Goal: Task Accomplishment & Management: Complete application form

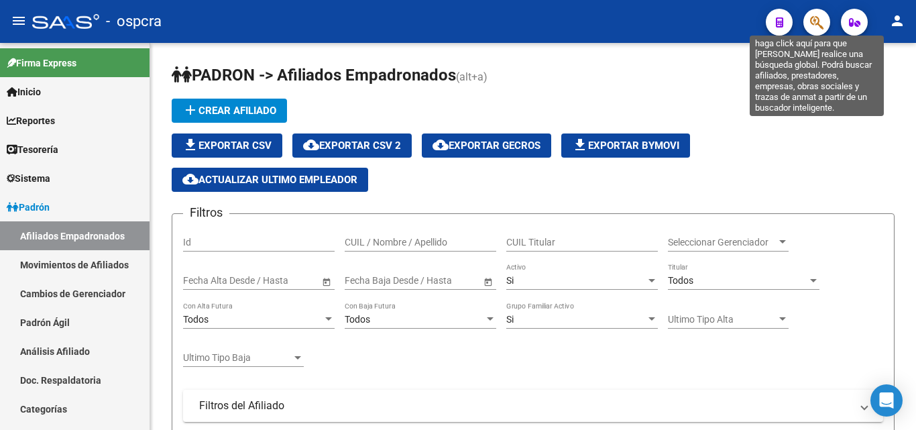
click at [822, 17] on icon "button" at bounding box center [816, 22] width 13 height 15
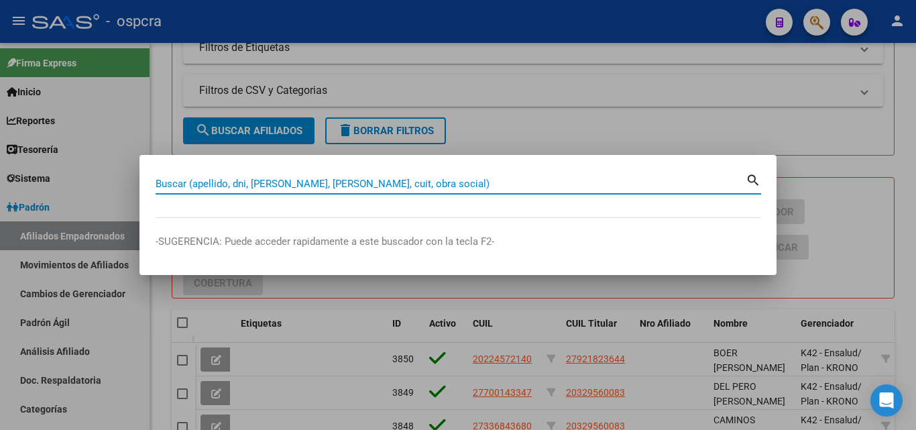
click at [162, 181] on input "Buscar (apellido, dni, [PERSON_NAME], [PERSON_NAME], cuit, obra social)" at bounding box center [451, 184] width 590 height 12
click at [159, 184] on input "Buscar (apellido, dni, [PERSON_NAME], [PERSON_NAME], cuit, obra social)" at bounding box center [451, 184] width 590 height 12
click at [162, 182] on input "Buscar (apellido, dni, [PERSON_NAME], [PERSON_NAME], cuit, obra social)" at bounding box center [451, 184] width 590 height 12
click at [167, 181] on input "Buscar (apellido, dni, [PERSON_NAME], [PERSON_NAME], cuit, obra social)" at bounding box center [451, 184] width 590 height 12
paste input "20216603924"
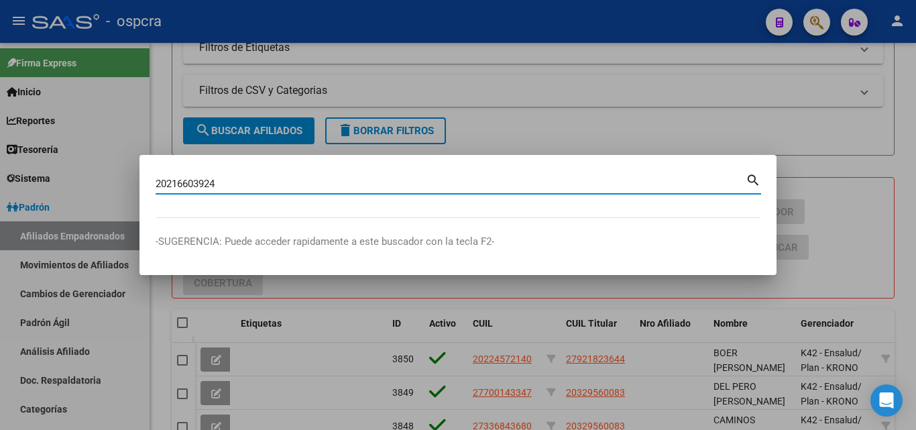
type input "20216603924"
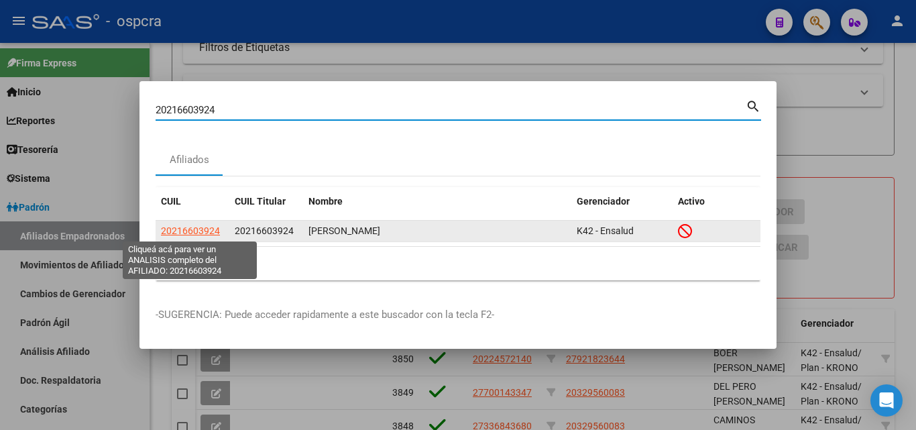
click at [201, 235] on span "20216603924" at bounding box center [190, 230] width 59 height 11
type textarea "20216603924"
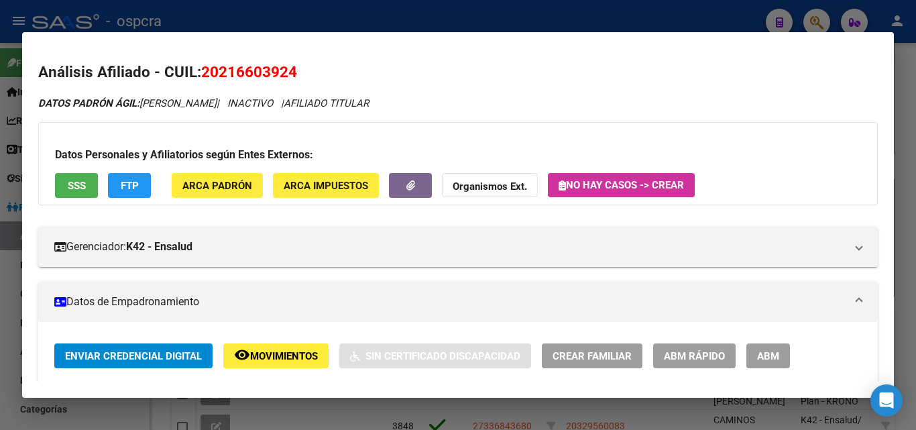
click at [297, 357] on span "Movimientos" at bounding box center [284, 356] width 68 height 12
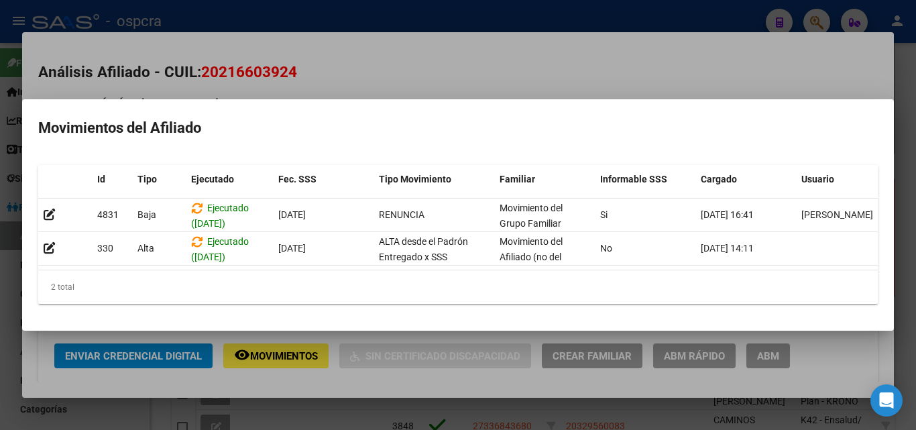
click at [371, 51] on div at bounding box center [458, 215] width 916 height 430
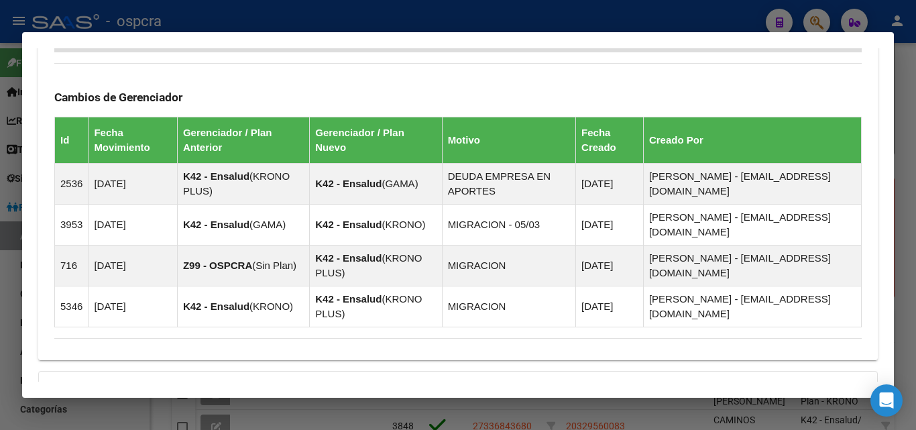
scroll to position [937, 0]
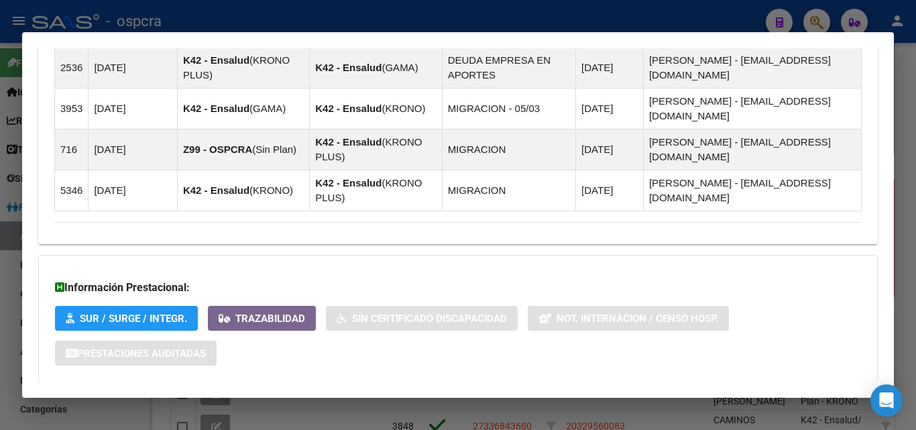
click at [307, 393] on mat-expansion-panel-header "Aportes y Contribuciones del Afiliado: 20216603924" at bounding box center [458, 409] width 840 height 32
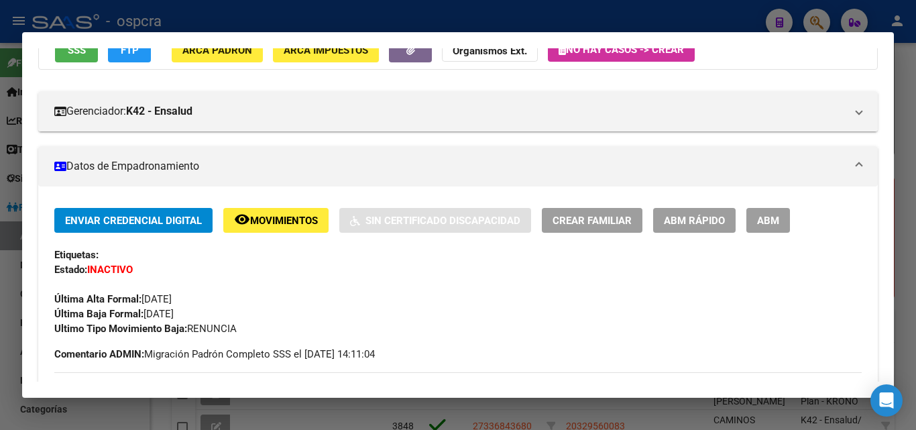
scroll to position [0, 0]
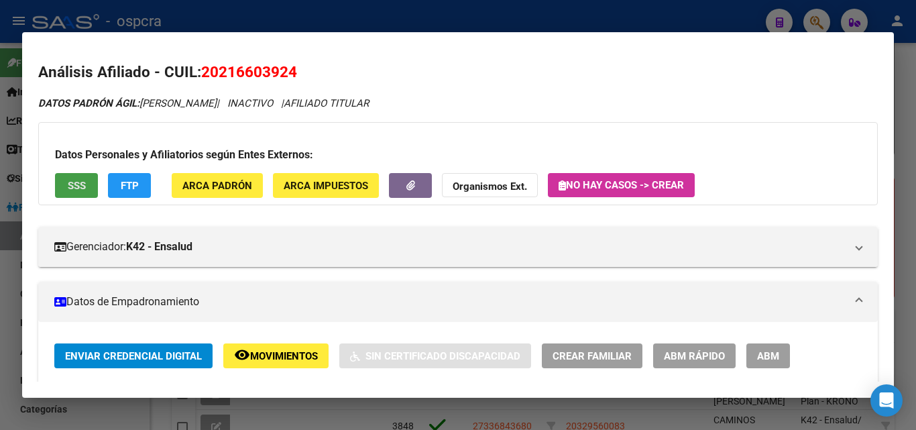
click at [80, 184] on span "SSS" at bounding box center [77, 186] width 18 height 12
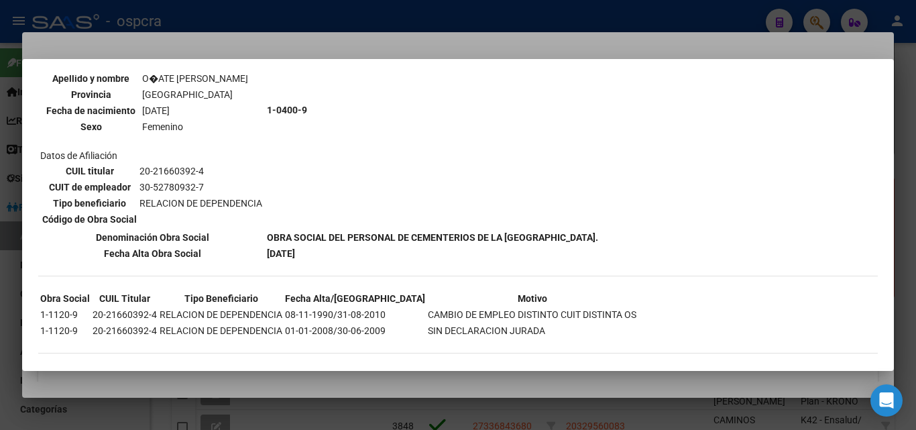
scroll to position [574, 0]
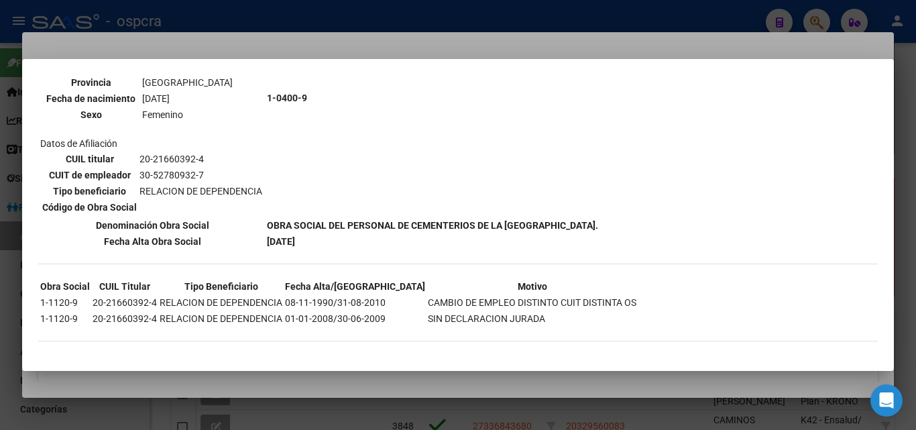
click at [273, 376] on div at bounding box center [458, 215] width 916 height 430
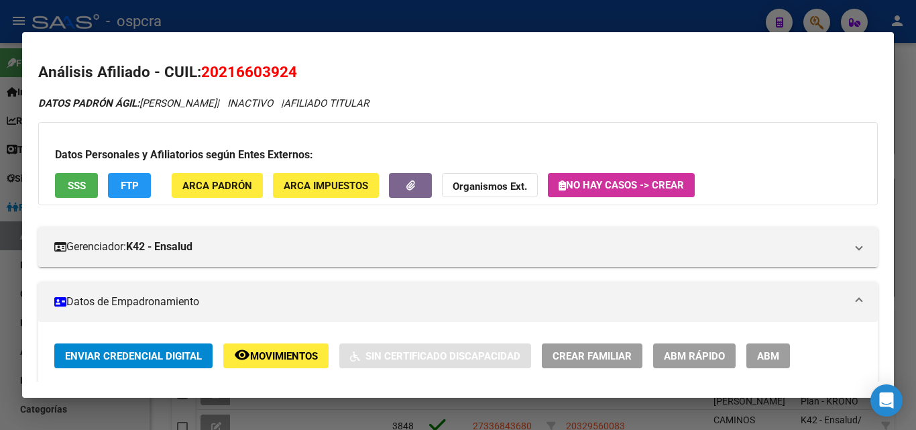
drag, startPoint x: 206, startPoint y: 72, endPoint x: 319, endPoint y: 70, distance: 112.7
click at [331, 70] on h2 "Análisis Afiliado - CUIL: 20216603924" at bounding box center [458, 72] width 840 height 23
copy span "20216603924"
click at [0, 330] on div at bounding box center [458, 215] width 916 height 430
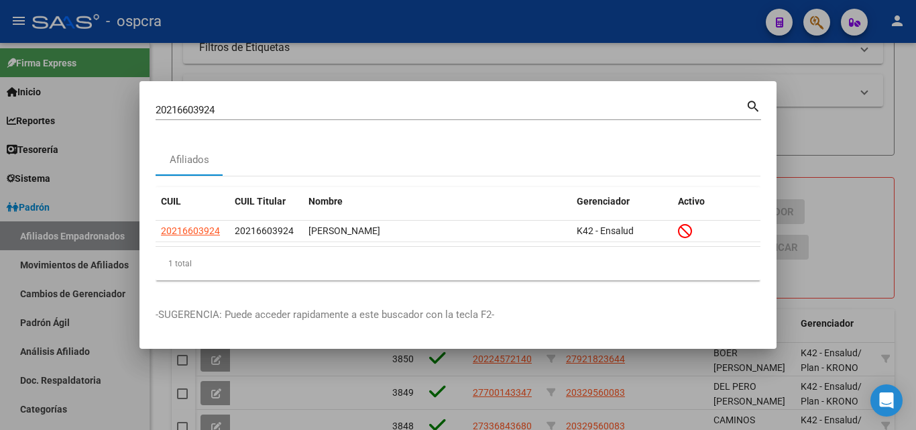
click at [0, 322] on div at bounding box center [458, 215] width 916 height 430
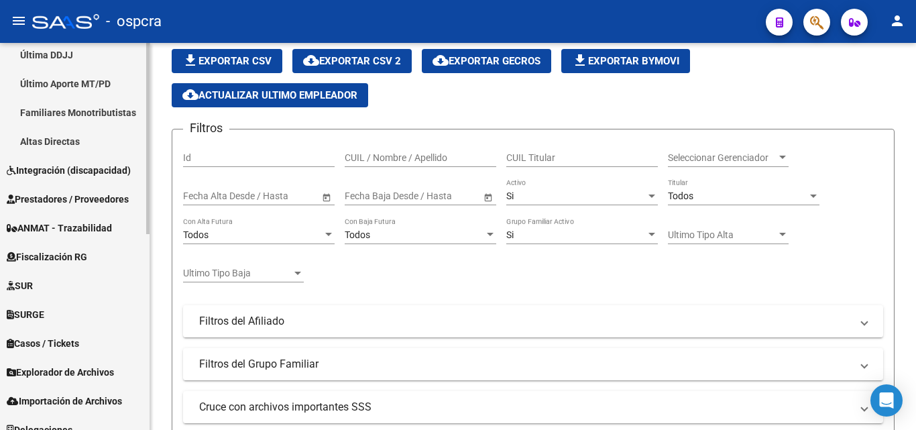
scroll to position [397, 0]
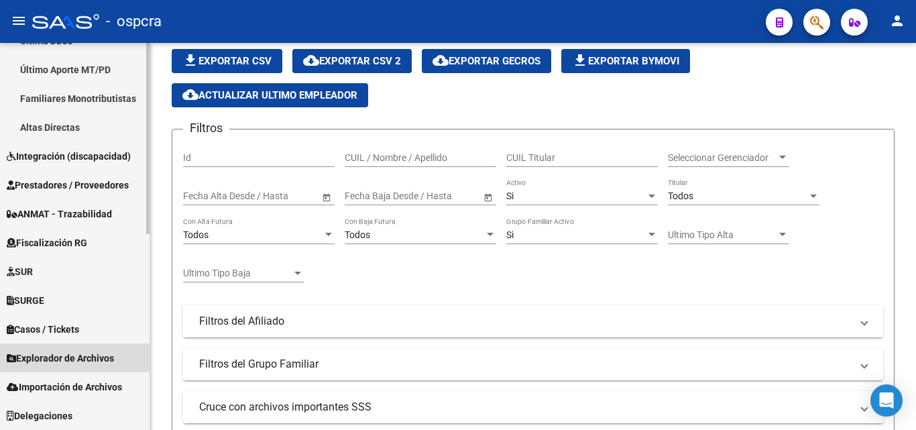
drag, startPoint x: 81, startPoint y: 354, endPoint x: 103, endPoint y: 156, distance: 199.1
click at [82, 354] on span "Explorador de Archivos" at bounding box center [60, 358] width 107 height 15
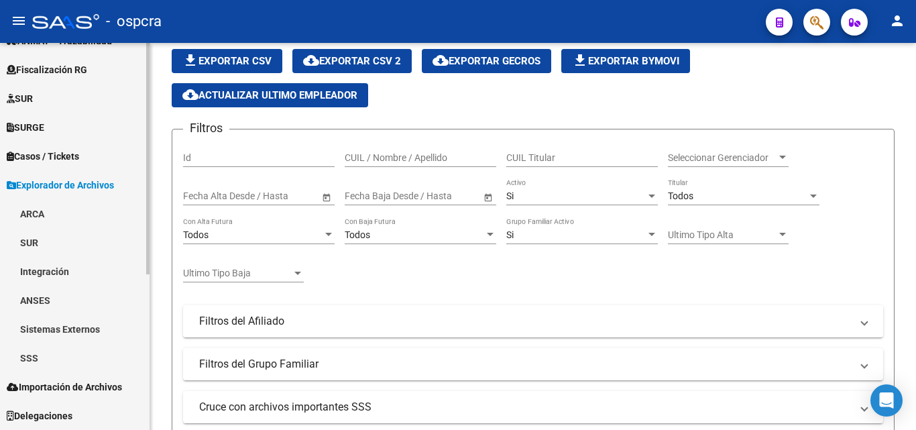
scroll to position [253, 0]
click at [30, 209] on link "ARCA" at bounding box center [75, 213] width 150 height 29
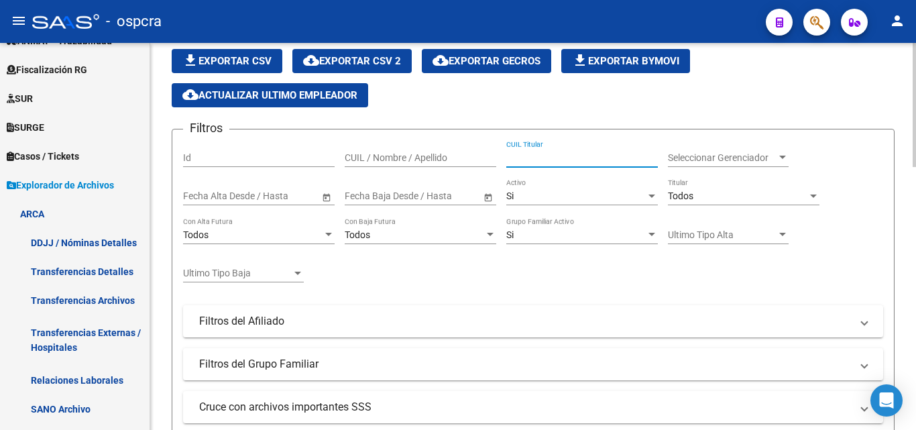
paste input "20216603924"
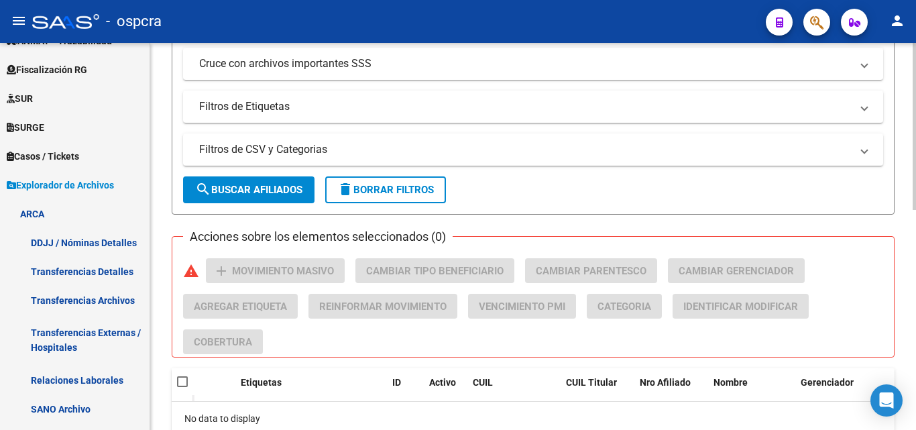
scroll to position [242, 0]
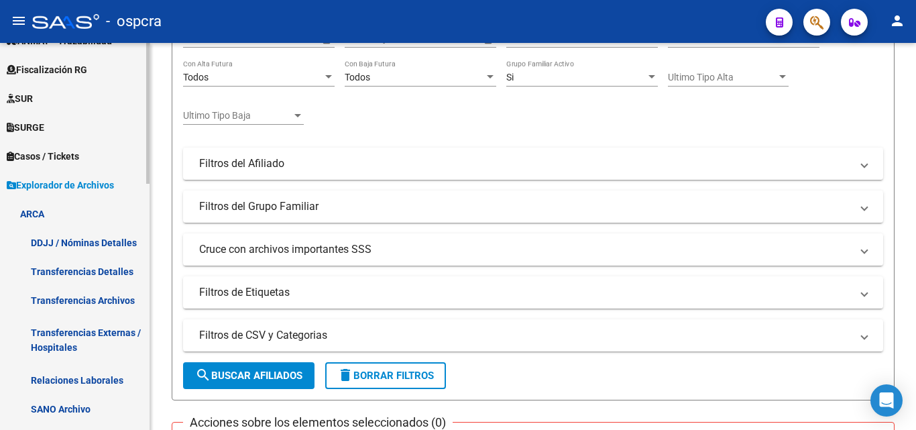
type input "20216603924"
click at [44, 209] on link "ARCA" at bounding box center [75, 213] width 150 height 29
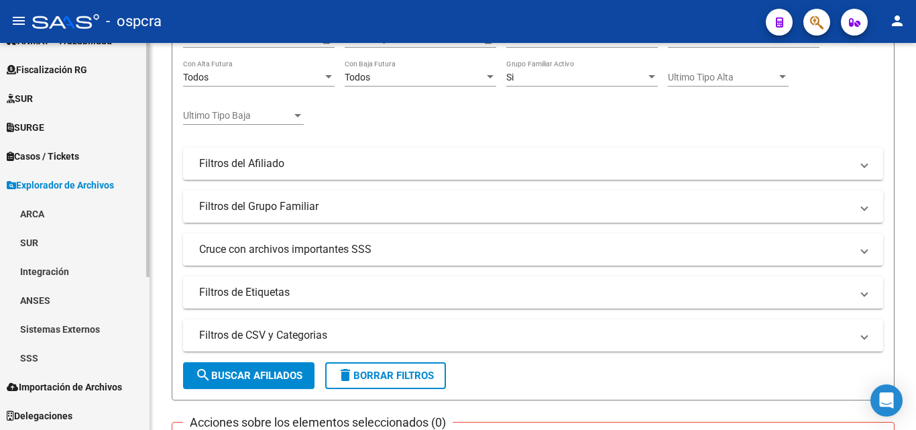
click at [32, 218] on link "ARCA" at bounding box center [75, 213] width 150 height 29
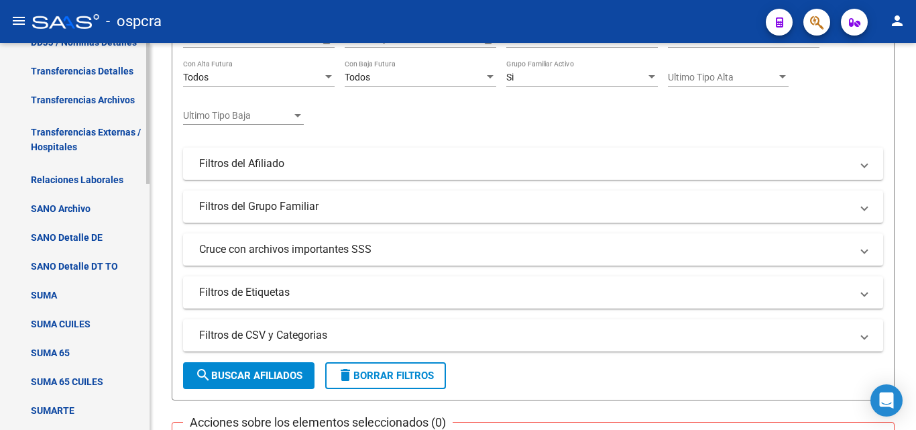
scroll to position [454, 0]
click at [85, 178] on link "Relaciones Laborales" at bounding box center [75, 178] width 150 height 29
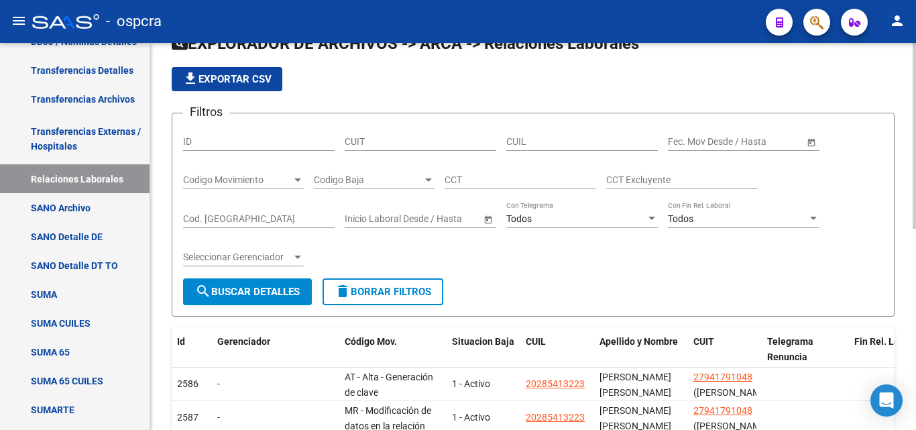
scroll to position [41, 0]
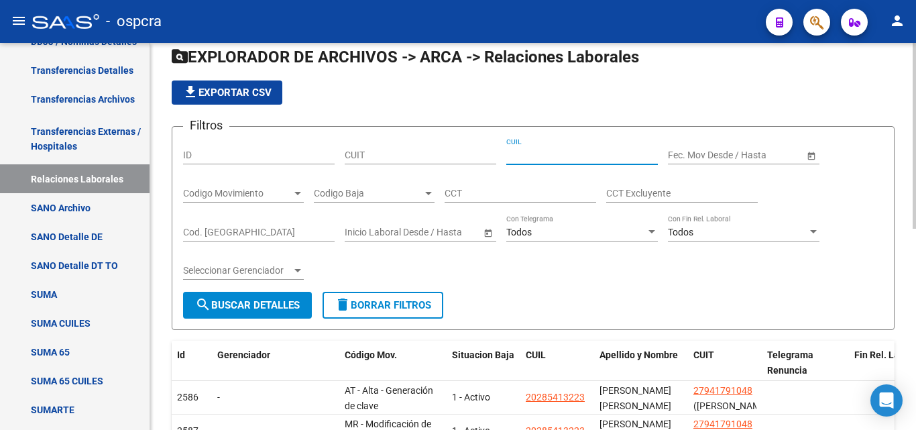
paste input "20-21660392-4"
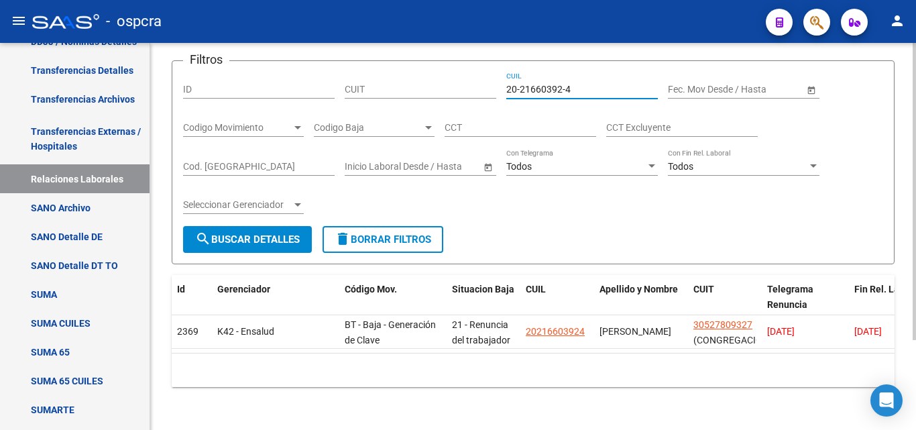
scroll to position [117, 0]
type input "20-21660392-4"
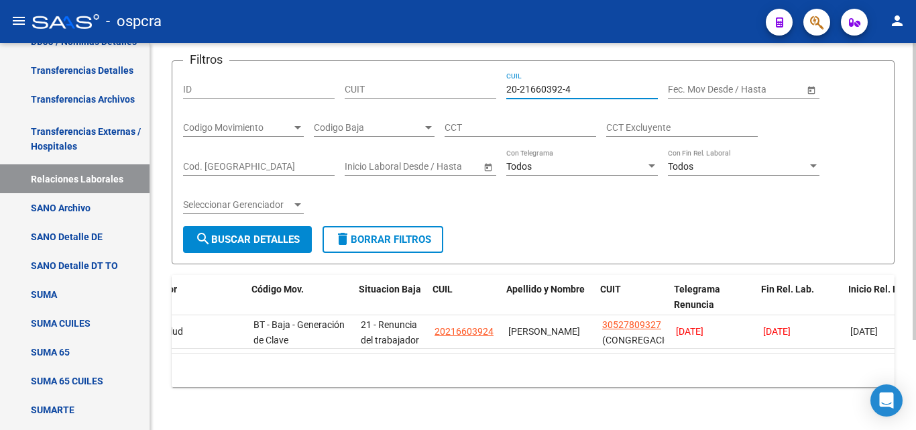
scroll to position [0, 90]
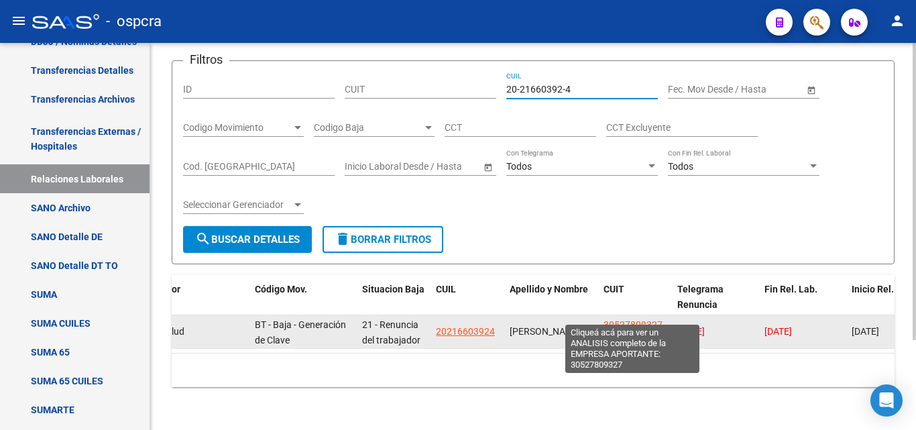
click at [614, 319] on span "30527809327" at bounding box center [633, 324] width 59 height 11
type textarea "30527809327"
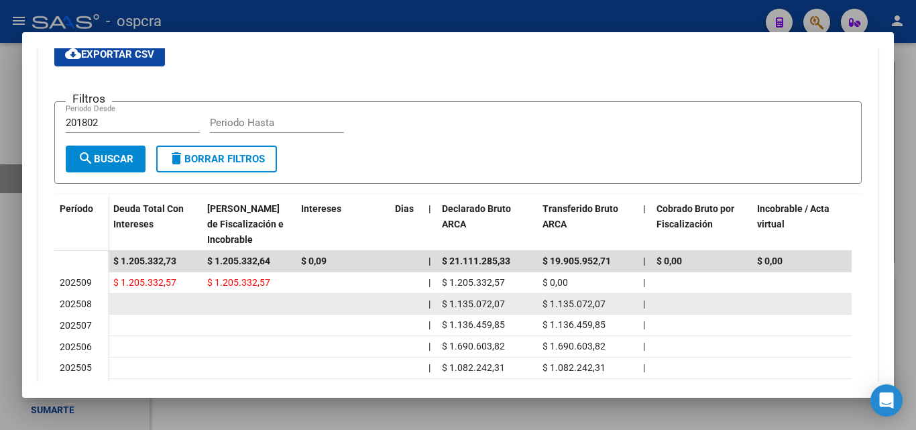
scroll to position [403, 0]
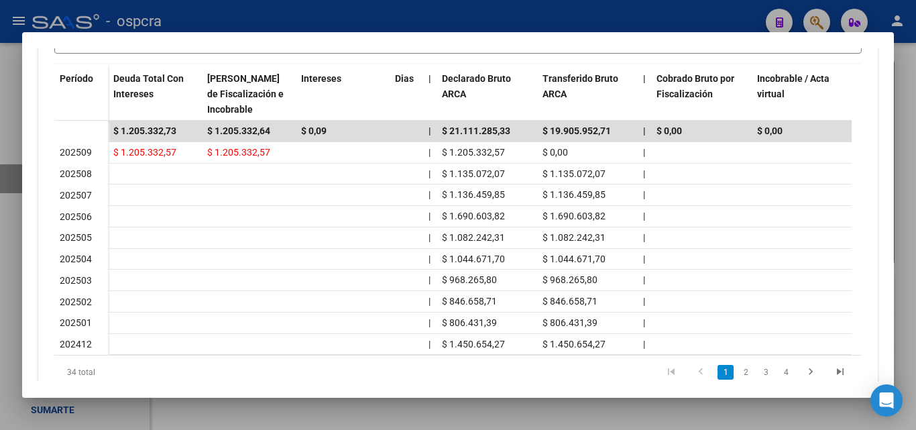
click at [3, 247] on div at bounding box center [458, 215] width 916 height 430
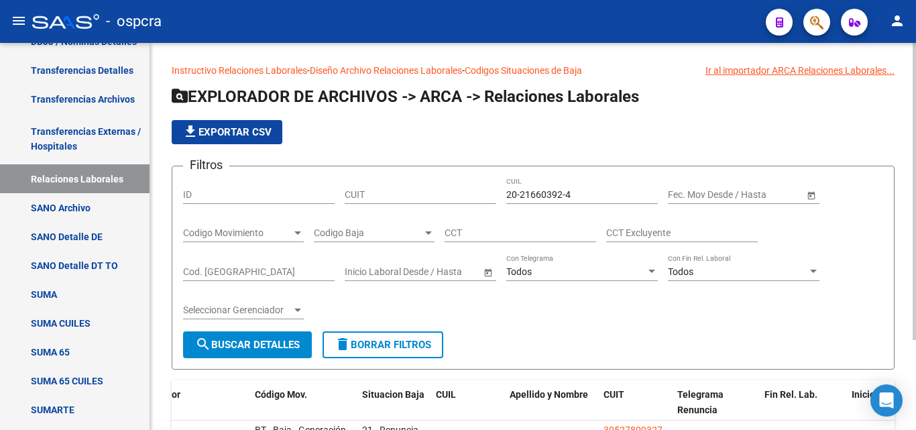
scroll to position [0, 0]
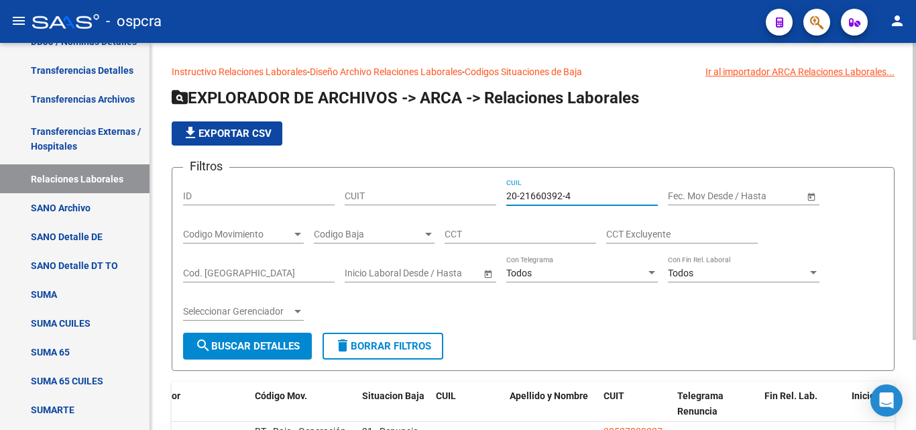
drag, startPoint x: 447, startPoint y: 209, endPoint x: 343, endPoint y: 210, distance: 103.3
click at [343, 210] on div "Filtros ID CUIT 20-21660392-4 CUIL Fecha inicio – Fecha fin Fec. Mov Desde / Ha…" at bounding box center [533, 255] width 700 height 154
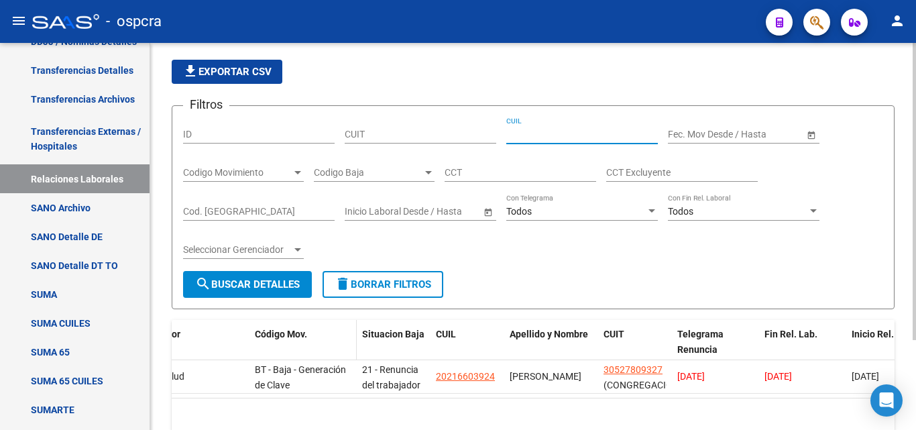
scroll to position [117, 0]
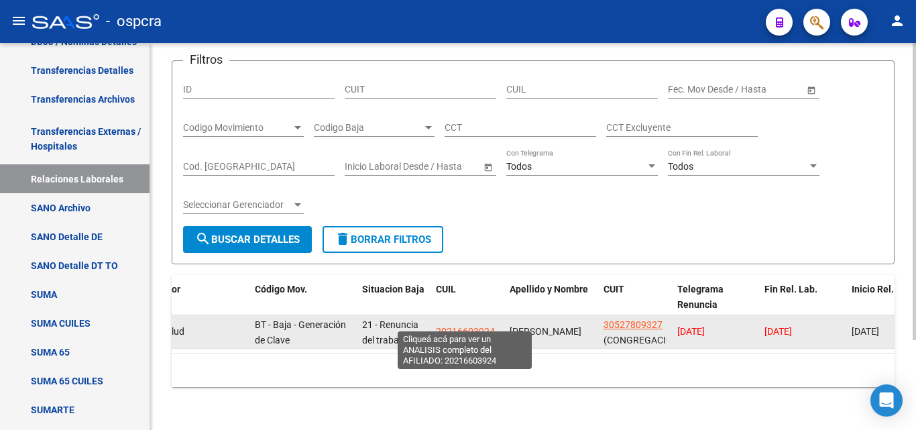
click at [470, 326] on span "20216603924" at bounding box center [465, 331] width 59 height 11
type textarea "20216603924"
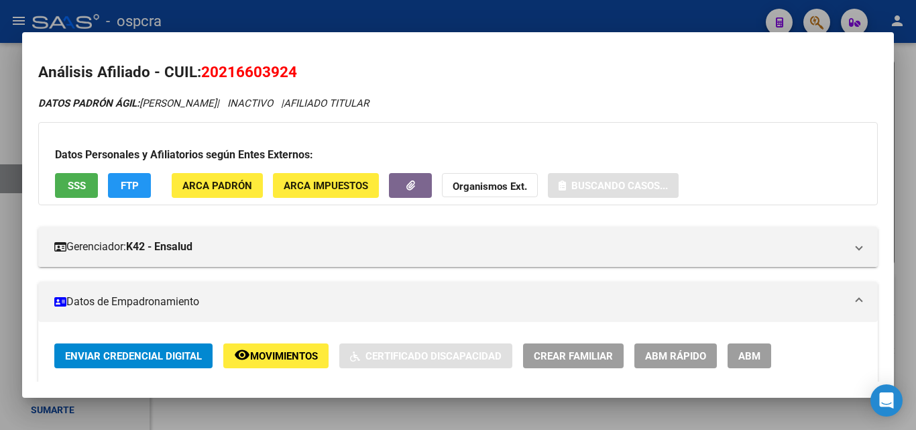
click at [78, 182] on span "SSS" at bounding box center [77, 186] width 18 height 12
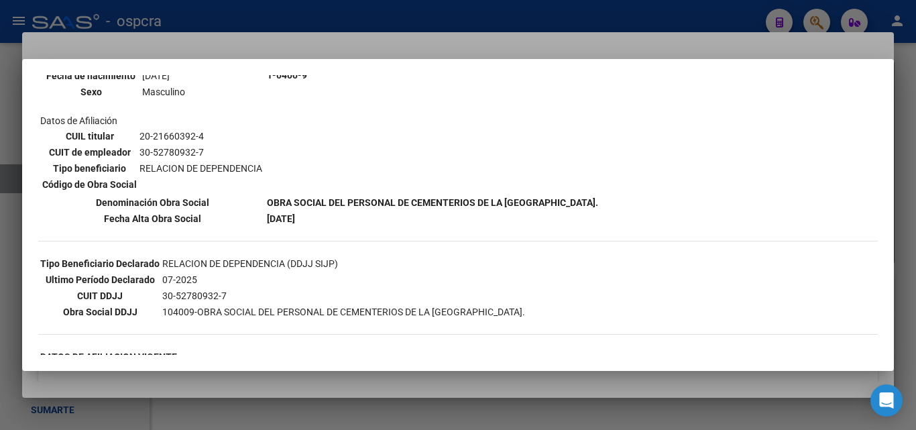
scroll to position [0, 0]
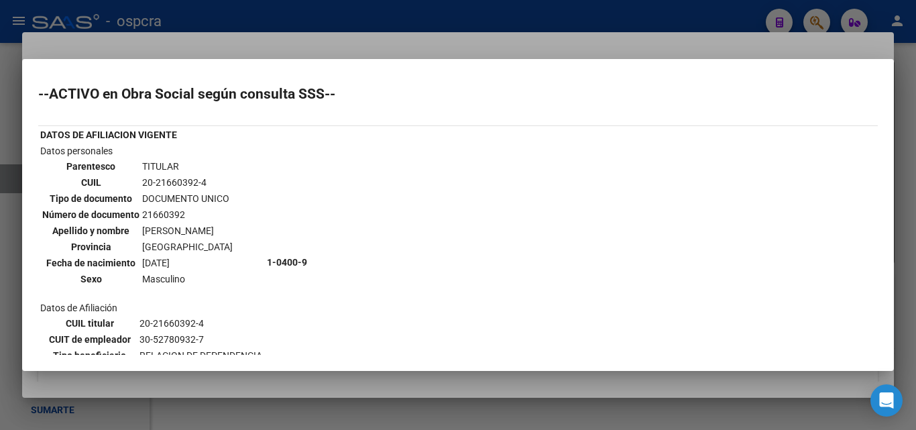
click at [342, 386] on div at bounding box center [458, 215] width 916 height 430
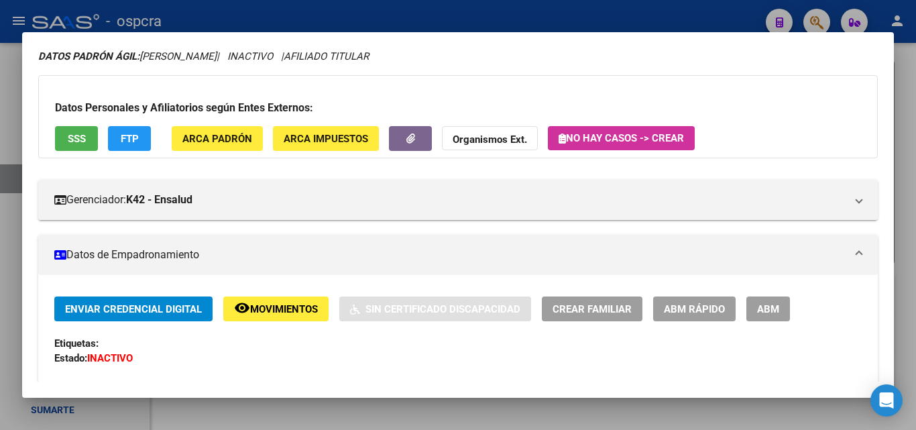
scroll to position [134, 0]
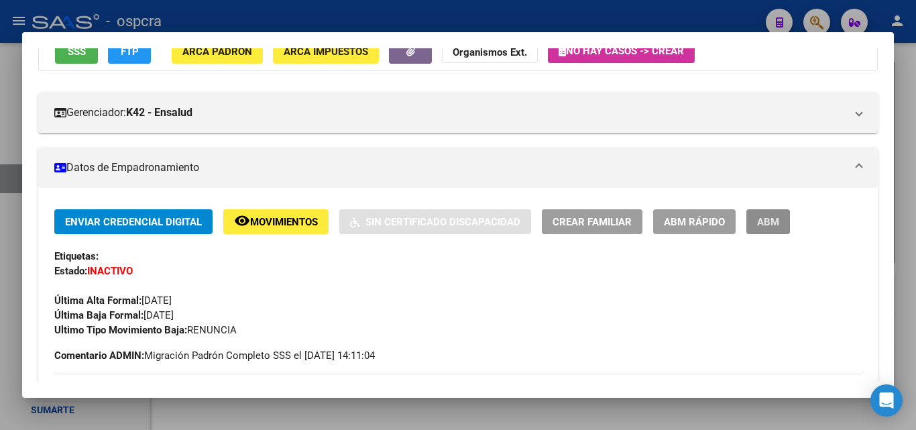
click at [782, 217] on button "ABM" at bounding box center [769, 221] width 44 height 25
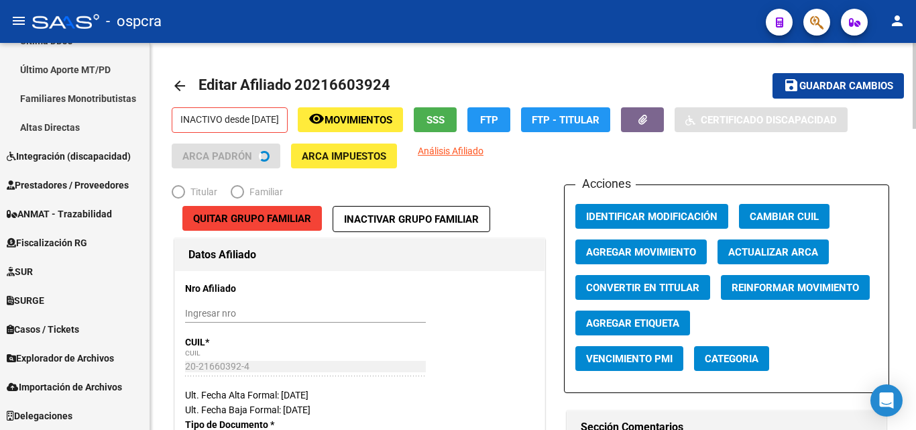
scroll to position [397, 0]
radio input "true"
type input "30-52780932-7"
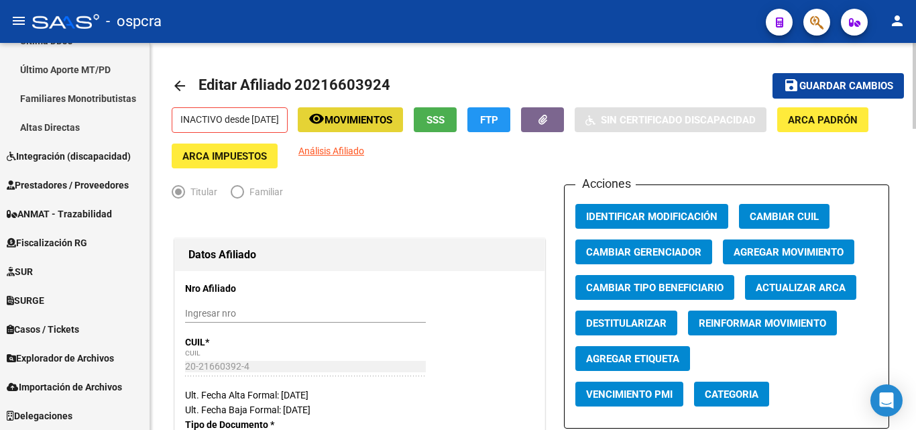
click at [392, 118] on span "Movimientos" at bounding box center [359, 120] width 68 height 12
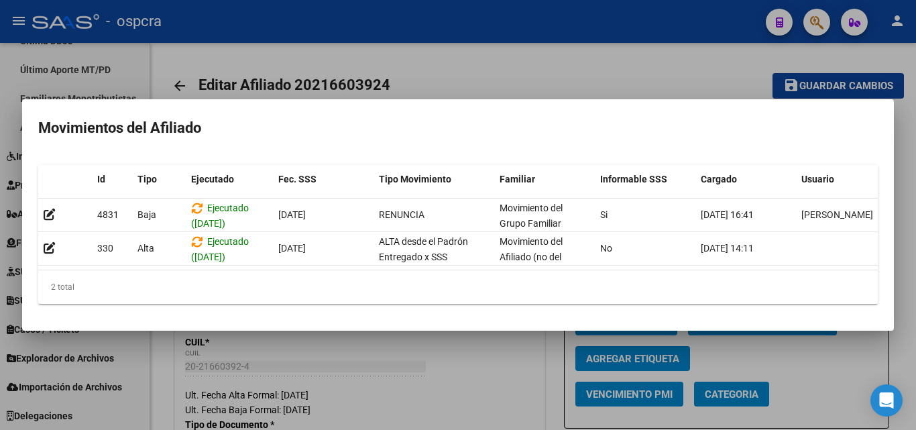
click at [488, 362] on div at bounding box center [458, 215] width 916 height 430
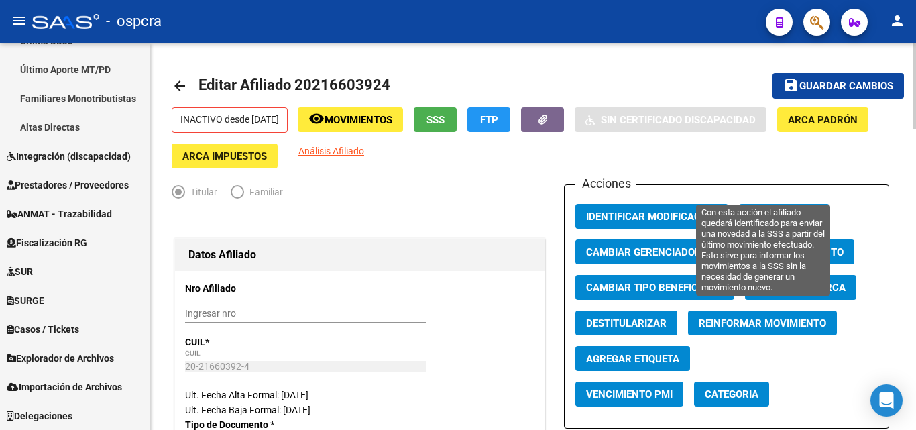
scroll to position [67, 0]
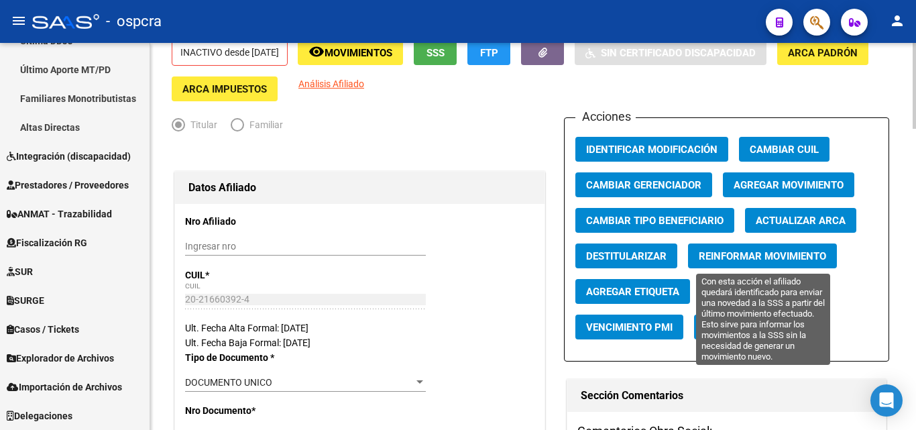
click at [797, 252] on span "Reinformar Movimiento" at bounding box center [762, 256] width 127 height 12
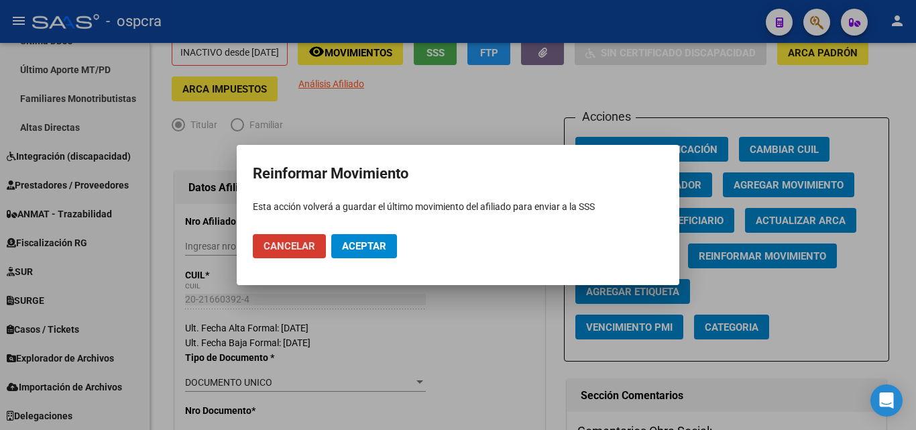
click at [438, 341] on div at bounding box center [458, 215] width 916 height 430
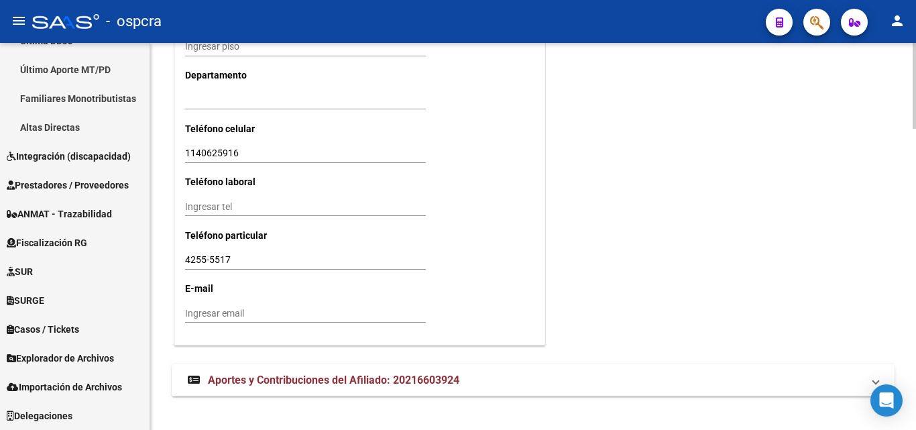
scroll to position [1342, 0]
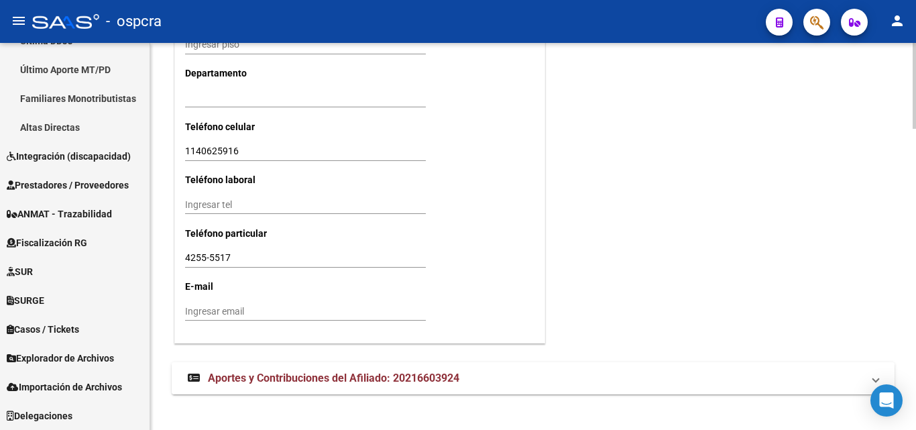
click at [377, 378] on span "Aportes y Contribuciones del Afiliado: 20216603924" at bounding box center [334, 378] width 252 height 13
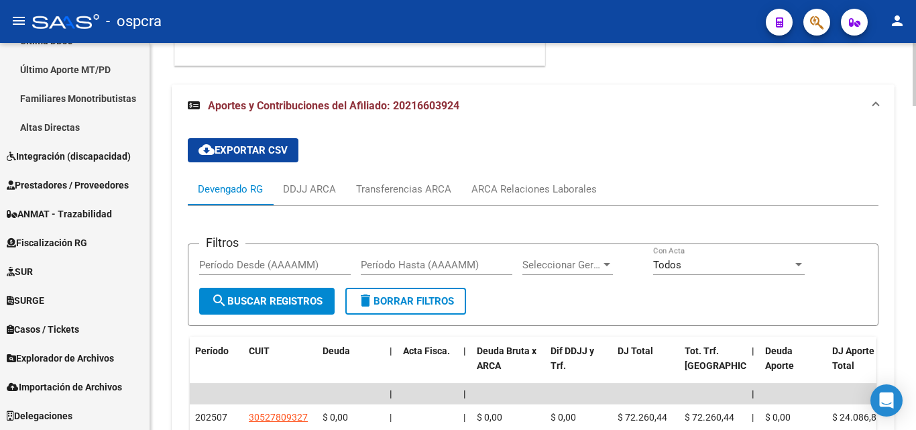
scroll to position [1744, 0]
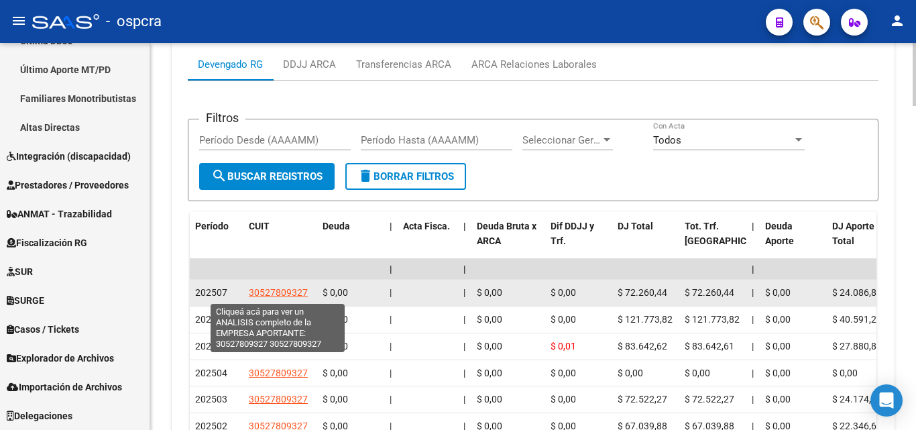
click at [299, 295] on span "30527809327" at bounding box center [278, 292] width 59 height 11
type textarea "30527809327"
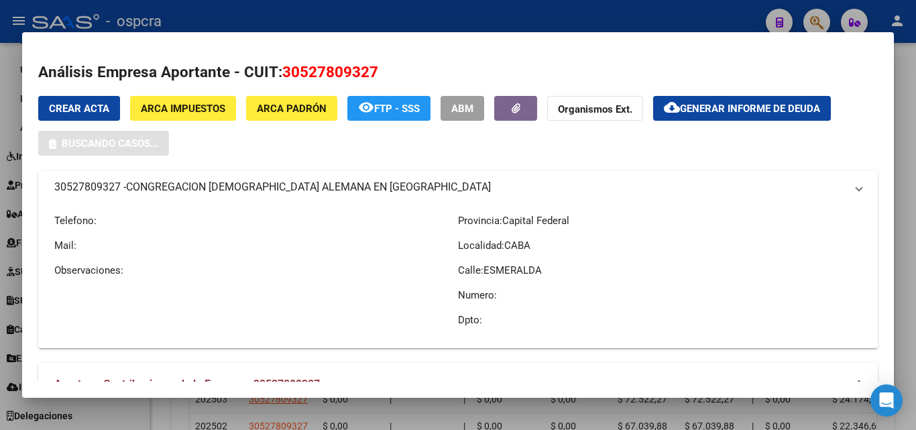
click at [568, 18] on div at bounding box center [458, 215] width 916 height 430
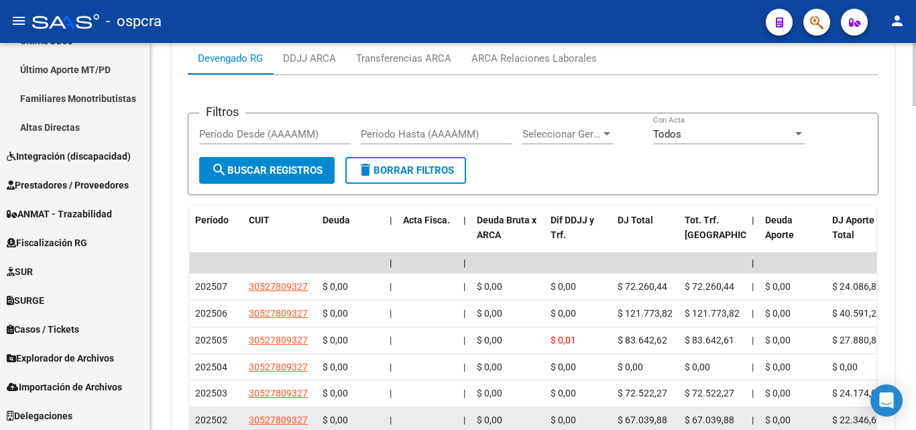
scroll to position [1811, 0]
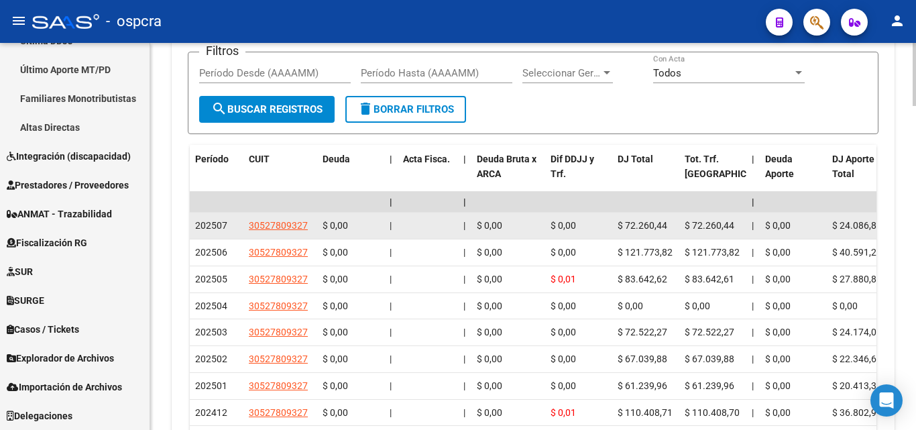
click at [285, 217] on datatable-body-cell "30527809327" at bounding box center [281, 226] width 74 height 26
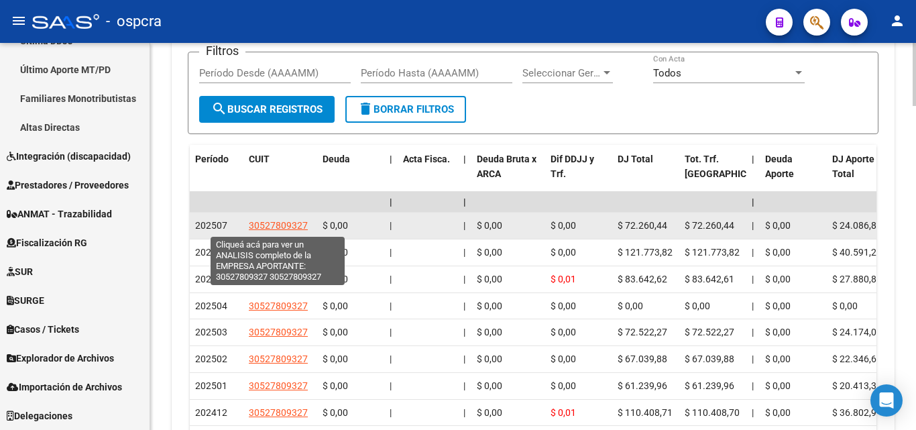
click at [290, 225] on span "30527809327" at bounding box center [278, 225] width 59 height 11
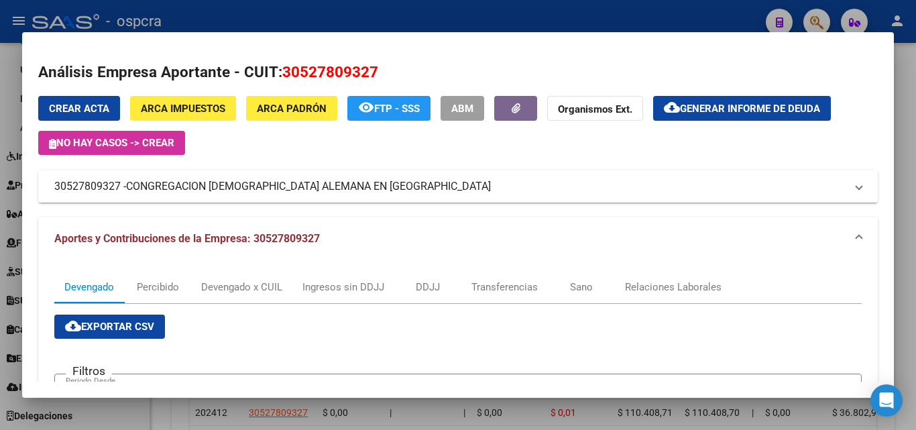
click at [217, 192] on span "CONGREGACION [DEMOGRAPHIC_DATA] ALEMANA EN [GEOGRAPHIC_DATA]" at bounding box center [308, 186] width 365 height 16
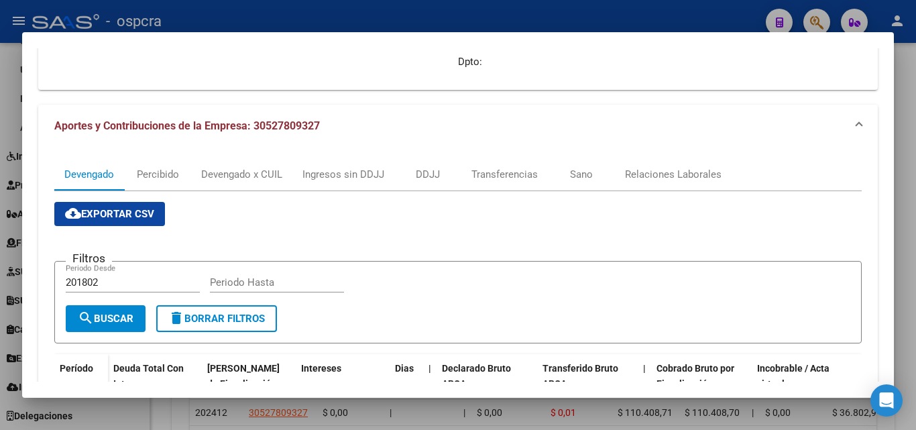
scroll to position [0, 0]
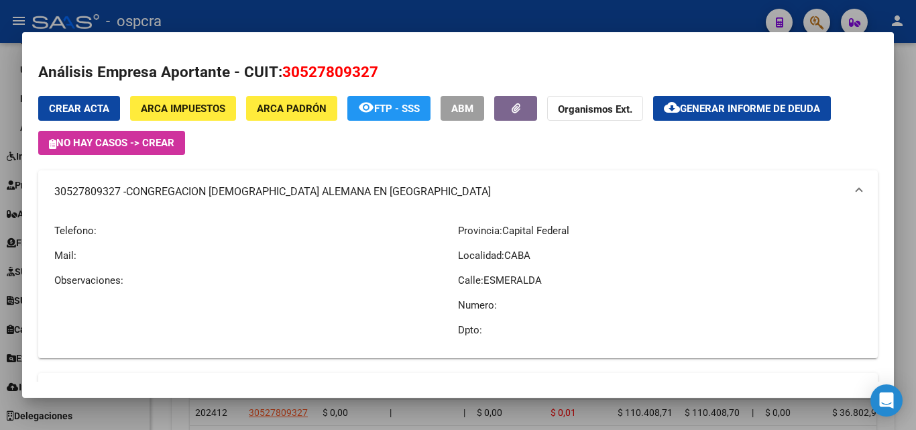
drag, startPoint x: 282, startPoint y: 70, endPoint x: 374, endPoint y: 72, distance: 91.9
click at [384, 72] on h2 "Análisis Empresa Aportante - CUIT: 30527809327" at bounding box center [458, 72] width 840 height 23
copy span "30527809327"
click at [0, 234] on div at bounding box center [458, 215] width 916 height 430
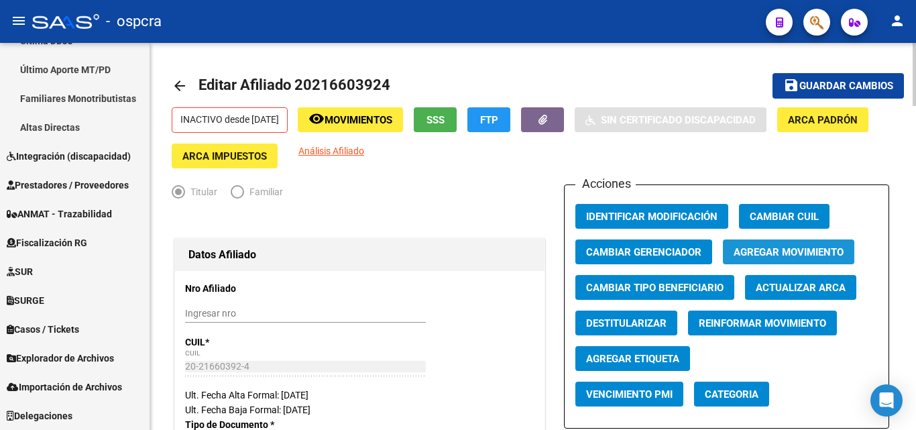
click at [805, 250] on span "Agregar Movimiento" at bounding box center [789, 252] width 110 height 12
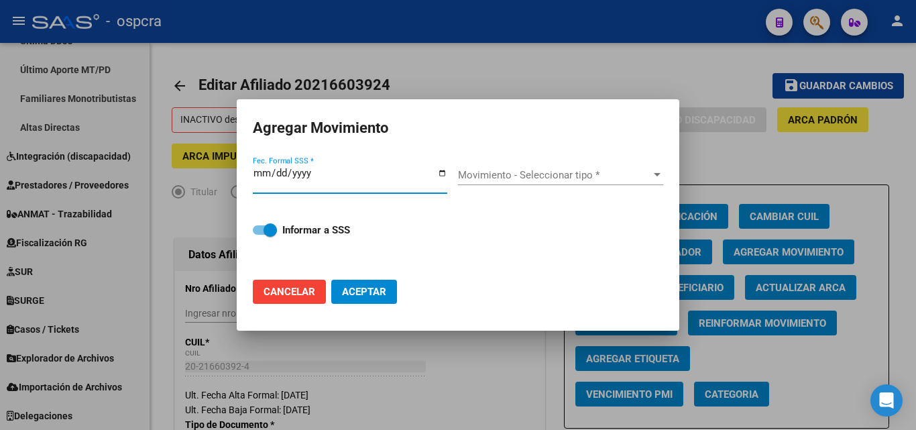
click at [683, 122] on div at bounding box center [458, 215] width 916 height 430
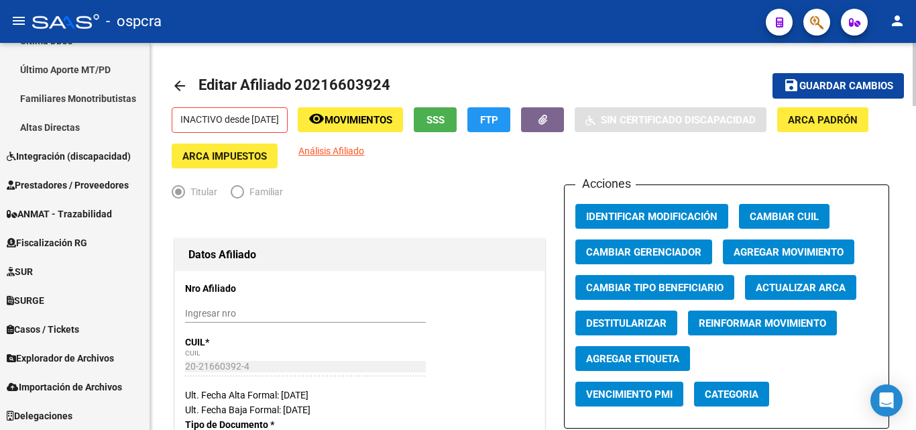
click at [792, 258] on span "Agregar Movimiento" at bounding box center [789, 252] width 110 height 12
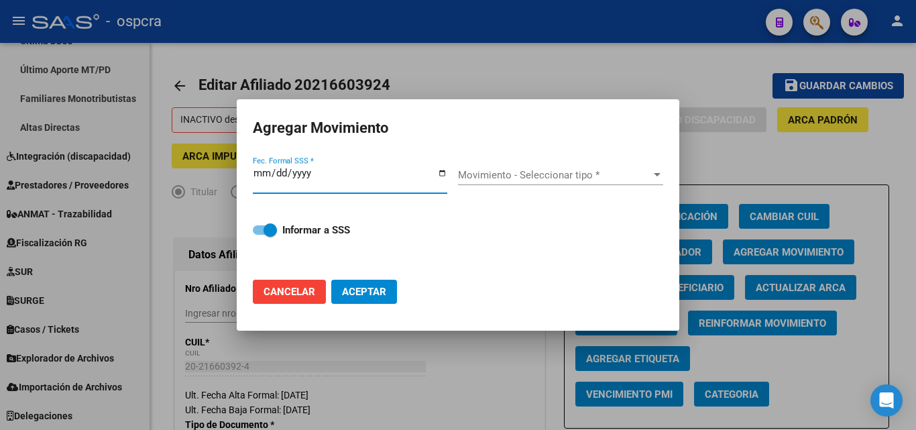
click at [445, 172] on input "Fec. Formal SSS *" at bounding box center [350, 178] width 195 height 21
click at [482, 243] on div "Informar a SSS" at bounding box center [458, 238] width 411 height 64
click at [590, 180] on span "Movimiento - Seleccionar tipo *" at bounding box center [554, 175] width 193 height 12
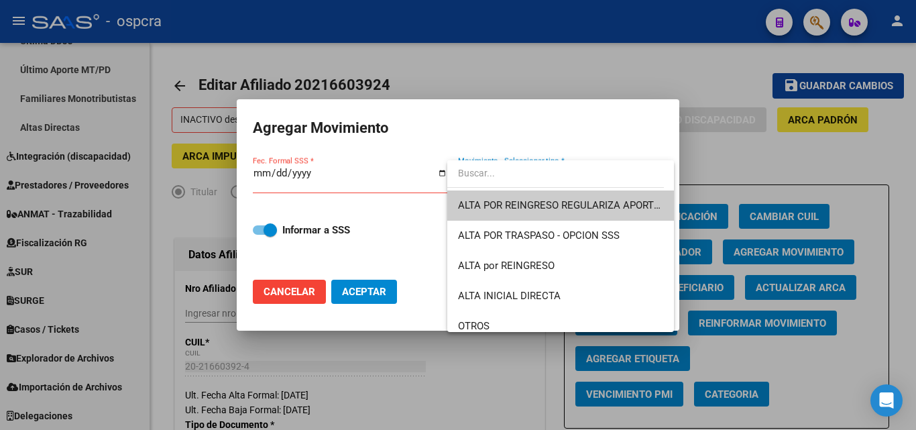
click at [826, 111] on div at bounding box center [458, 215] width 916 height 430
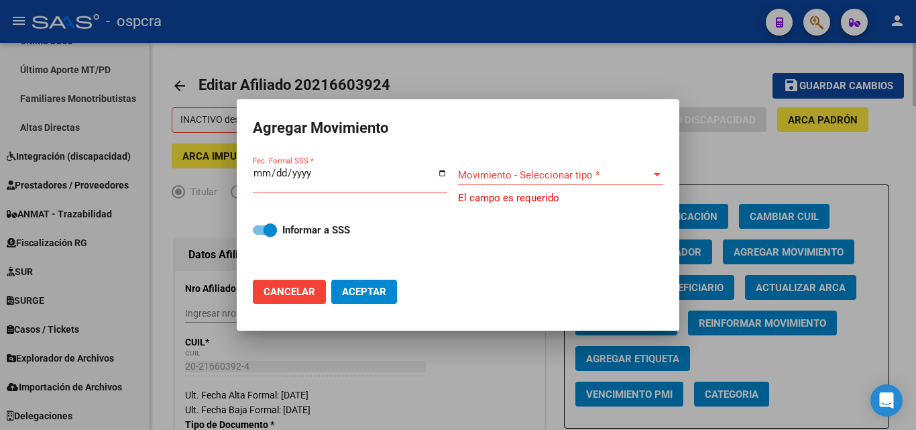
click at [807, 180] on div at bounding box center [458, 215] width 916 height 430
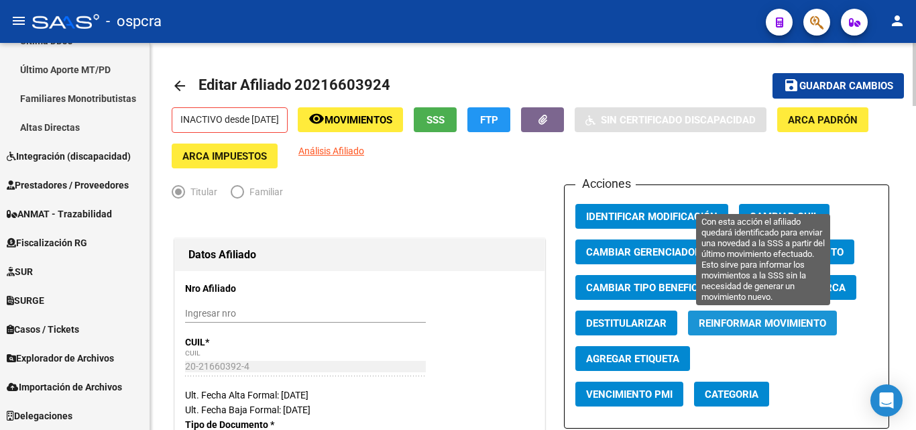
click at [787, 318] on span "Reinformar Movimiento" at bounding box center [762, 323] width 127 height 12
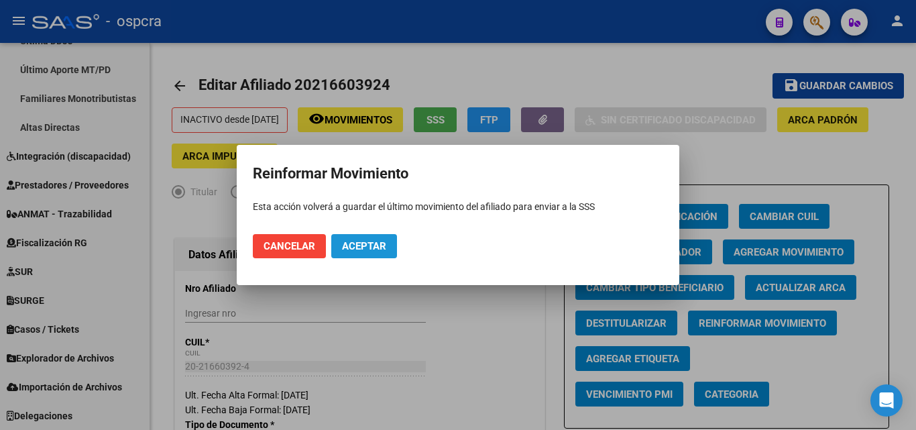
click at [380, 248] on span "Aceptar" at bounding box center [364, 246] width 44 height 12
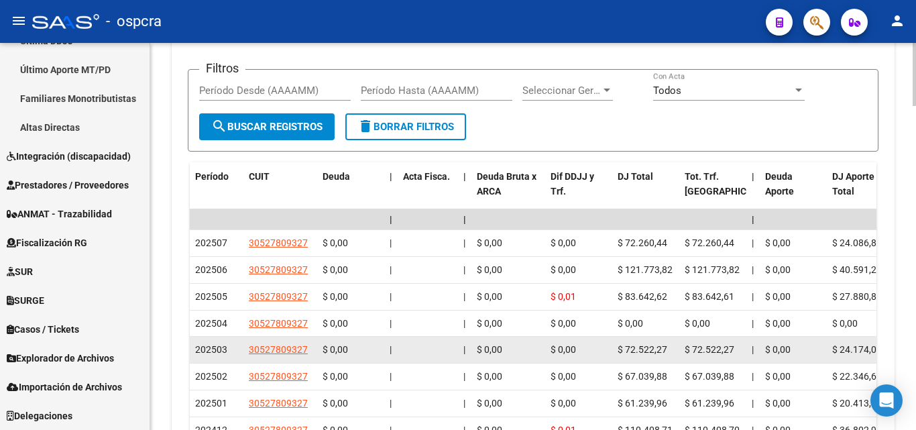
scroll to position [1784, 0]
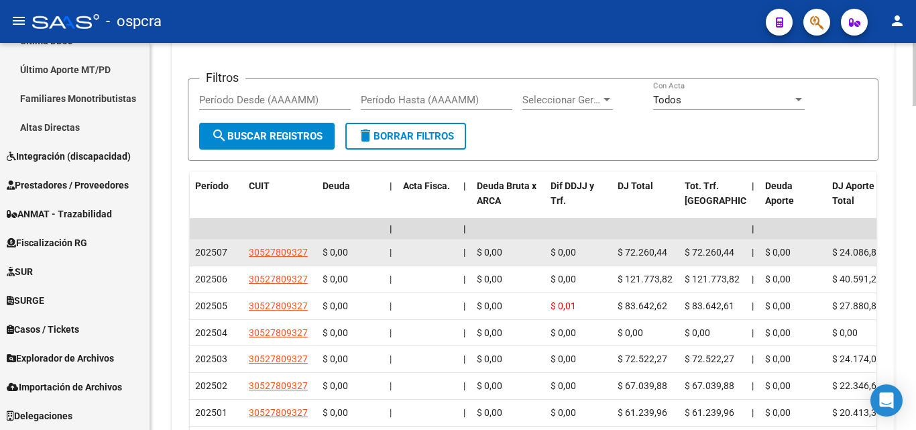
click at [285, 246] on app-link-go-to "30527809327" at bounding box center [278, 252] width 59 height 15
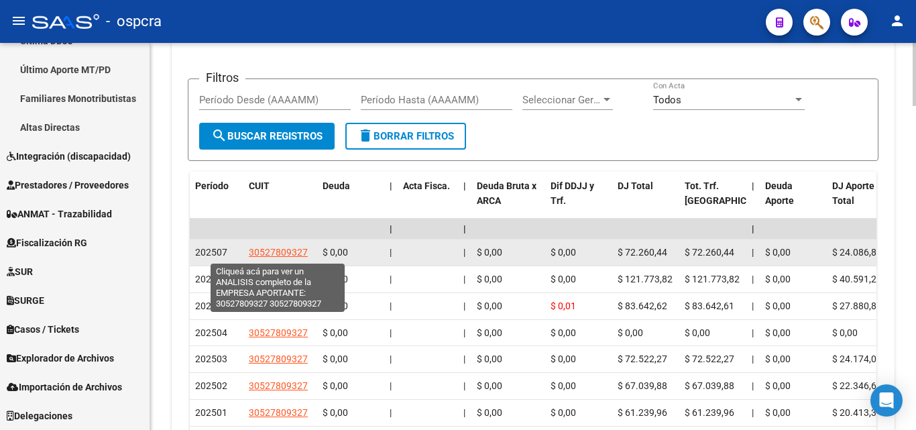
click at [298, 253] on span "30527809327" at bounding box center [278, 252] width 59 height 11
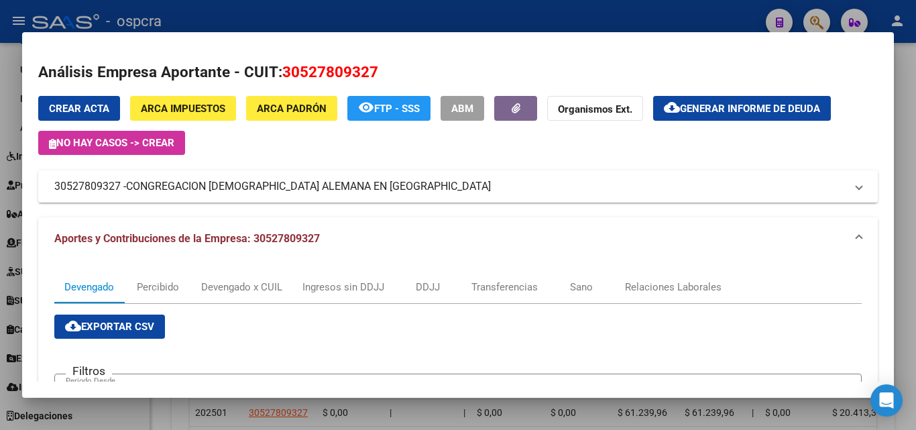
drag, startPoint x: 130, startPoint y: 186, endPoint x: 416, endPoint y: 182, distance: 285.8
click at [419, 182] on span "CONGREGACION [DEMOGRAPHIC_DATA] ALEMANA EN [GEOGRAPHIC_DATA]" at bounding box center [308, 186] width 365 height 16
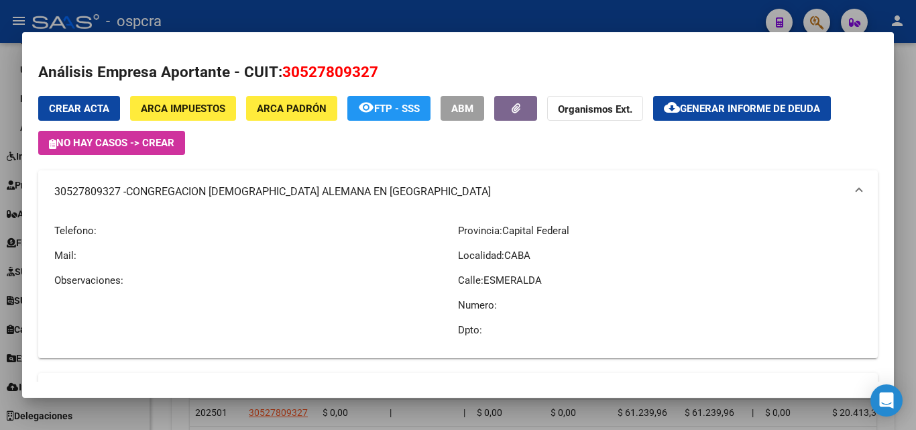
copy span "CONGREGACION [DEMOGRAPHIC_DATA] ALEMANA EN [GEOGRAPHIC_DATA]"
click at [0, 268] on div at bounding box center [458, 215] width 916 height 430
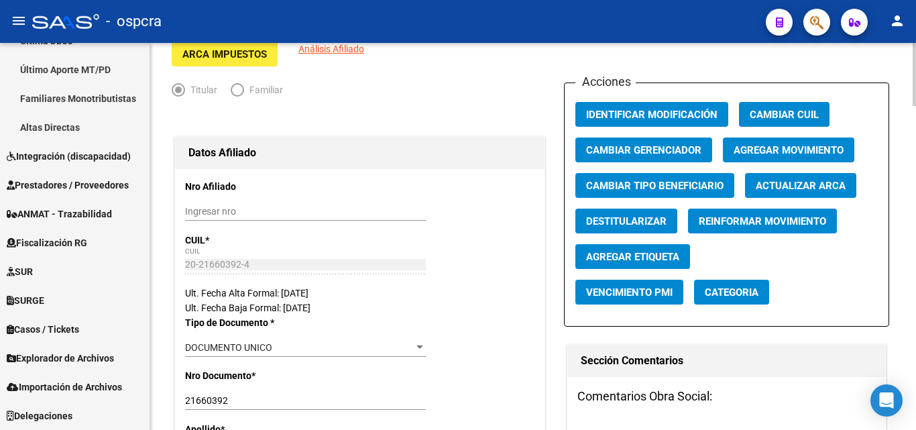
scroll to position [0, 0]
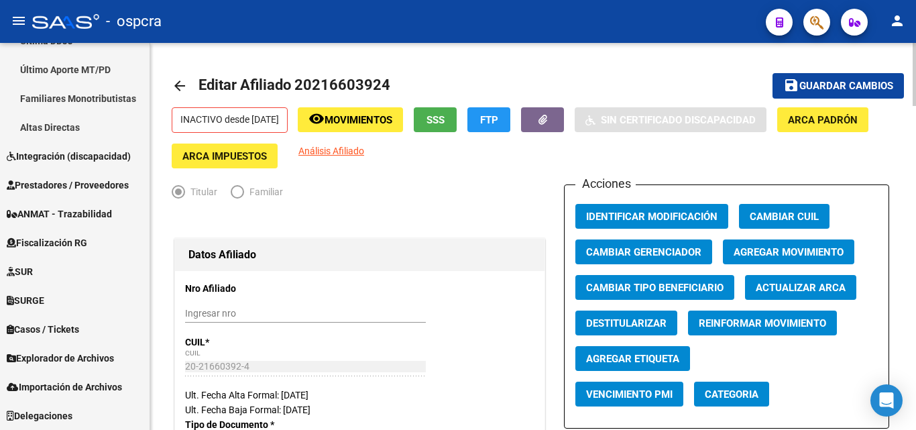
drag, startPoint x: 296, startPoint y: 84, endPoint x: 408, endPoint y: 83, distance: 112.0
click at [408, 83] on mat-toolbar-row "arrow_back Editar Afiliado 20216603924" at bounding box center [454, 85] width 564 height 43
copy h1 "20216603924"
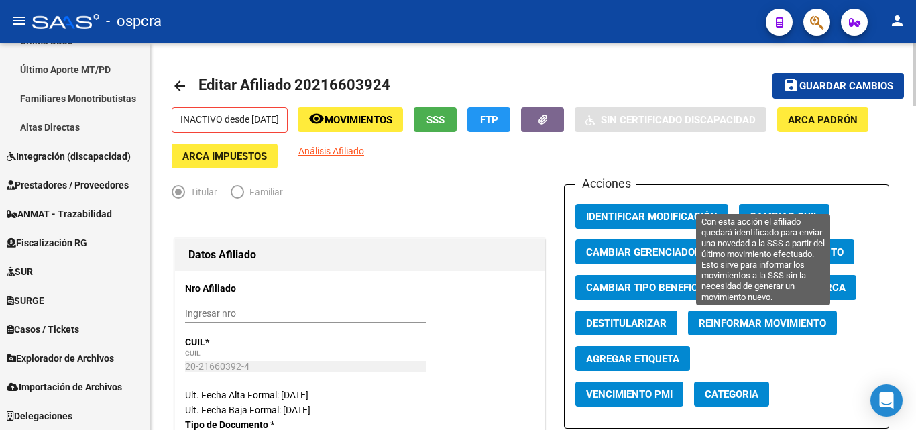
click at [784, 329] on span "Reinformar Movimiento" at bounding box center [762, 323] width 127 height 12
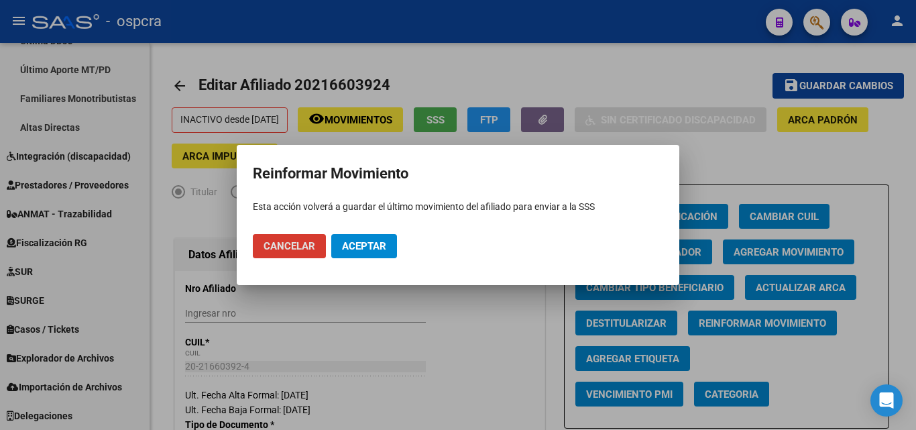
click at [371, 244] on span "Aceptar" at bounding box center [364, 246] width 44 height 12
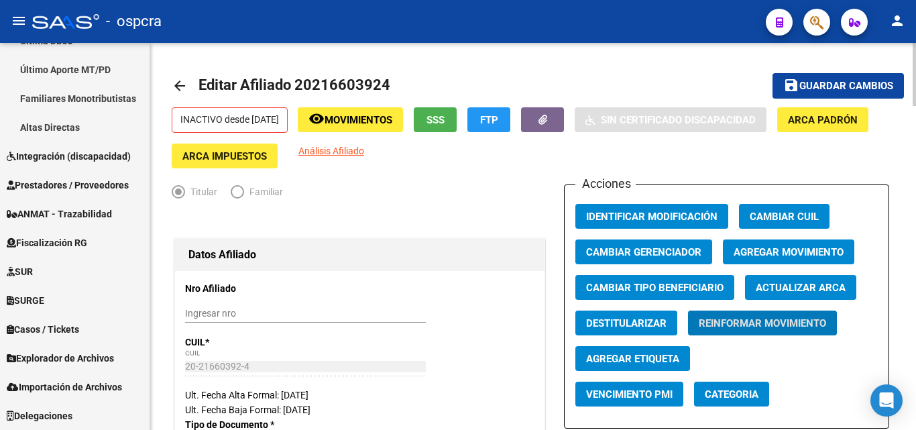
click at [382, 119] on span "Movimientos" at bounding box center [359, 120] width 68 height 12
click at [518, 76] on mat-toolbar-row "arrow_back Editar Afiliado 20216603924" at bounding box center [454, 85] width 564 height 43
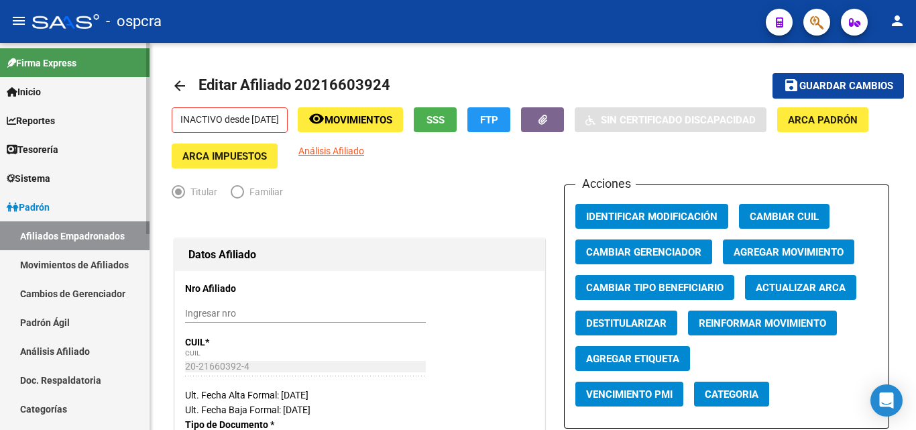
click at [72, 209] on link "Padrón" at bounding box center [75, 207] width 150 height 29
click at [92, 242] on link "Afiliados Empadronados" at bounding box center [75, 235] width 150 height 29
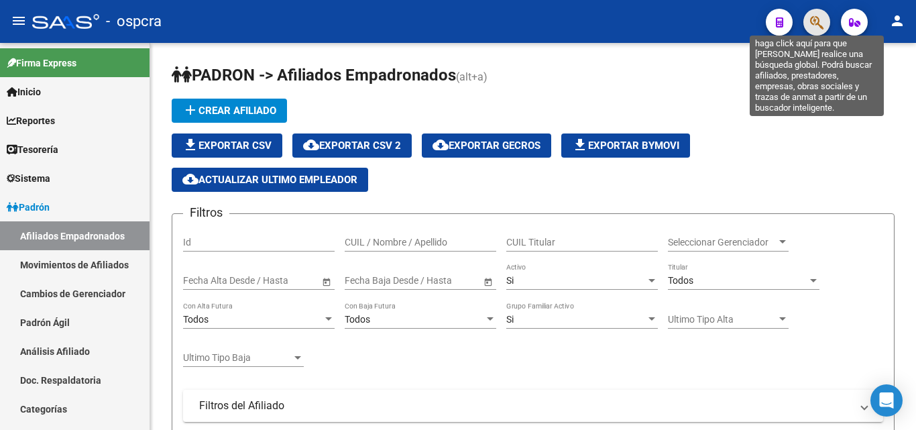
click at [813, 23] on icon "button" at bounding box center [816, 22] width 13 height 15
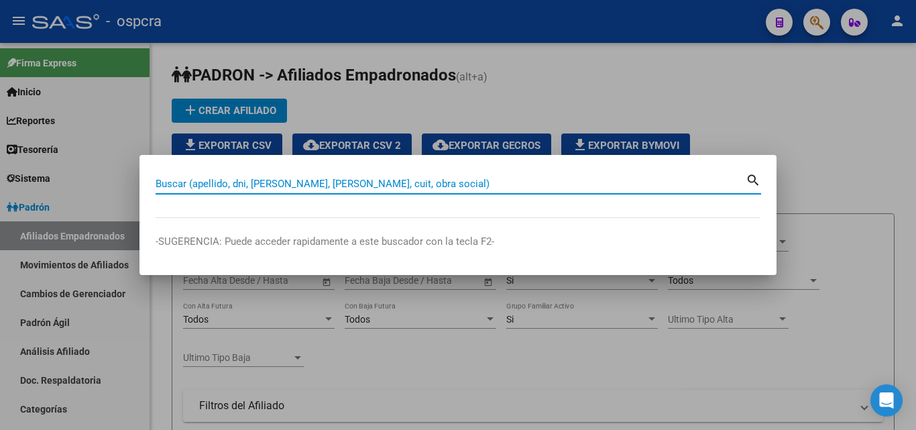
click at [870, 195] on div at bounding box center [458, 215] width 916 height 430
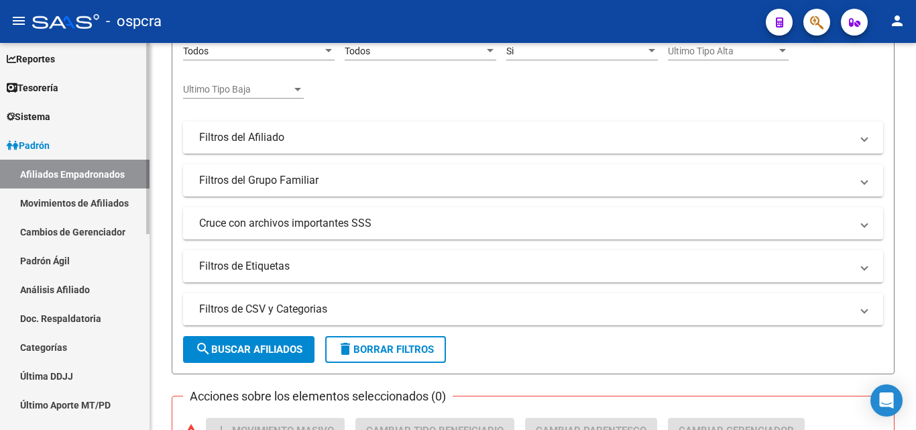
scroll to position [129, 0]
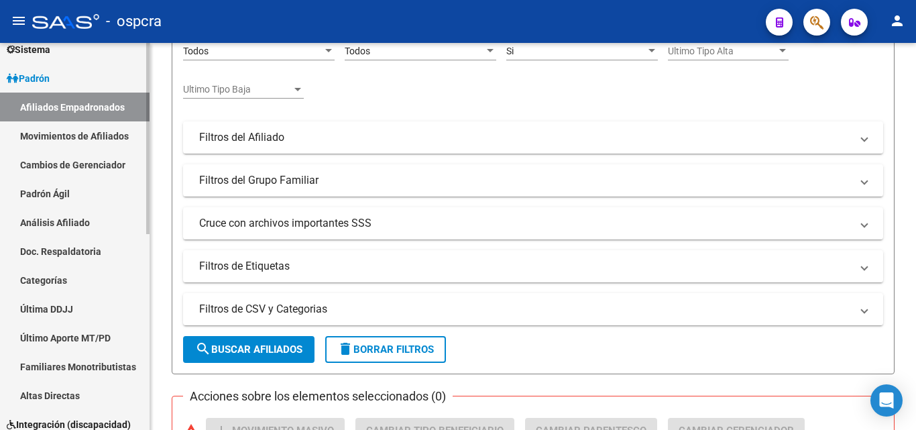
click at [70, 140] on link "Movimientos de Afiliados" at bounding box center [75, 135] width 150 height 29
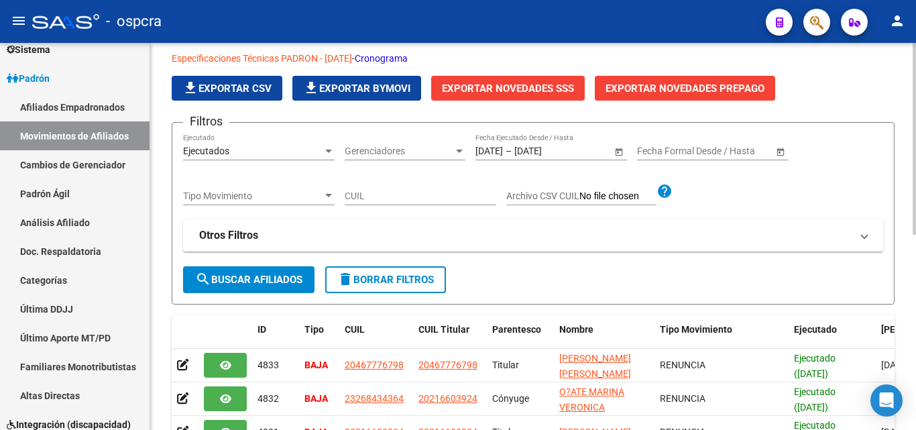
scroll to position [268, 0]
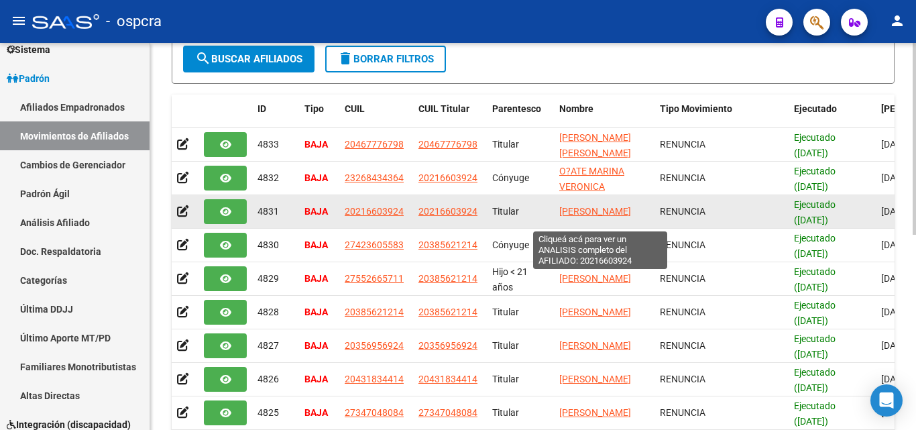
click at [572, 206] on span "[PERSON_NAME]" at bounding box center [595, 211] width 72 height 11
type textarea "20216603924"
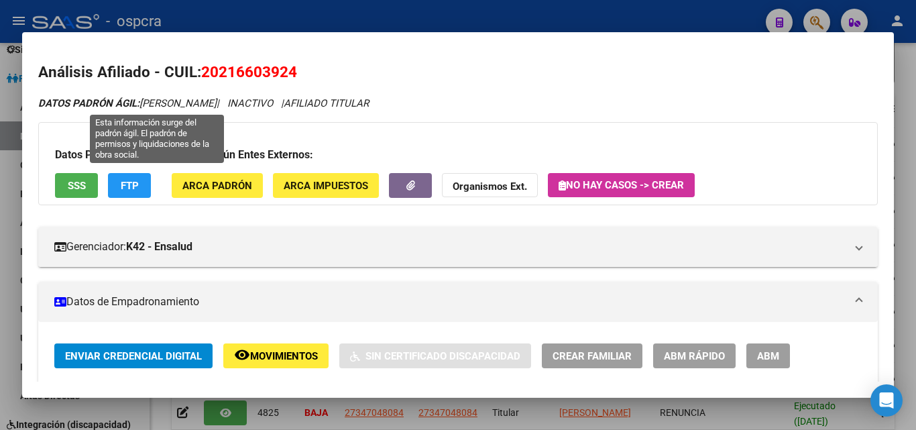
drag, startPoint x: 38, startPoint y: 101, endPoint x: 250, endPoint y: 112, distance: 211.6
click at [217, 109] on span "DATOS PADRÓN ÁGIL: [PERSON_NAME]" at bounding box center [127, 103] width 178 height 12
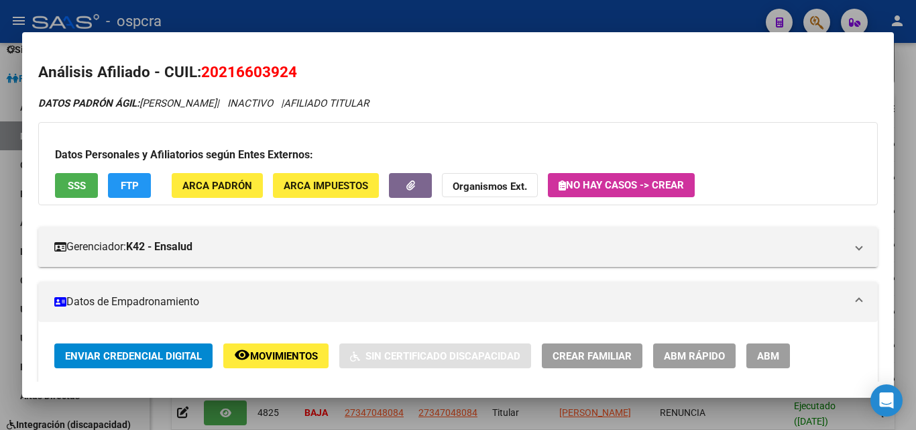
click at [516, 101] on div "DATOS PADRÓN ÁGIL: [PERSON_NAME] | INACTIVO | AFILIADO TITULAR" at bounding box center [458, 103] width 840 height 15
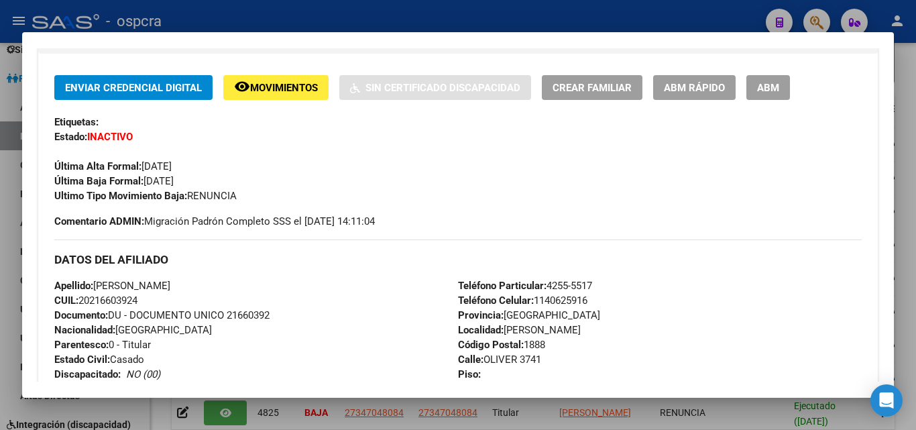
click at [0, 355] on div at bounding box center [458, 215] width 916 height 430
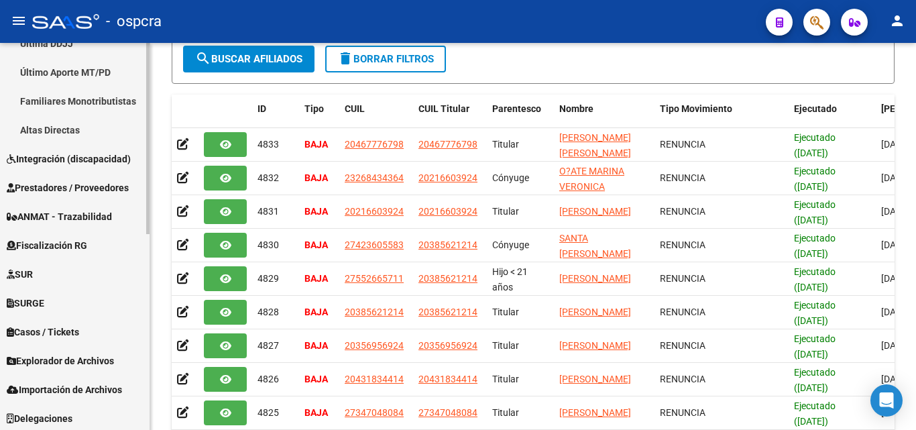
scroll to position [397, 0]
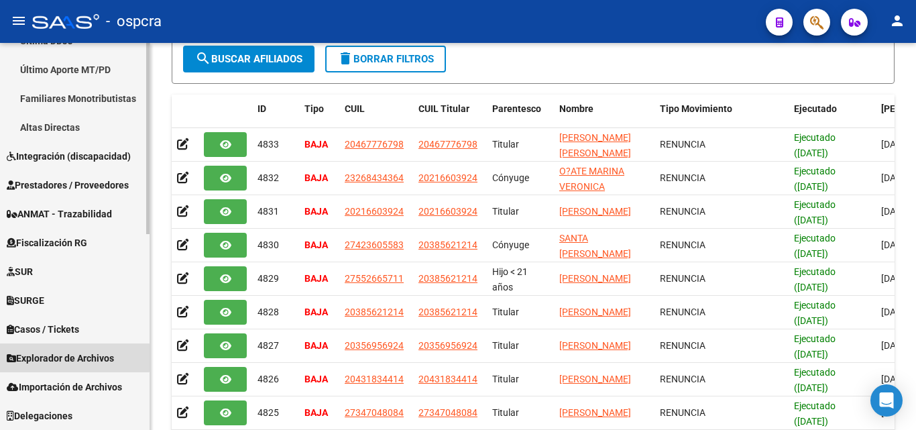
click at [74, 354] on span "Explorador de Archivos" at bounding box center [60, 358] width 107 height 15
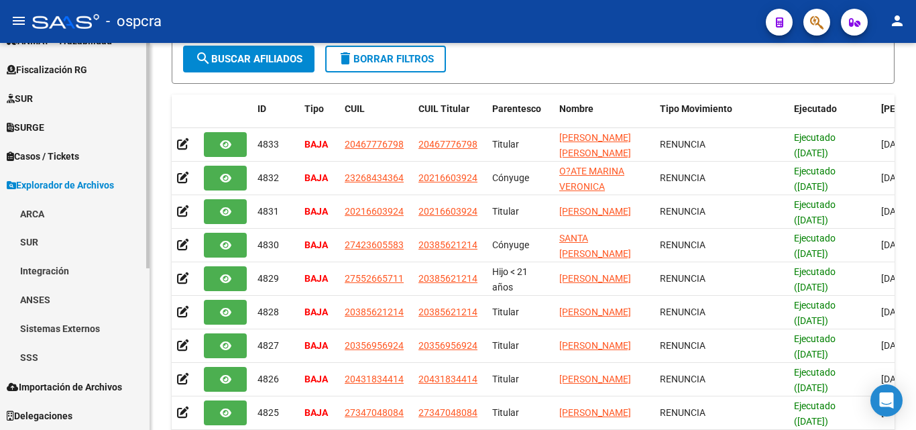
scroll to position [253, 0]
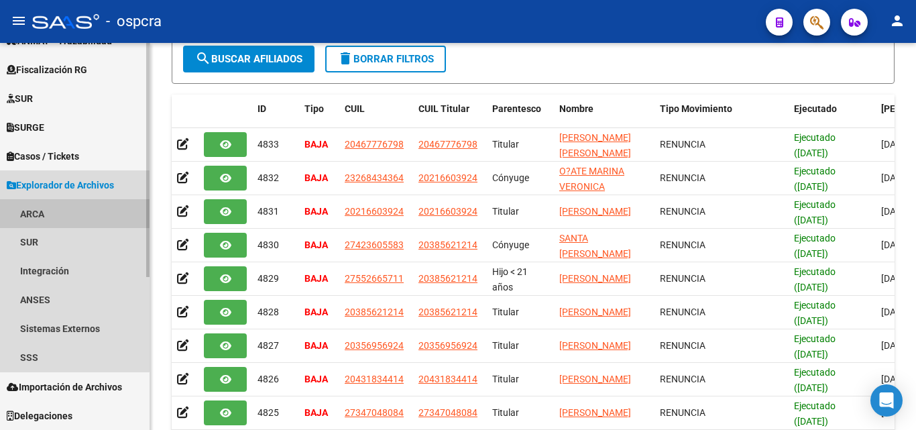
click at [22, 212] on link "ARCA" at bounding box center [75, 213] width 150 height 29
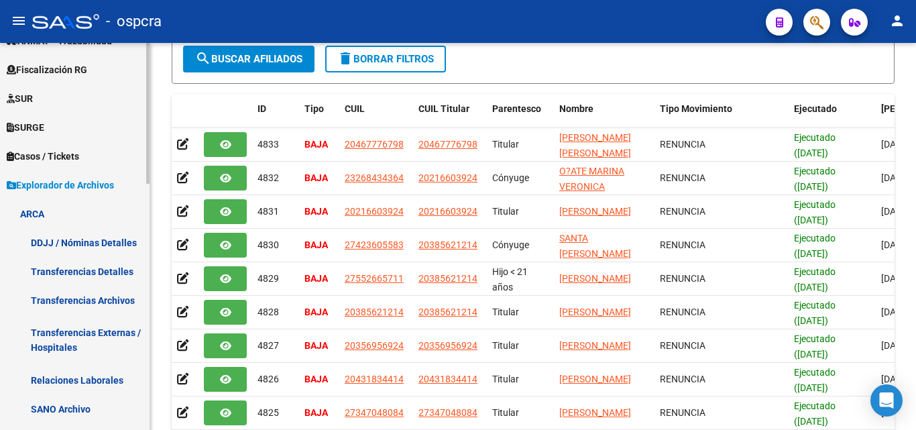
scroll to position [320, 0]
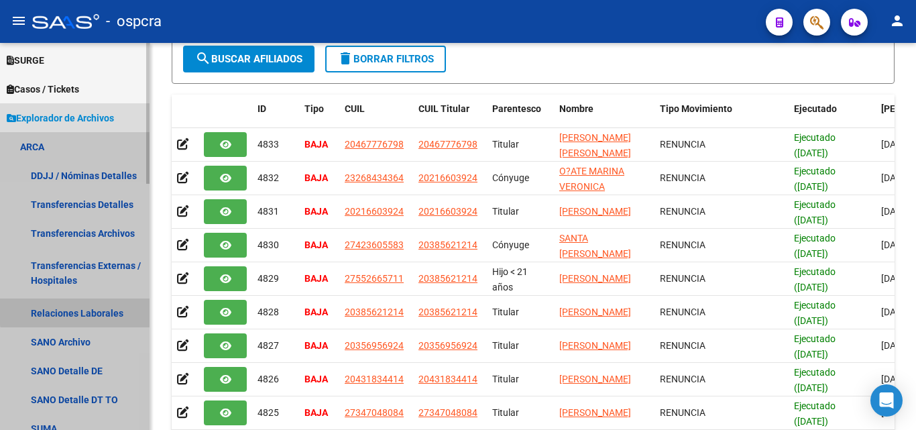
click at [93, 306] on link "Relaciones Laborales" at bounding box center [75, 313] width 150 height 29
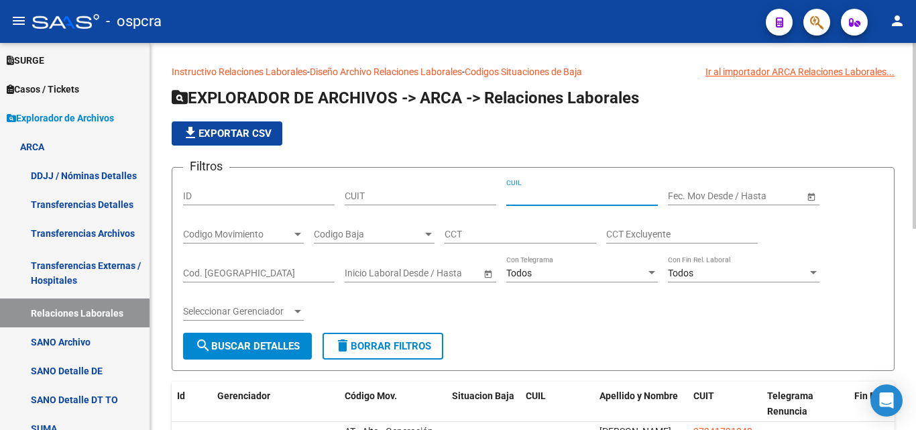
paste input "20-21660392-4"
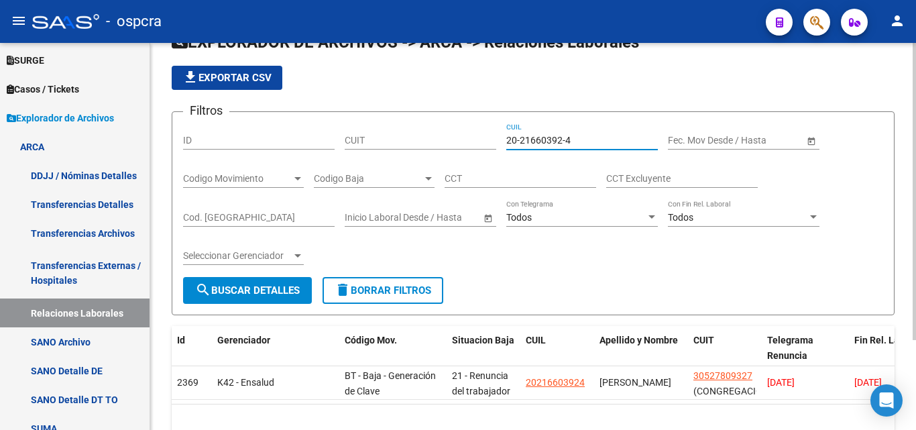
scroll to position [117, 0]
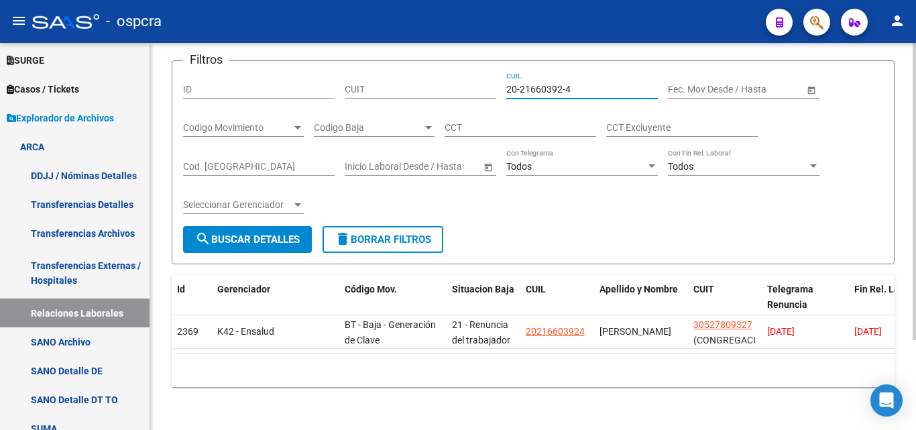
type input "20-21660392-4"
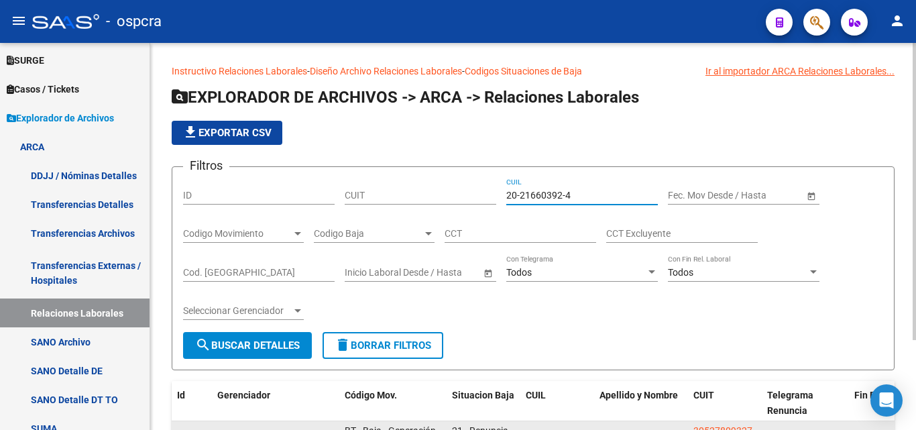
scroll to position [0, 0]
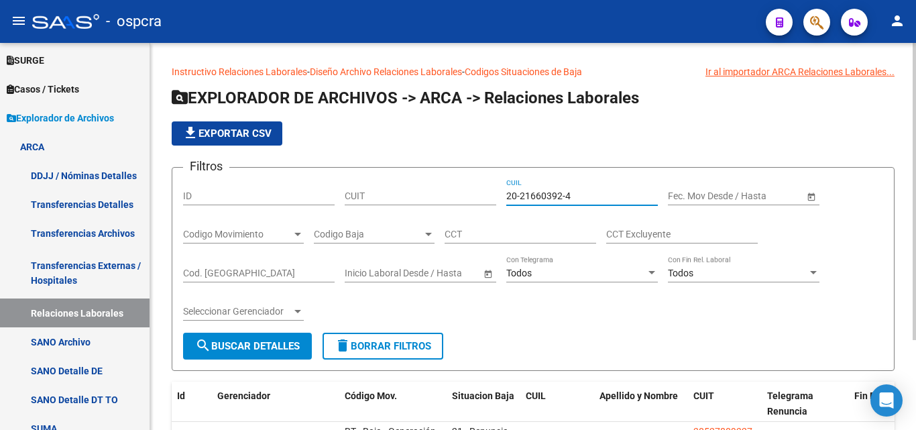
drag, startPoint x: 586, startPoint y: 197, endPoint x: 452, endPoint y: 213, distance: 134.5
click at [452, 213] on div "Filtros ID CUIT 20-21660392-4 CUIL Fecha inicio – Fecha fin Fec. Mov Desde / Ha…" at bounding box center [533, 255] width 700 height 154
click at [863, 221] on div "Filtros ID CUIT CUIL Fecha inicio – Fecha fin Fec. Mov Desde / Hasta Codigo Mov…" at bounding box center [533, 255] width 700 height 154
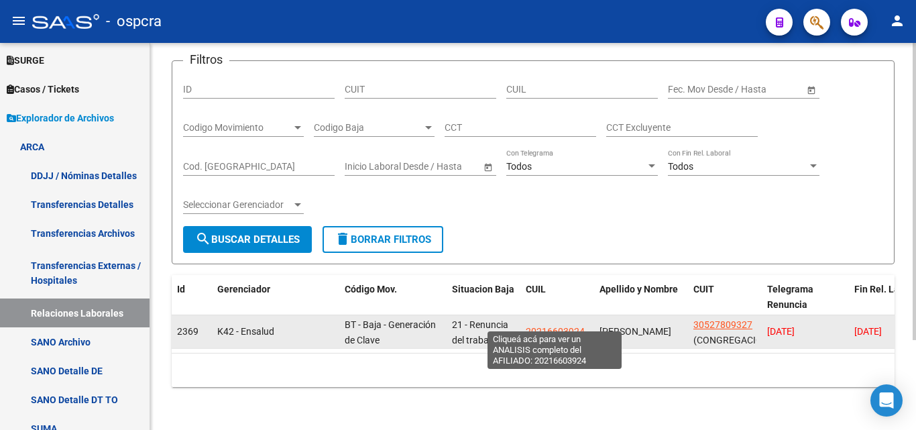
click at [570, 326] on span "20216603924" at bounding box center [555, 331] width 59 height 11
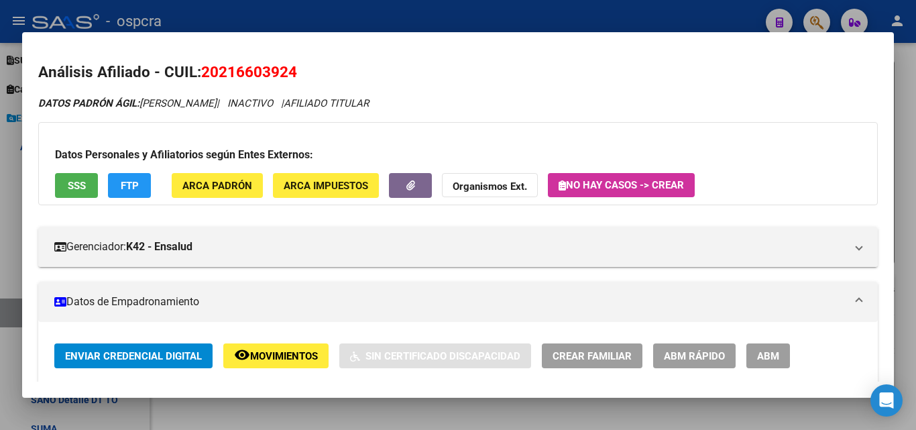
click at [254, 352] on span "Movimientos" at bounding box center [284, 356] width 68 height 12
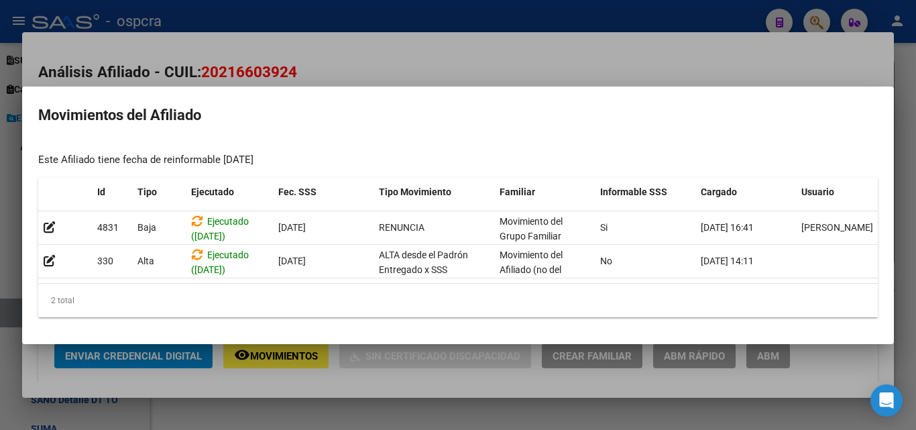
click at [0, 257] on div at bounding box center [458, 215] width 916 height 430
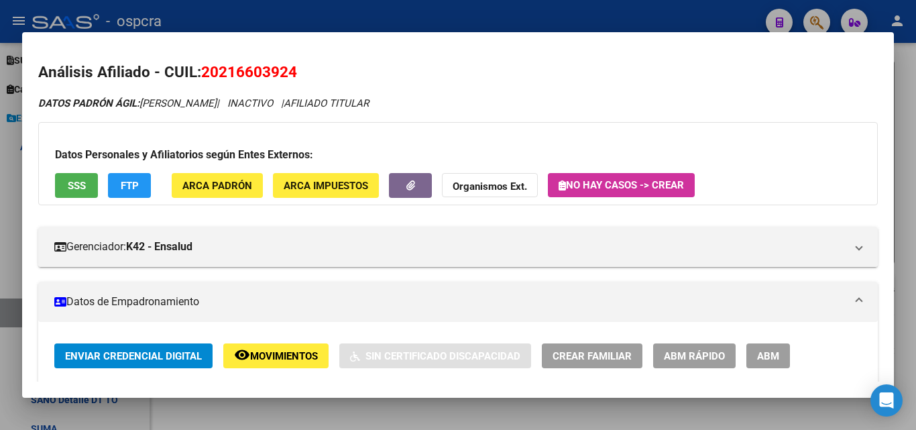
click at [0, 217] on div at bounding box center [458, 215] width 916 height 430
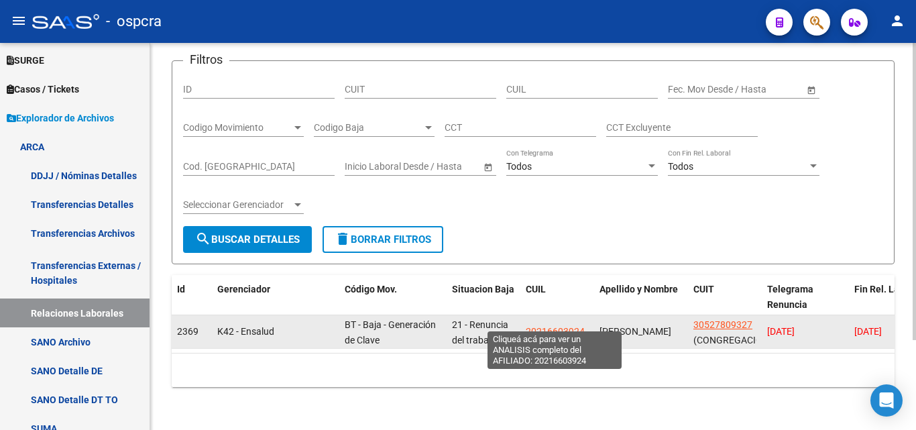
click at [570, 326] on span "20216603924" at bounding box center [555, 331] width 59 height 11
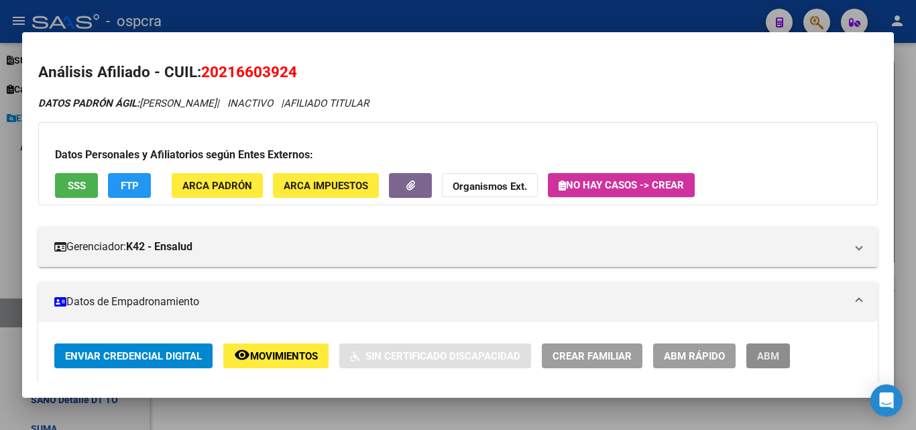
click at [777, 355] on span "ABM" at bounding box center [768, 356] width 22 height 12
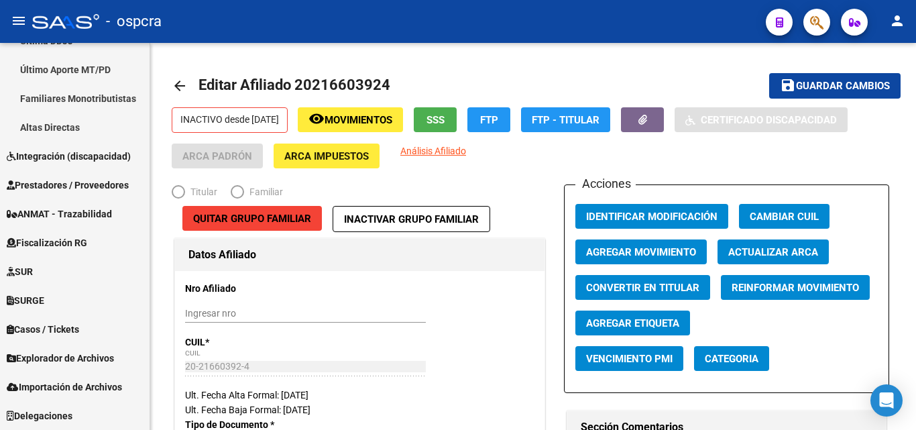
scroll to position [397, 0]
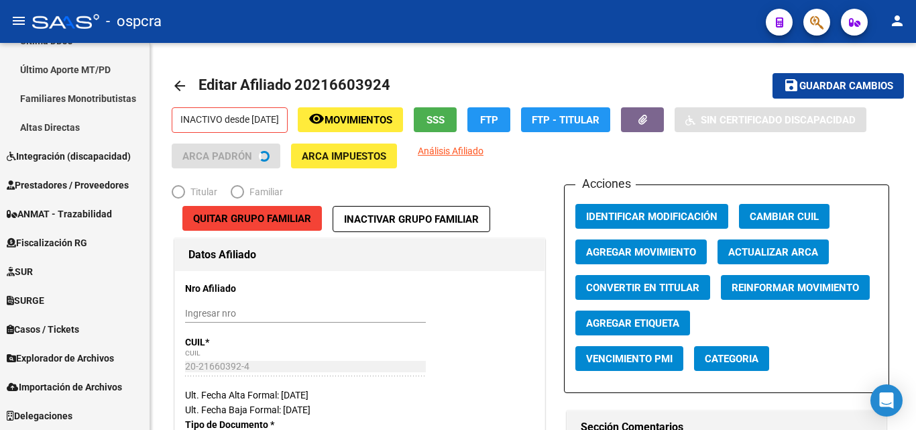
radio input "true"
type input "30-52780932-7"
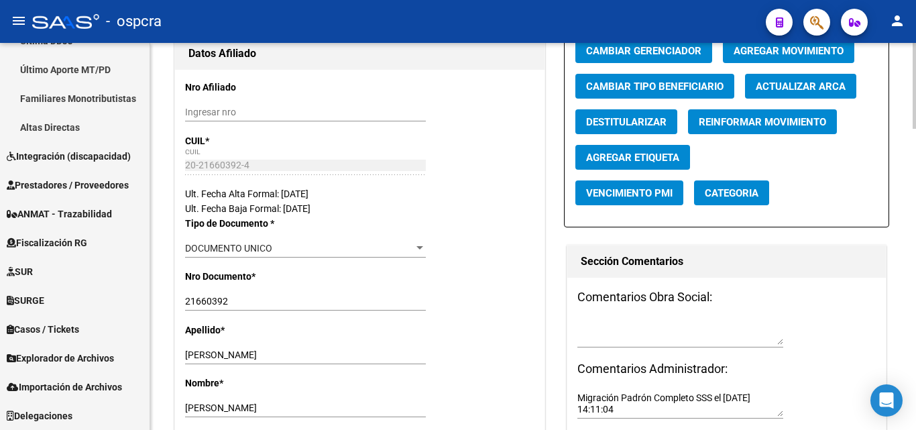
scroll to position [0, 0]
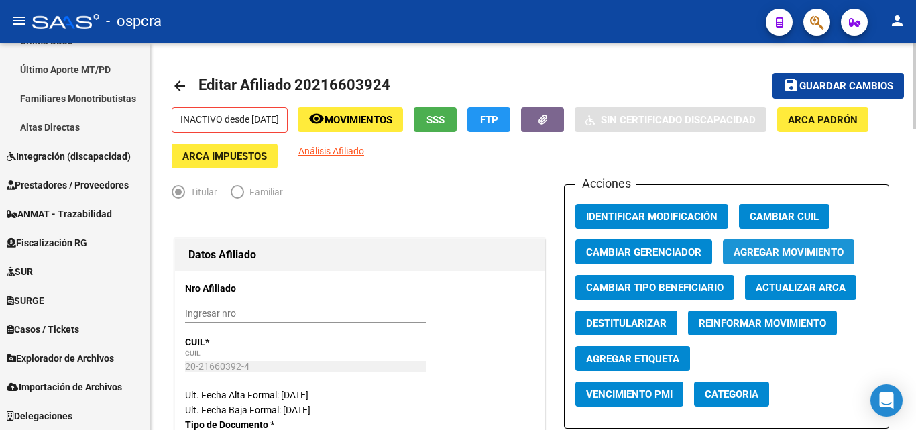
click at [790, 250] on span "Agregar Movimiento" at bounding box center [789, 252] width 110 height 12
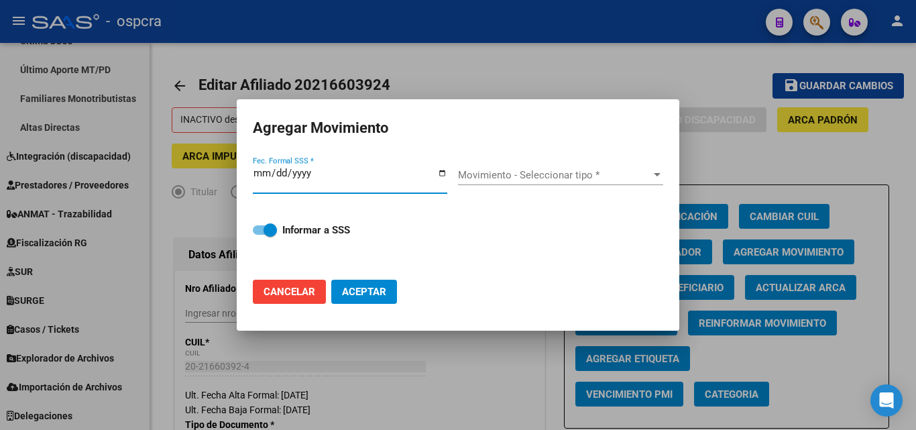
click at [445, 172] on input "Fec. Formal SSS *" at bounding box center [350, 178] width 195 height 21
click at [478, 227] on label "Informar a SSS" at bounding box center [458, 230] width 411 height 16
click at [260, 235] on input "Informar a SSS" at bounding box center [259, 235] width 1 height 1
checkbox input "false"
click at [447, 173] on input "Fec. Formal SSS *" at bounding box center [350, 178] width 195 height 21
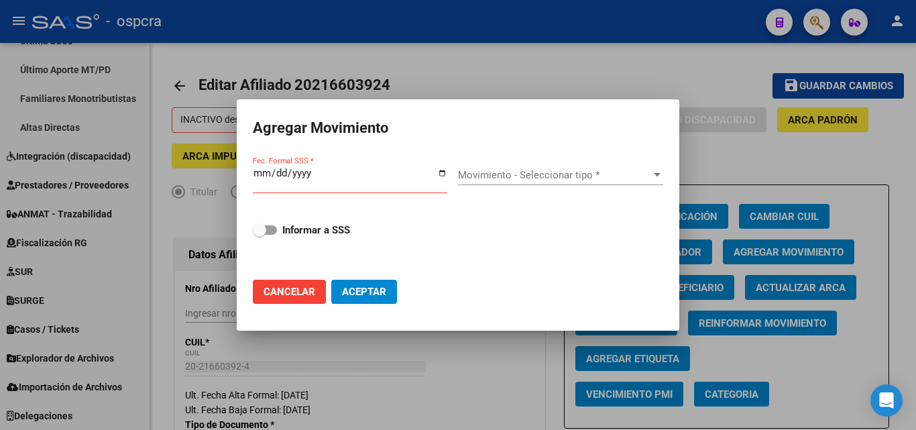
click at [458, 257] on div "Informar a SSS" at bounding box center [458, 238] width 411 height 64
click at [439, 174] on input "Fec. Formal SSS *" at bounding box center [350, 178] width 195 height 21
type input "[DATE]"
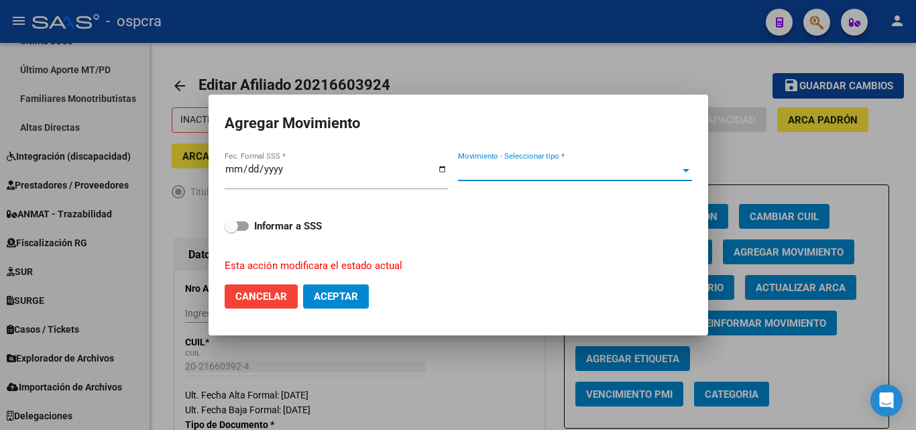
click at [675, 172] on span "Movimiento - Seleccionar tipo *" at bounding box center [569, 170] width 222 height 12
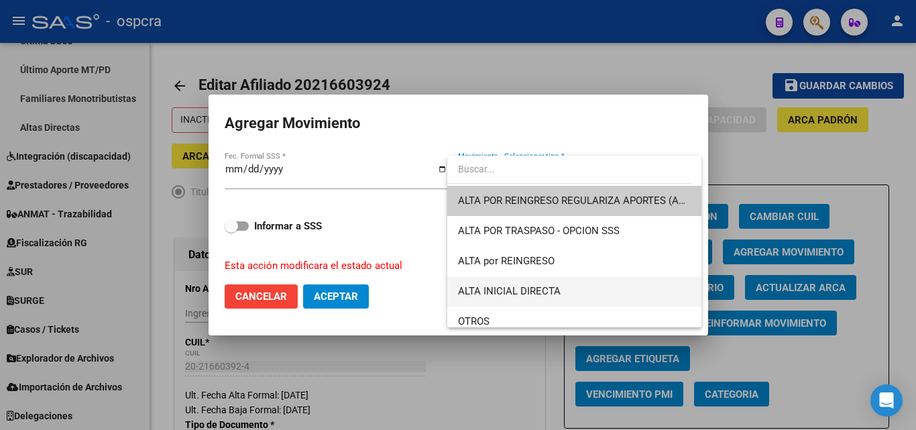
click at [563, 287] on span "ALTA INICIAL DIRECTA" at bounding box center [574, 291] width 233 height 30
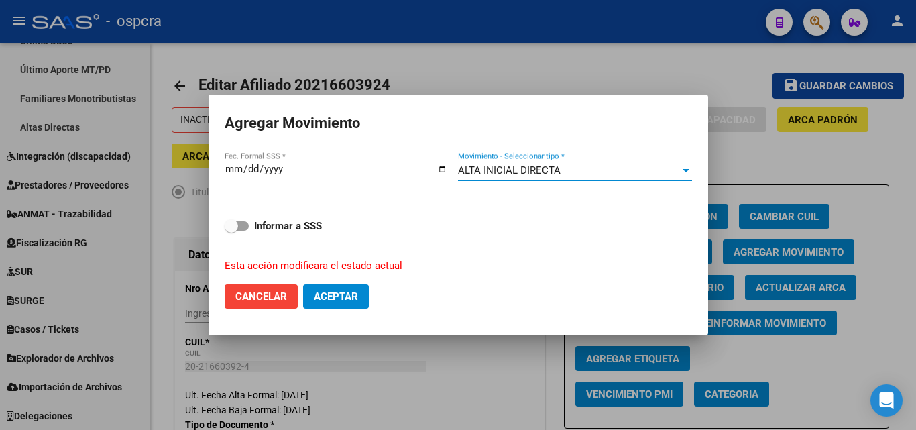
click at [231, 227] on span at bounding box center [231, 225] width 13 height 13
click at [231, 231] on input "Informar a SSS" at bounding box center [231, 231] width 1 height 1
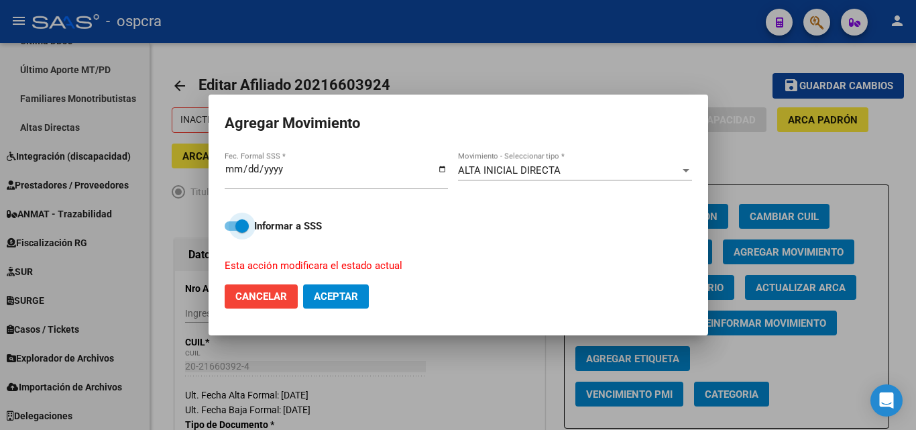
click at [242, 222] on span at bounding box center [241, 225] width 13 height 13
click at [231, 231] on input "Informar a SSS" at bounding box center [231, 231] width 1 height 1
checkbox input "false"
click at [464, 368] on div at bounding box center [458, 215] width 916 height 430
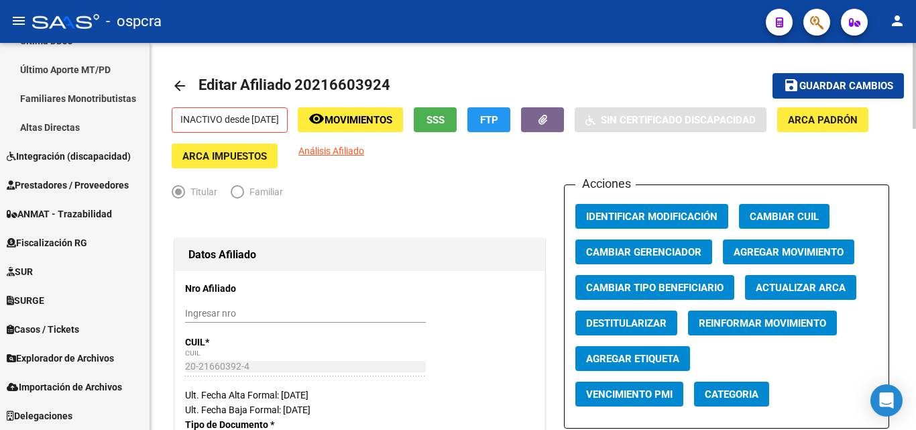
click at [805, 251] on span "Agregar Movimiento" at bounding box center [789, 252] width 110 height 12
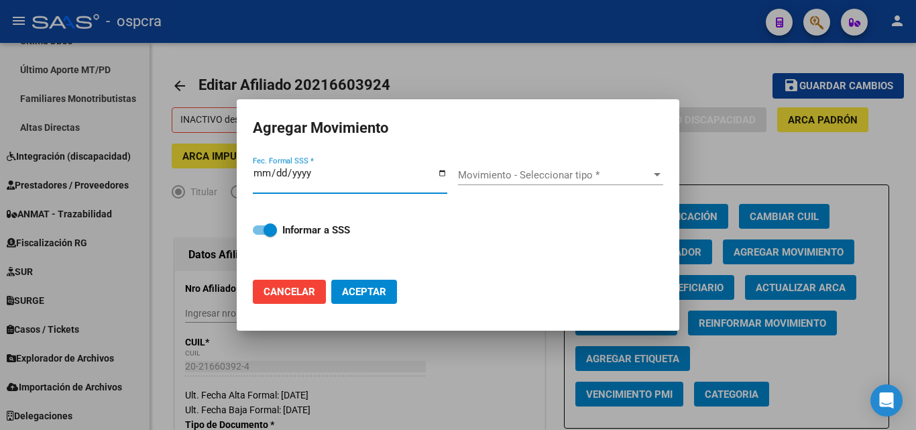
click at [441, 172] on input "Fec. Formal SSS *" at bounding box center [350, 178] width 195 height 21
type input "[DATE]"
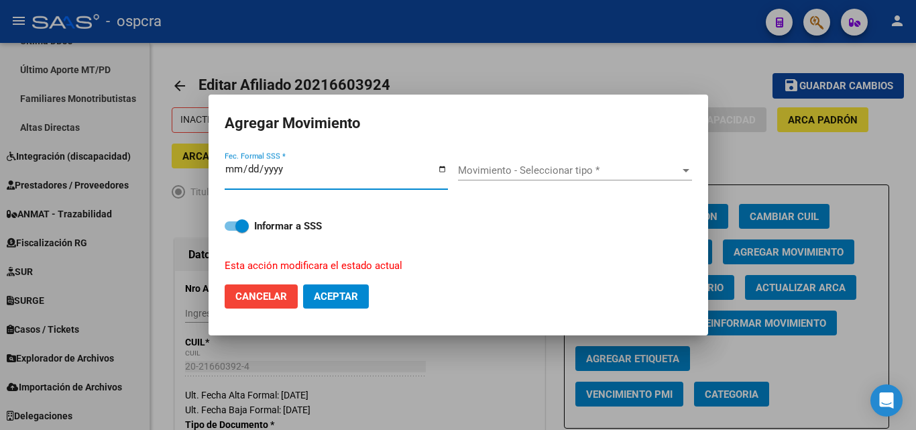
click at [665, 171] on span "Movimiento - Seleccionar tipo *" at bounding box center [569, 170] width 222 height 12
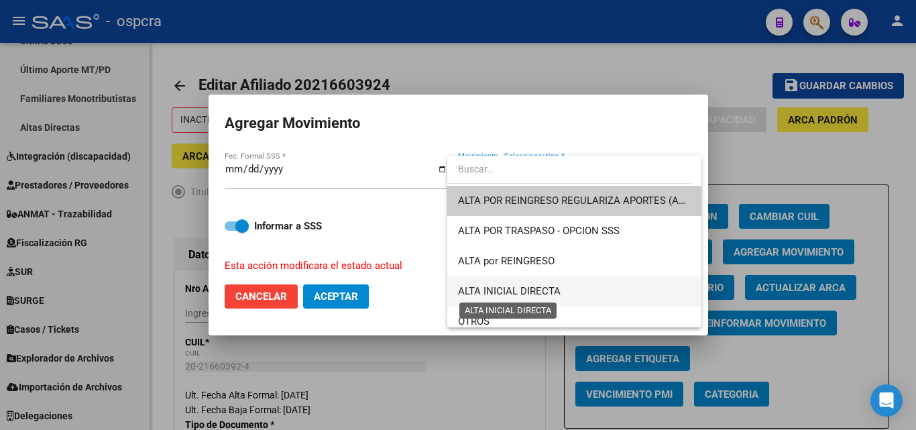
click at [556, 286] on span "ALTA INICIAL DIRECTA" at bounding box center [509, 291] width 103 height 12
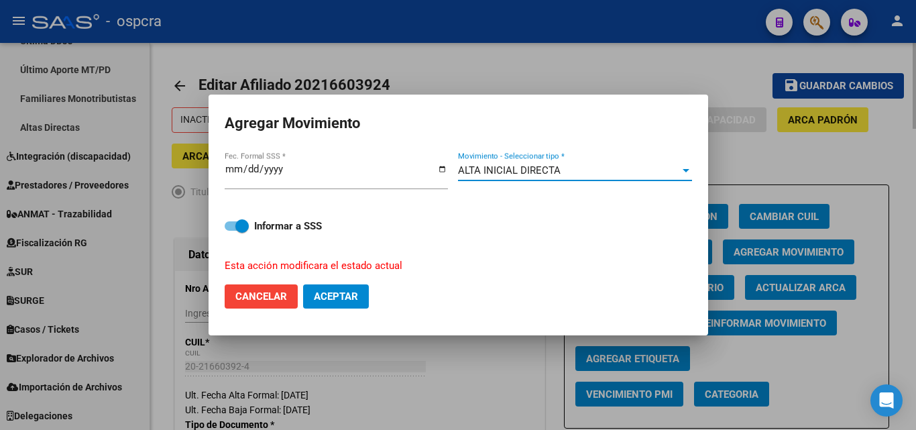
click at [443, 343] on div at bounding box center [458, 215] width 916 height 430
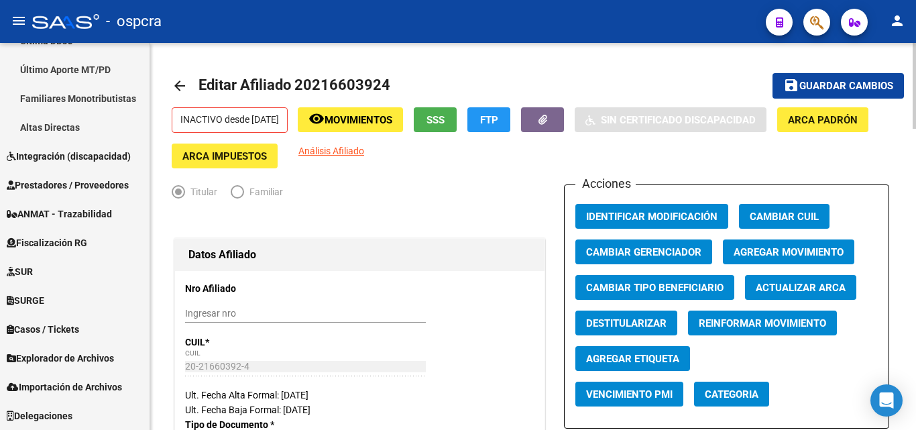
click at [233, 129] on p "INACTIVO desde [DATE]" at bounding box center [230, 119] width 116 height 25
click at [181, 83] on mat-icon "arrow_back" at bounding box center [180, 86] width 16 height 16
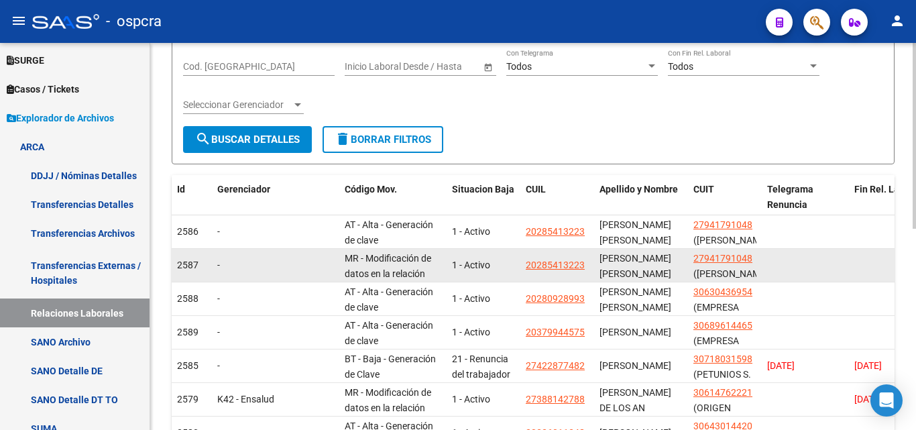
scroll to position [341, 0]
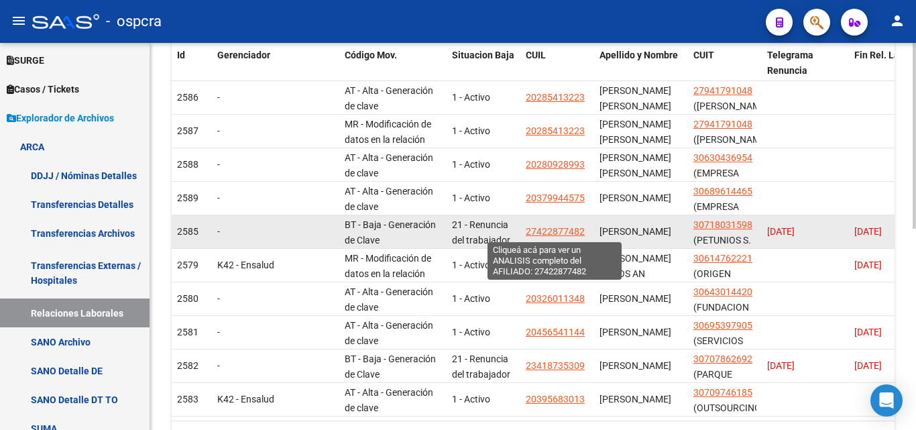
click at [556, 236] on span "27422877482" at bounding box center [555, 231] width 59 height 11
type textarea "27422877482"
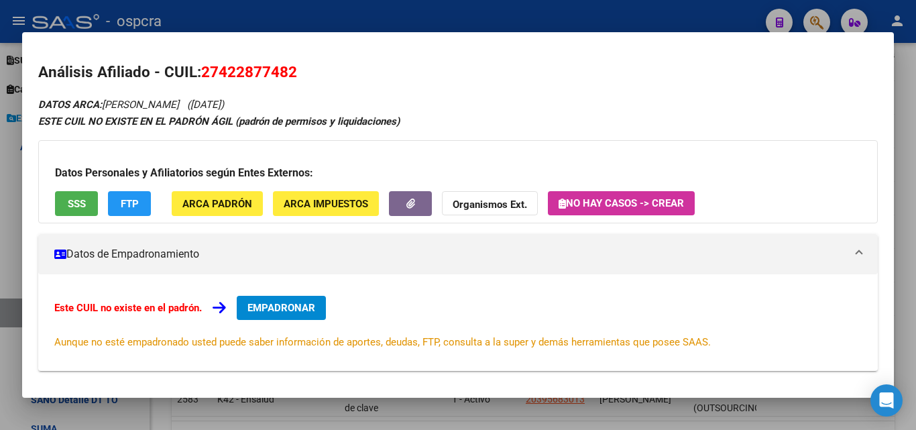
click at [1, 190] on div at bounding box center [458, 215] width 916 height 430
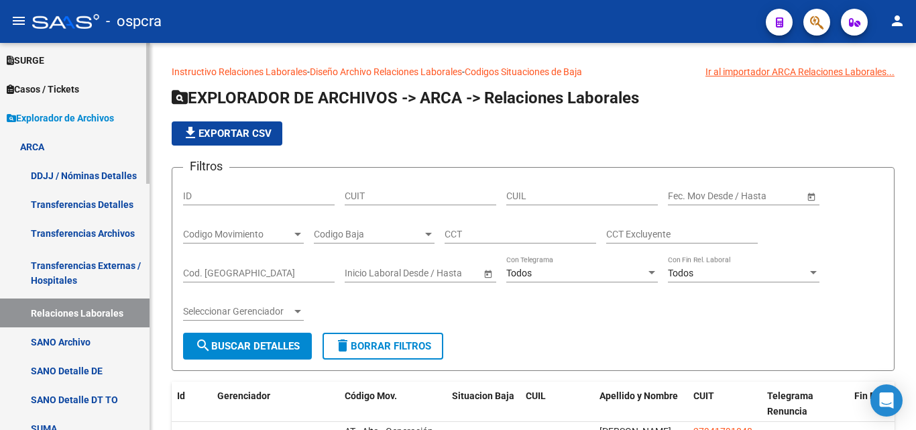
scroll to position [0, 0]
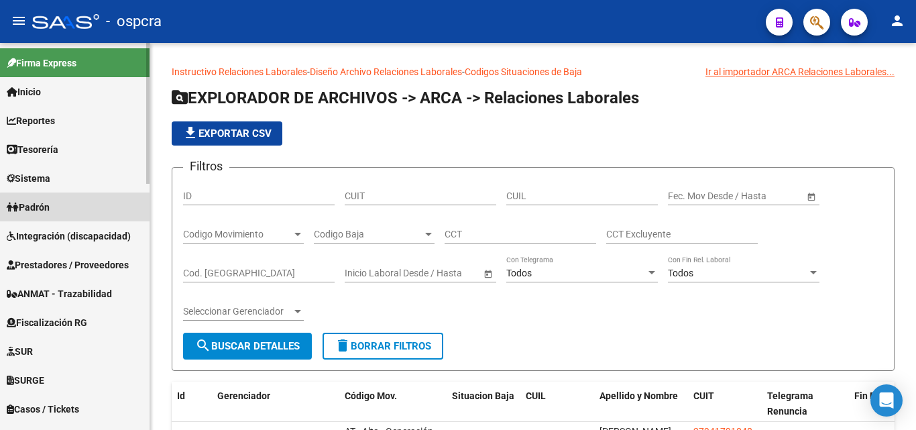
click at [78, 213] on link "Padrón" at bounding box center [75, 207] width 150 height 29
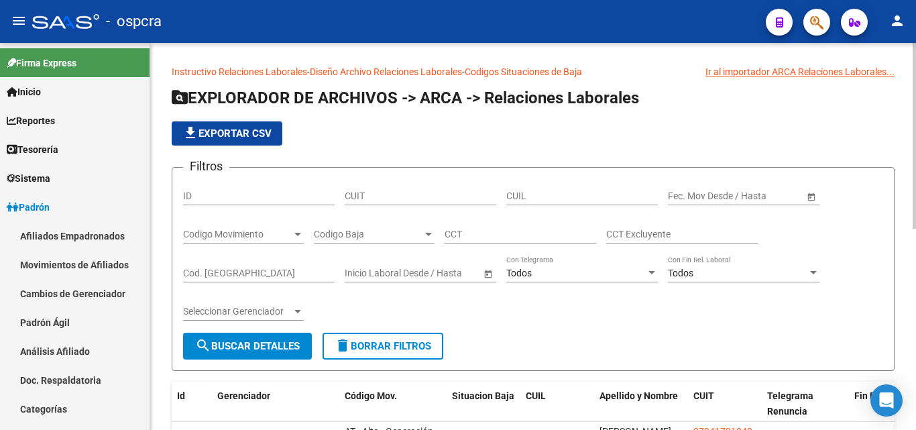
click at [106, 235] on link "Afiliados Empadronados" at bounding box center [75, 235] width 150 height 29
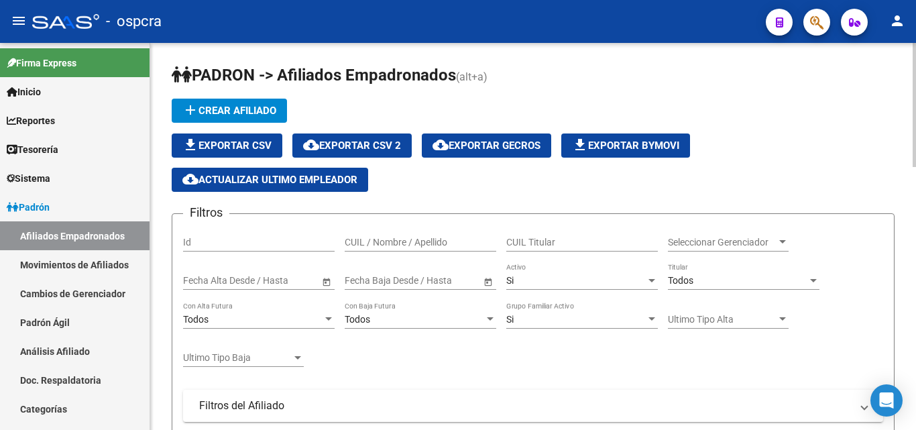
click at [419, 362] on div "Filtros Id CUIL / Nombre / Apellido CUIL Titular Seleccionar Gerenciador Selecc…" at bounding box center [533, 388] width 700 height 326
click at [48, 233] on link "Afiliados Empadronados" at bounding box center [75, 235] width 150 height 29
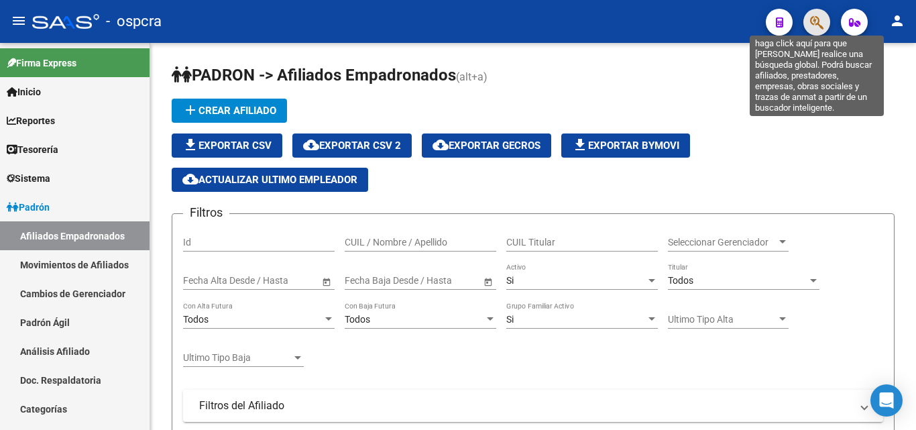
click at [812, 19] on icon "button" at bounding box center [816, 22] width 13 height 15
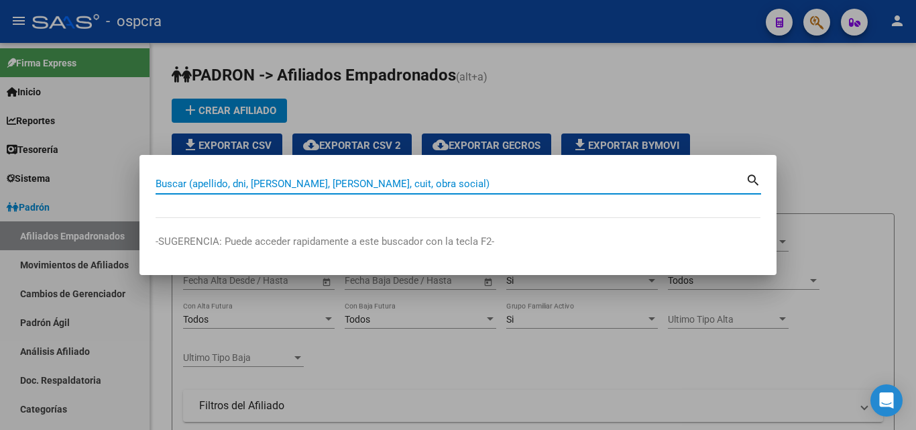
click at [767, 142] on div at bounding box center [458, 215] width 916 height 430
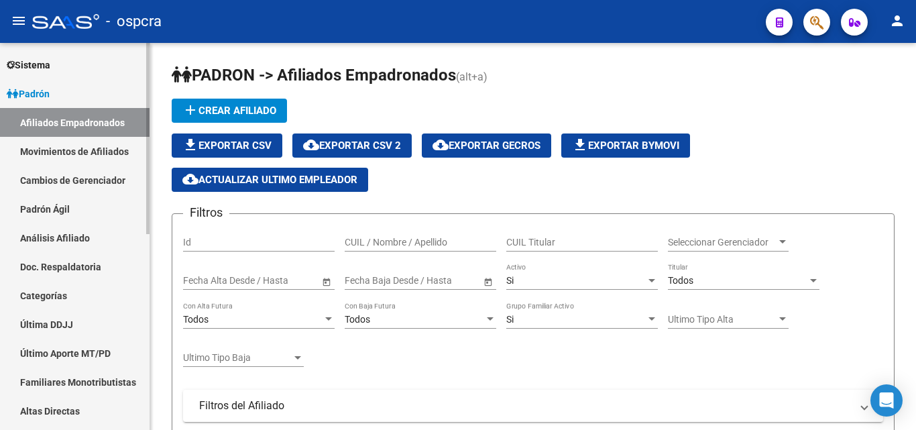
scroll to position [134, 0]
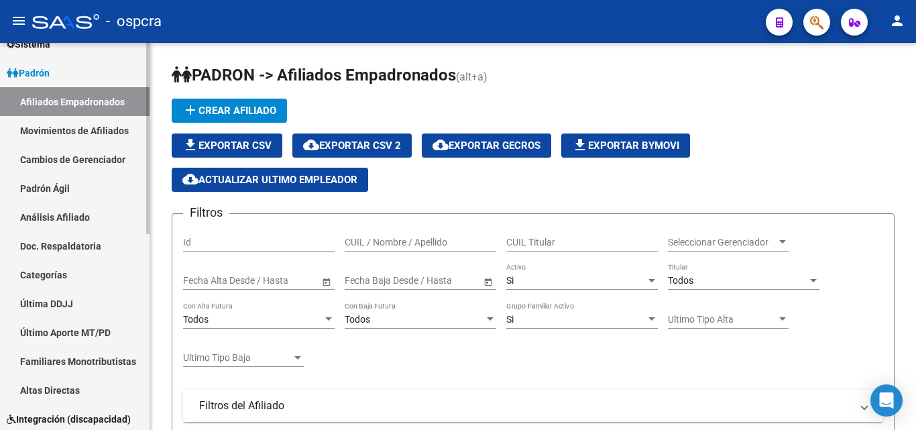
click at [53, 194] on link "Padrón Ágil" at bounding box center [75, 188] width 150 height 29
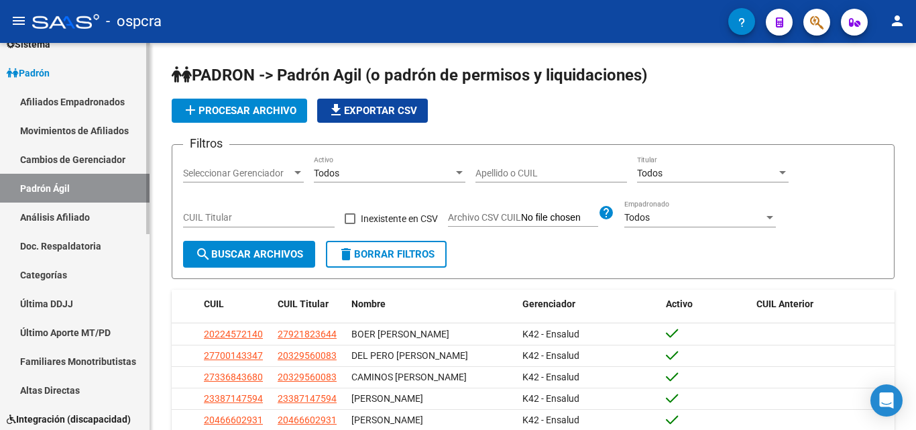
click at [111, 125] on link "Movimientos de Afiliados" at bounding box center [75, 130] width 150 height 29
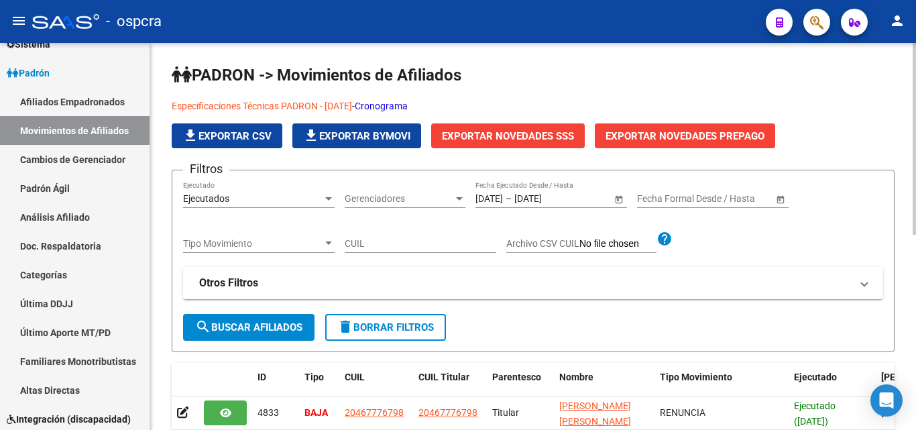
scroll to position [67, 0]
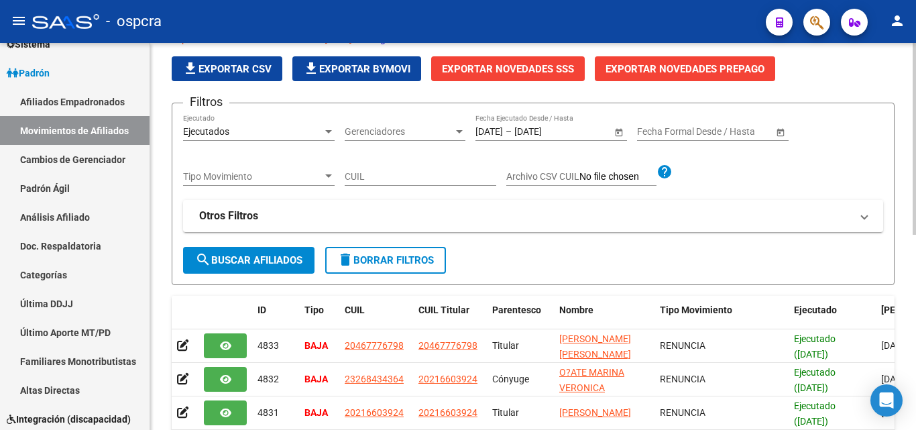
click at [550, 70] on span "Exportar Novedades SSS" at bounding box center [508, 69] width 132 height 12
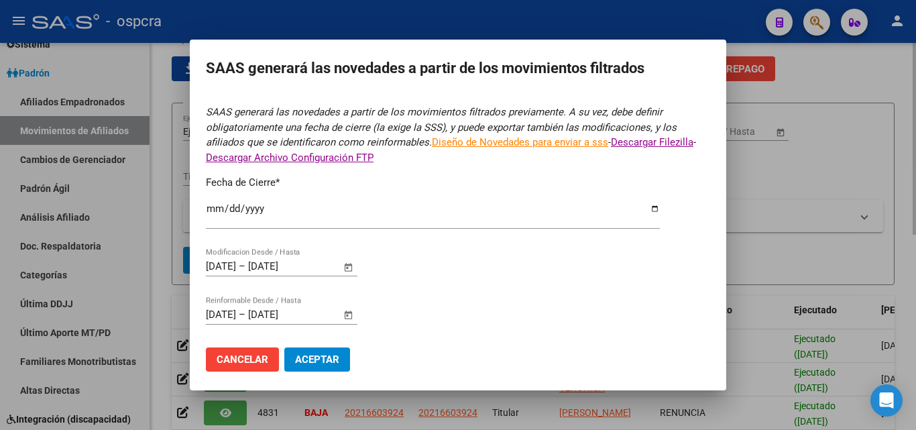
type input "[DATE]"
click at [325, 367] on button "Aceptar" at bounding box center [317, 359] width 66 height 24
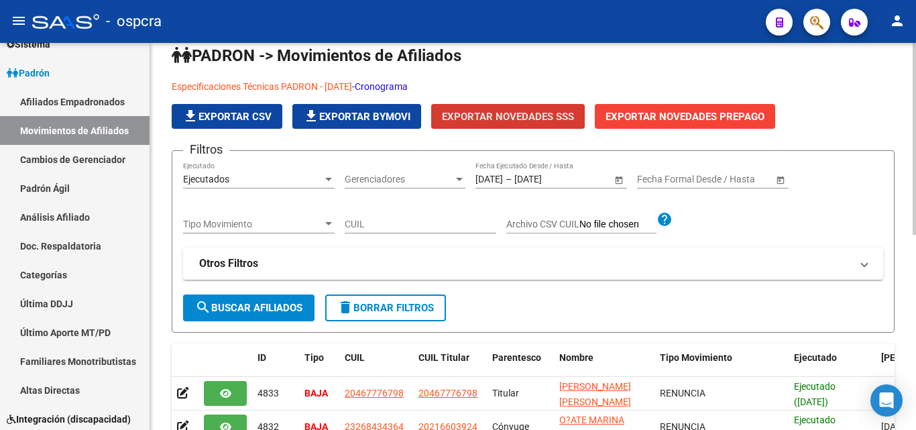
scroll to position [0, 0]
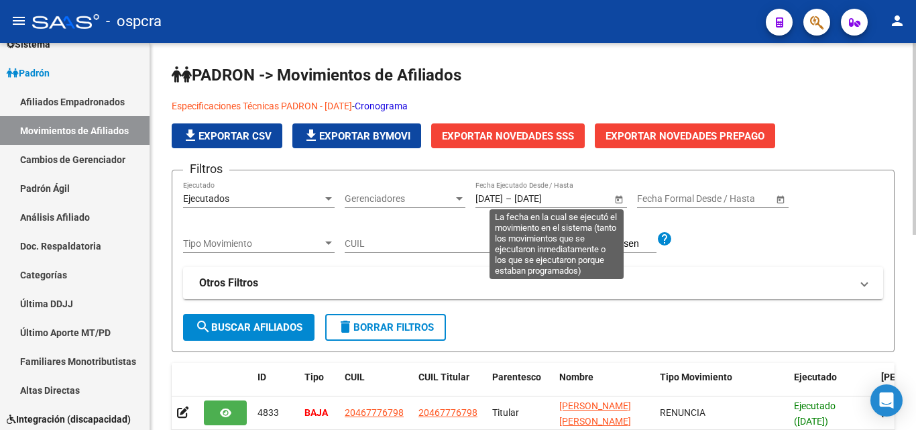
click at [616, 199] on span "Open calendar" at bounding box center [619, 199] width 32 height 32
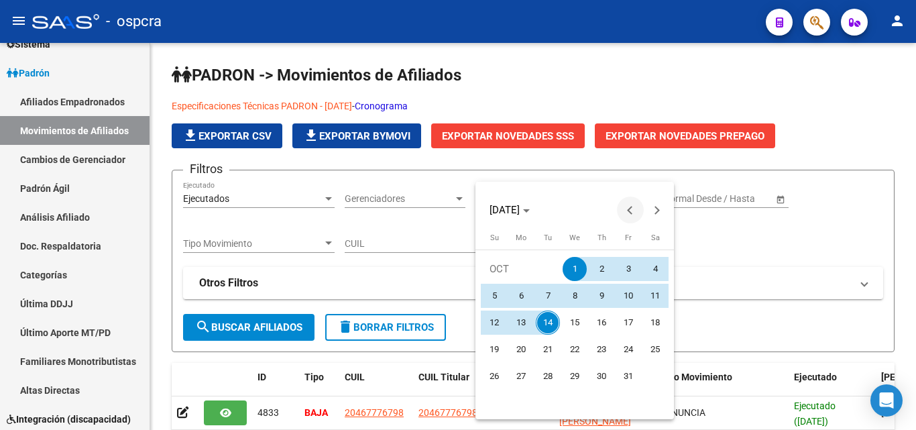
click at [631, 212] on button "Previous month" at bounding box center [630, 210] width 27 height 27
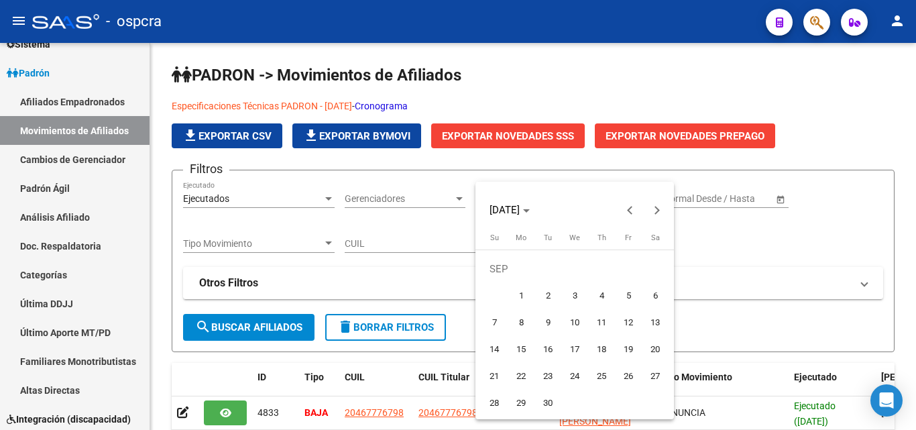
click at [531, 295] on span "1" at bounding box center [521, 296] width 24 height 24
type input "[DATE]"
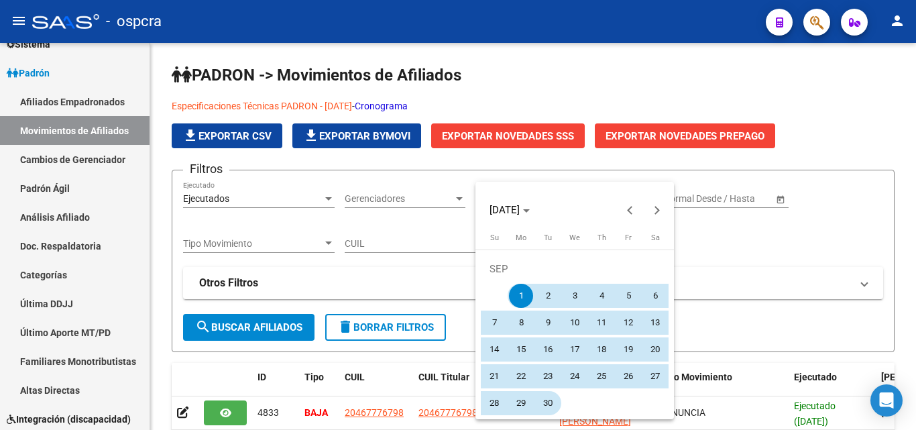
click at [553, 400] on span "30" at bounding box center [548, 403] width 24 height 24
type input "[DATE]"
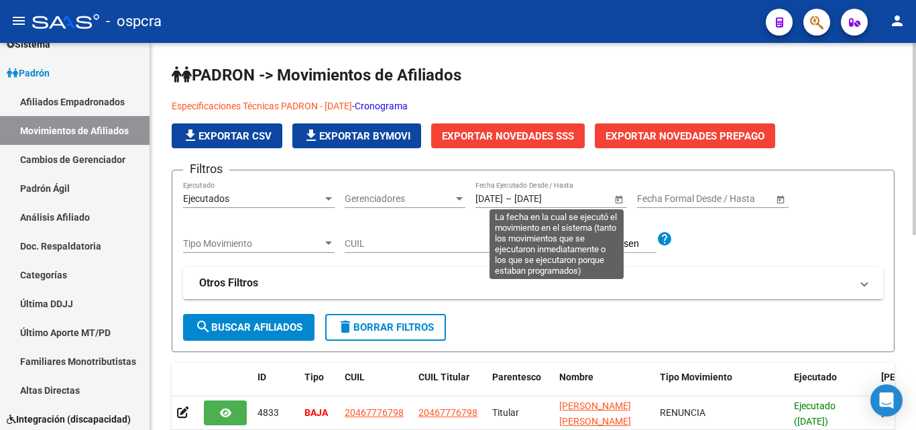
click at [619, 197] on span "Open calendar" at bounding box center [619, 199] width 32 height 32
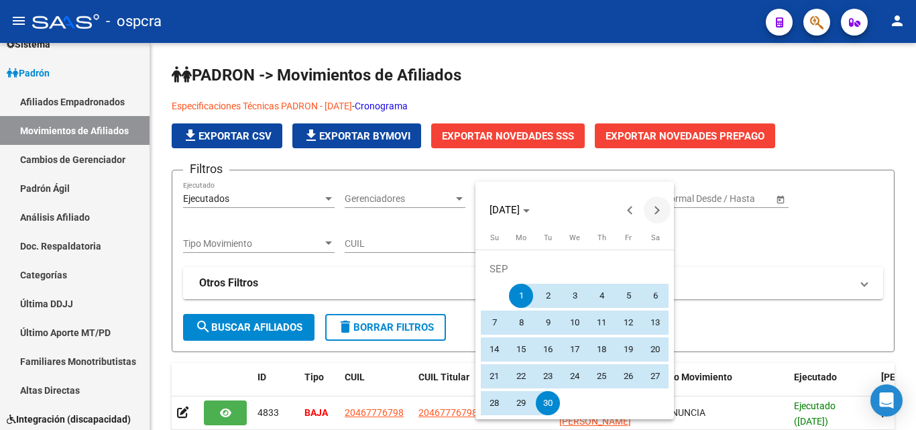
click at [653, 217] on span "Next month" at bounding box center [657, 210] width 27 height 27
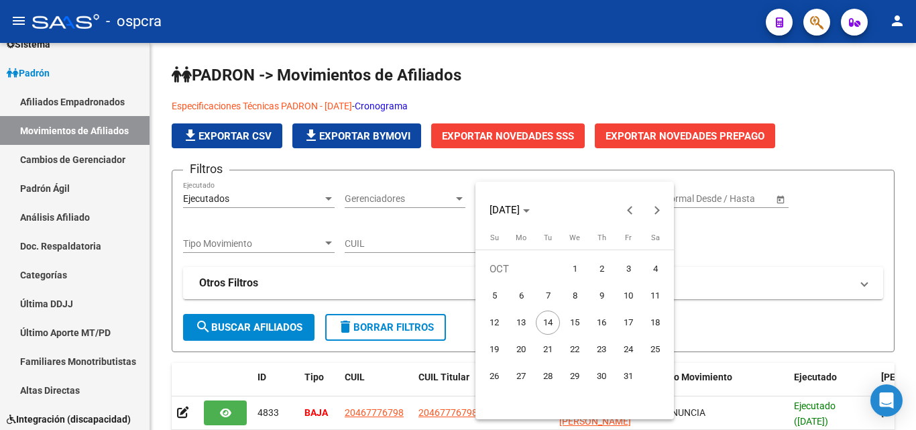
click at [541, 329] on span "14" at bounding box center [548, 323] width 24 height 24
type input "[DATE]"
drag, startPoint x: 767, startPoint y: 327, endPoint x: 778, endPoint y: 299, distance: 30.2
click at [767, 327] on div at bounding box center [458, 215] width 916 height 430
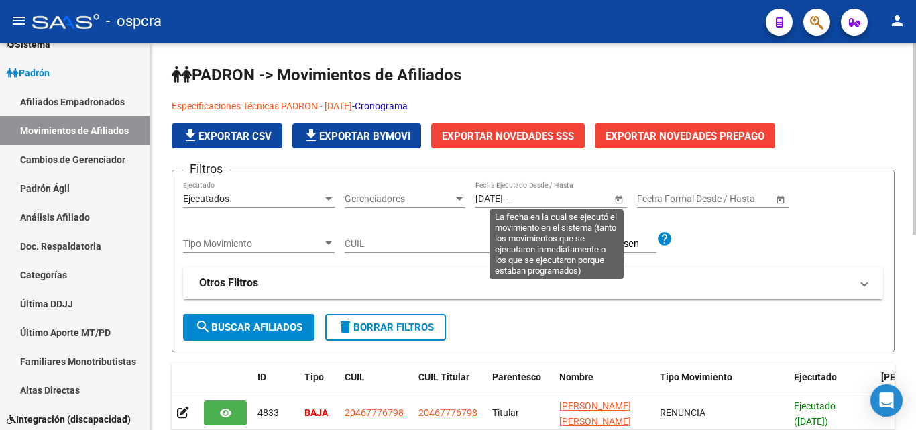
click at [608, 203] on span "Open calendar" at bounding box center [619, 199] width 32 height 32
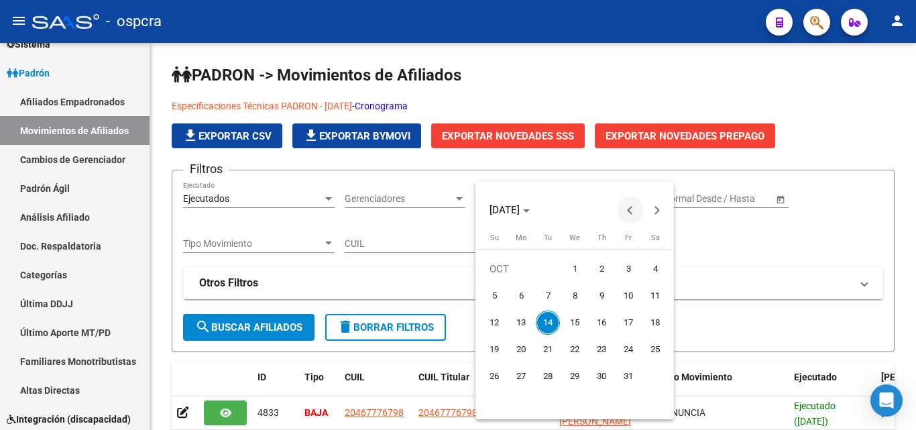
click at [631, 207] on button "Previous month" at bounding box center [630, 210] width 27 height 27
click at [515, 291] on span "1" at bounding box center [521, 296] width 24 height 24
type input "[DATE]"
click at [754, 282] on div at bounding box center [458, 215] width 916 height 430
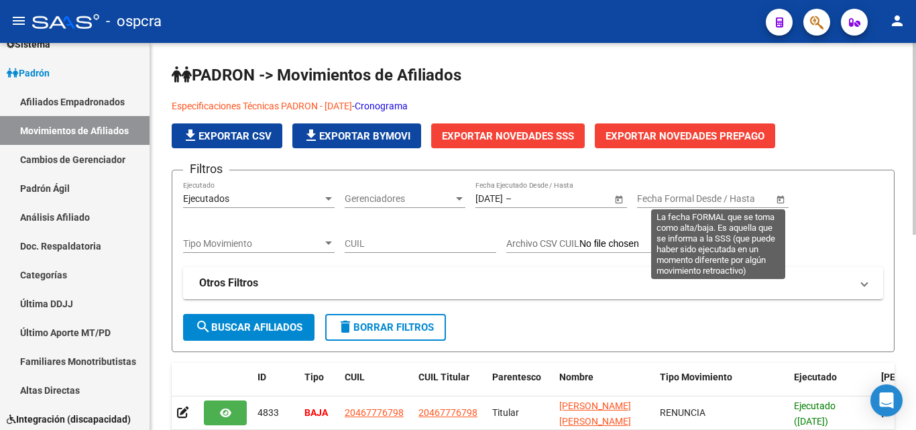
click at [775, 197] on span "Open calendar" at bounding box center [781, 199] width 32 height 32
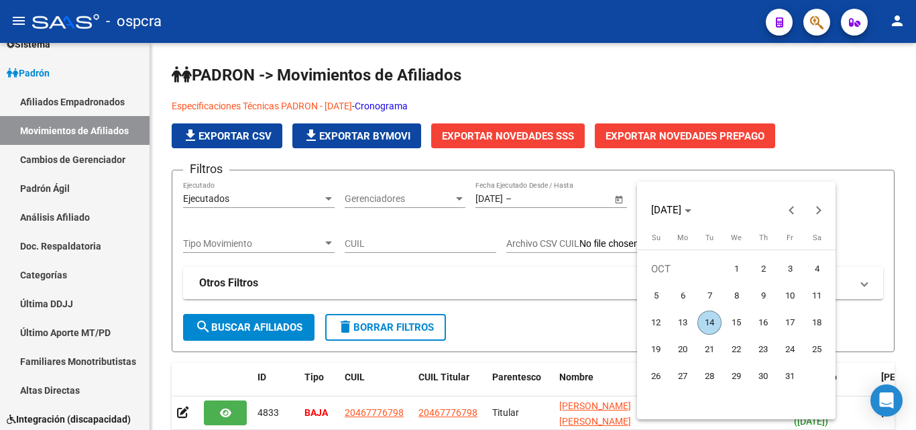
click at [708, 326] on span "14" at bounding box center [710, 323] width 24 height 24
type input "[DATE]"
click at [592, 303] on div at bounding box center [458, 215] width 916 height 430
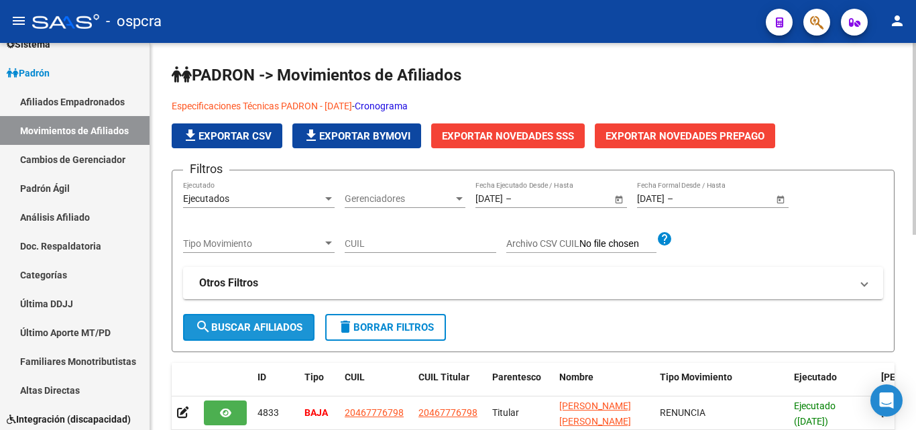
click at [276, 331] on span "search Buscar Afiliados" at bounding box center [248, 327] width 107 height 12
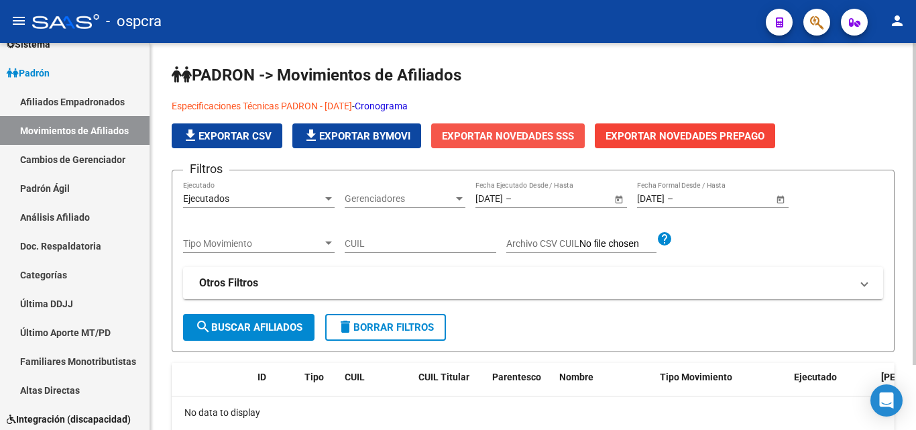
click at [535, 131] on span "Exportar Novedades SSS" at bounding box center [508, 136] width 132 height 12
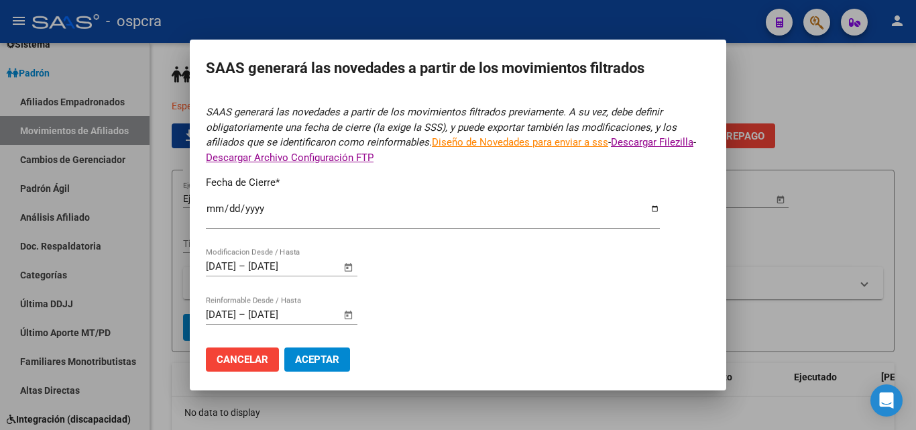
click at [316, 357] on span "Aceptar" at bounding box center [317, 360] width 44 height 12
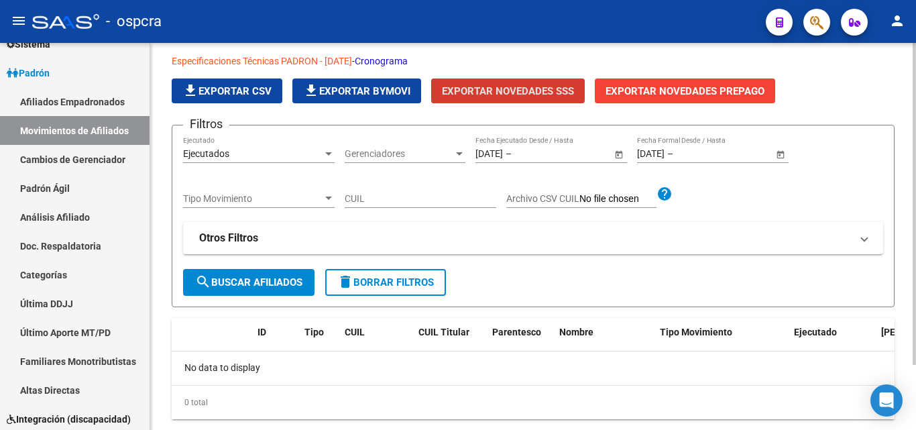
scroll to position [67, 0]
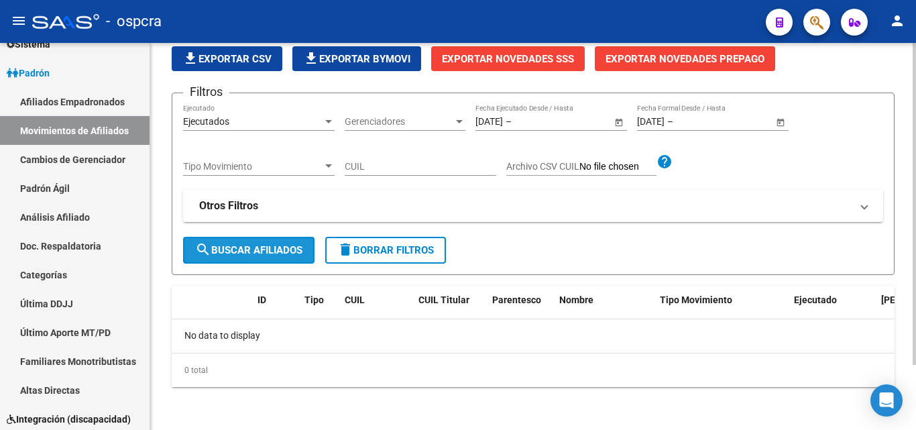
drag, startPoint x: 239, startPoint y: 252, endPoint x: 258, endPoint y: 236, distance: 25.3
click at [239, 249] on span "search Buscar Afiliados" at bounding box center [248, 250] width 107 height 12
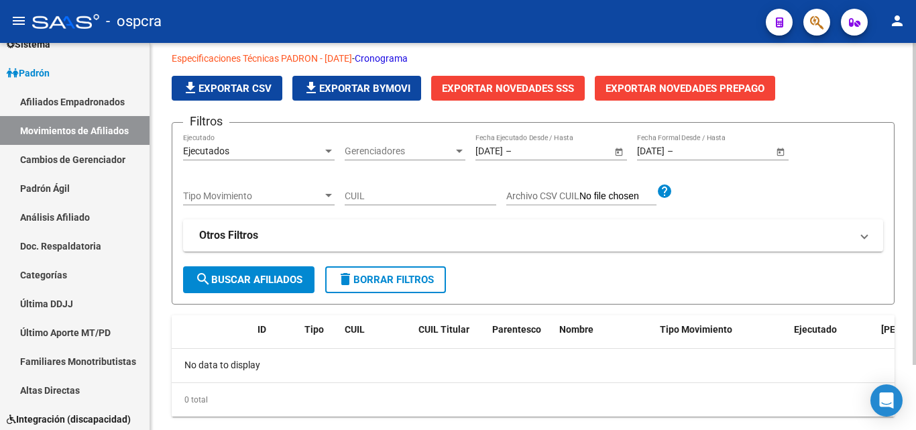
scroll to position [78, 0]
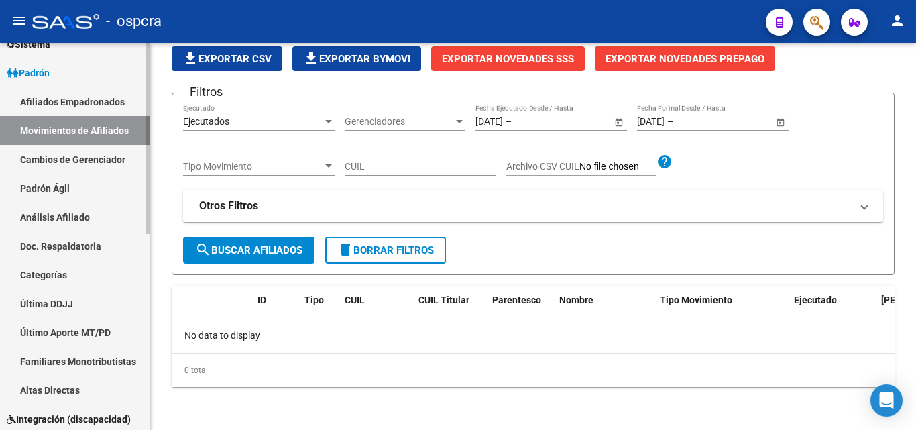
click at [90, 132] on link "Movimientos de Afiliados" at bounding box center [75, 130] width 150 height 29
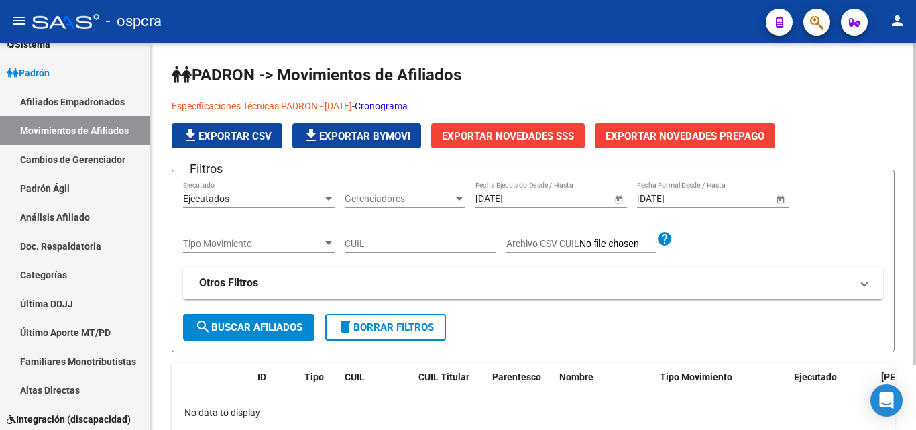
click at [525, 139] on span "Exportar Novedades SSS" at bounding box center [508, 136] width 132 height 12
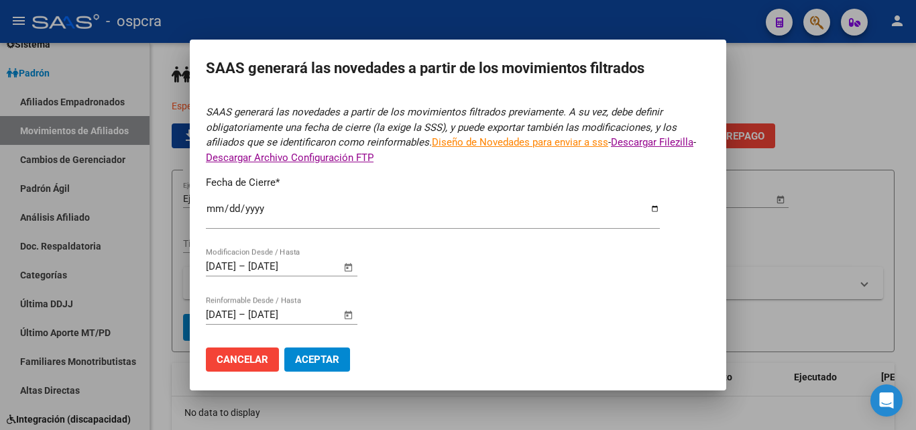
type input "[DATE]"
click at [647, 207] on input "[DATE]" at bounding box center [433, 213] width 454 height 21
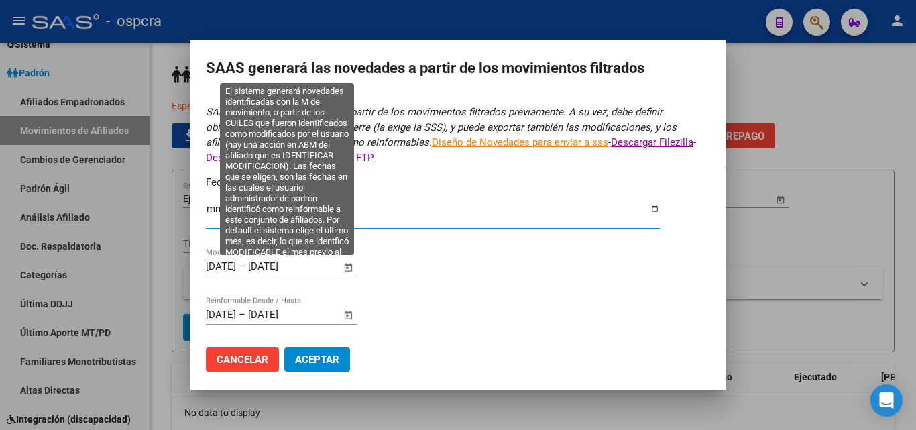
click at [345, 268] on span "Open calendar" at bounding box center [349, 267] width 32 height 32
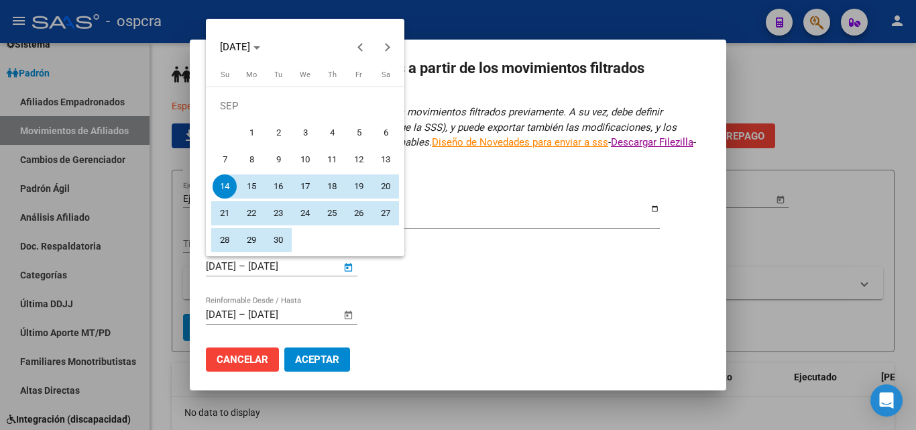
click at [253, 127] on span "1" at bounding box center [251, 133] width 24 height 24
type input "[DATE]"
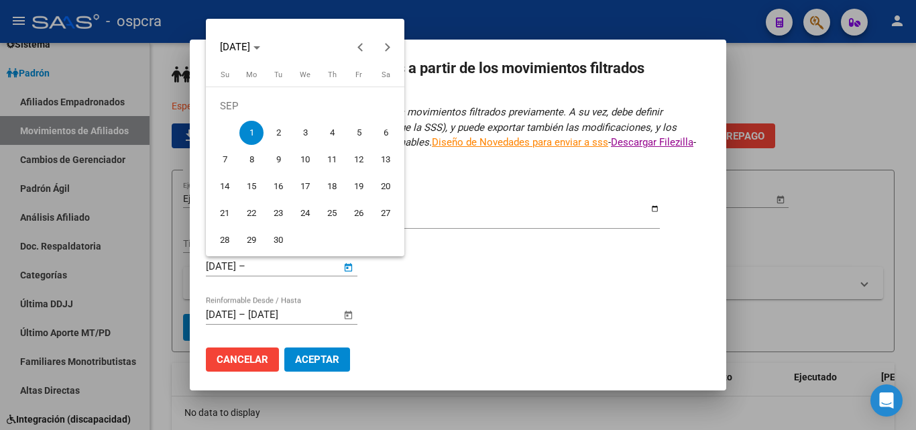
click at [392, 278] on div at bounding box center [458, 215] width 916 height 430
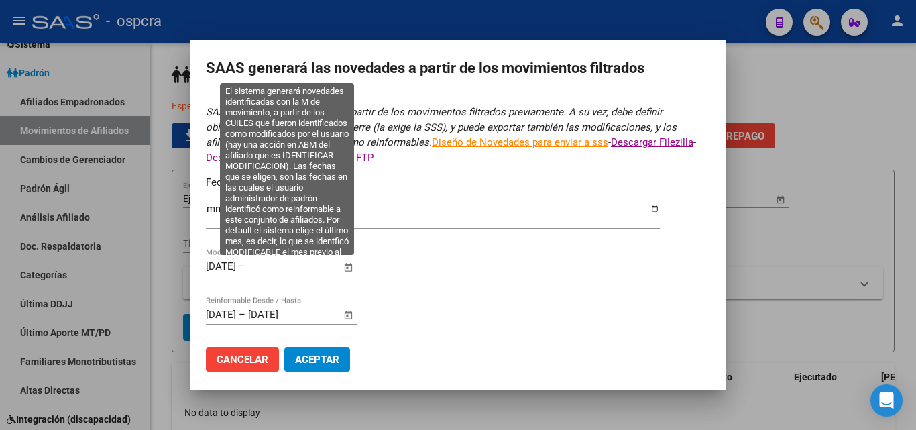
click at [354, 268] on span "Open calendar" at bounding box center [349, 267] width 32 height 32
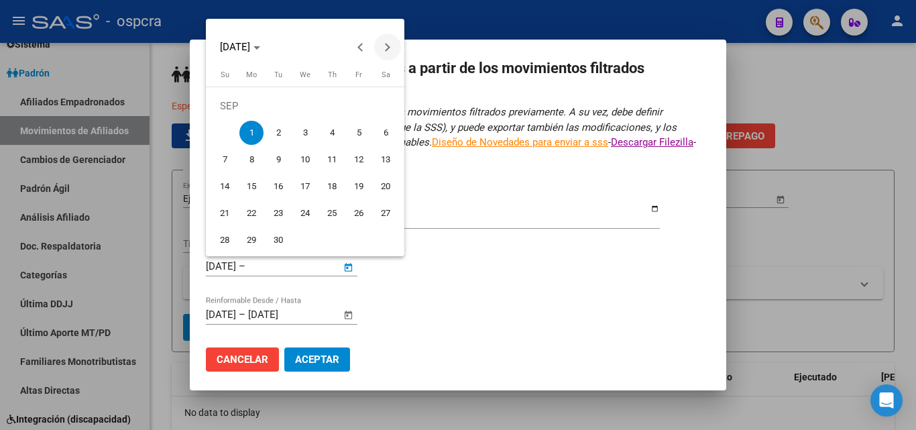
click at [384, 40] on span "Next month" at bounding box center [387, 47] width 27 height 27
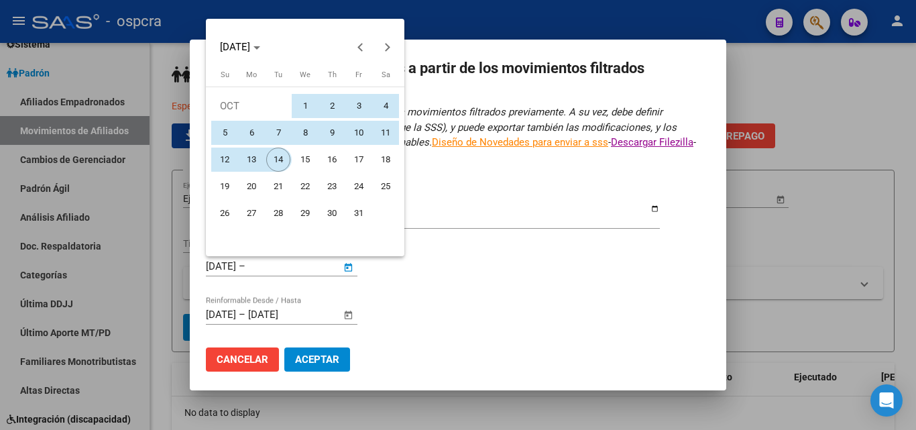
click at [275, 156] on span "14" at bounding box center [278, 160] width 24 height 24
type input "[DATE]"
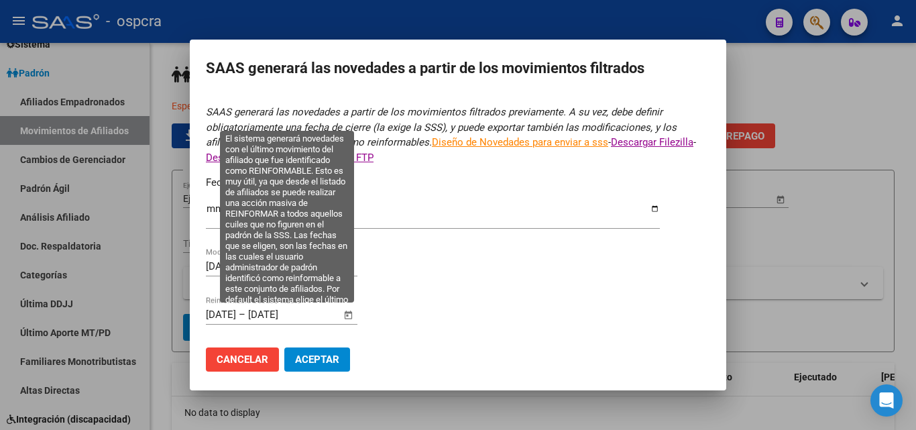
click at [347, 312] on span "Open calendar" at bounding box center [349, 315] width 32 height 32
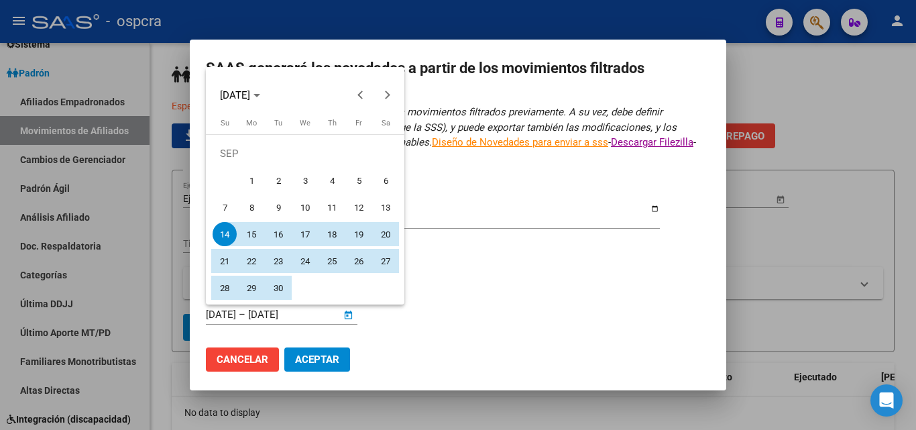
click at [250, 179] on span "1" at bounding box center [251, 180] width 24 height 24
type input "[DATE]"
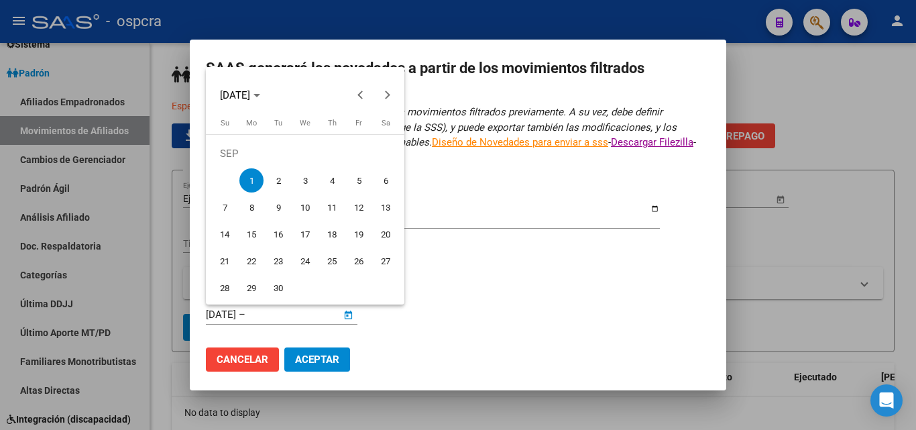
drag, startPoint x: 478, startPoint y: 288, endPoint x: 457, endPoint y: 268, distance: 28.9
click at [472, 280] on div at bounding box center [458, 215] width 916 height 430
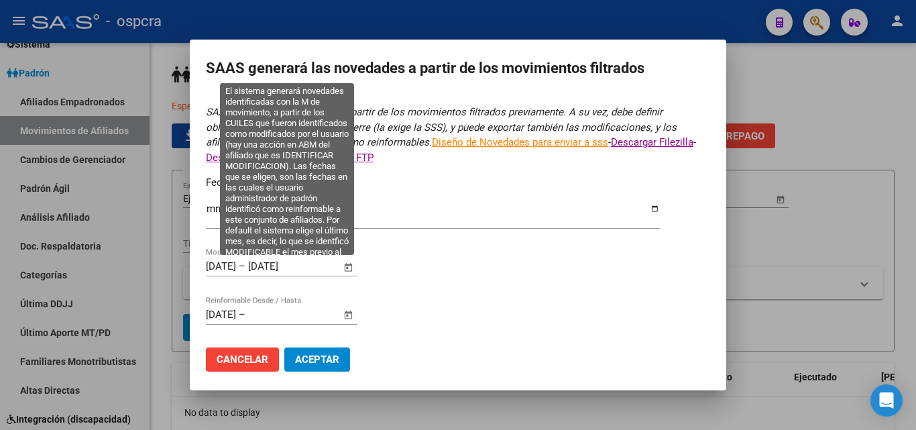
click at [353, 264] on span "Open calendar" at bounding box center [349, 267] width 32 height 32
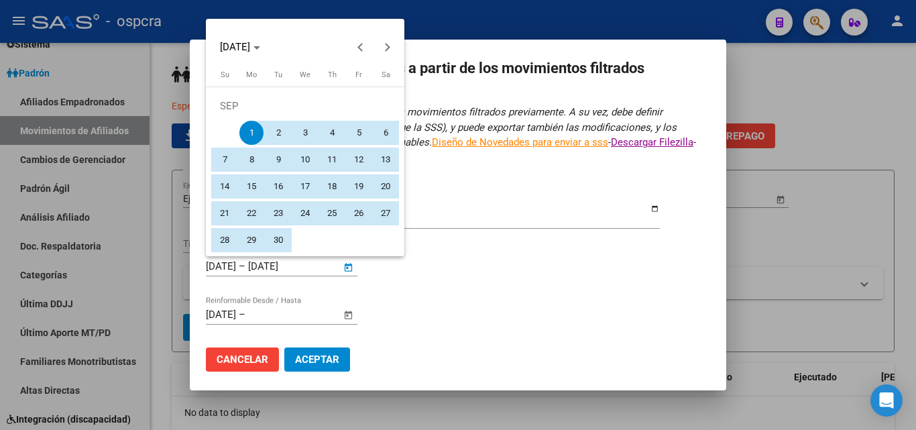
click at [216, 184] on span "14" at bounding box center [225, 186] width 24 height 24
type input "[DATE]"
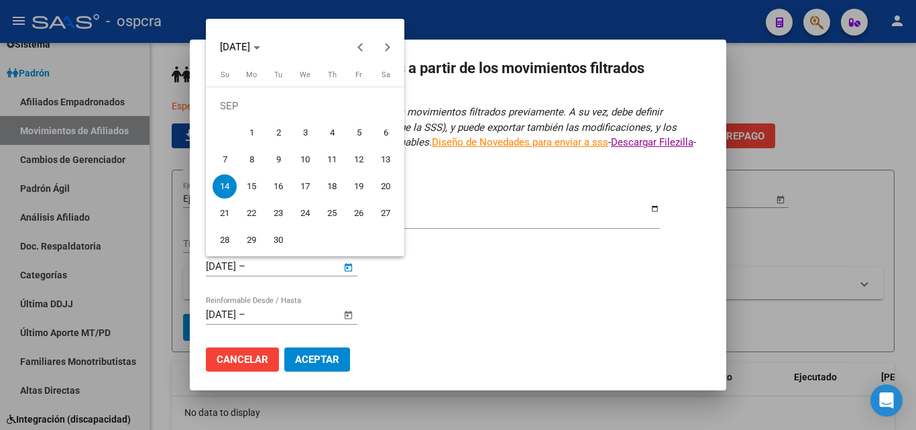
click at [466, 256] on div at bounding box center [458, 215] width 916 height 430
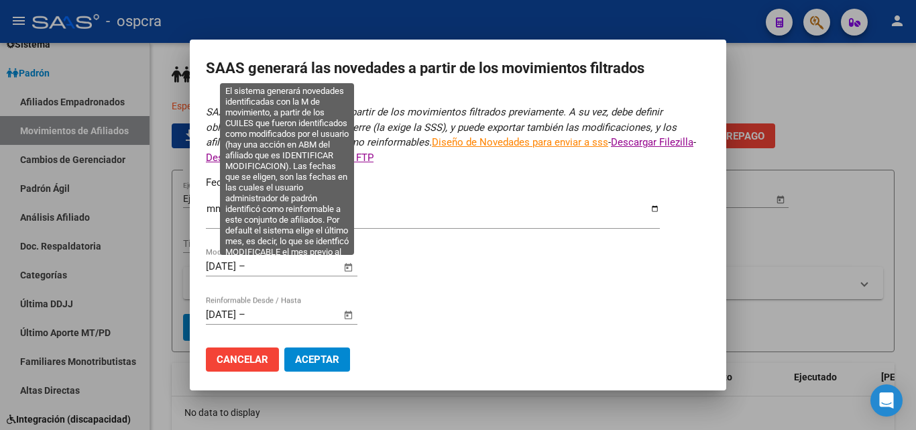
click at [352, 272] on span "Open calendar" at bounding box center [349, 267] width 32 height 32
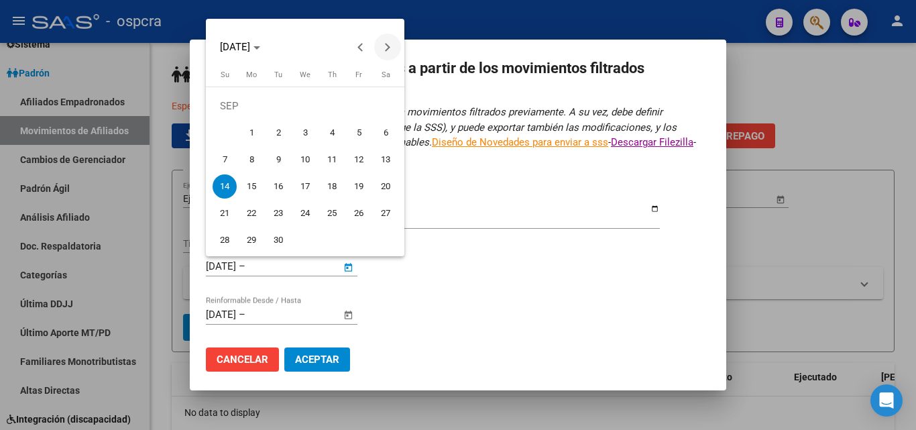
click at [389, 48] on button "Next month" at bounding box center [387, 47] width 27 height 27
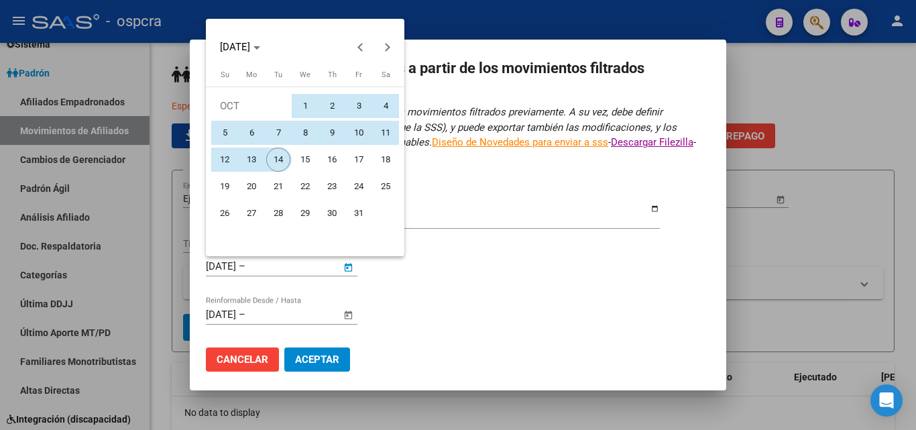
click at [278, 156] on span "14" at bounding box center [278, 160] width 24 height 24
type input "[DATE]"
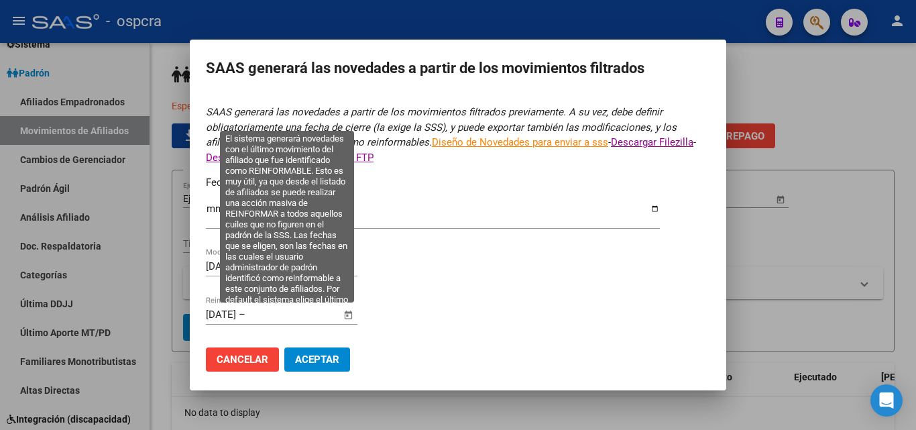
click at [346, 315] on span "Open calendar" at bounding box center [349, 315] width 32 height 32
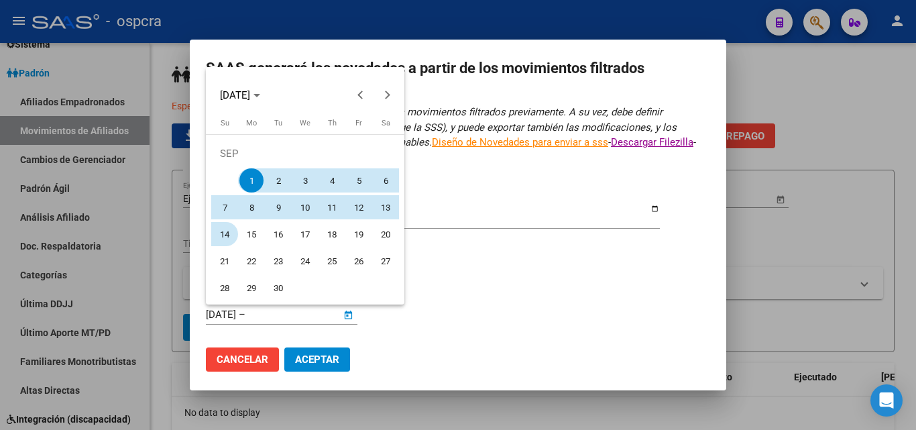
click at [215, 234] on span "14" at bounding box center [225, 234] width 24 height 24
type input "[DATE]"
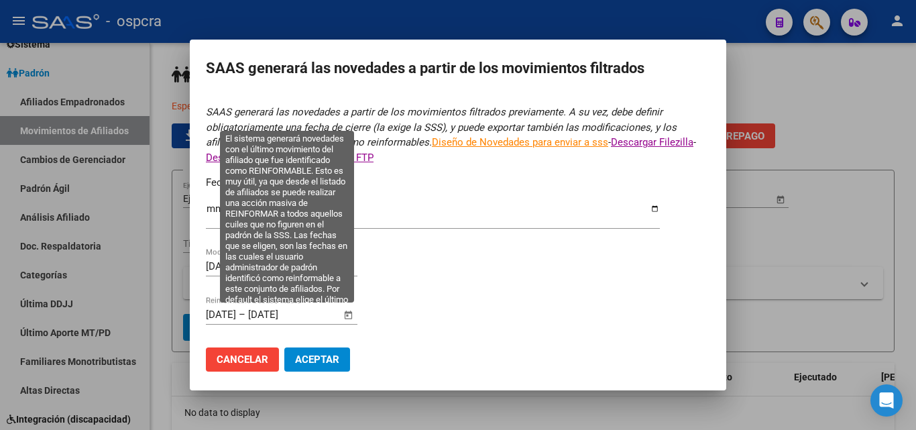
click at [347, 311] on span "Open calendar" at bounding box center [349, 315] width 32 height 32
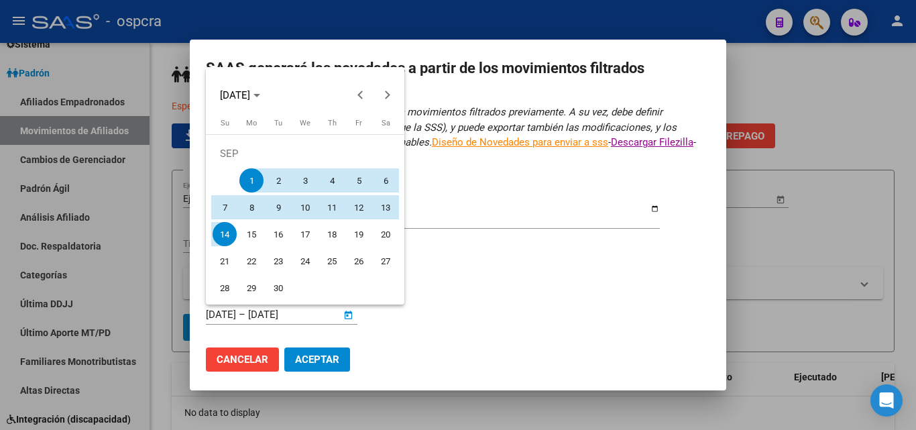
click at [525, 301] on div at bounding box center [458, 215] width 916 height 430
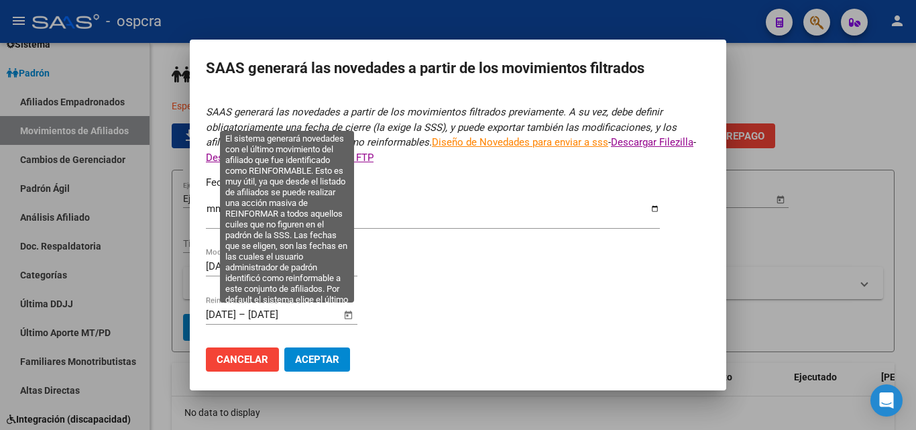
click at [351, 315] on span "Open calendar" at bounding box center [349, 315] width 32 height 32
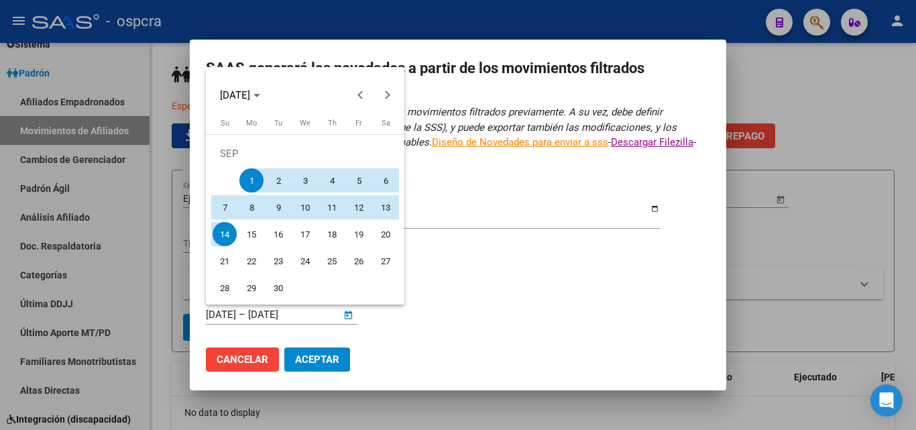
click at [231, 228] on span "14" at bounding box center [225, 234] width 24 height 24
type input "[DATE]"
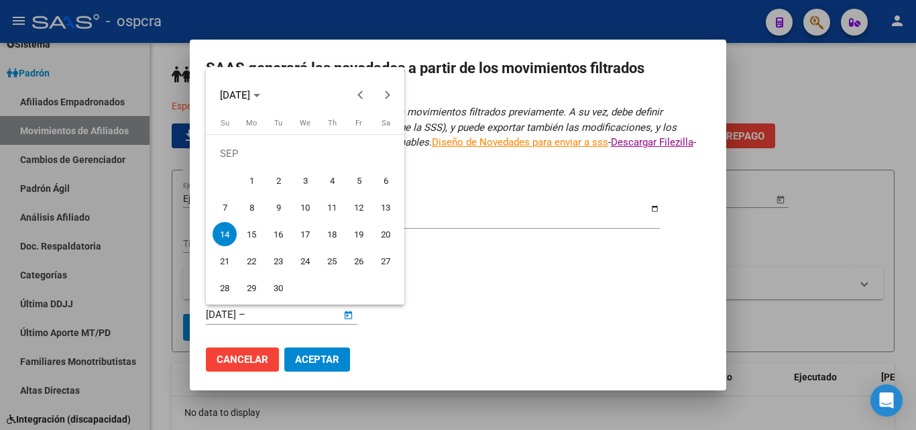
click at [345, 315] on div at bounding box center [458, 215] width 916 height 430
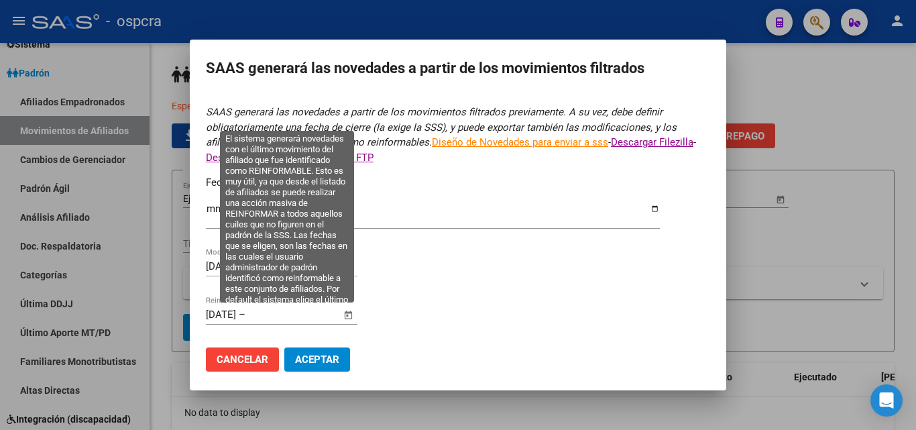
click at [352, 315] on span "Open calendar" at bounding box center [349, 315] width 32 height 32
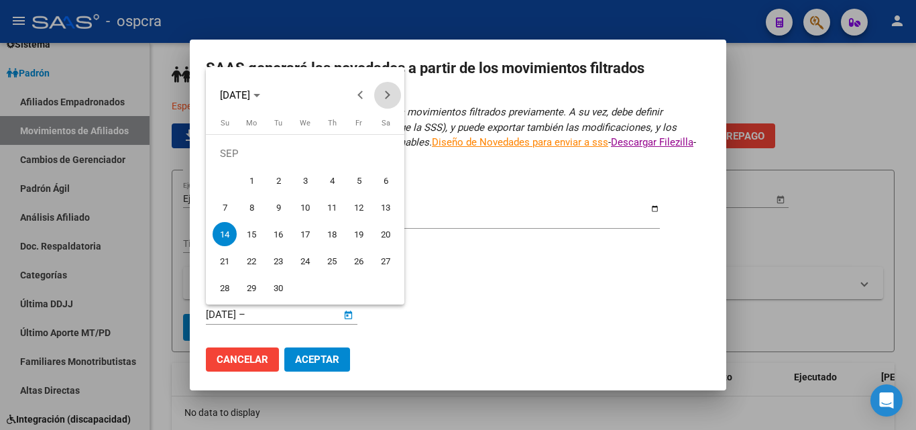
click at [389, 91] on span "Next month" at bounding box center [387, 95] width 27 height 27
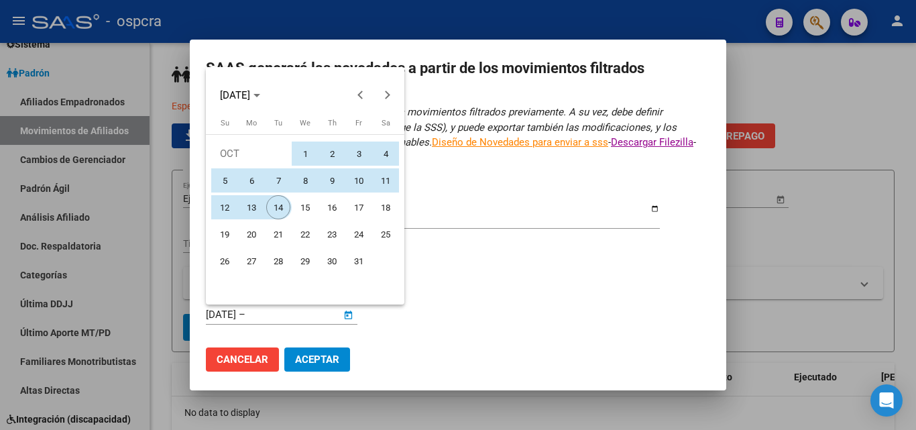
click at [281, 203] on span "14" at bounding box center [278, 207] width 24 height 24
type input "[DATE]"
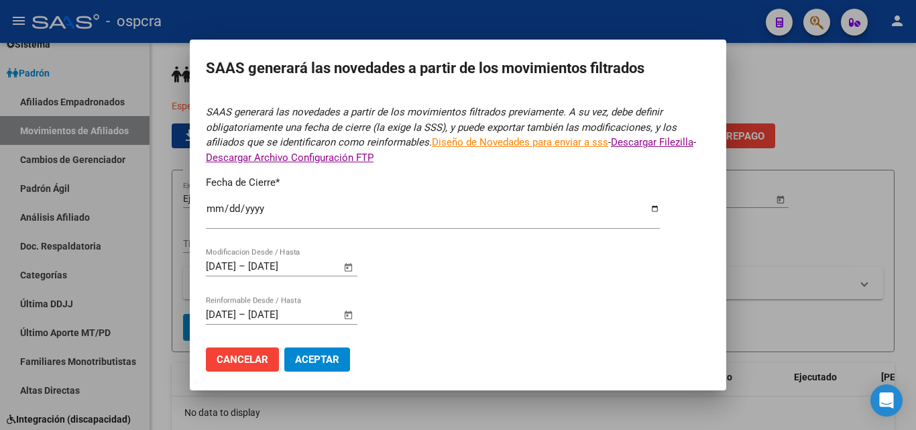
click at [451, 275] on form "SAAS generará las novedades a partir de los movimientos filtrados previamente. …" at bounding box center [458, 244] width 504 height 278
click at [334, 354] on span "Aceptar" at bounding box center [317, 360] width 44 height 12
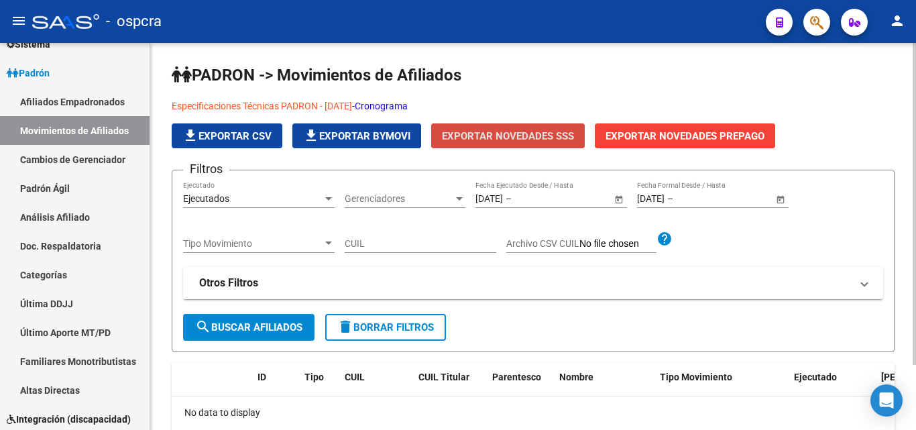
click at [582, 131] on button "Exportar Novedades SSS" at bounding box center [508, 135] width 154 height 25
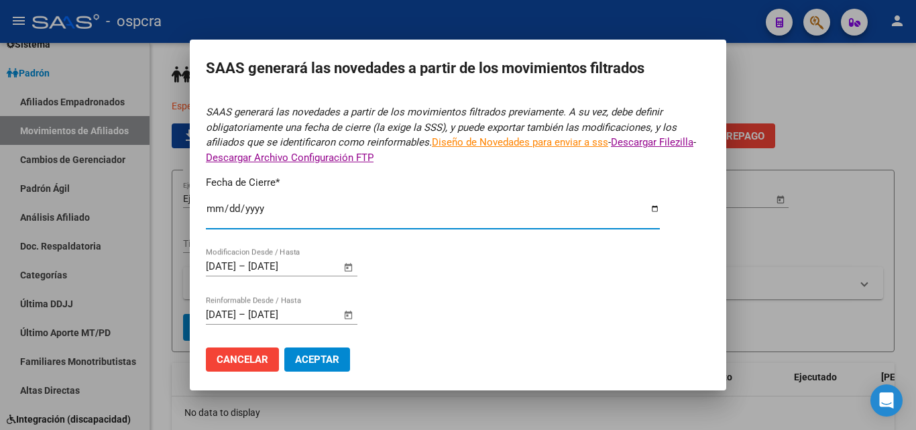
click at [647, 211] on input "[DATE]" at bounding box center [433, 213] width 454 height 21
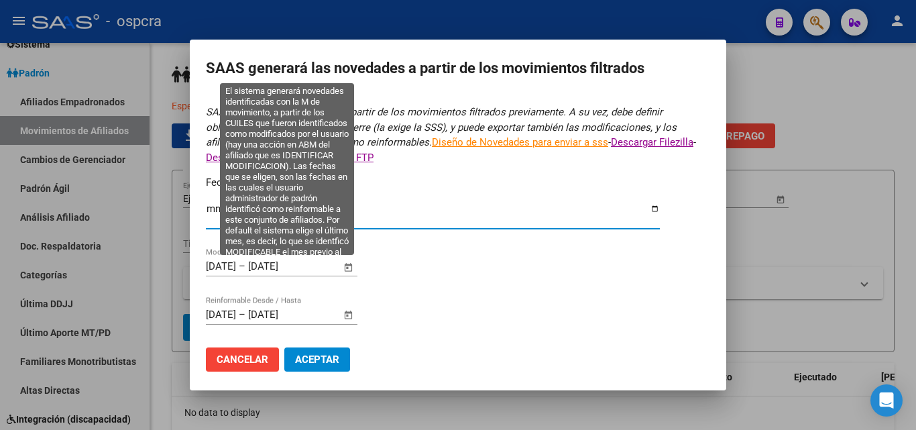
type input "[DATE]"
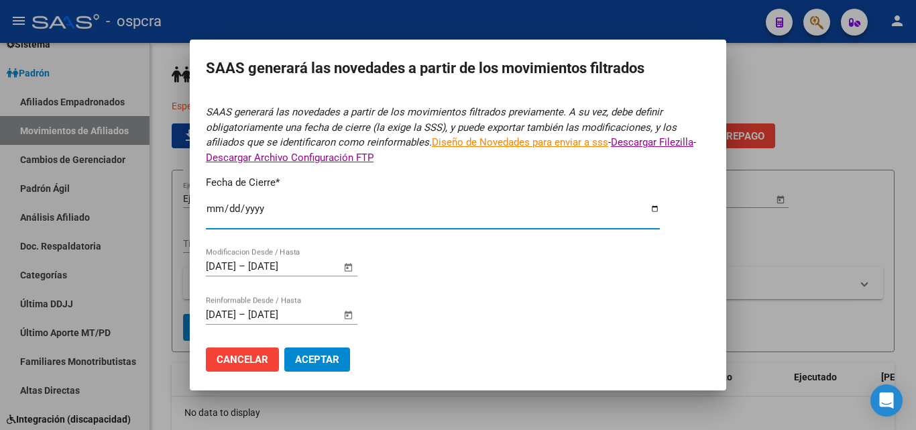
click at [313, 358] on span "Aceptar" at bounding box center [317, 360] width 44 height 12
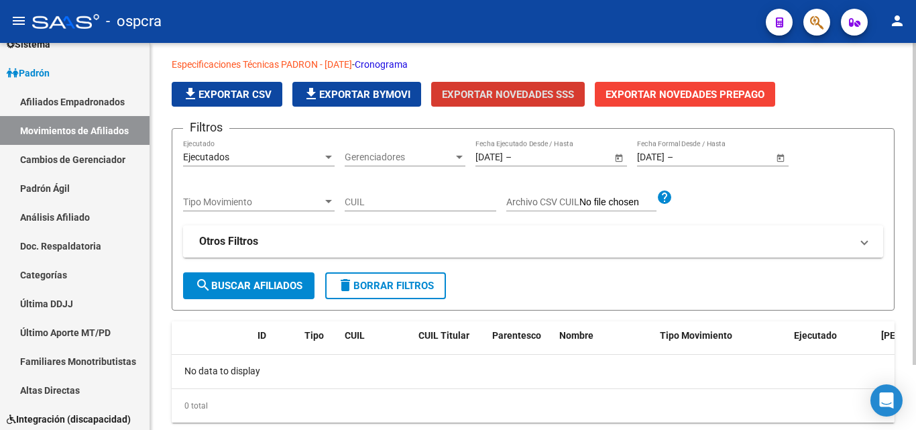
scroll to position [78, 0]
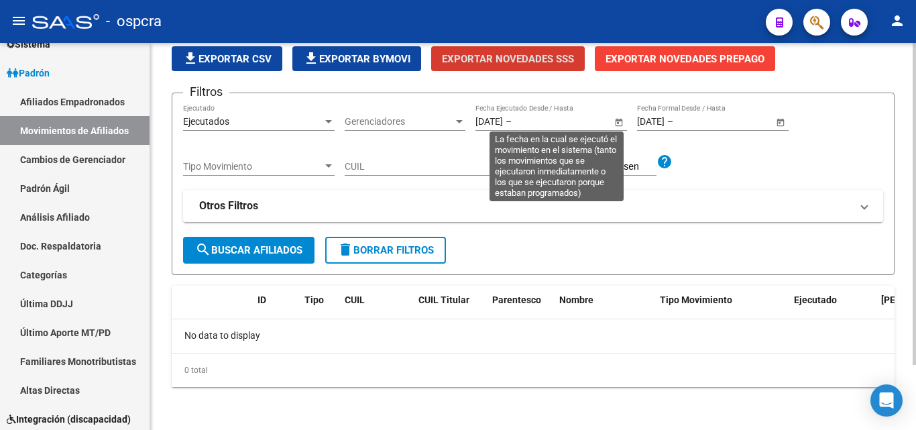
click at [618, 124] on span "Open calendar" at bounding box center [619, 122] width 32 height 32
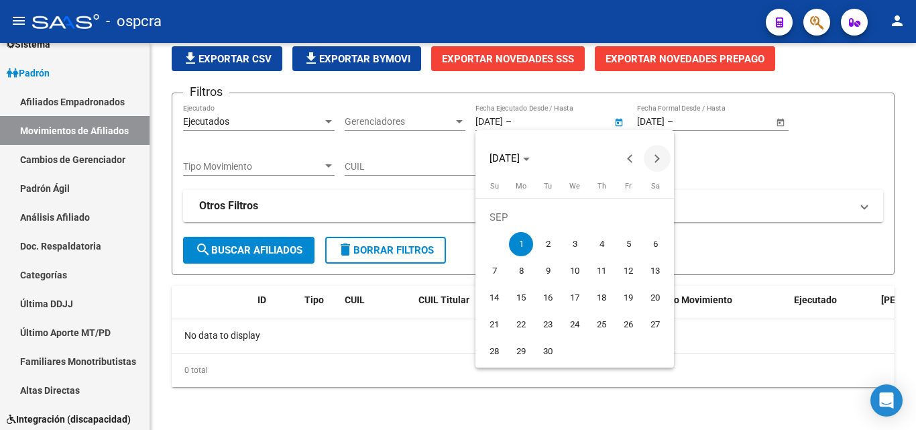
click at [665, 155] on span "Next month" at bounding box center [657, 158] width 27 height 27
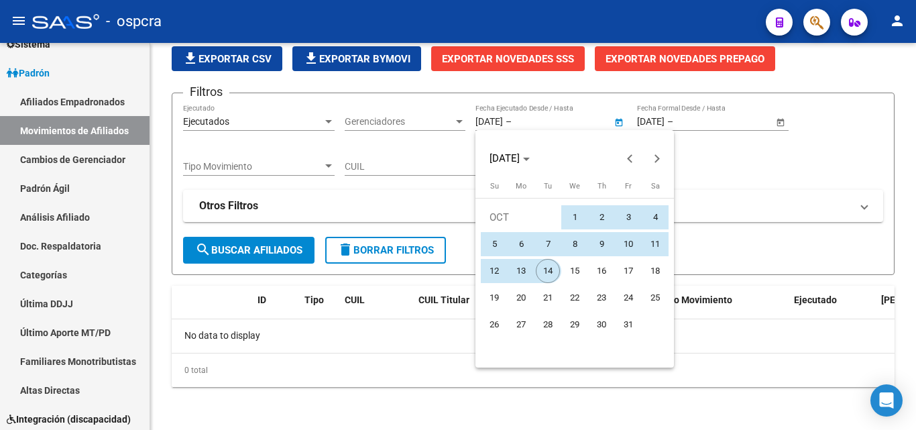
click at [552, 266] on span "14" at bounding box center [548, 271] width 24 height 24
type input "[DATE]"
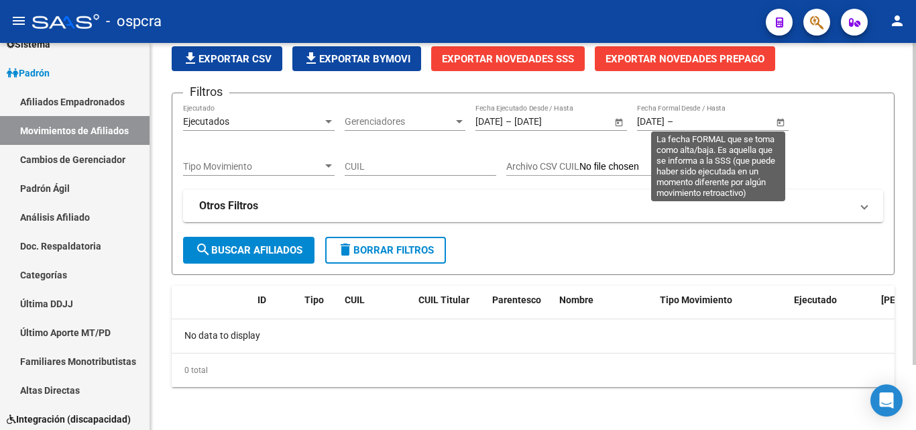
click at [775, 118] on span "Open calendar" at bounding box center [781, 122] width 32 height 32
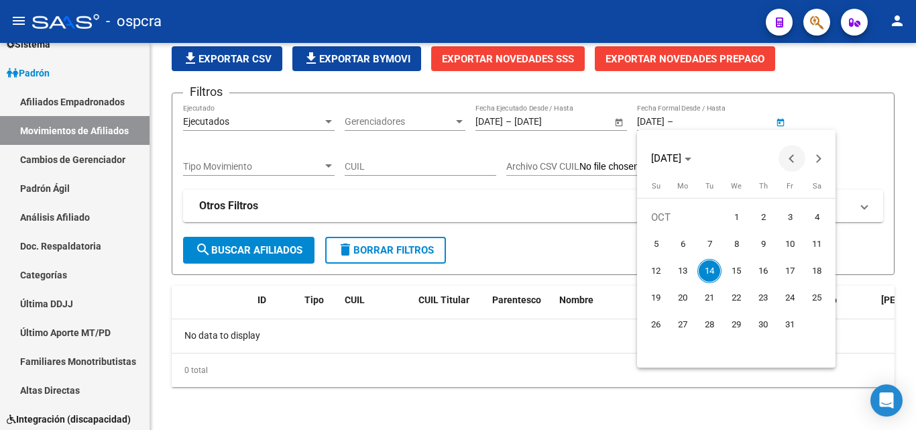
click at [783, 159] on span "Previous month" at bounding box center [792, 158] width 27 height 27
click at [667, 296] on span "14" at bounding box center [656, 298] width 24 height 24
type input "[DATE]"
click at [823, 156] on span "Next month" at bounding box center [819, 158] width 27 height 27
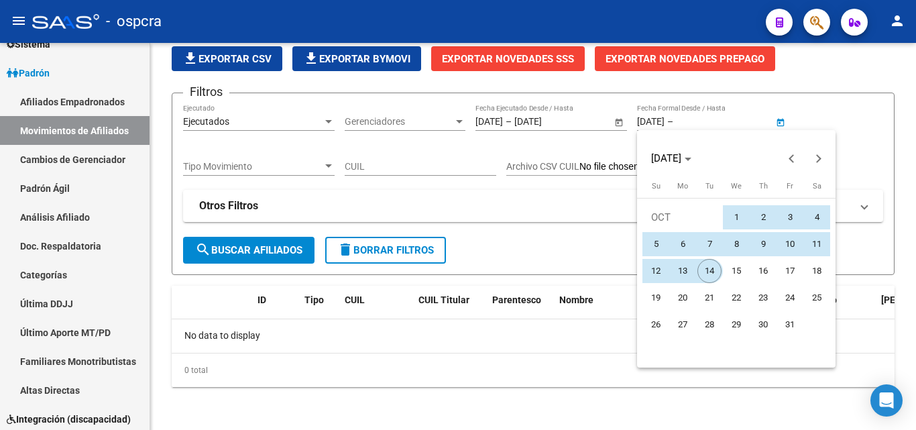
click at [710, 270] on span "14" at bounding box center [710, 271] width 24 height 24
type input "[DATE]"
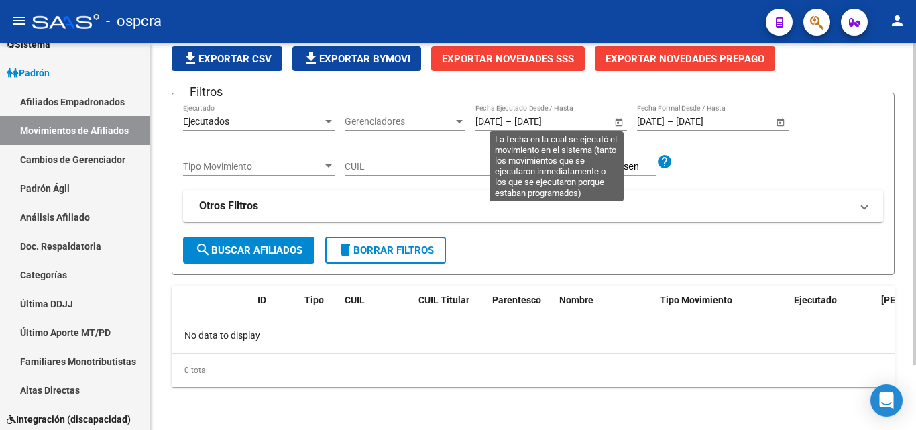
click at [625, 120] on span "Open calendar" at bounding box center [619, 122] width 32 height 32
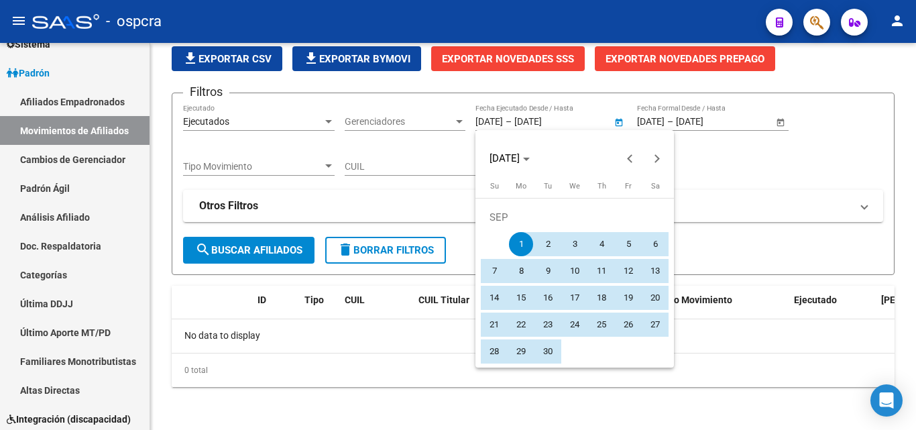
click at [497, 299] on span "14" at bounding box center [494, 298] width 24 height 24
type input "[DATE]"
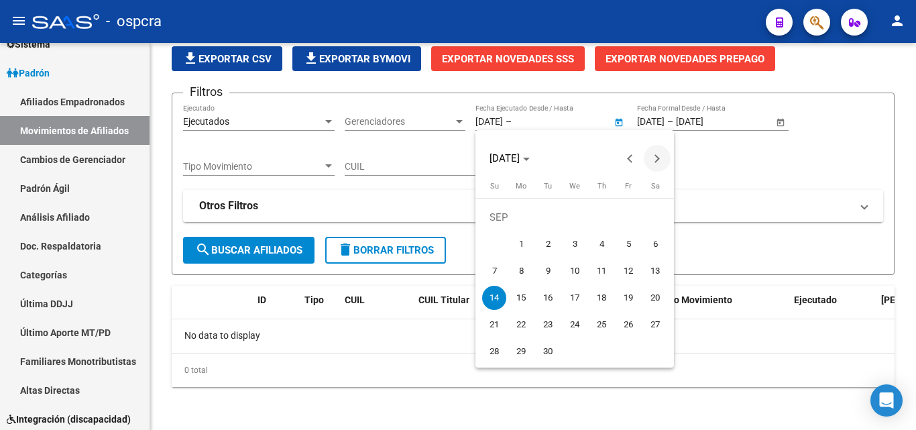
click at [654, 159] on button "Next month" at bounding box center [657, 158] width 27 height 27
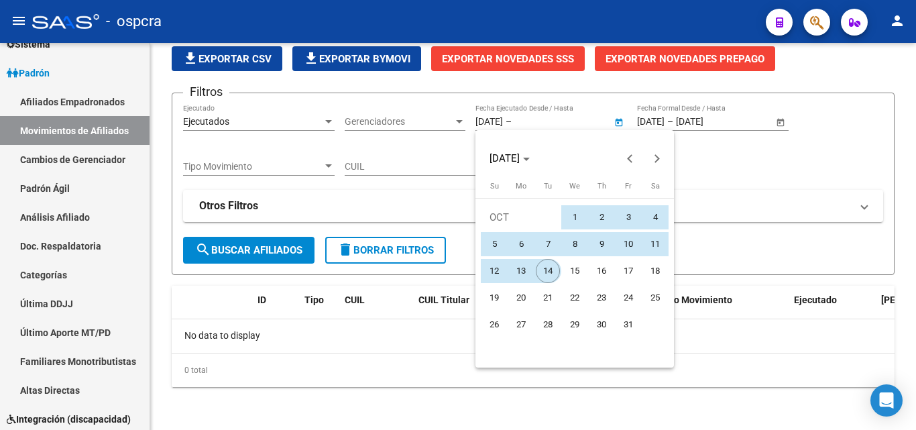
click at [552, 276] on span "14" at bounding box center [548, 271] width 24 height 24
type input "[DATE]"
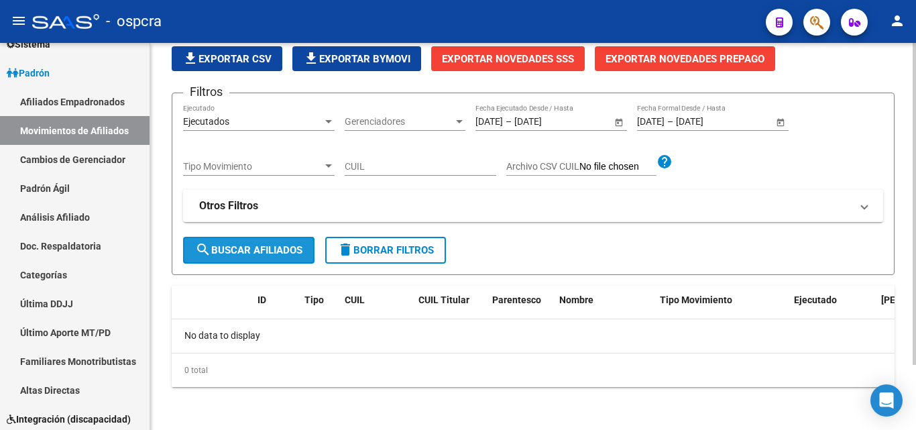
click at [240, 254] on span "search Buscar Afiliados" at bounding box center [248, 250] width 107 height 12
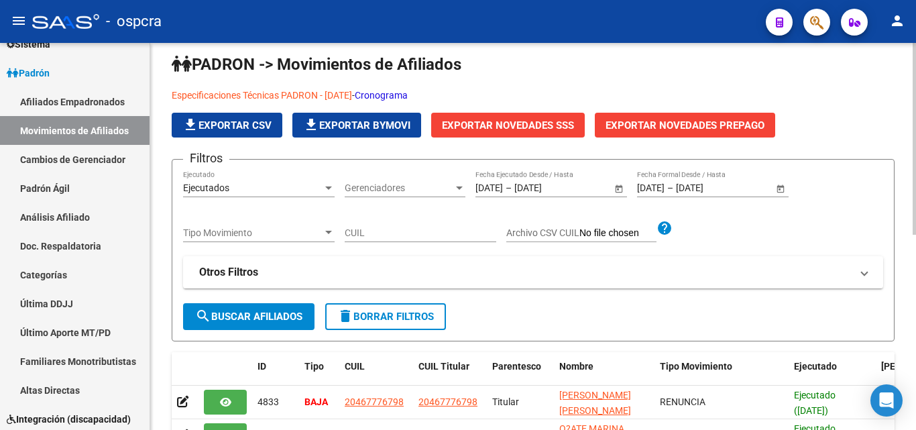
scroll to position [0, 0]
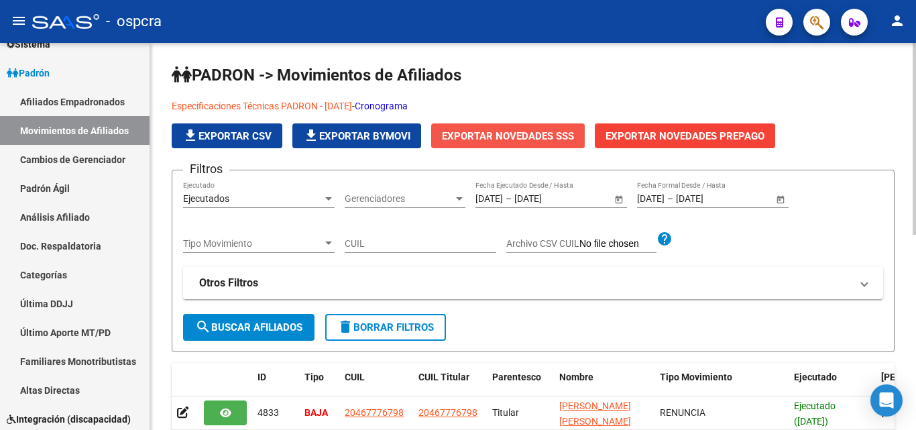
click at [532, 136] on span "Exportar Novedades SSS" at bounding box center [508, 136] width 132 height 12
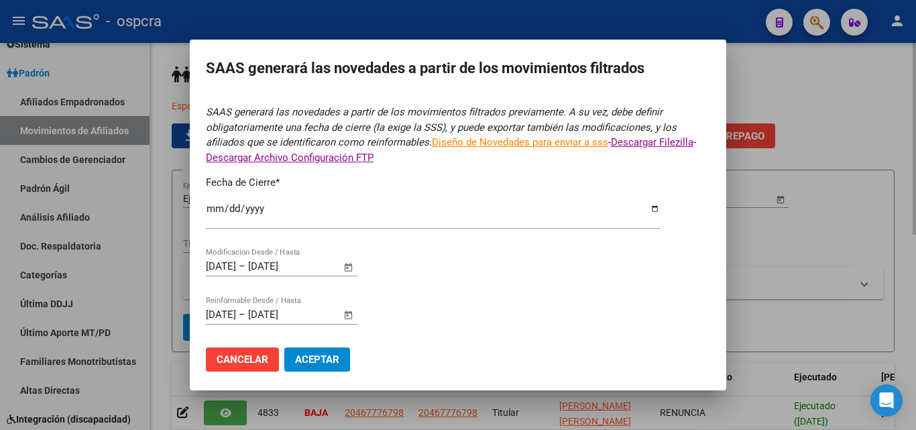
type input "[DATE]"
click at [337, 358] on span "Aceptar" at bounding box center [317, 360] width 44 height 12
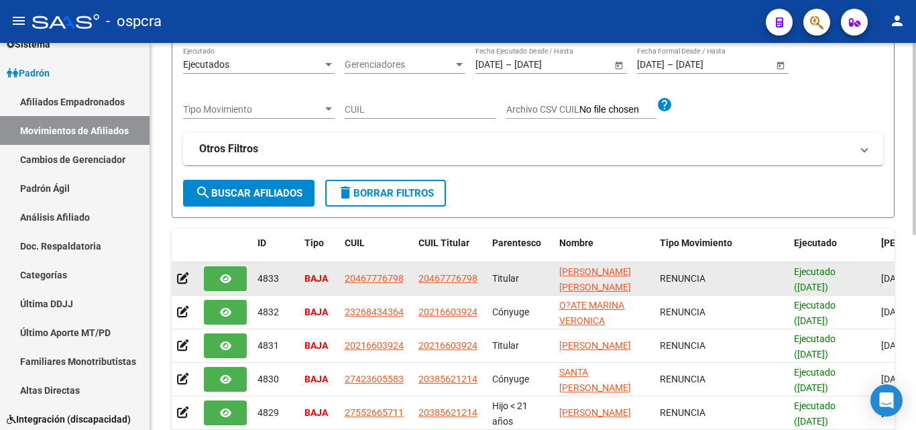
scroll to position [3, 0]
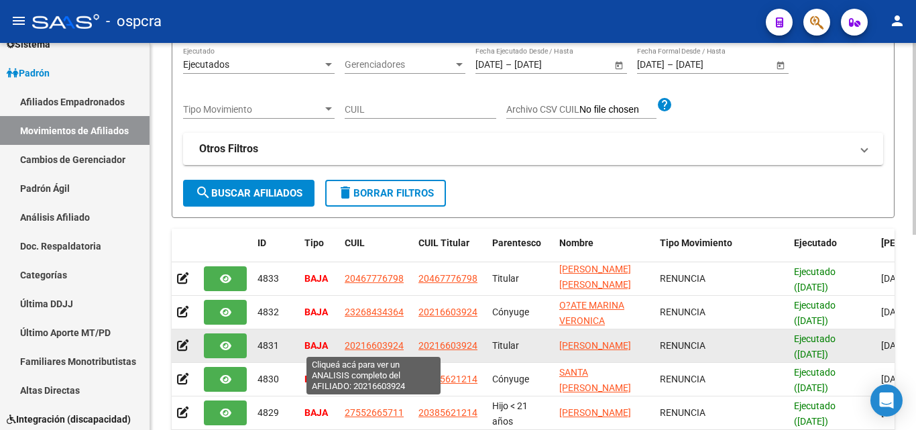
click at [370, 347] on span "20216603924" at bounding box center [374, 345] width 59 height 11
type textarea "20216603924"
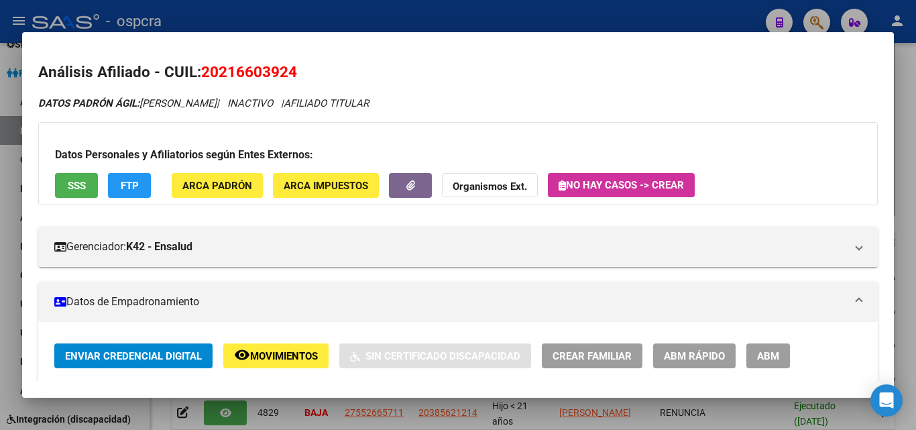
click at [779, 354] on span "ABM" at bounding box center [768, 356] width 22 height 12
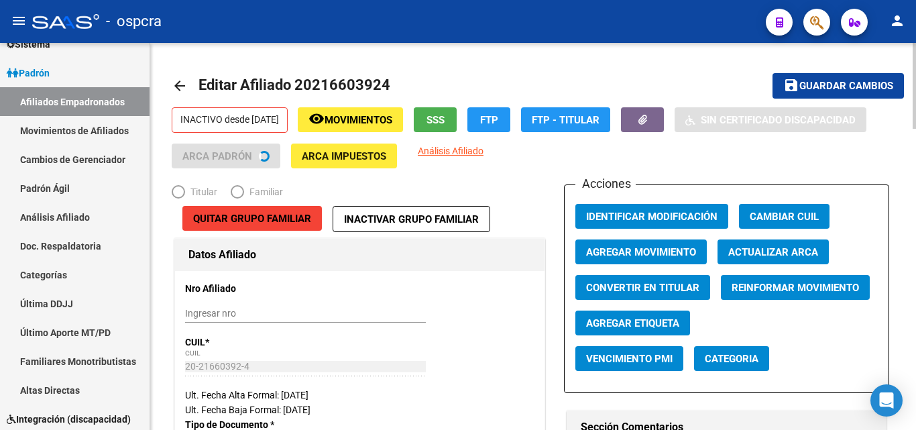
radio input "true"
type input "30-52780932-7"
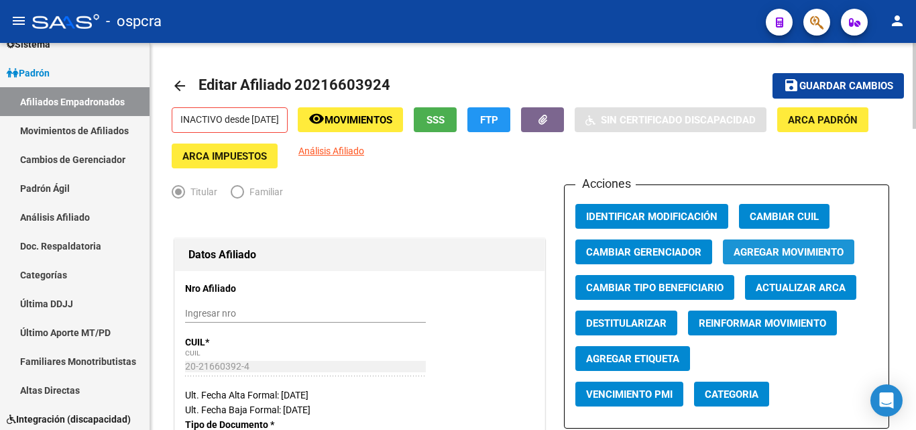
click at [800, 252] on span "Agregar Movimiento" at bounding box center [789, 252] width 110 height 12
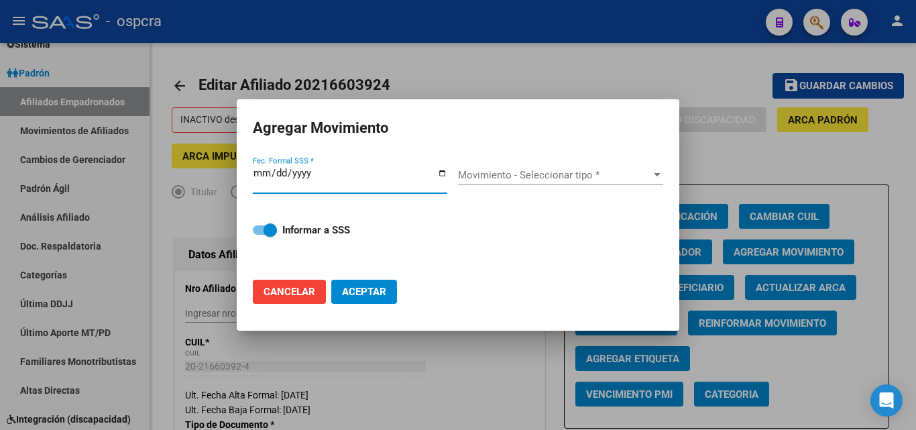
click at [441, 174] on input "Fec. Formal SSS *" at bounding box center [350, 178] width 195 height 21
type input "[DATE]"
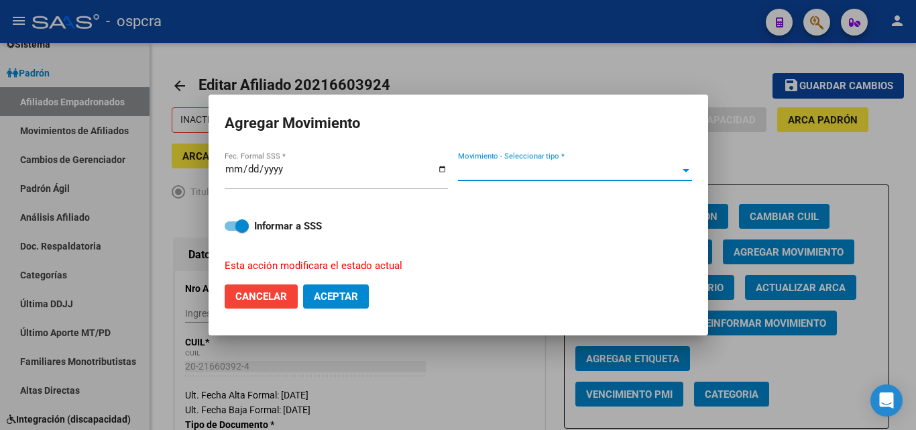
click at [685, 170] on div at bounding box center [686, 170] width 7 height 3
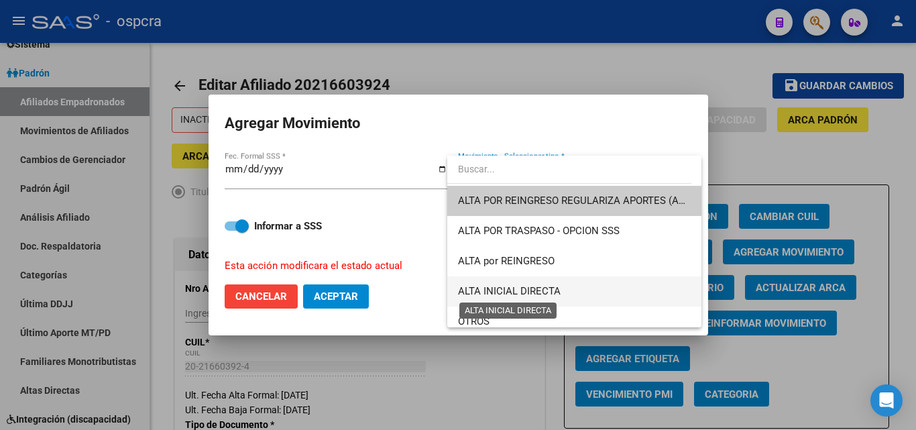
click at [537, 289] on span "ALTA INICIAL DIRECTA" at bounding box center [509, 291] width 103 height 12
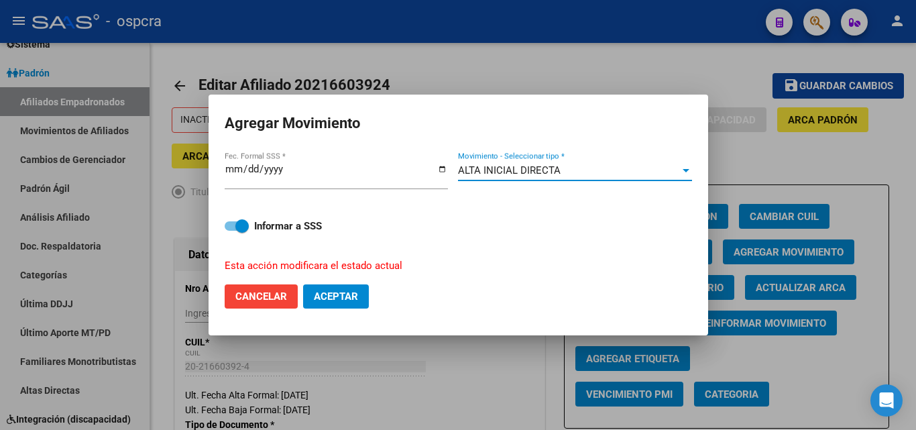
click at [685, 174] on div at bounding box center [686, 170] width 12 height 11
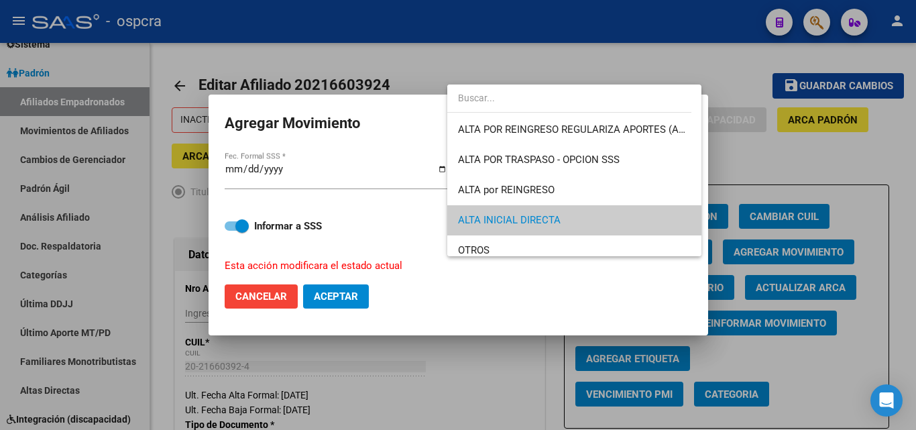
scroll to position [50, 0]
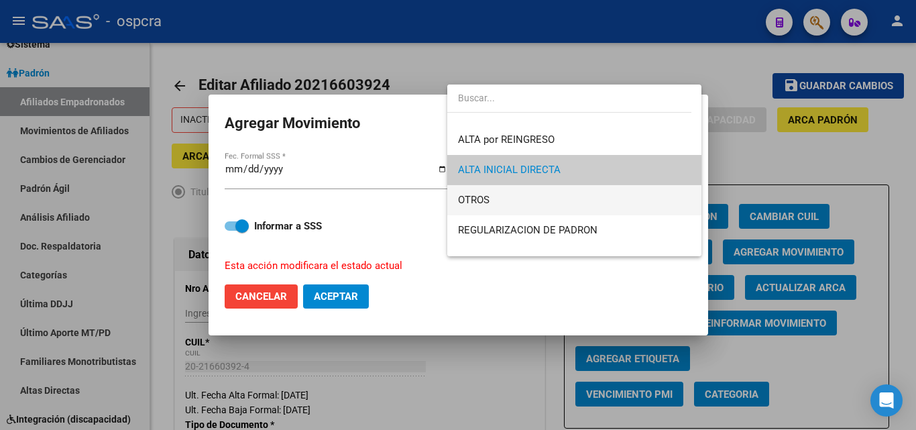
click at [492, 199] on span "OTROS" at bounding box center [574, 200] width 233 height 30
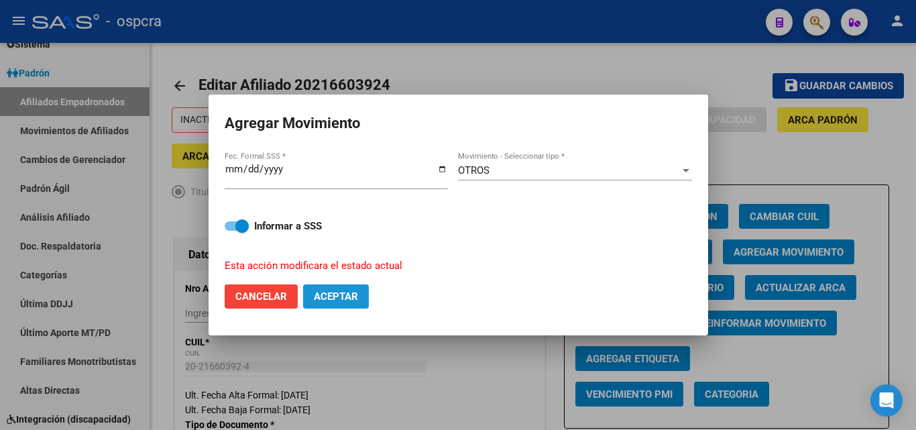
click at [358, 294] on span "Aceptar" at bounding box center [336, 296] width 44 height 12
checkbox input "false"
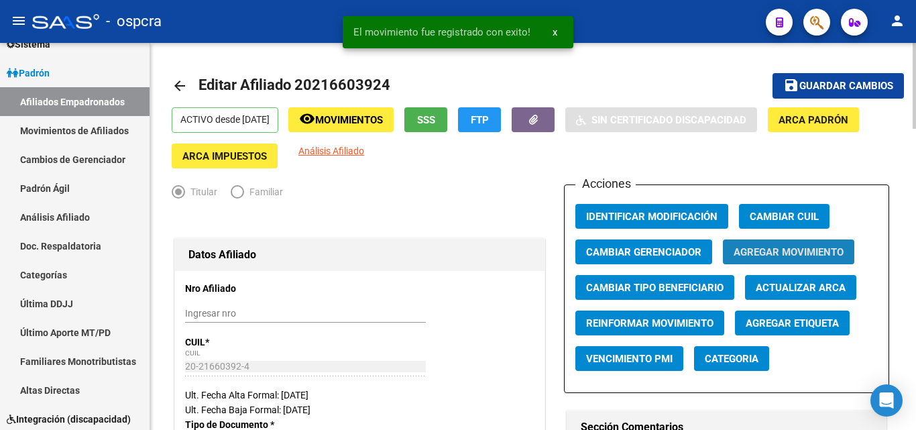
click at [810, 250] on span "Agregar Movimiento" at bounding box center [789, 252] width 110 height 12
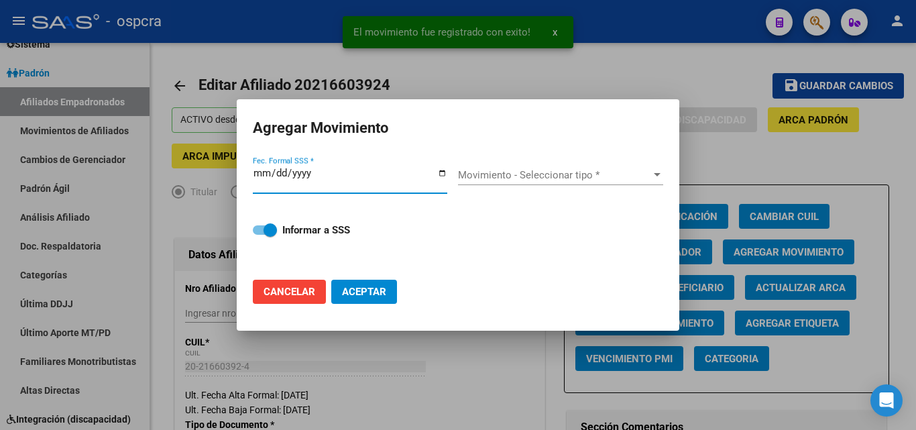
click at [444, 173] on input "Fec. Formal SSS *" at bounding box center [350, 178] width 195 height 21
type input "[DATE]"
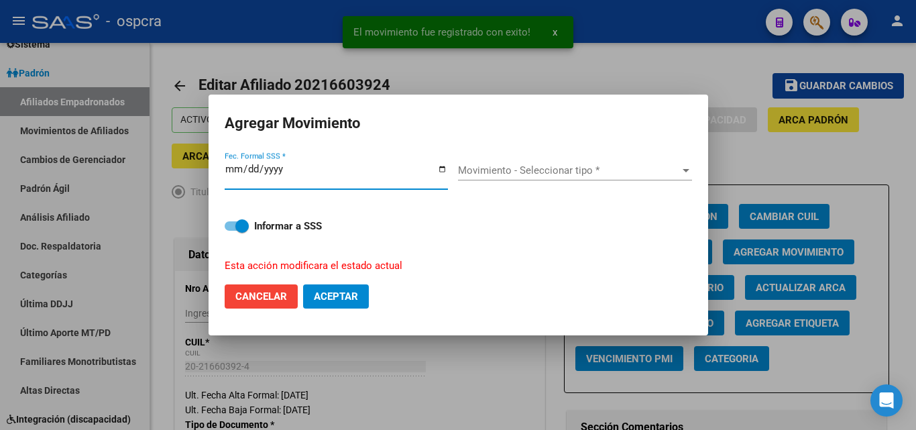
click at [566, 173] on span "Movimiento - Seleccionar tipo *" at bounding box center [569, 170] width 222 height 12
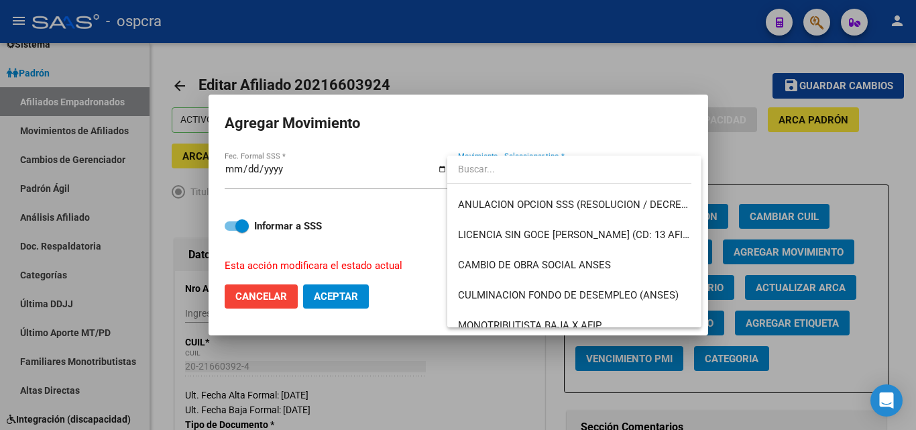
scroll to position [0, 0]
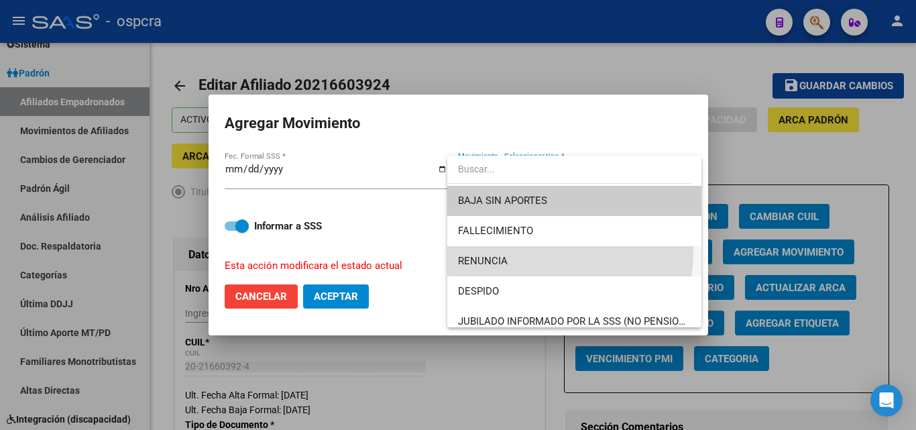
click at [526, 251] on span "RENUNCIA" at bounding box center [574, 261] width 233 height 30
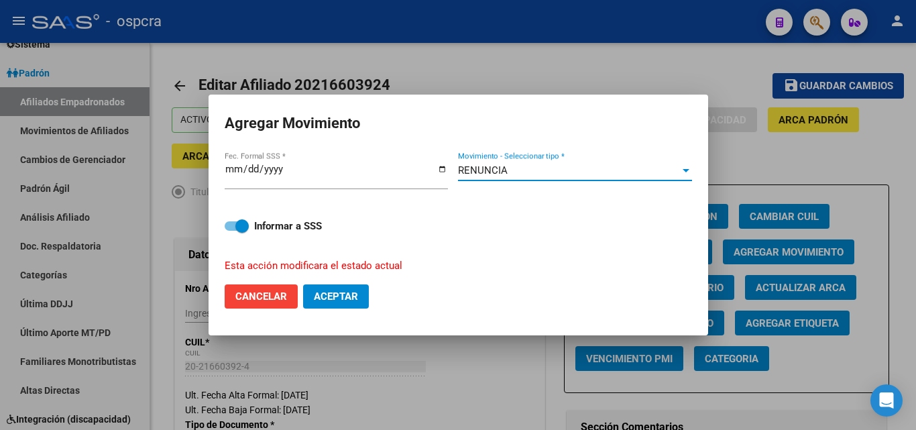
click at [352, 290] on span "Aceptar" at bounding box center [336, 296] width 44 height 12
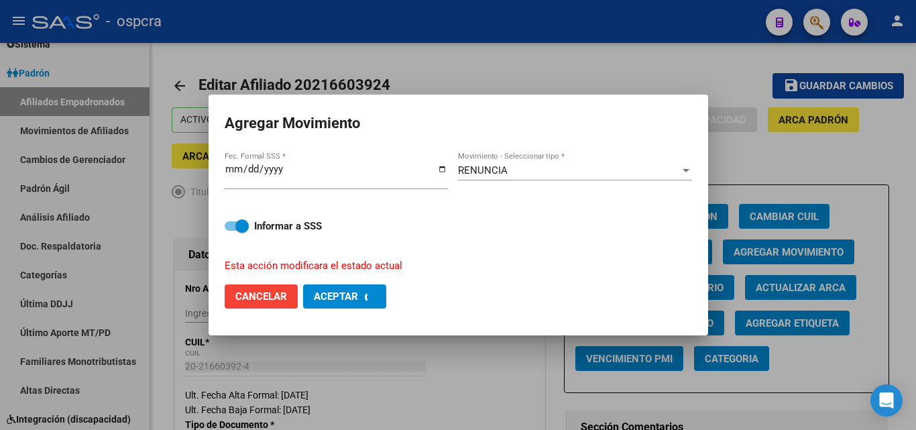
checkbox input "false"
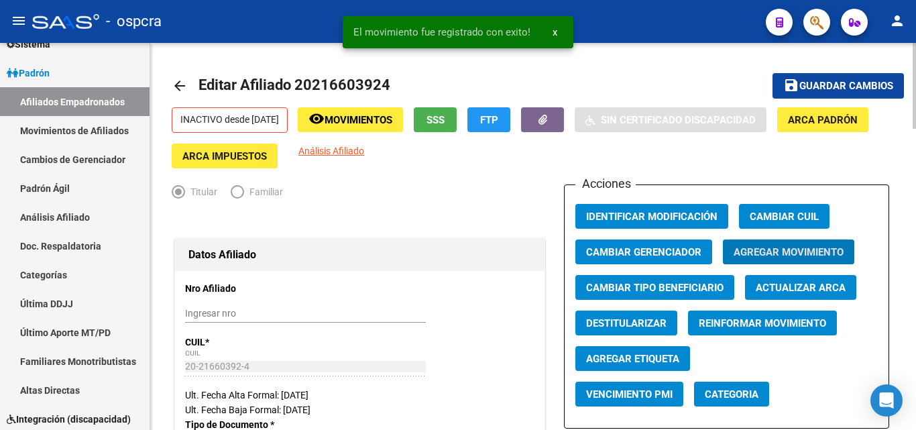
click at [390, 119] on span "Movimientos" at bounding box center [359, 120] width 68 height 12
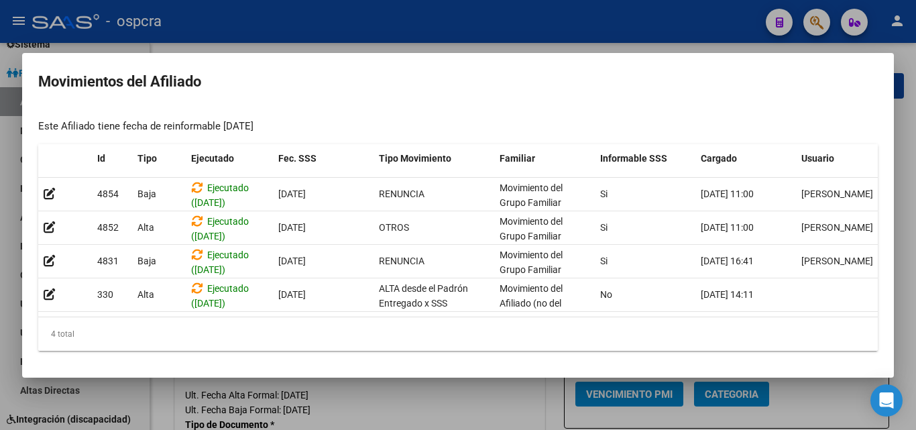
click at [435, 386] on div at bounding box center [458, 215] width 916 height 430
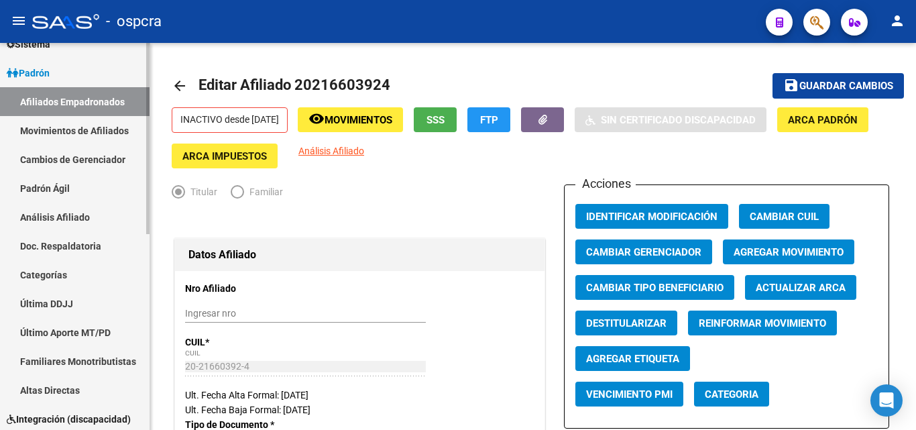
click at [94, 105] on link "Afiliados Empadronados" at bounding box center [75, 101] width 150 height 29
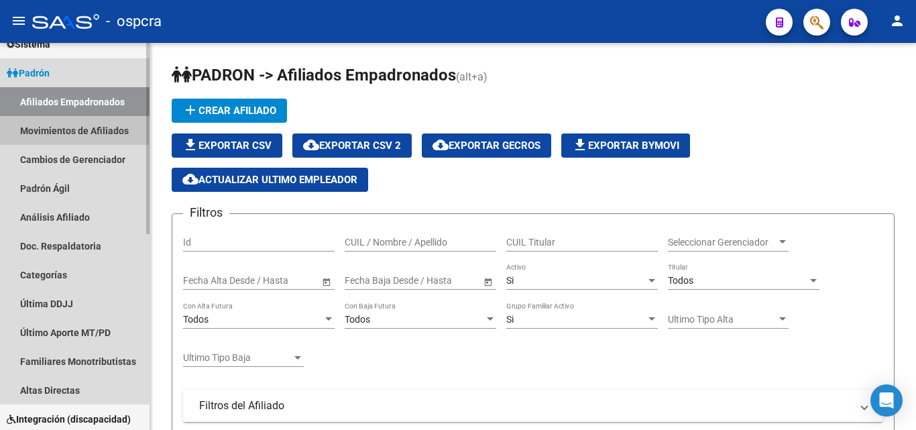
click at [79, 133] on link "Movimientos de Afiliados" at bounding box center [75, 130] width 150 height 29
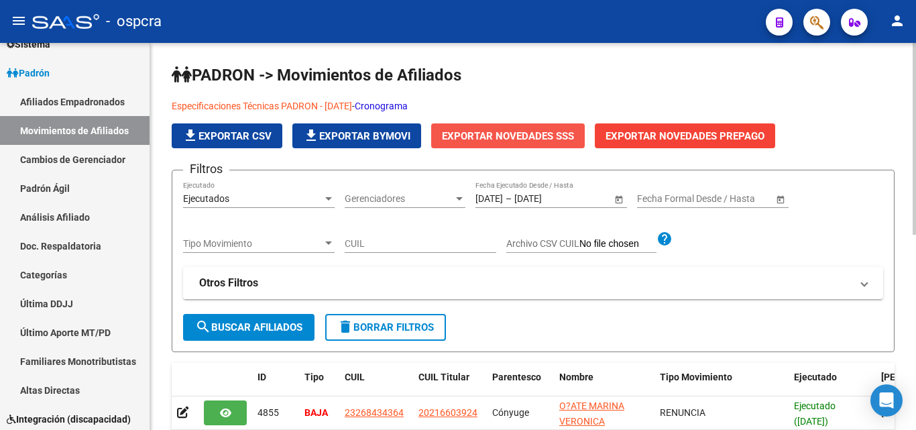
drag, startPoint x: 546, startPoint y: 142, endPoint x: 515, endPoint y: 138, distance: 31.2
click at [515, 138] on button "Exportar Novedades SSS" at bounding box center [508, 135] width 154 height 25
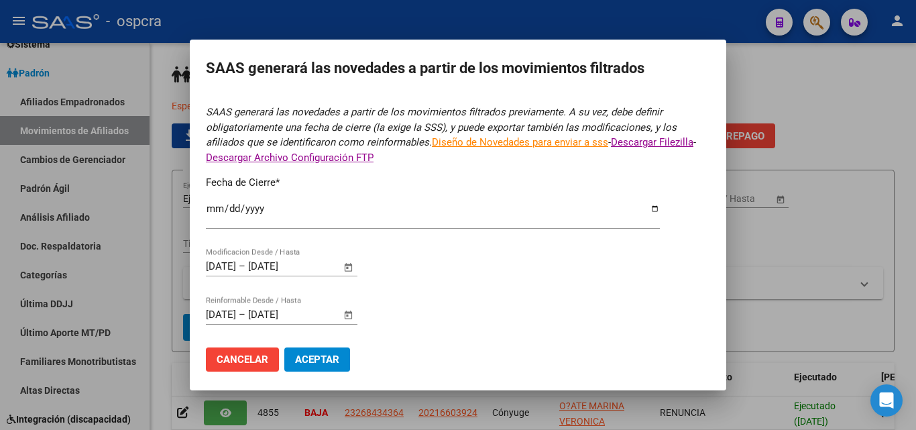
type input "[DATE]"
click at [778, 259] on div at bounding box center [458, 215] width 916 height 430
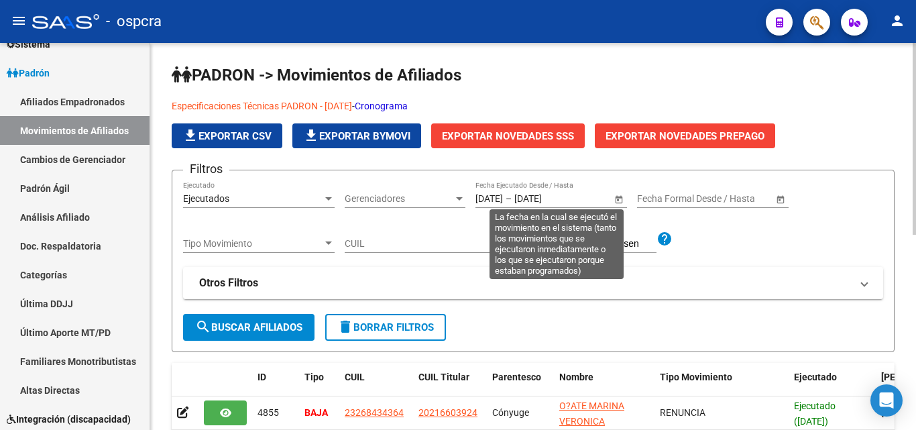
click at [620, 200] on span "Open calendar" at bounding box center [619, 199] width 32 height 32
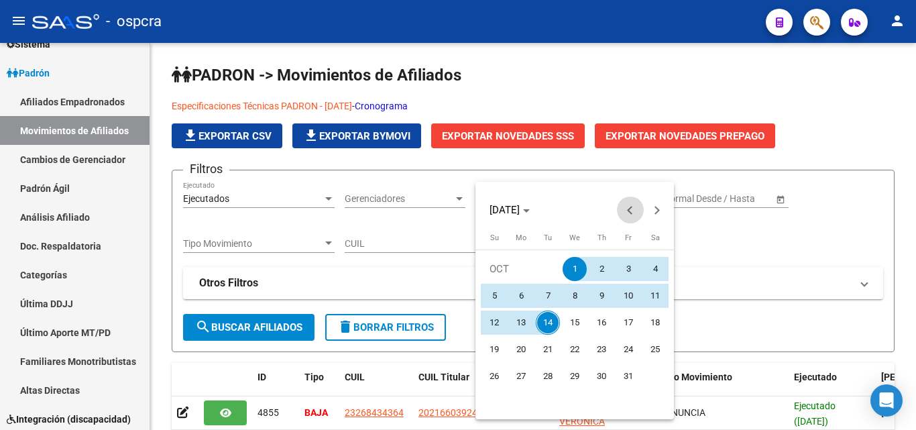
drag, startPoint x: 617, startPoint y: 209, endPoint x: 629, endPoint y: 209, distance: 12.1
click at [617, 209] on span "Previous month" at bounding box center [630, 210] width 27 height 27
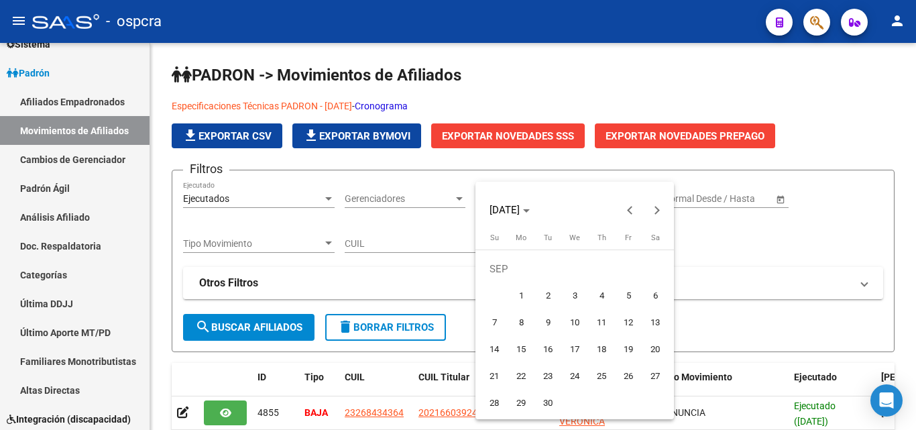
click at [502, 347] on span "14" at bounding box center [494, 349] width 24 height 24
type input "[DATE]"
click at [651, 213] on span "Next month" at bounding box center [657, 210] width 27 height 27
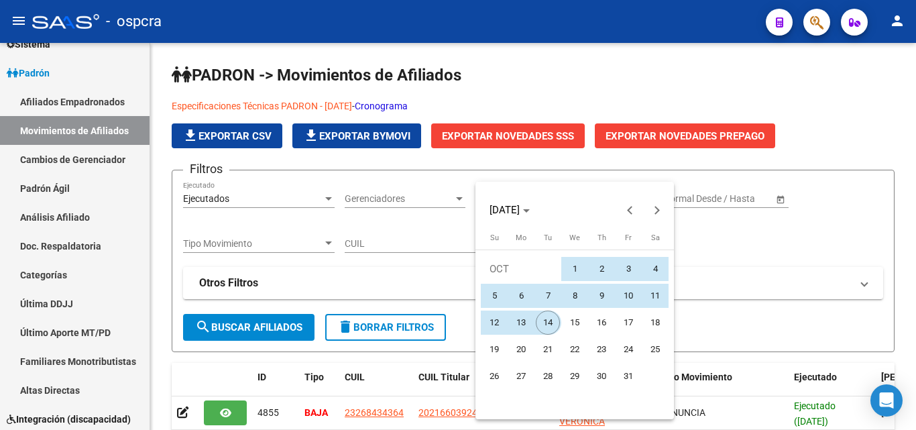
click at [549, 321] on span "14" at bounding box center [548, 323] width 24 height 24
type input "[DATE]"
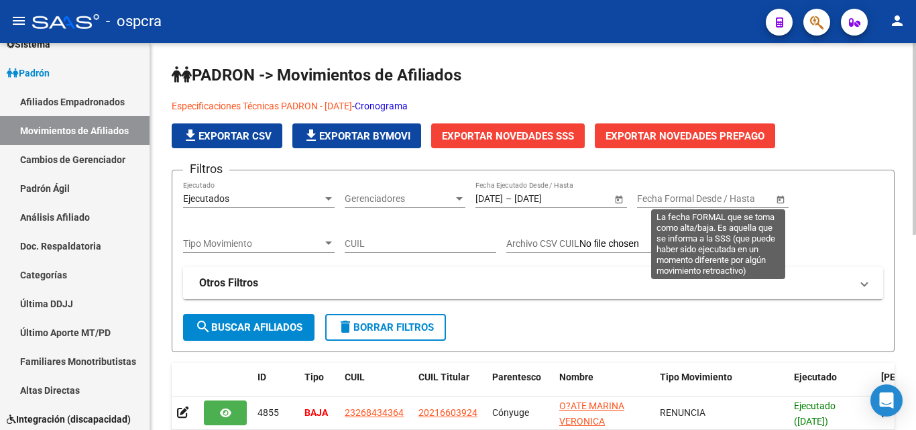
click at [783, 198] on span "Open calendar" at bounding box center [781, 199] width 32 height 32
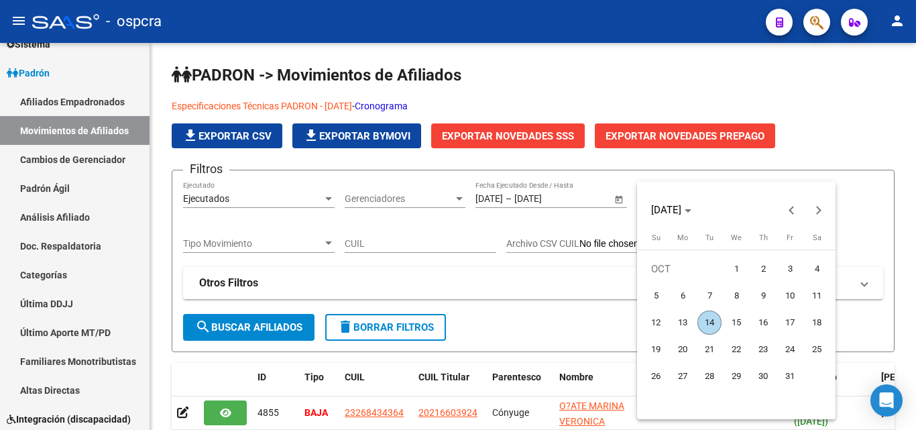
click at [712, 321] on span "14" at bounding box center [710, 323] width 24 height 24
click at [792, 207] on button "Previous month" at bounding box center [792, 210] width 27 height 27
click at [653, 345] on span "14" at bounding box center [656, 349] width 24 height 24
type input "[DATE]"
click at [818, 213] on button "Next month" at bounding box center [819, 210] width 27 height 27
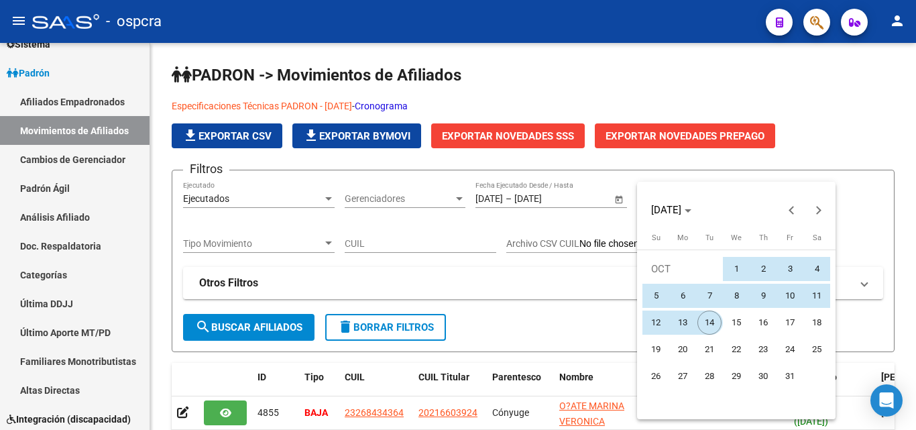
click at [710, 320] on span "14" at bounding box center [710, 323] width 24 height 24
type input "[DATE]"
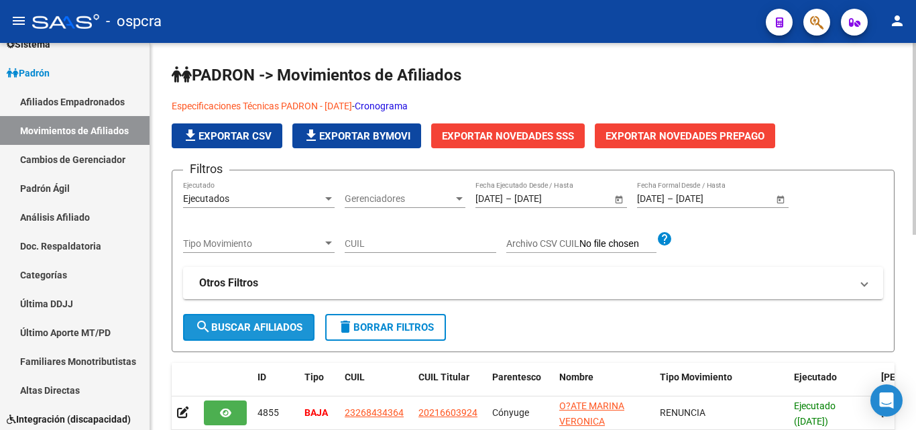
click at [286, 326] on span "search Buscar Afiliados" at bounding box center [248, 327] width 107 height 12
click at [539, 132] on span "Exportar Novedades SSS" at bounding box center [508, 136] width 132 height 12
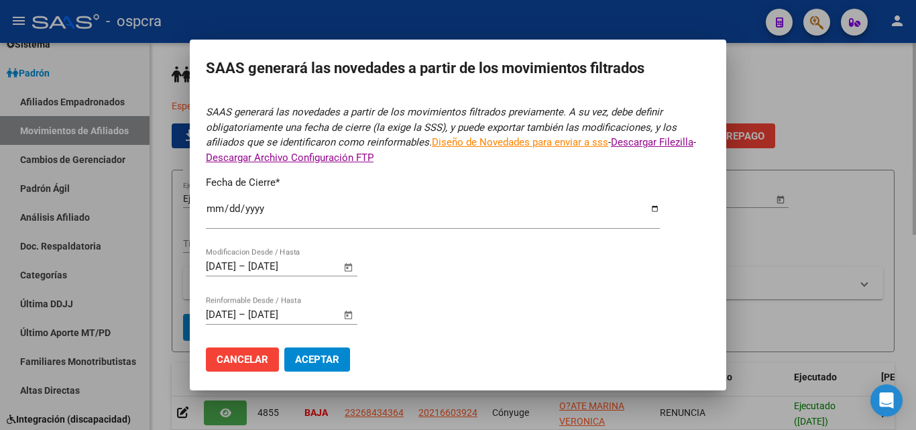
type input "[DATE]"
click at [317, 356] on span "Aceptar" at bounding box center [317, 360] width 44 height 12
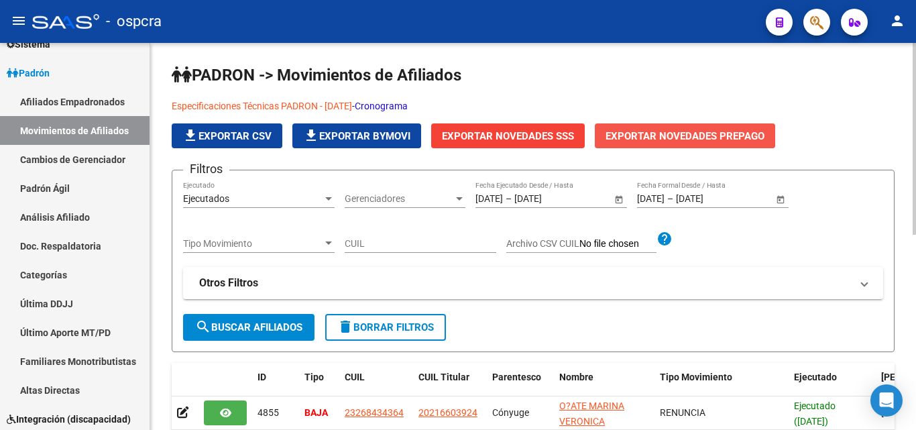
click at [703, 132] on span "Exportar Novedades Prepago" at bounding box center [685, 136] width 159 height 12
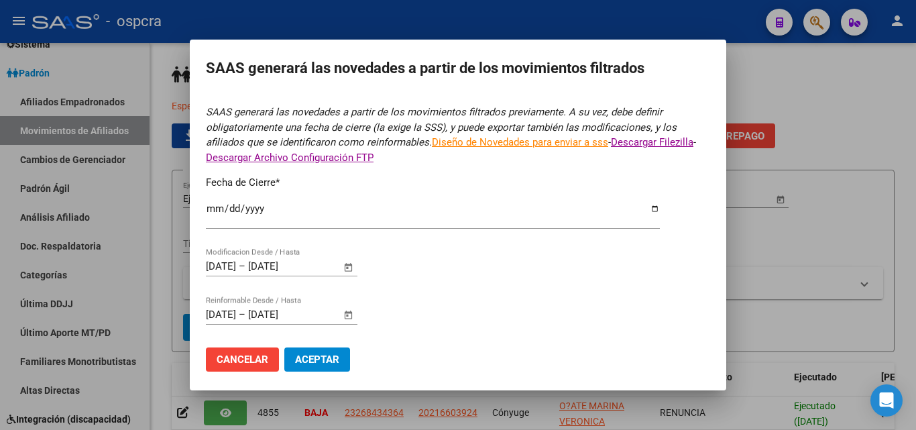
click at [768, 233] on div at bounding box center [458, 215] width 916 height 430
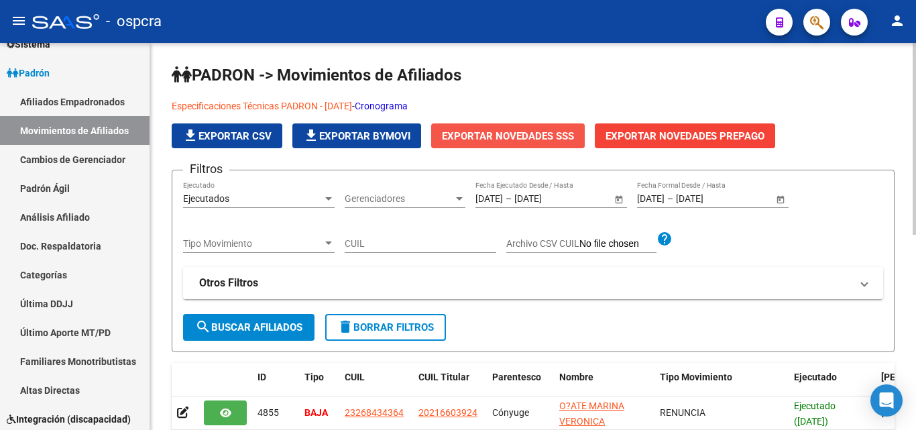
click at [523, 125] on button "Exportar Novedades SSS" at bounding box center [508, 135] width 154 height 25
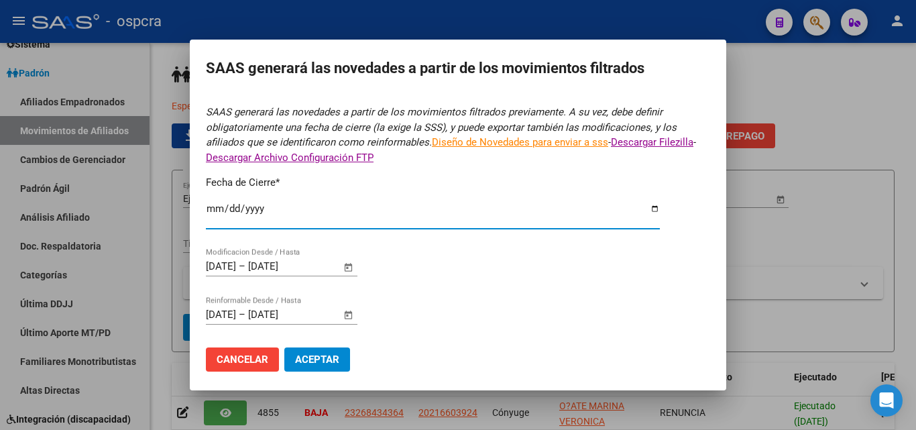
click at [649, 208] on input "[DATE]" at bounding box center [433, 213] width 454 height 21
type input "[DATE]"
click at [407, 352] on mat-dialog-actions "Cancelar Aceptar" at bounding box center [458, 360] width 504 height 46
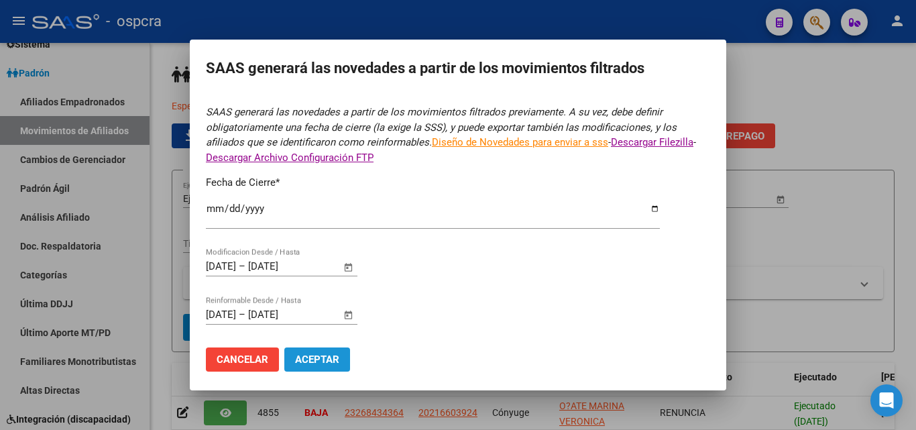
click at [316, 362] on span "Aceptar" at bounding box center [317, 360] width 44 height 12
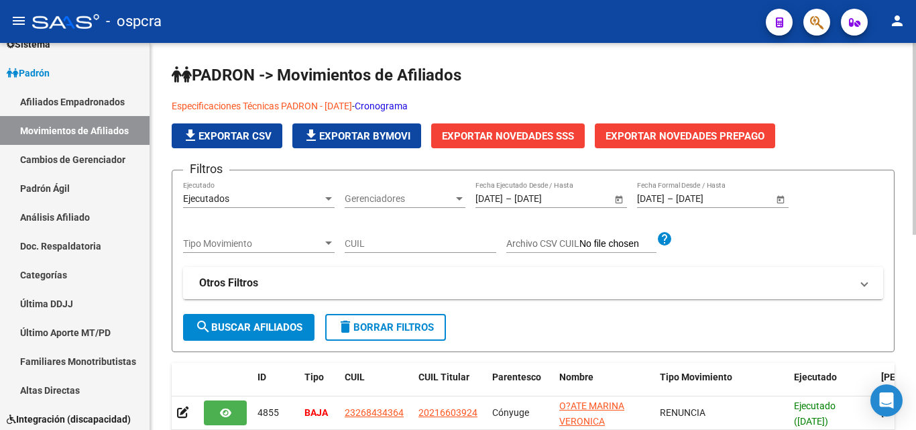
click at [813, 283] on mat-panel-title "Otros Filtros" at bounding box center [525, 283] width 652 height 15
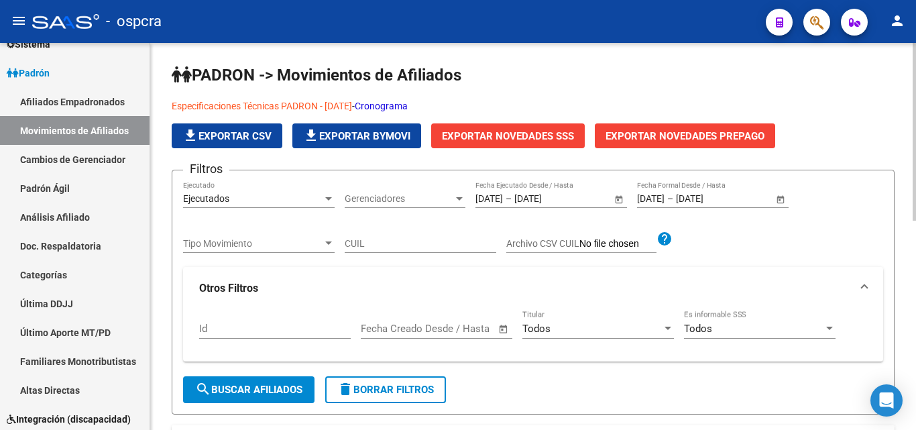
click at [551, 132] on span "Exportar Novedades SSS" at bounding box center [508, 136] width 132 height 12
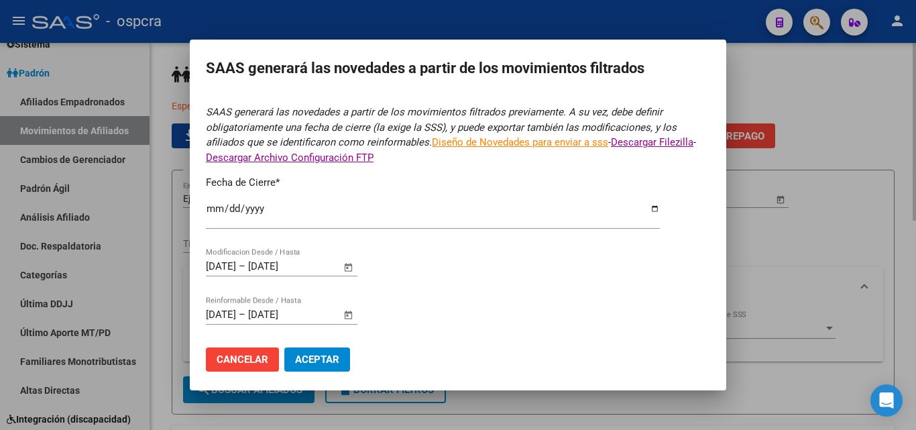
type input "[DATE]"
click at [324, 358] on span "Aceptar" at bounding box center [317, 360] width 44 height 12
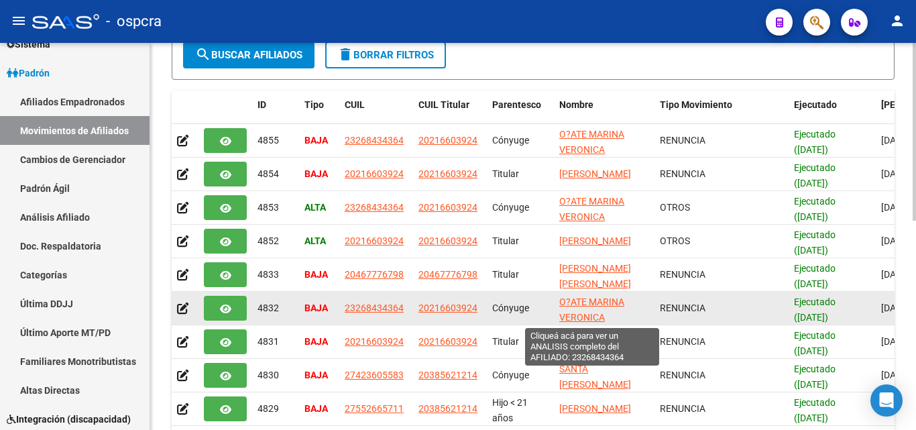
scroll to position [335, 0]
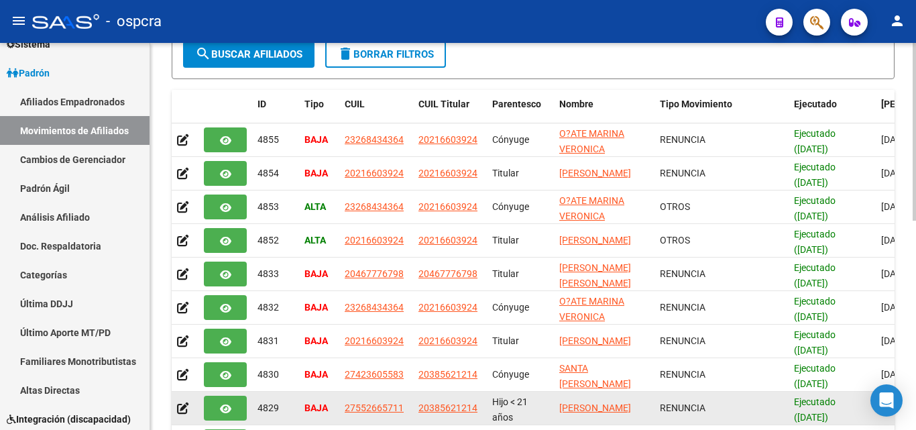
drag, startPoint x: 692, startPoint y: 425, endPoint x: 746, endPoint y: 421, distance: 53.8
click at [746, 421] on datatable-scroller "4855 BAJA 23268434364 20216603924 Cónyuge O?[PERSON_NAME] RENUNCIA Ejecutado ([…" at bounding box center [533, 290] width 723 height 335
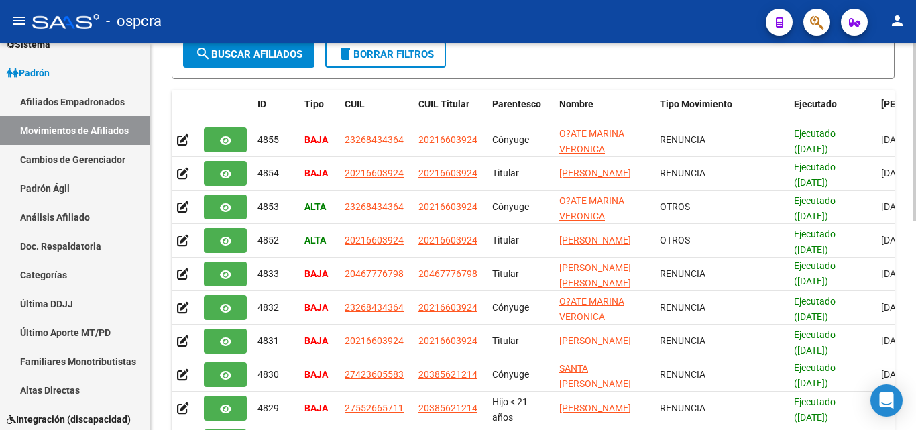
scroll to position [457, 0]
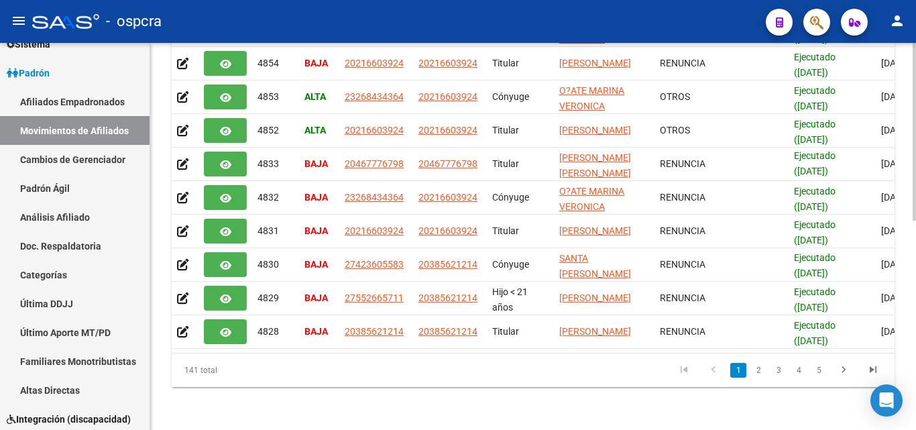
click at [916, 364] on div at bounding box center [914, 341] width 3 height 178
click at [761, 372] on link "2" at bounding box center [759, 370] width 16 height 15
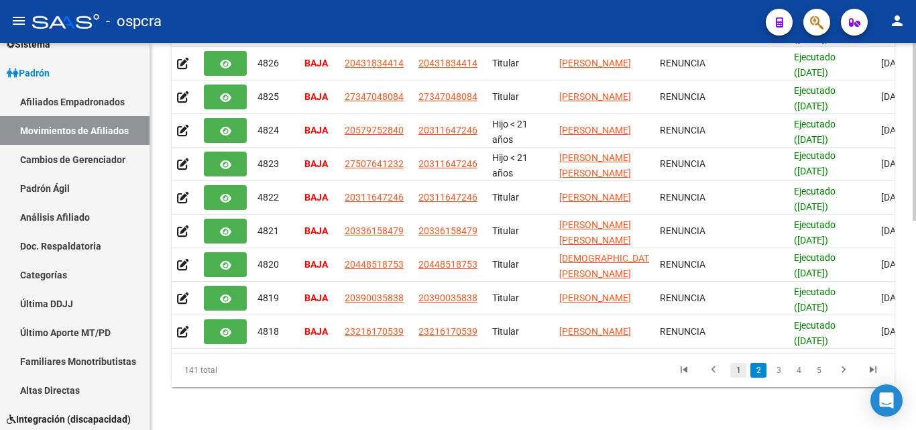
click at [743, 373] on link "1" at bounding box center [739, 370] width 16 height 15
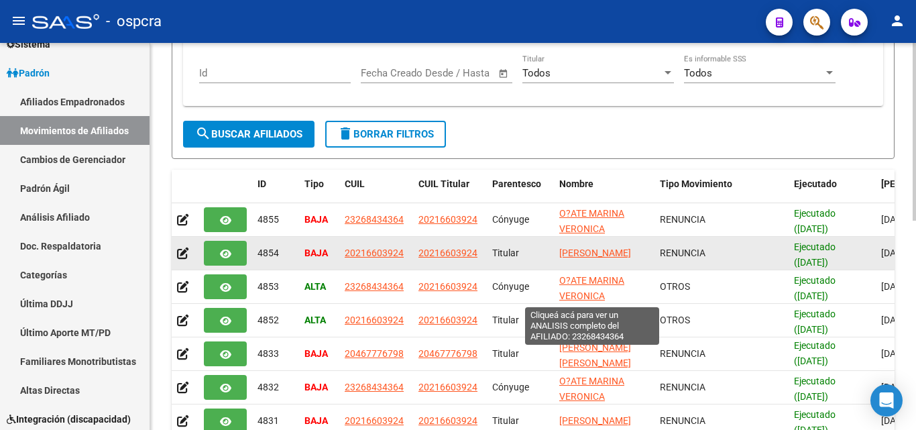
scroll to position [2, 0]
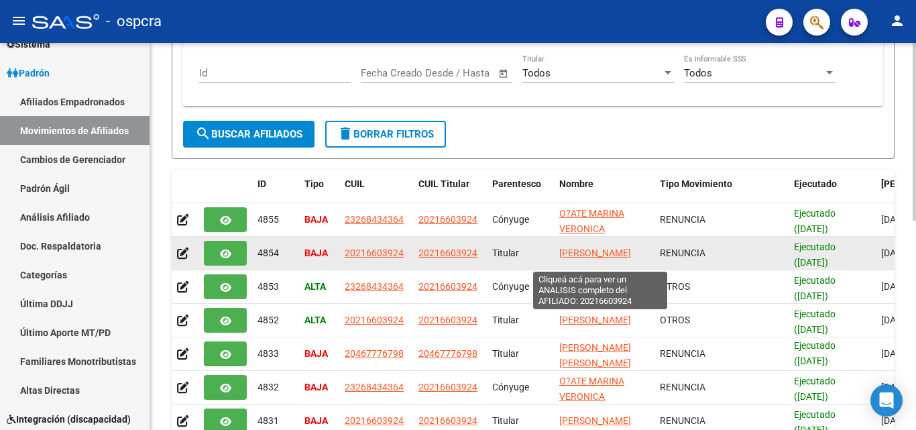
click at [578, 248] on span "[PERSON_NAME]" at bounding box center [595, 253] width 72 height 11
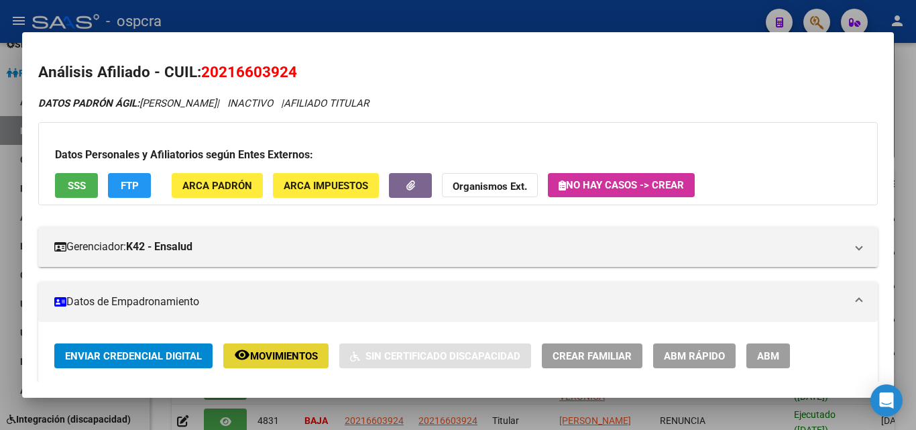
click at [266, 359] on span "Movimientos" at bounding box center [284, 356] width 68 height 12
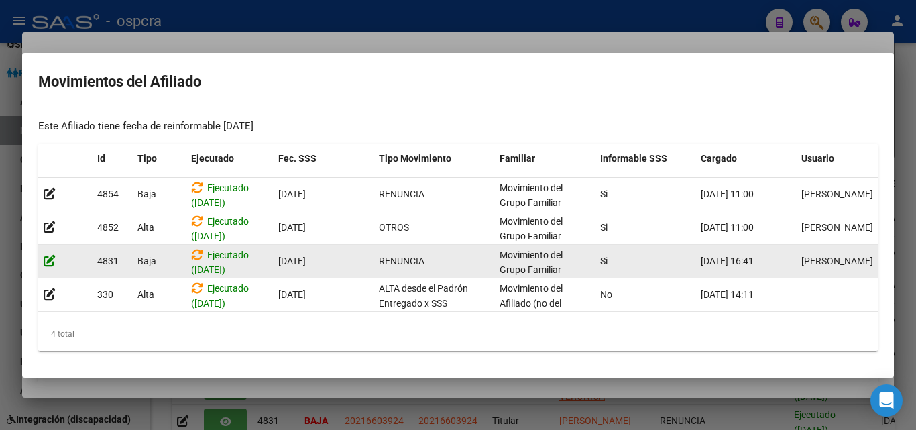
click at [51, 255] on icon at bounding box center [50, 260] width 12 height 13
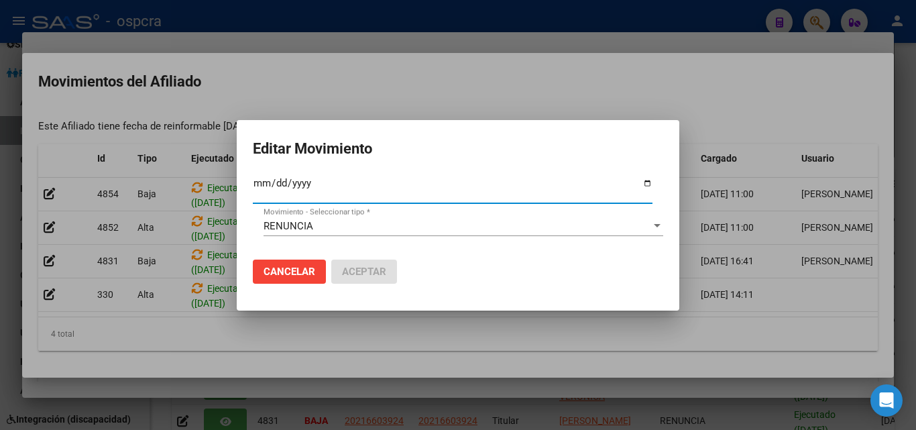
click at [646, 185] on input "[DATE]" at bounding box center [453, 188] width 400 height 21
click at [447, 89] on div at bounding box center [458, 215] width 916 height 430
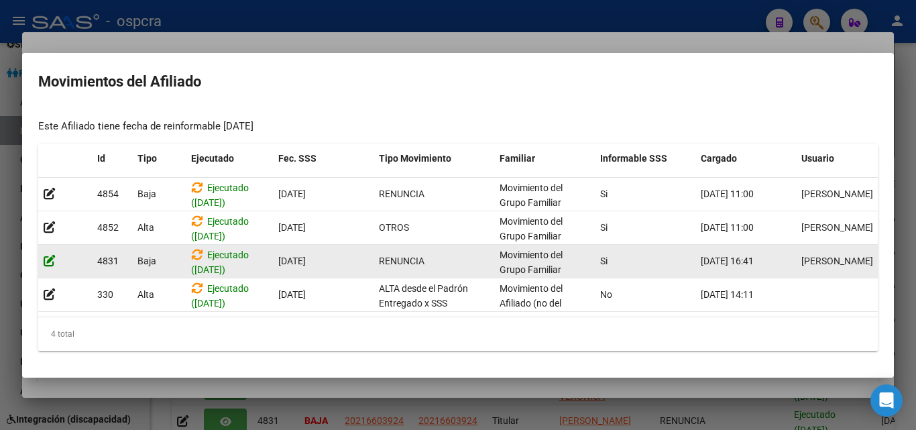
click at [45, 256] on icon at bounding box center [50, 260] width 12 height 13
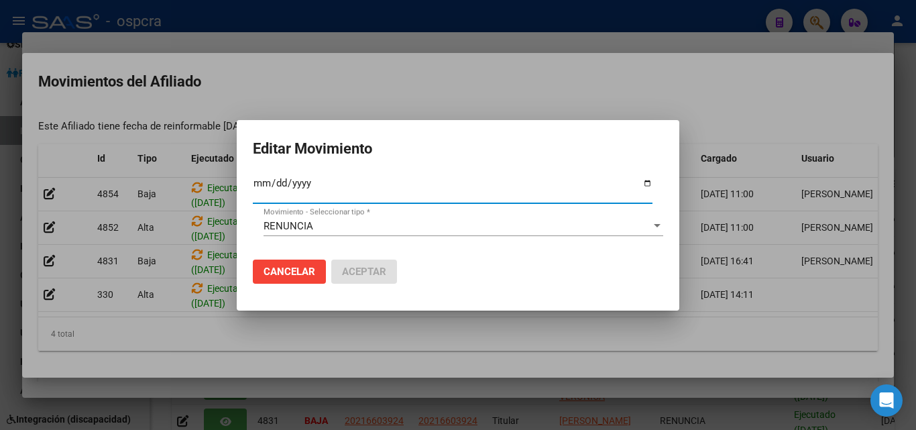
click at [649, 182] on input "[DATE]" at bounding box center [453, 188] width 400 height 21
type input "[DATE]"
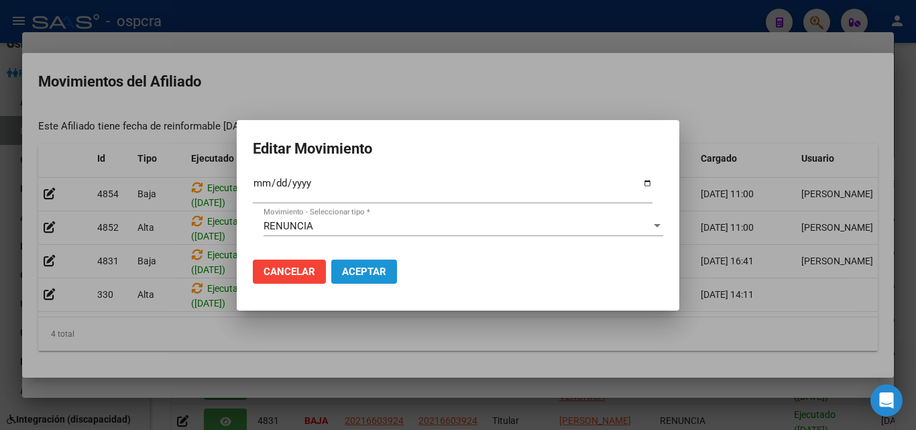
click at [372, 274] on span "Aceptar" at bounding box center [364, 272] width 44 height 12
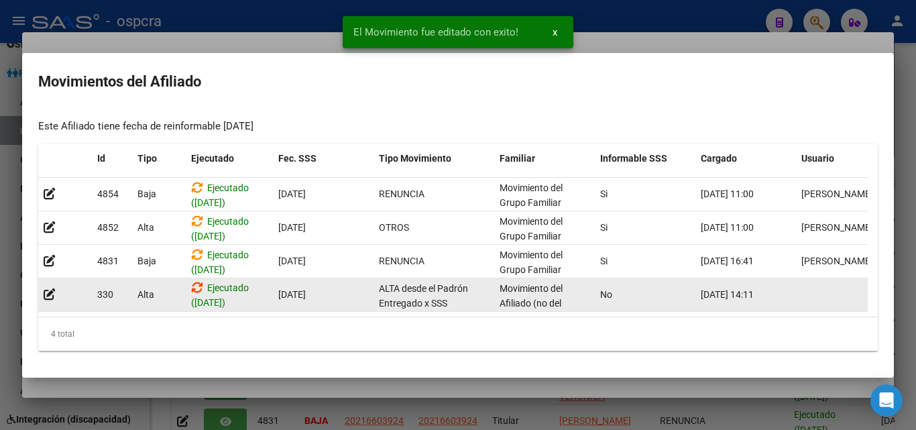
scroll to position [0, 0]
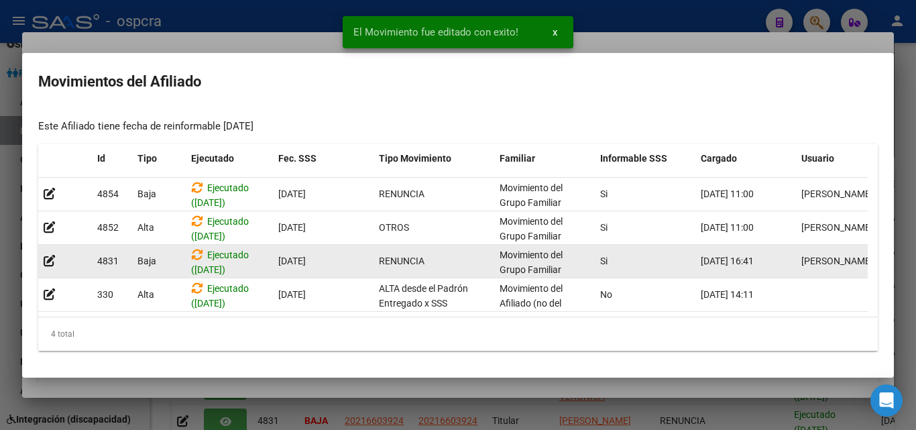
click at [213, 263] on span "Ejecutado ([DATE])" at bounding box center [220, 263] width 58 height 26
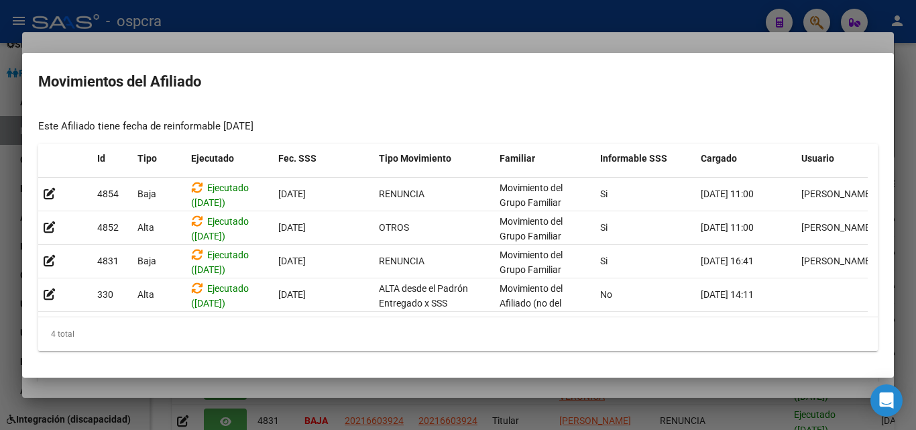
click at [162, 394] on div at bounding box center [458, 215] width 916 height 430
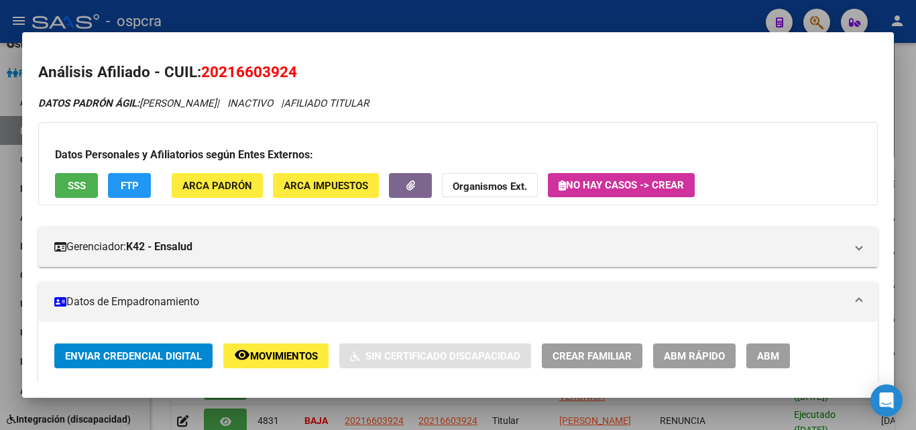
click at [86, 178] on button "SSS" at bounding box center [76, 185] width 43 height 25
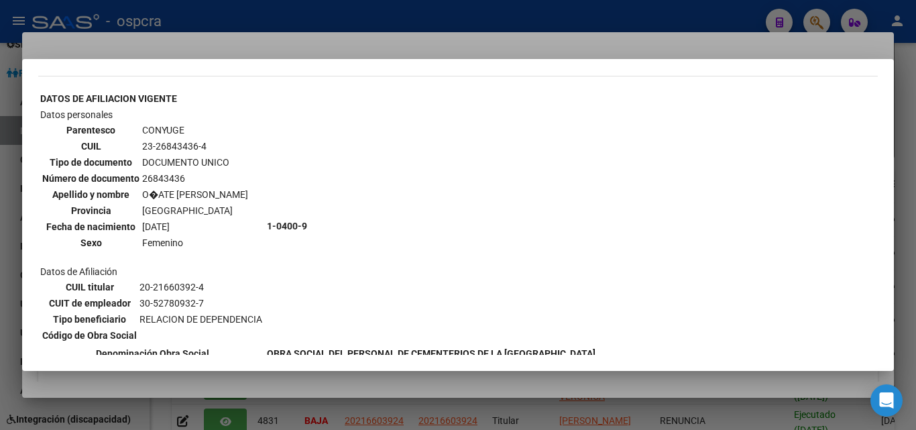
scroll to position [574, 0]
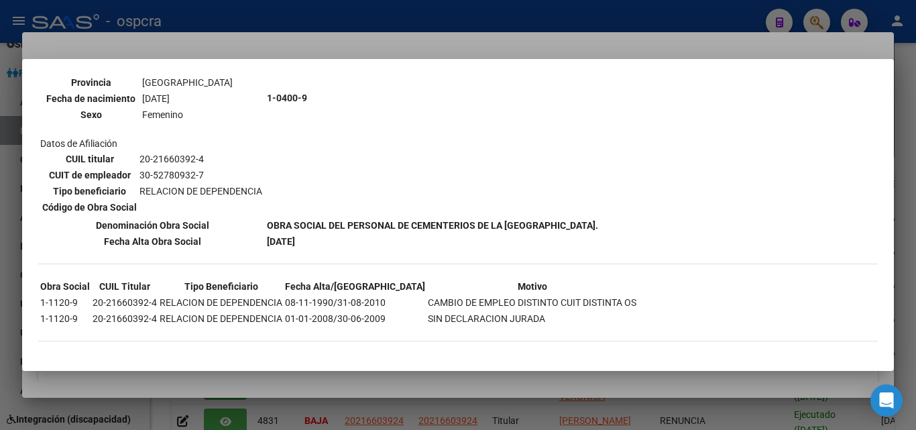
click at [7, 197] on div at bounding box center [458, 215] width 916 height 430
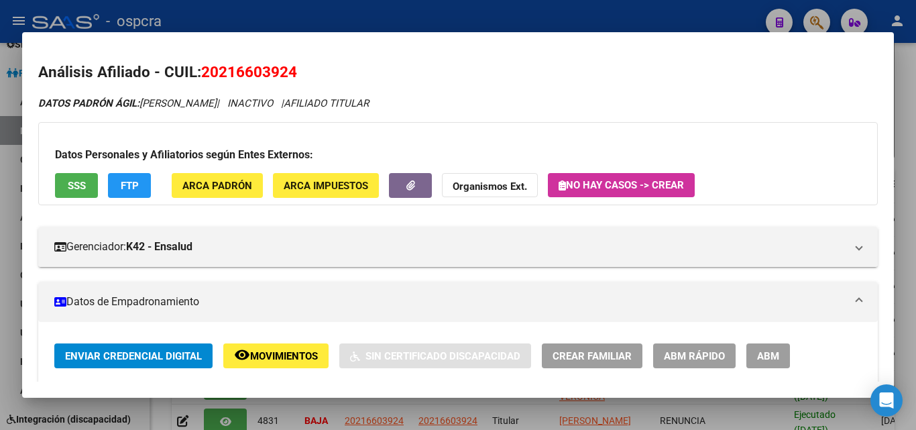
click at [2, 237] on div at bounding box center [458, 215] width 916 height 430
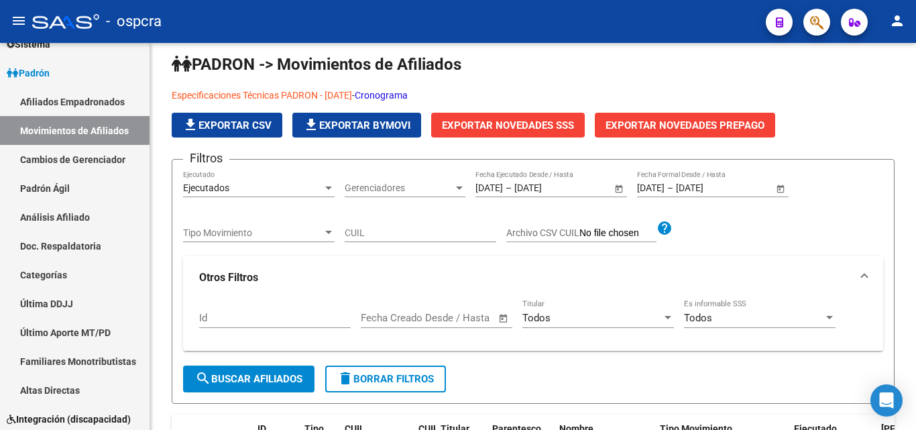
scroll to position [0, 0]
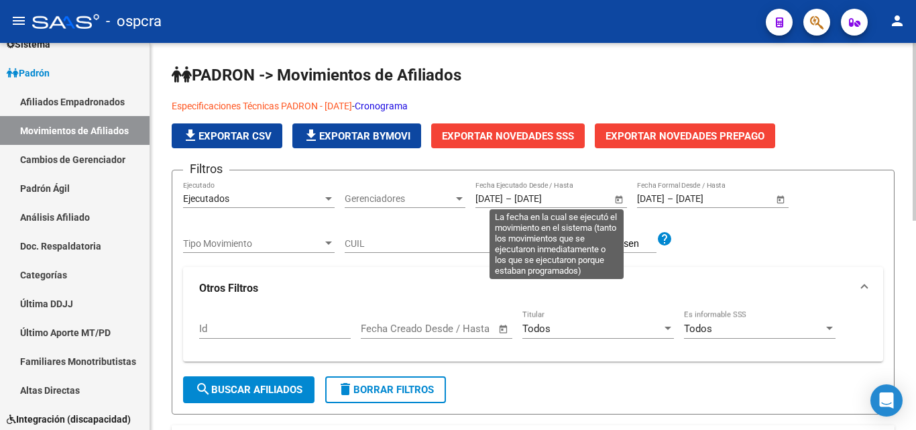
click at [620, 196] on span "Open calendar" at bounding box center [619, 199] width 32 height 32
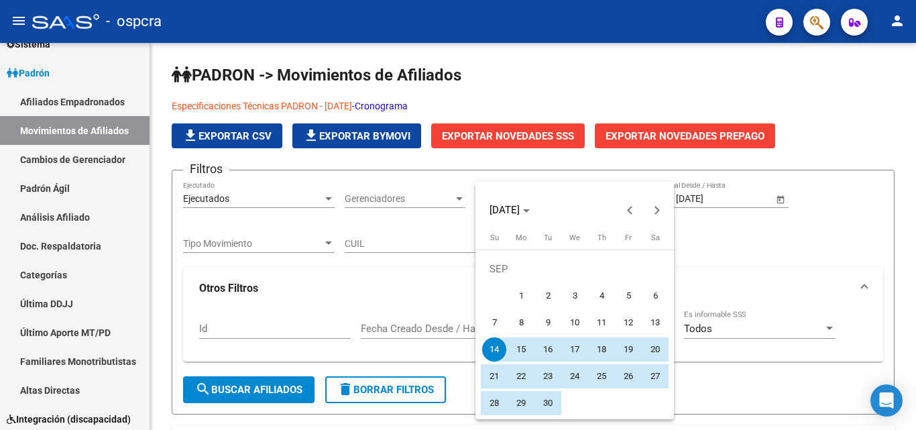
click at [847, 133] on div at bounding box center [458, 215] width 916 height 430
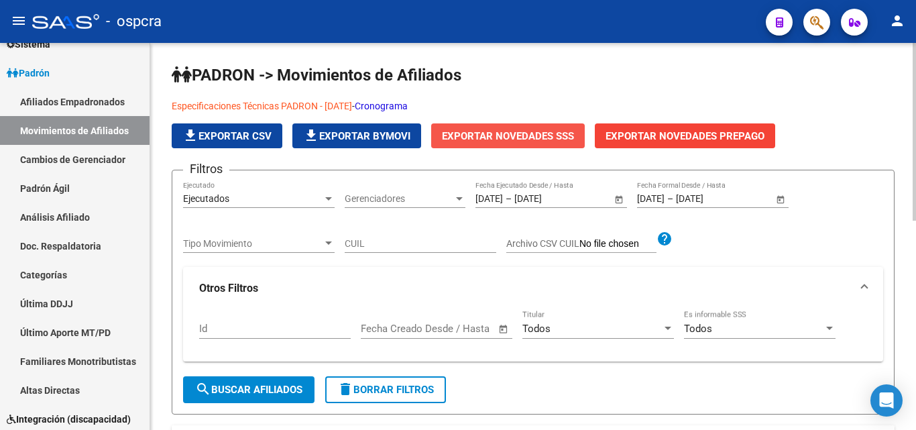
click at [543, 136] on span "Exportar Novedades SSS" at bounding box center [508, 136] width 132 height 12
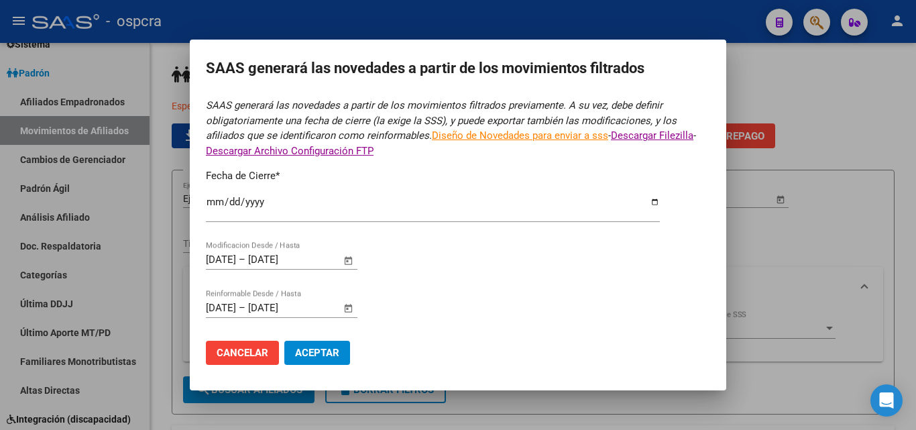
scroll to position [8, 0]
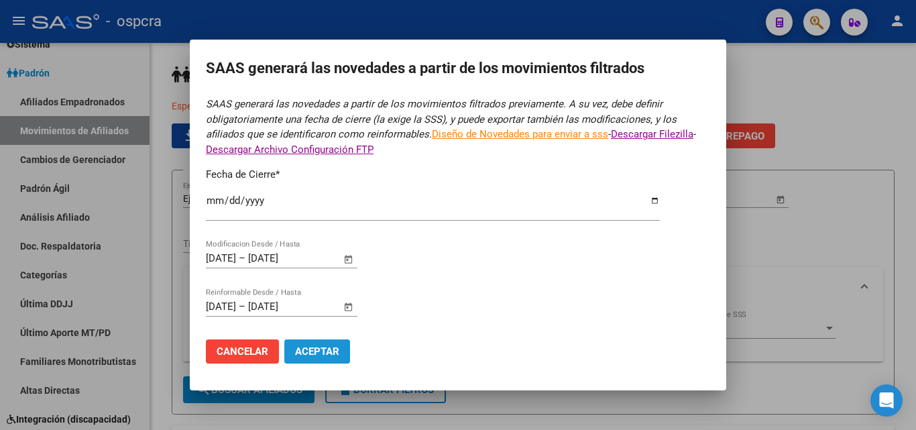
click at [319, 352] on span "Aceptar" at bounding box center [317, 351] width 44 height 12
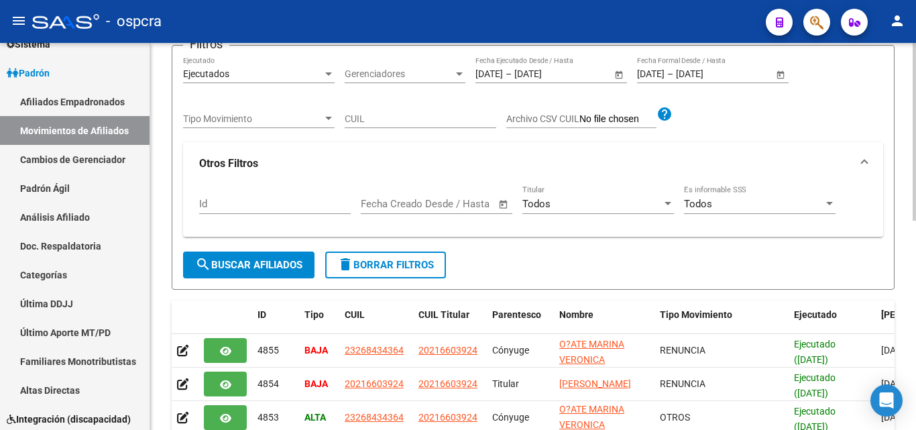
scroll to position [403, 0]
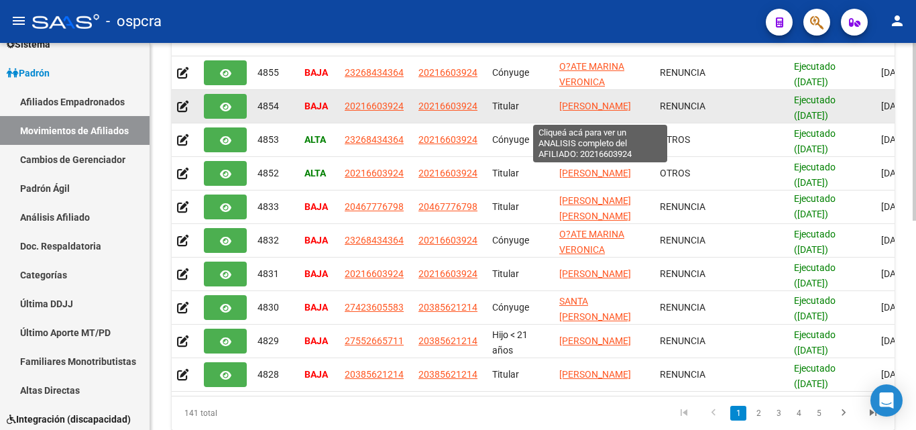
click at [587, 103] on span "[PERSON_NAME]" at bounding box center [595, 106] width 72 height 11
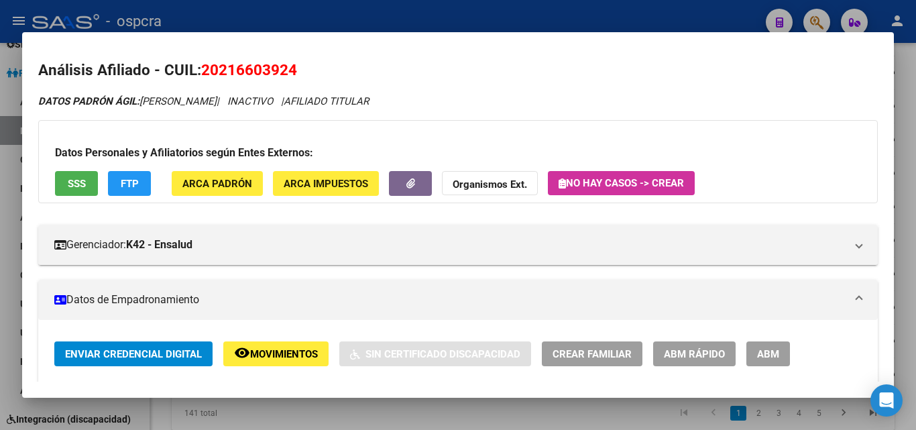
scroll to position [0, 0]
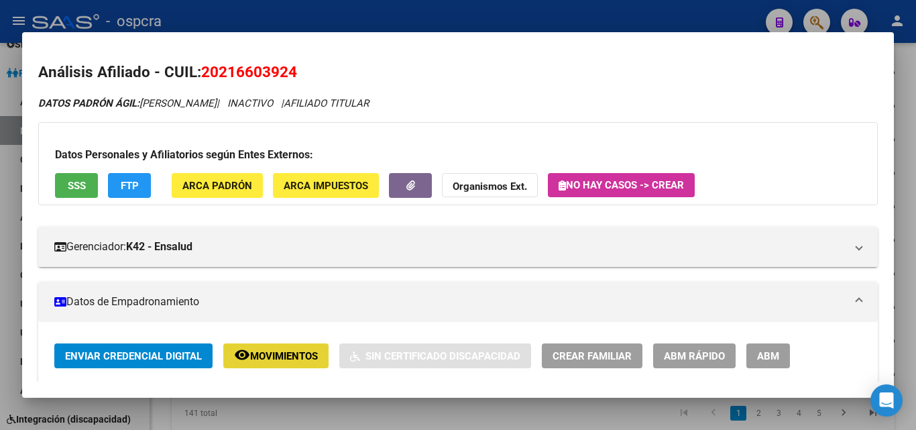
click at [287, 362] on span "Movimientos" at bounding box center [284, 356] width 68 height 12
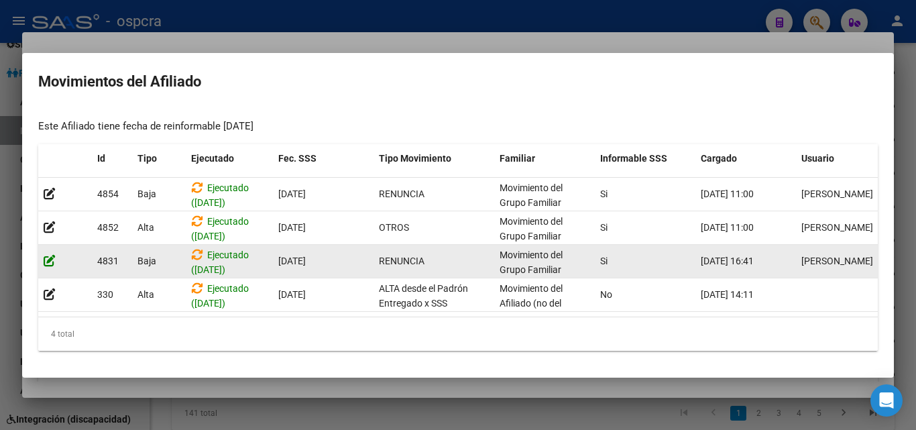
click at [50, 254] on icon at bounding box center [50, 260] width 12 height 13
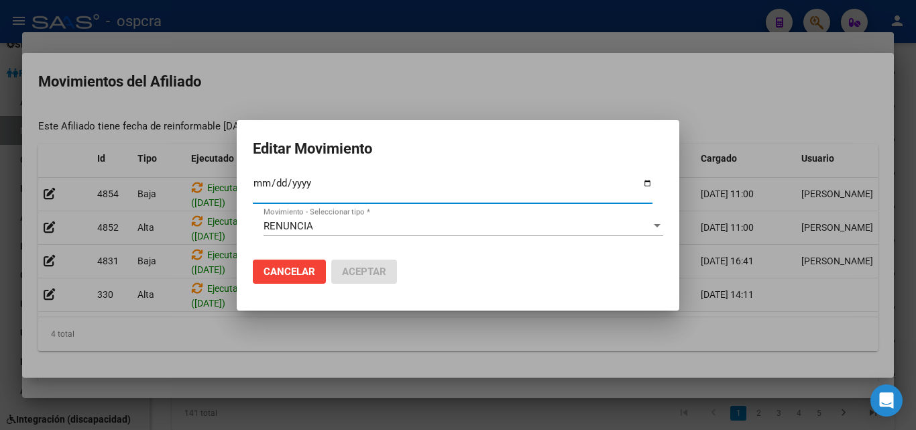
click at [73, 250] on div at bounding box center [458, 215] width 916 height 430
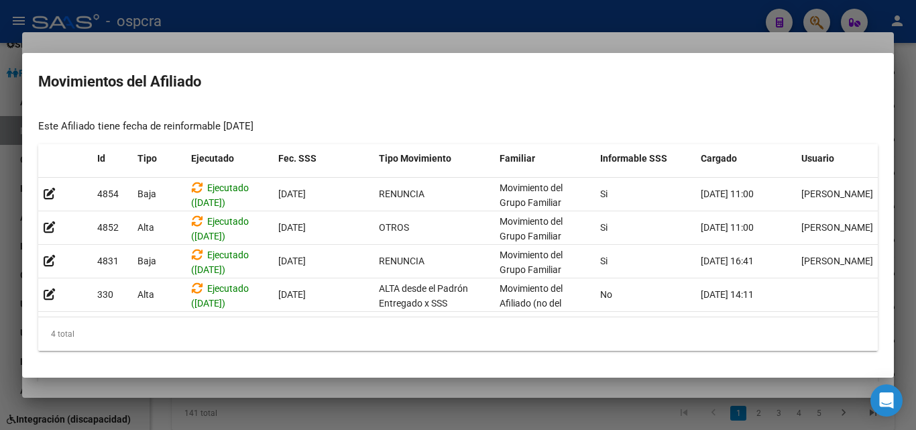
click at [291, 400] on div at bounding box center [458, 215] width 916 height 430
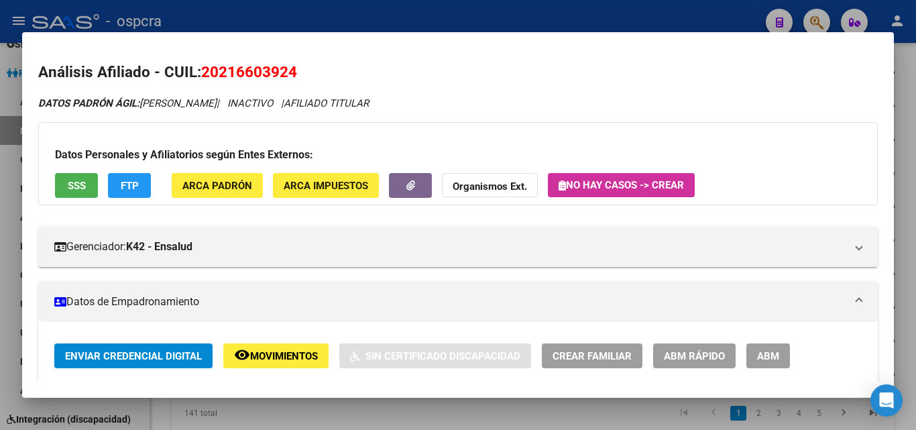
click at [0, 227] on div at bounding box center [458, 215] width 916 height 430
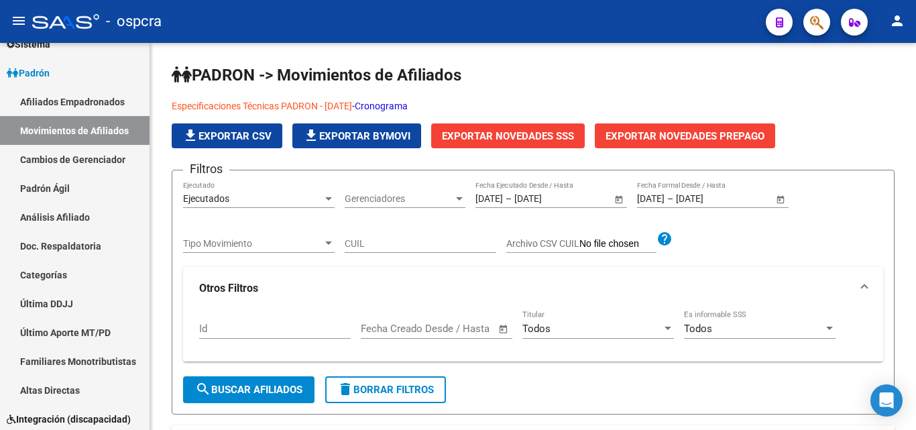
click at [823, 25] on icon "button" at bounding box center [816, 22] width 13 height 15
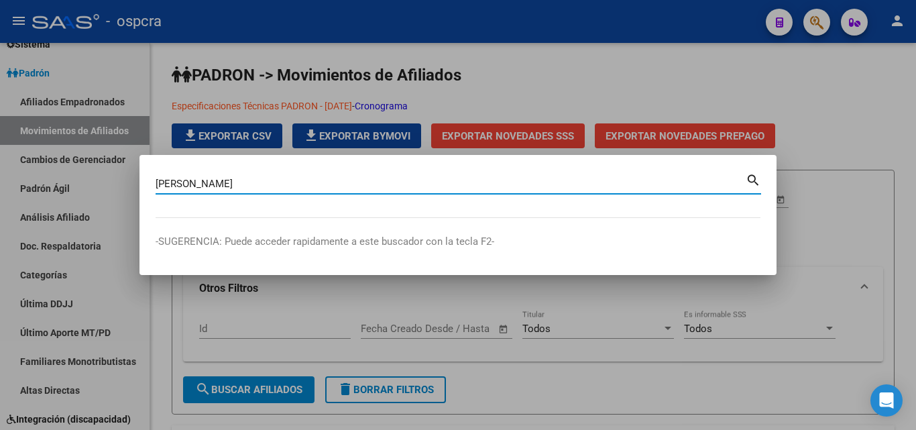
type input "[PERSON_NAME]"
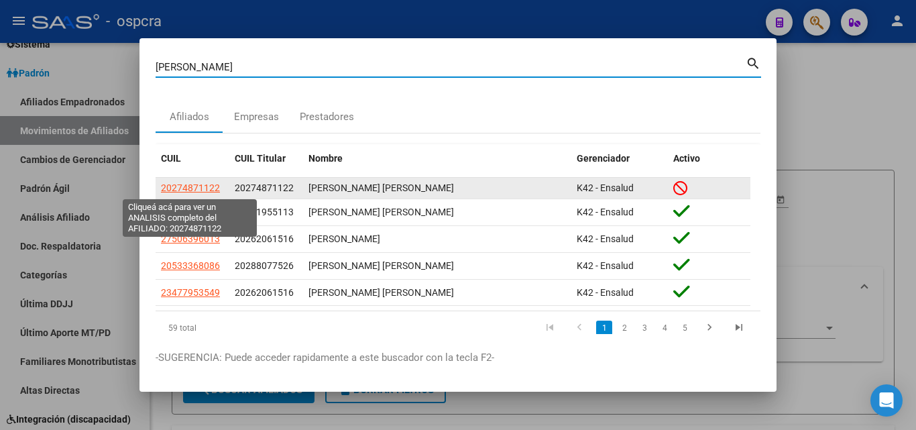
click at [211, 188] on span "20274871122" at bounding box center [190, 187] width 59 height 11
type textarea "20274871122"
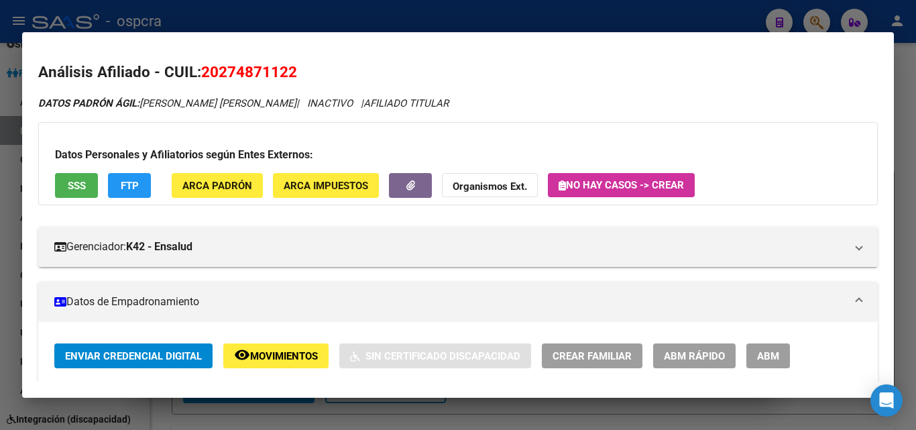
click at [282, 354] on span "Movimientos" at bounding box center [284, 356] width 68 height 12
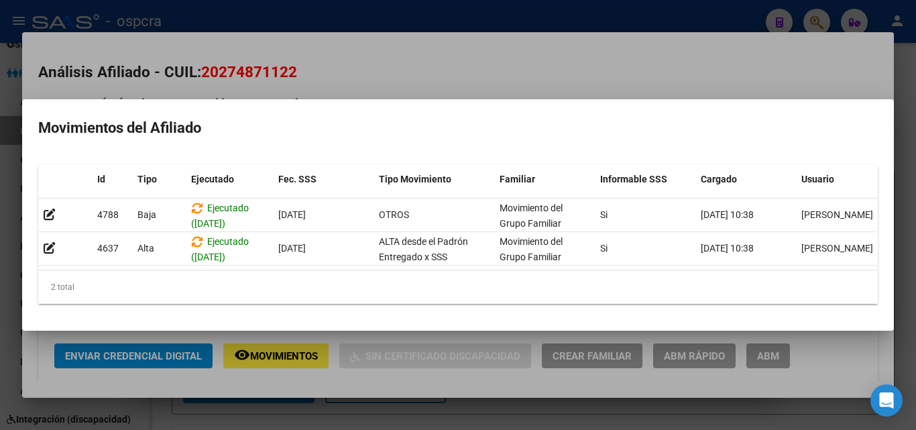
click at [431, 81] on div at bounding box center [458, 215] width 916 height 430
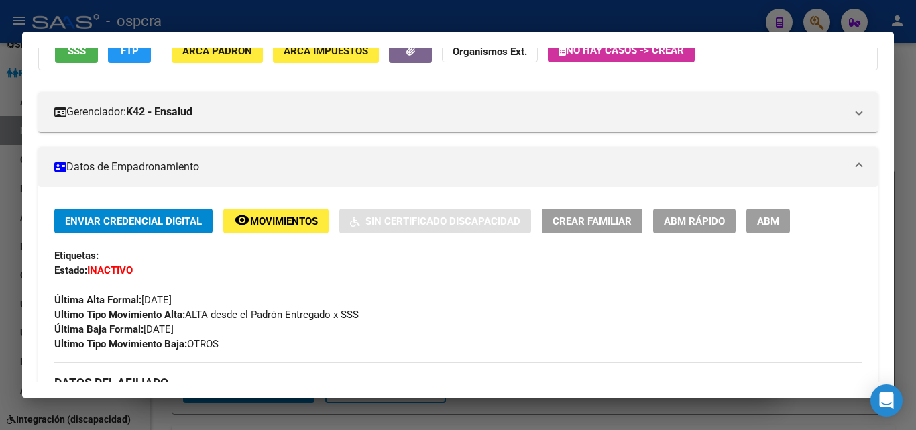
scroll to position [268, 0]
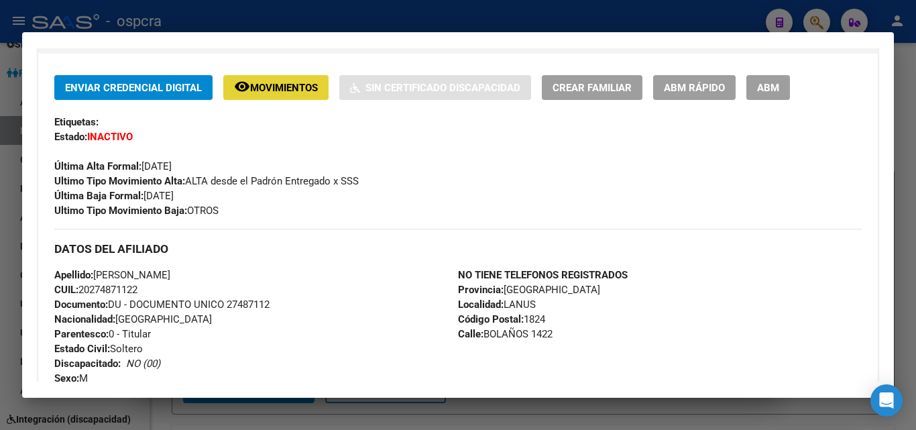
click at [281, 89] on span "Movimientos" at bounding box center [284, 88] width 68 height 12
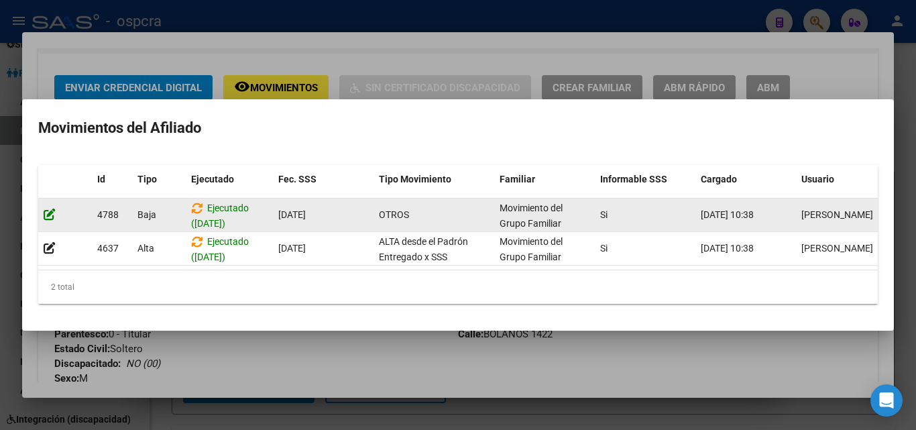
click at [50, 208] on icon at bounding box center [50, 214] width 12 height 13
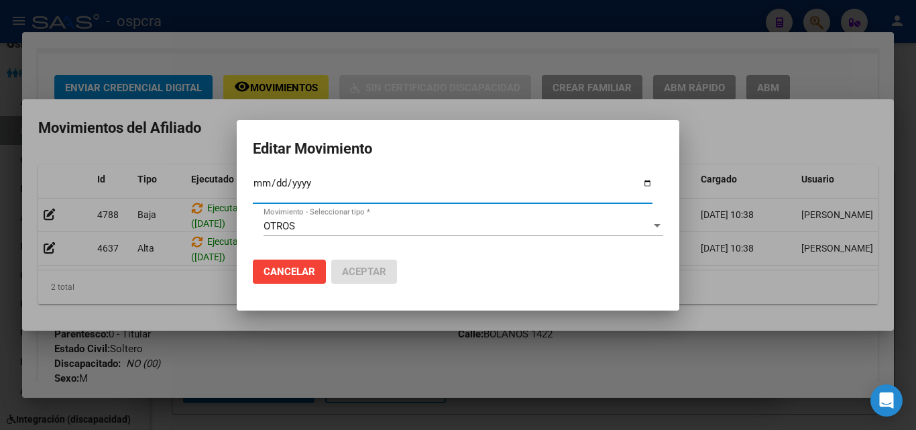
click at [650, 182] on input "[DATE]" at bounding box center [453, 188] width 400 height 21
type input "[DATE]"
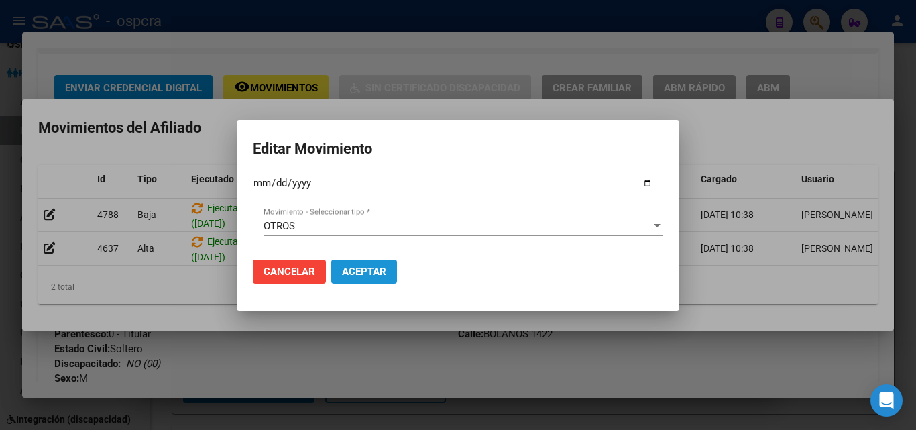
click at [370, 270] on span "Aceptar" at bounding box center [364, 272] width 44 height 12
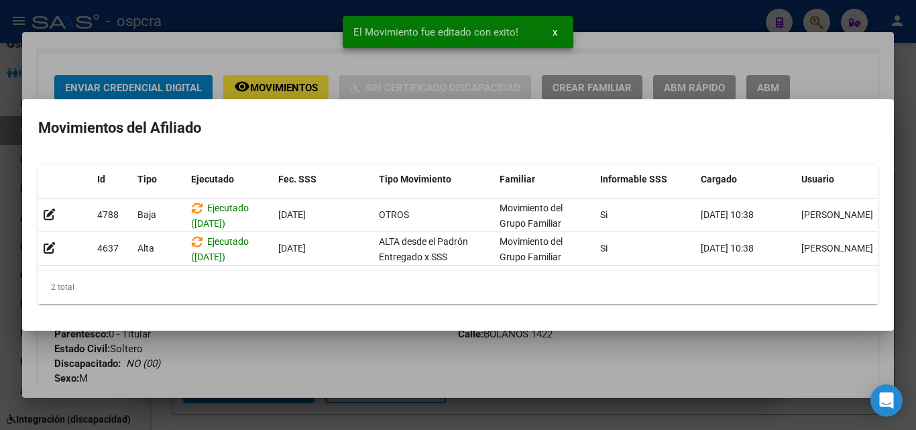
click at [417, 368] on div at bounding box center [458, 215] width 916 height 430
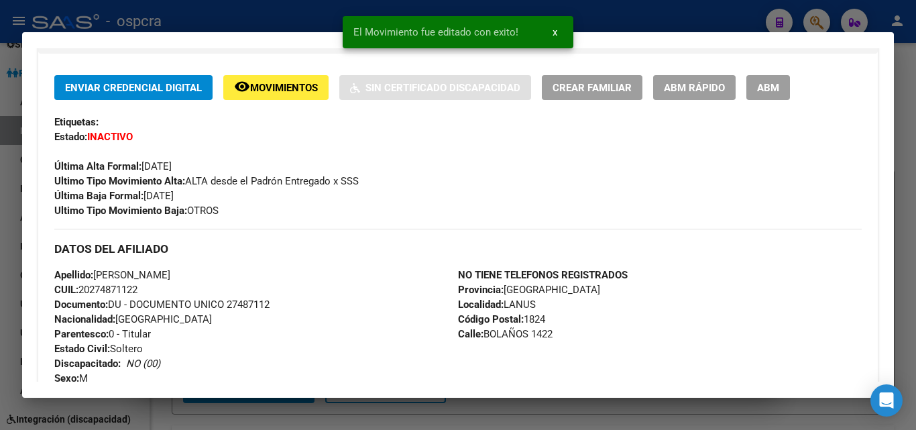
click at [7, 324] on div at bounding box center [458, 215] width 916 height 430
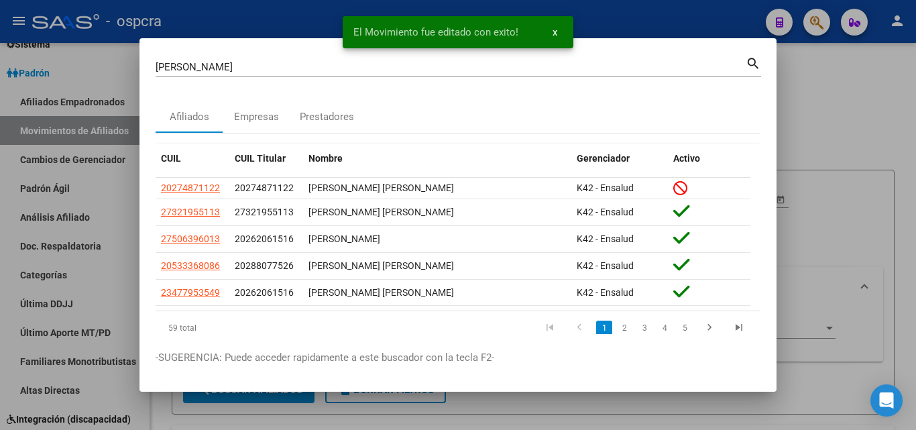
click at [7, 324] on div at bounding box center [458, 215] width 916 height 430
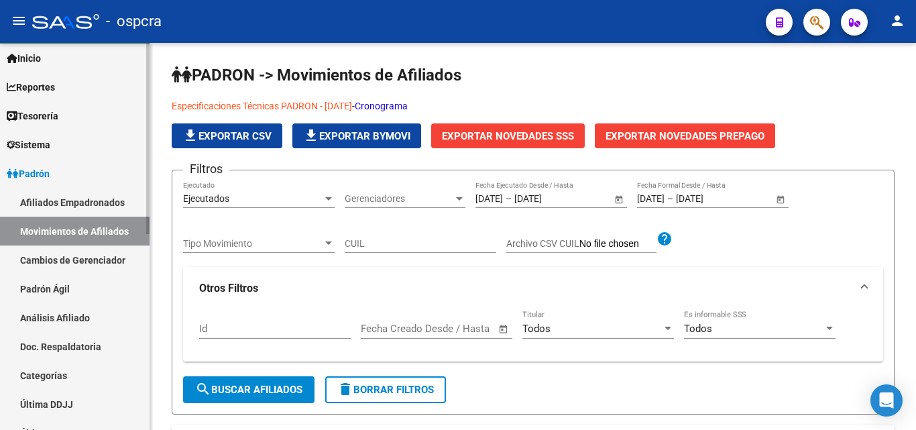
scroll to position [0, 0]
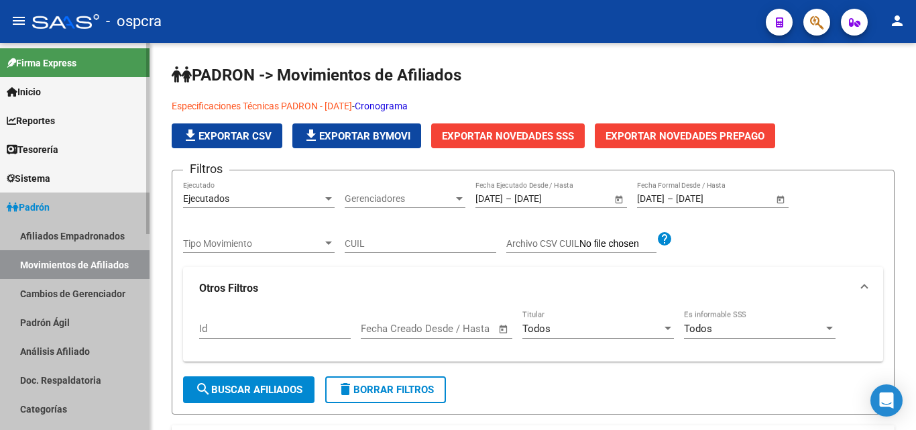
click at [106, 270] on link "Movimientos de Afiliados" at bounding box center [75, 264] width 150 height 29
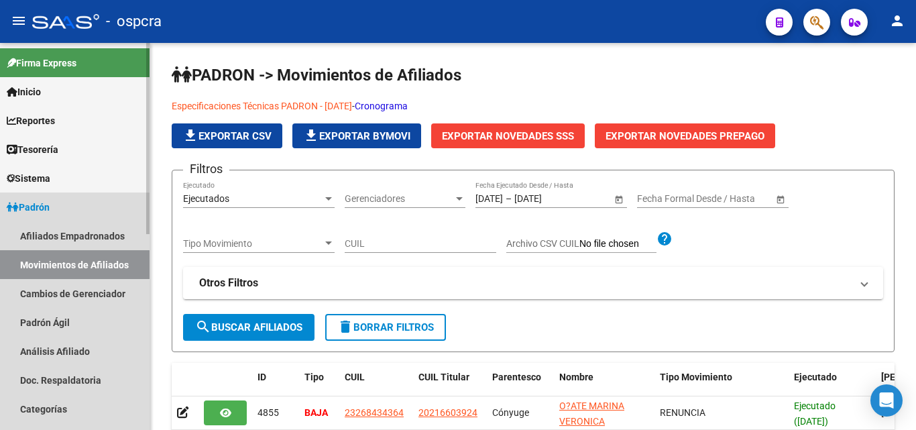
click at [114, 262] on link "Movimientos de Afiliados" at bounding box center [75, 264] width 150 height 29
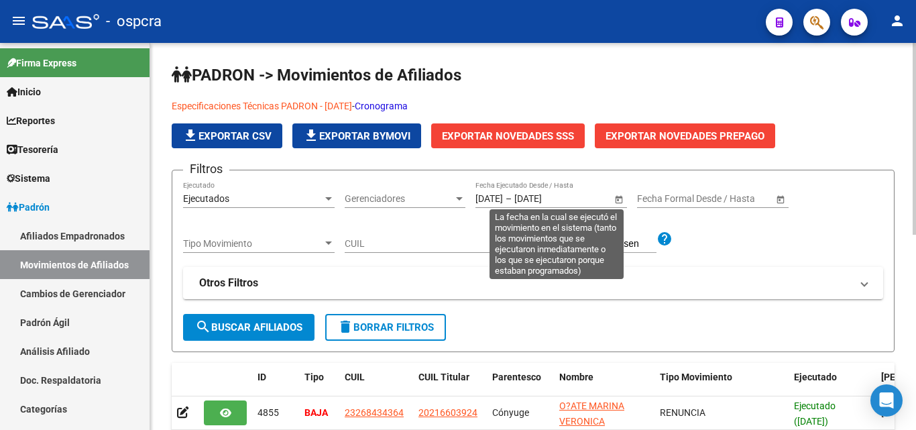
click at [623, 199] on span "Open calendar" at bounding box center [619, 199] width 32 height 32
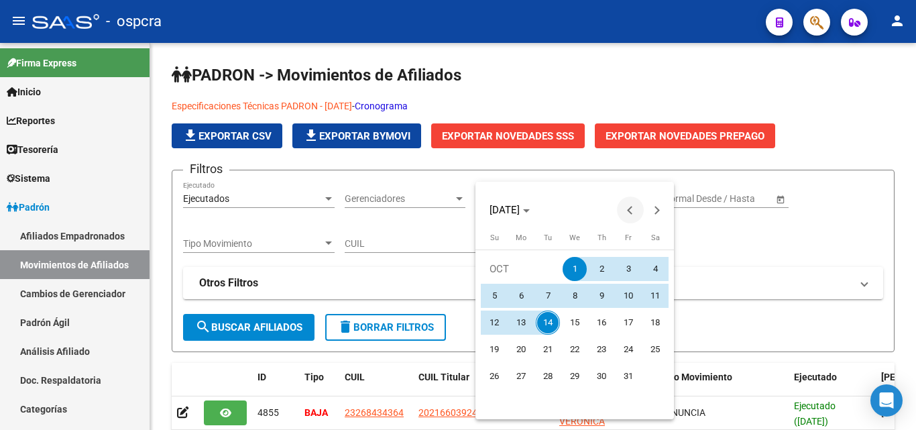
click at [630, 210] on button "Previous month" at bounding box center [630, 210] width 27 height 27
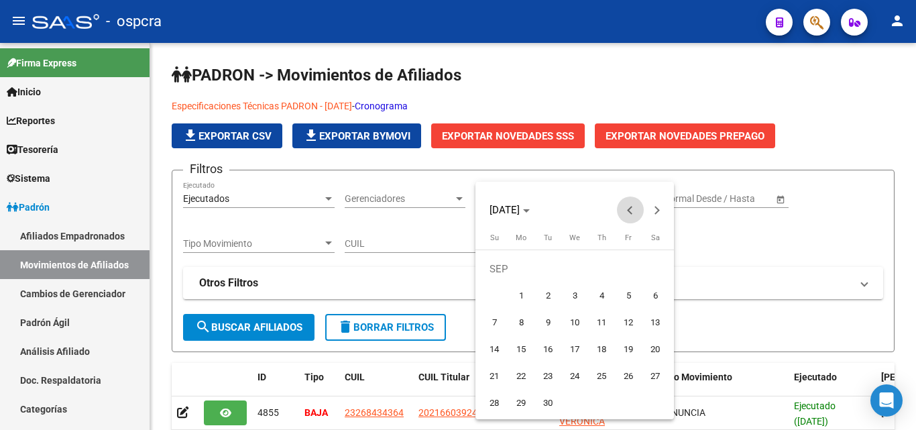
click at [631, 210] on button "Previous month" at bounding box center [630, 210] width 27 height 27
click at [659, 213] on button "Next month" at bounding box center [657, 210] width 27 height 27
click at [496, 349] on span "14" at bounding box center [494, 349] width 24 height 24
type input "[DATE]"
click at [659, 211] on span "Next month" at bounding box center [657, 210] width 27 height 27
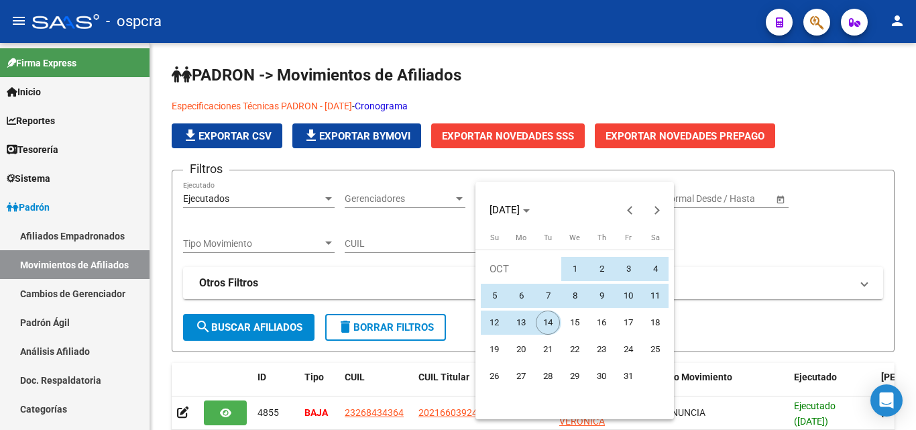
click at [553, 325] on span "14" at bounding box center [548, 323] width 24 height 24
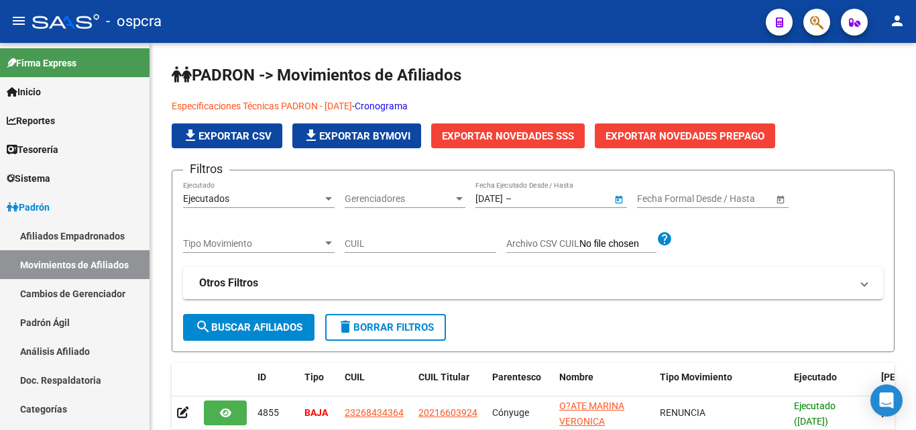
type input "[DATE]"
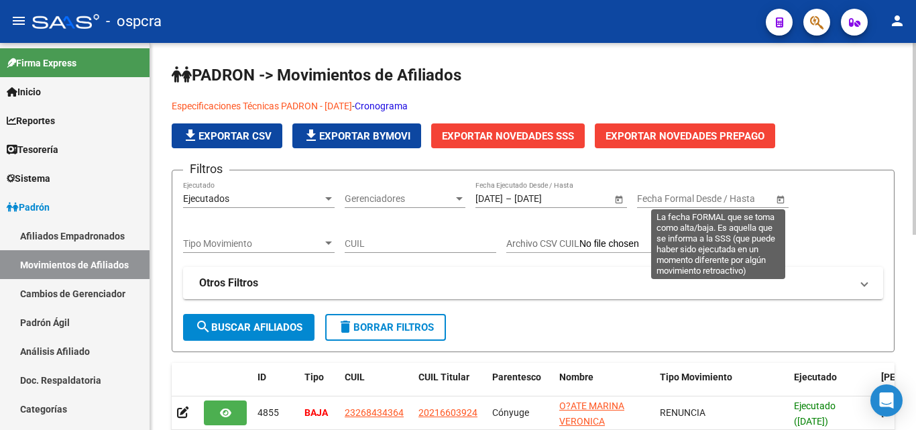
click at [781, 198] on span "Open calendar" at bounding box center [781, 199] width 32 height 32
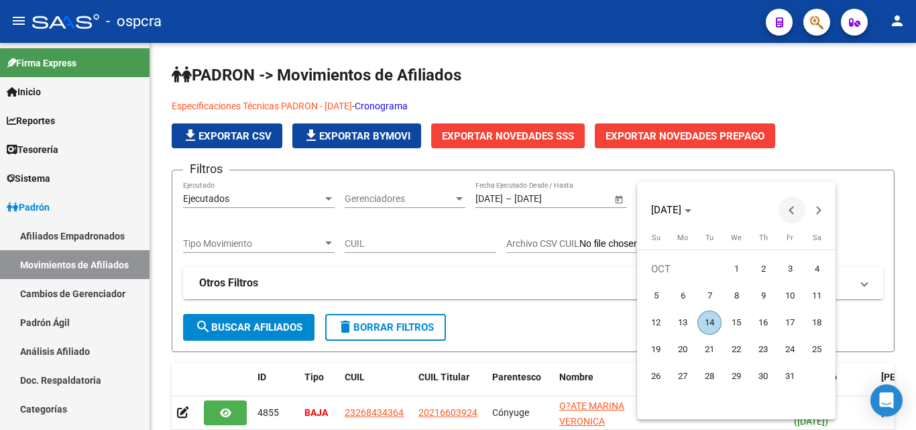
click at [792, 207] on button "Previous month" at bounding box center [792, 210] width 27 height 27
click at [649, 347] on span "14" at bounding box center [656, 349] width 24 height 24
type input "[DATE]"
click at [822, 206] on span "Next month" at bounding box center [819, 210] width 27 height 27
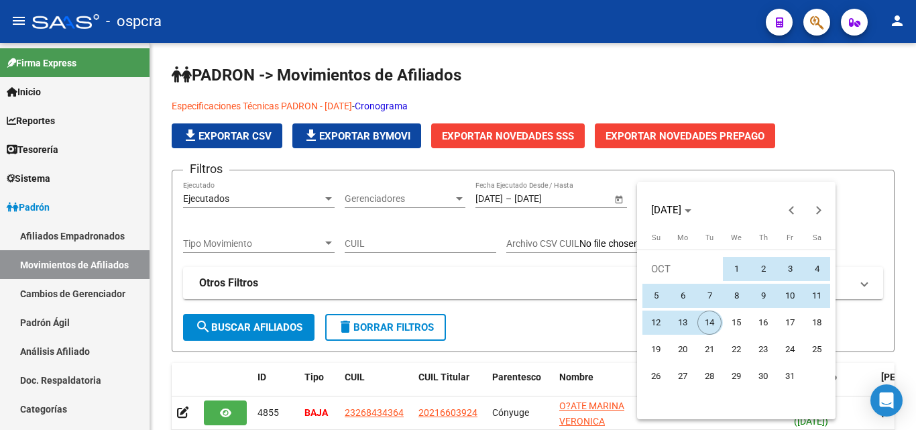
click at [706, 317] on span "14" at bounding box center [710, 323] width 24 height 24
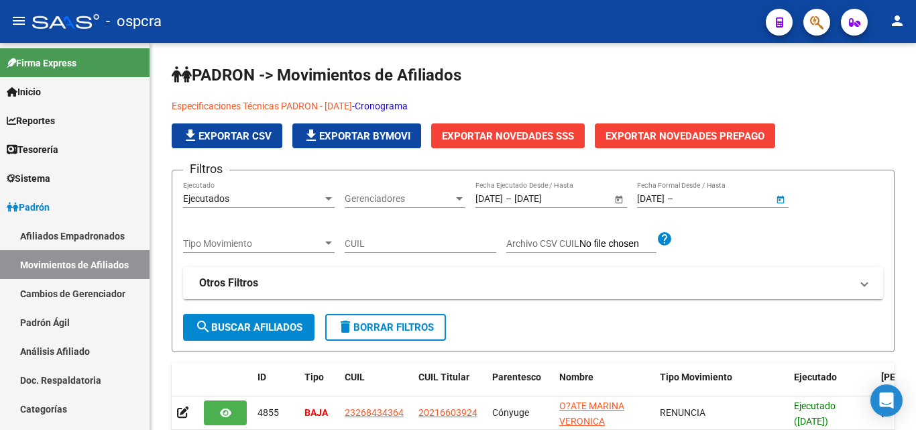
type input "[DATE]"
click at [233, 333] on span "search Buscar Afiliados" at bounding box center [248, 327] width 107 height 12
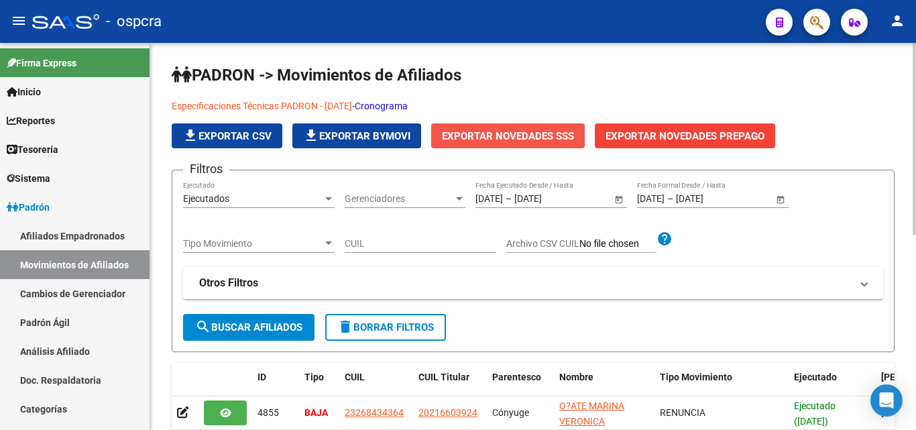
click at [533, 131] on span "Exportar Novedades SSS" at bounding box center [508, 136] width 132 height 12
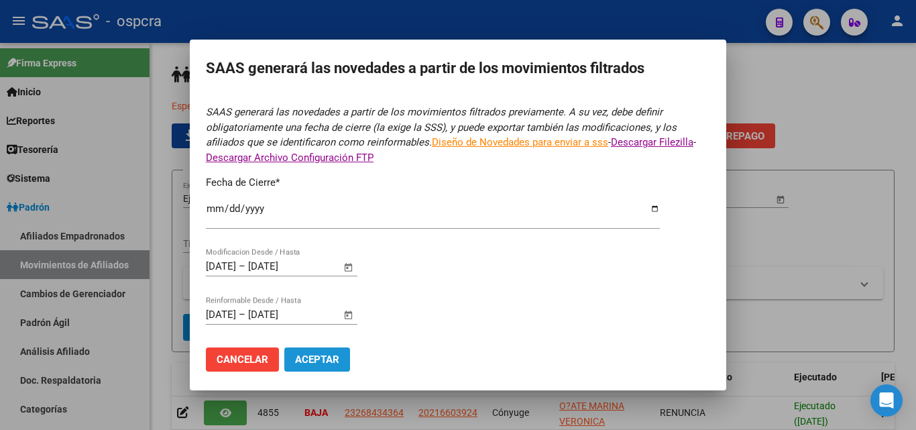
click at [318, 356] on span "Aceptar" at bounding box center [317, 360] width 44 height 12
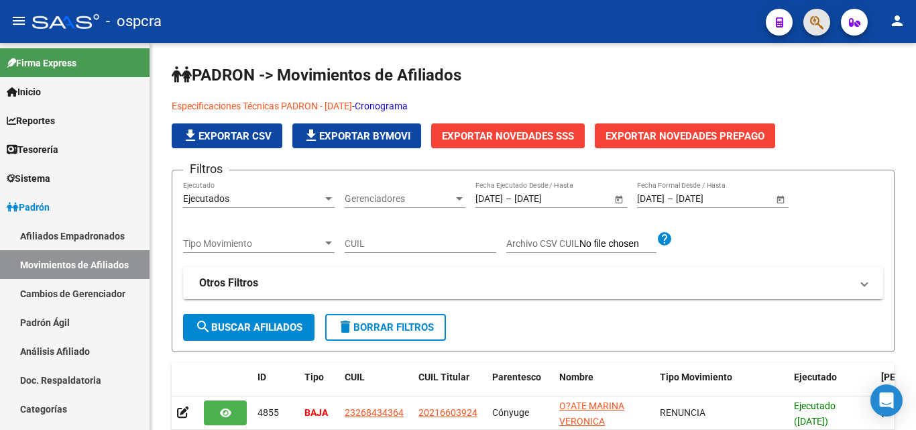
click at [818, 11] on span "button" at bounding box center [816, 23] width 13 height 28
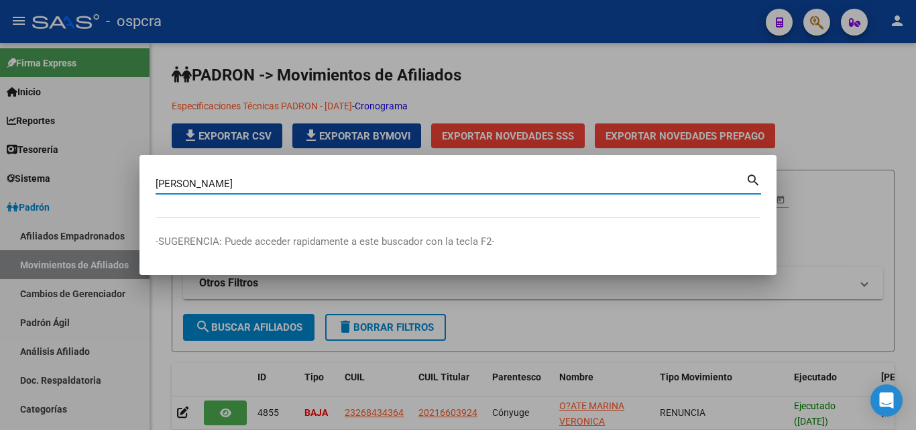
type input "[PERSON_NAME]"
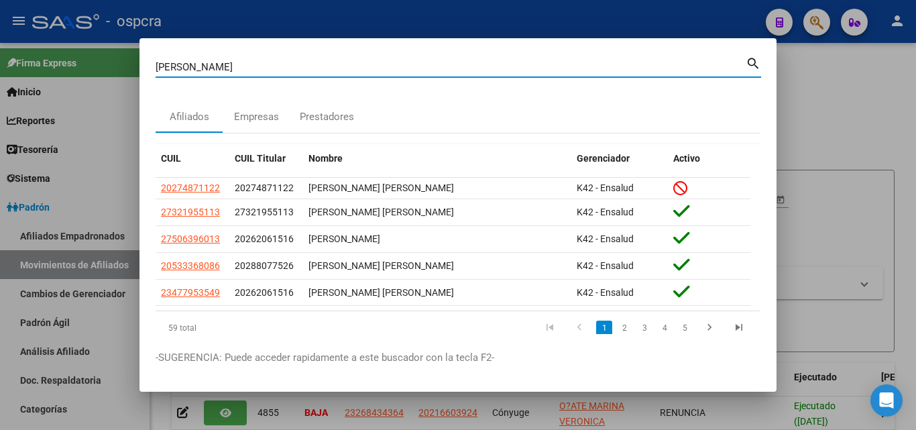
click at [879, 99] on div at bounding box center [458, 215] width 916 height 430
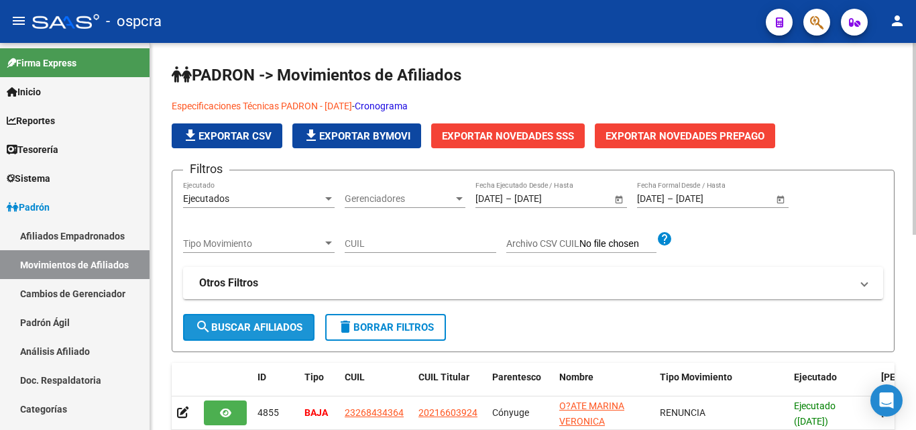
click at [298, 326] on span "search Buscar Afiliados" at bounding box center [248, 327] width 107 height 12
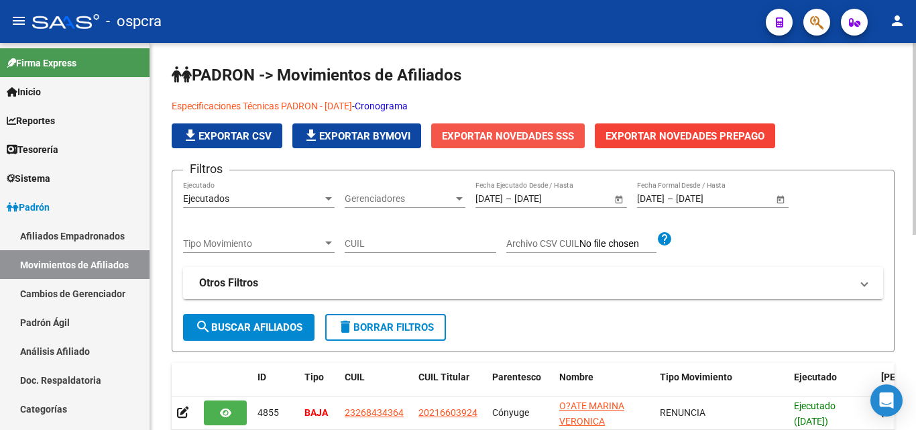
click at [533, 130] on span "Exportar Novedades SSS" at bounding box center [508, 136] width 132 height 12
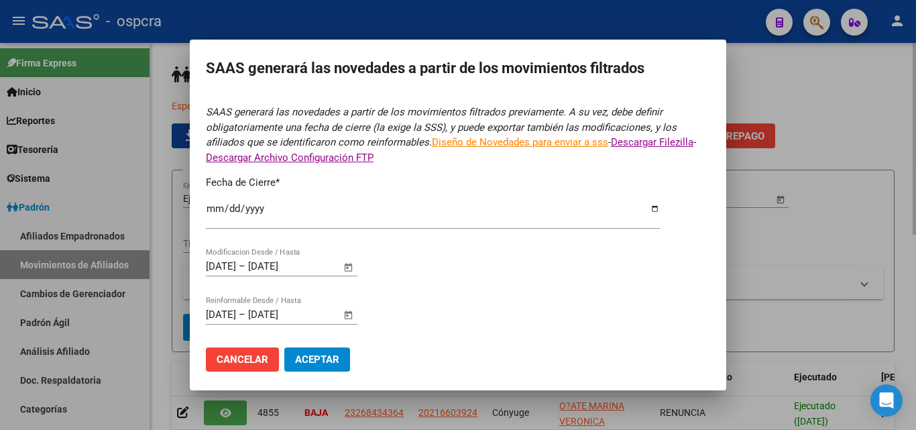
type input "[DATE]"
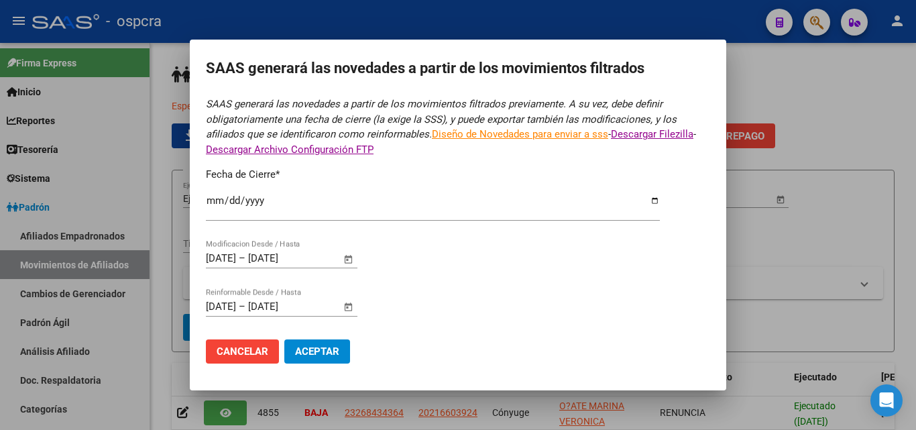
click at [328, 360] on button "Aceptar" at bounding box center [317, 351] width 66 height 24
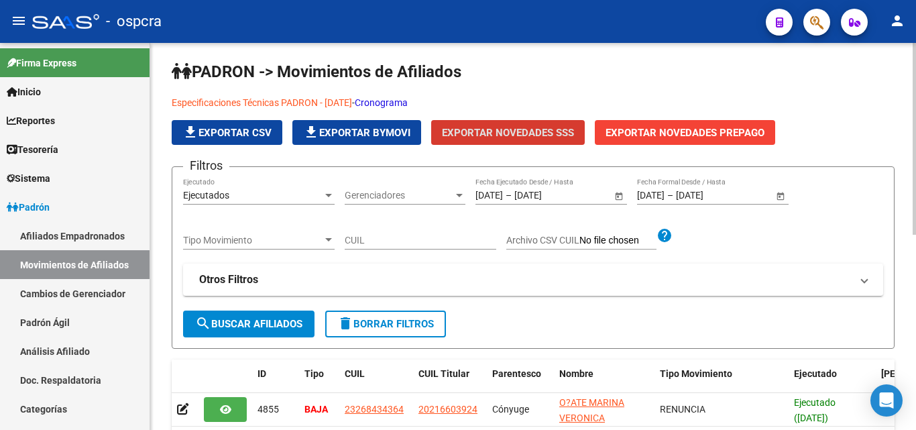
scroll to position [0, 0]
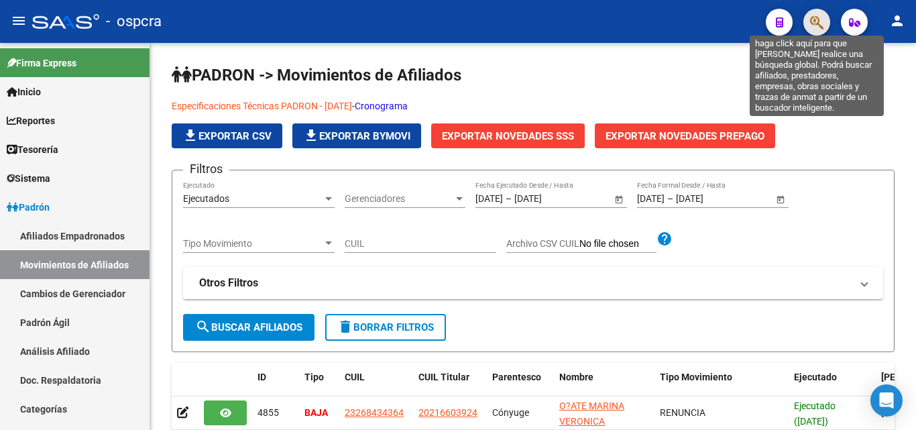
click at [823, 20] on icon "button" at bounding box center [816, 22] width 13 height 15
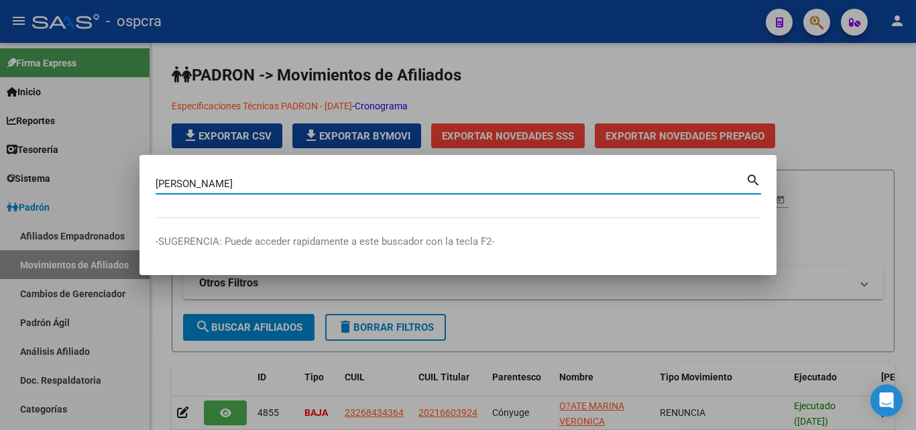
type input "[PERSON_NAME]"
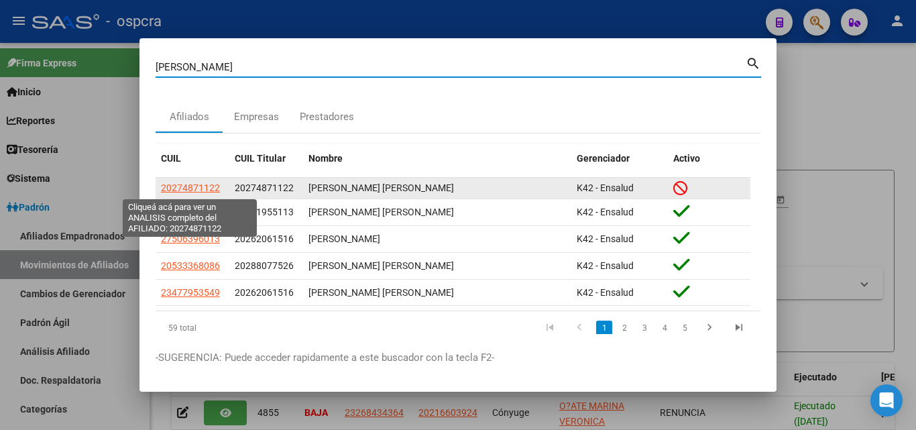
click at [209, 187] on span "20274871122" at bounding box center [190, 187] width 59 height 11
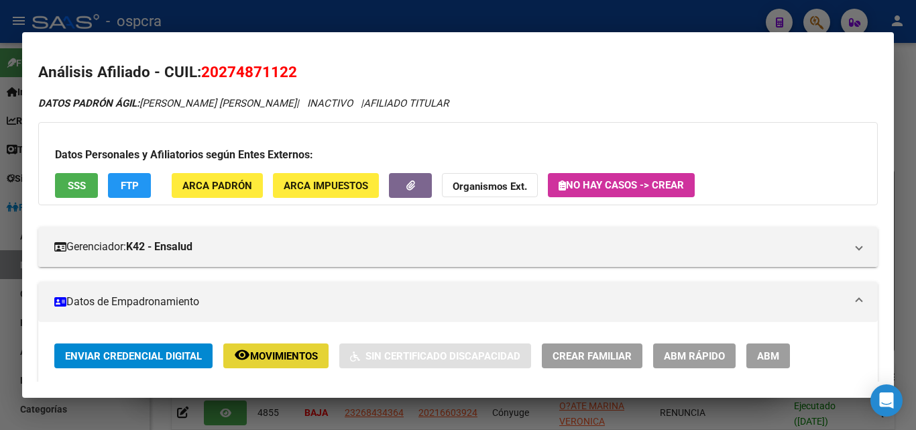
click at [266, 353] on span "Movimientos" at bounding box center [284, 356] width 68 height 12
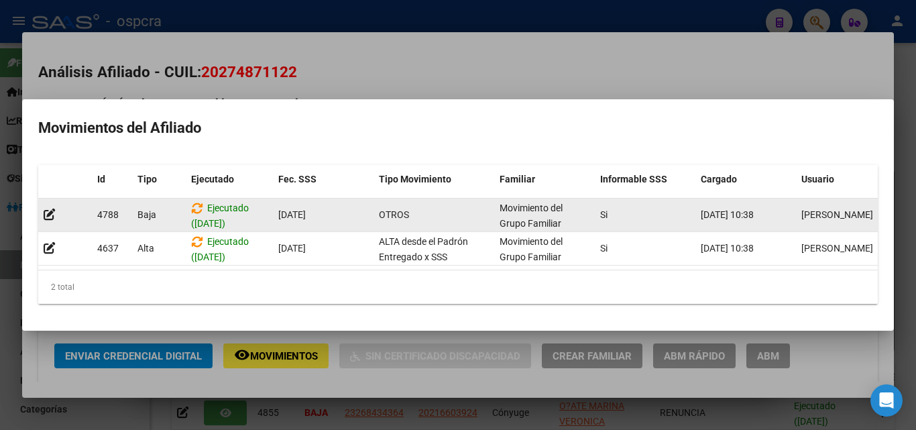
click at [213, 208] on span "Ejecutado ([DATE])" at bounding box center [220, 216] width 58 height 26
click at [44, 208] on icon at bounding box center [50, 214] width 12 height 13
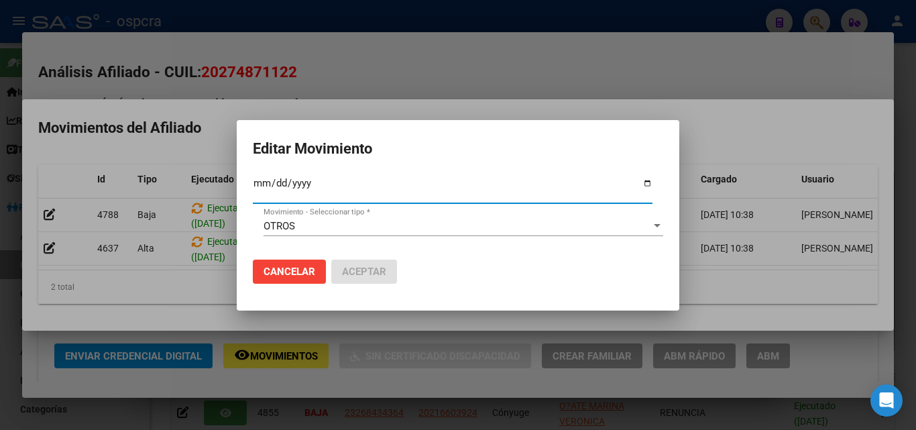
click at [444, 99] on div at bounding box center [458, 215] width 916 height 430
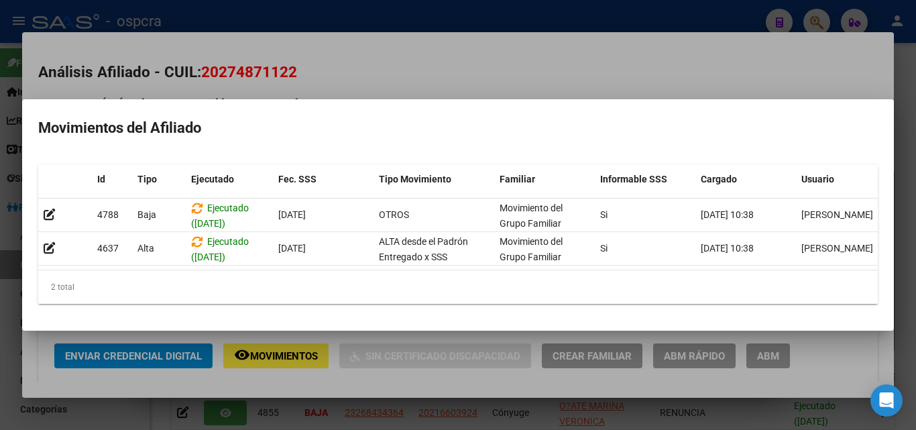
click at [401, 381] on div at bounding box center [458, 215] width 916 height 430
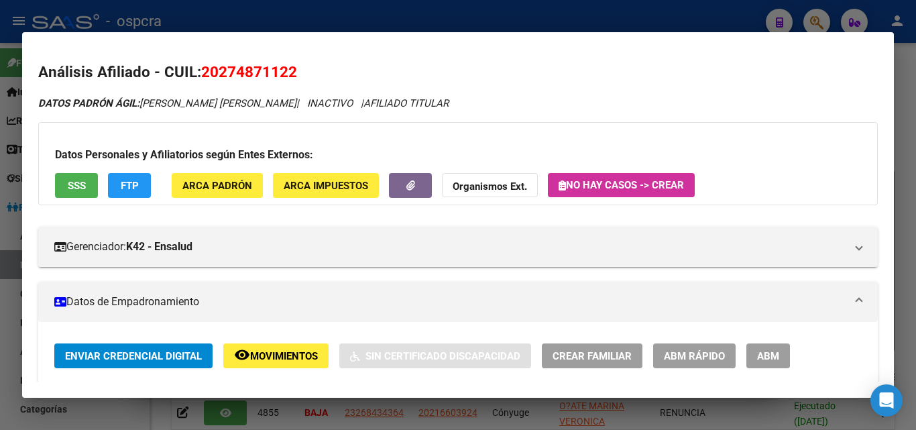
click at [267, 348] on button "remove_red_eye Movimientos" at bounding box center [275, 355] width 105 height 25
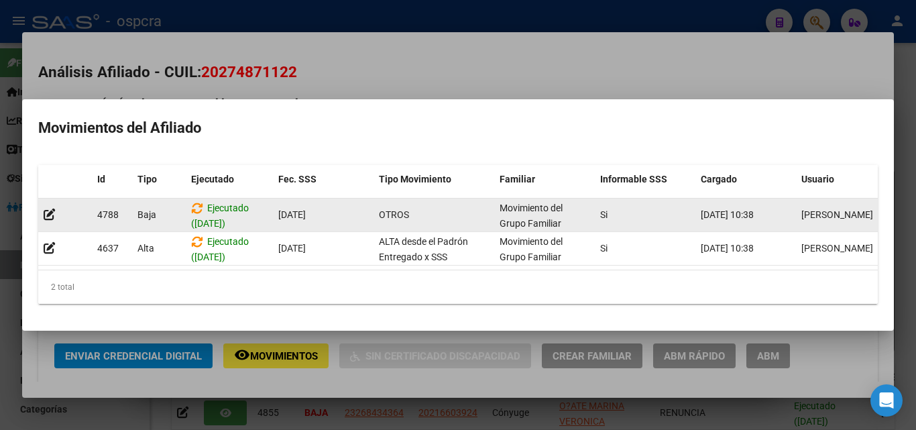
click at [56, 211] on div at bounding box center [65, 214] width 43 height 15
click at [44, 212] on icon at bounding box center [50, 214] width 12 height 13
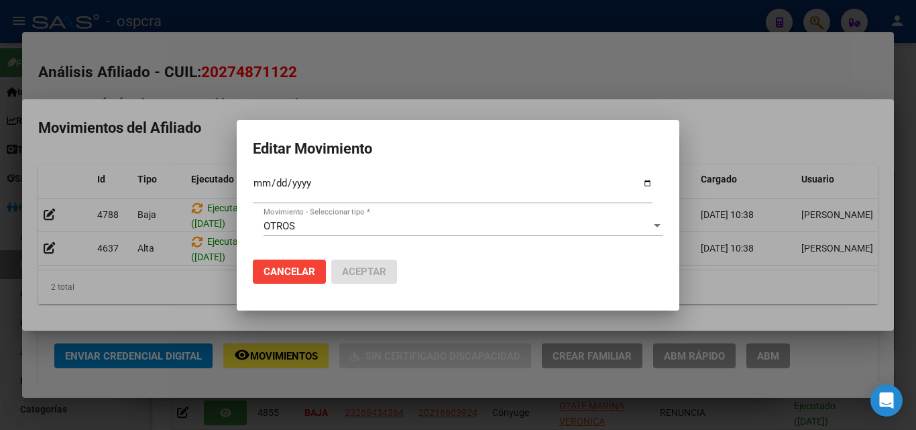
click at [0, 295] on div at bounding box center [458, 215] width 916 height 430
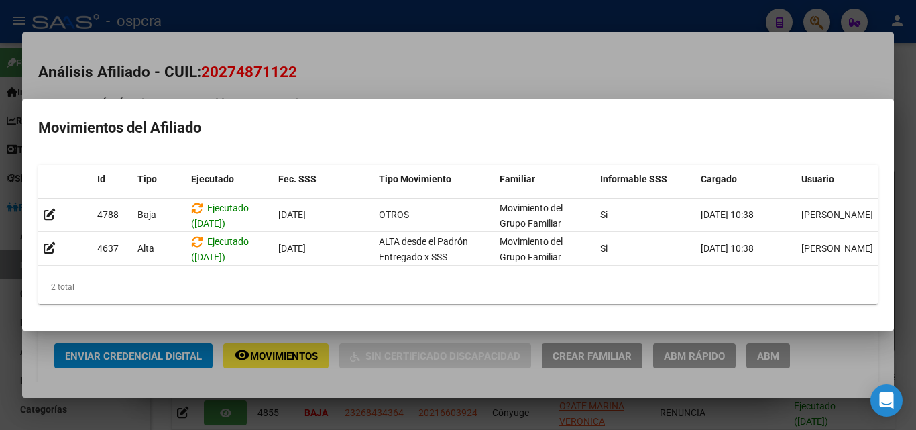
click at [0, 295] on div at bounding box center [458, 215] width 916 height 430
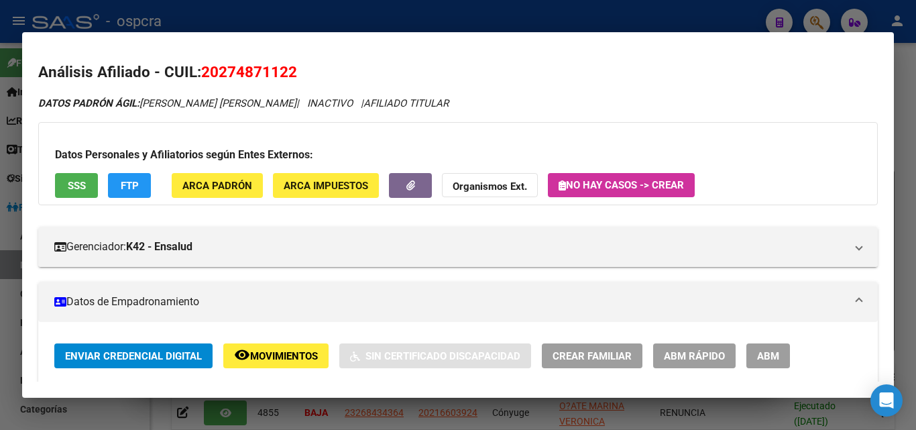
click at [595, 66] on h2 "Análisis Afiliado - CUIL: 20274871122" at bounding box center [458, 72] width 840 height 23
click at [1, 315] on div at bounding box center [458, 215] width 916 height 430
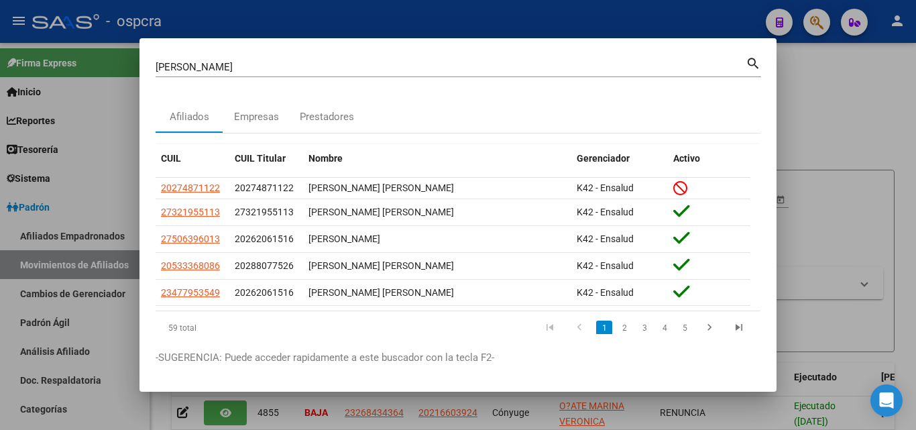
click at [1, 315] on div at bounding box center [458, 215] width 916 height 430
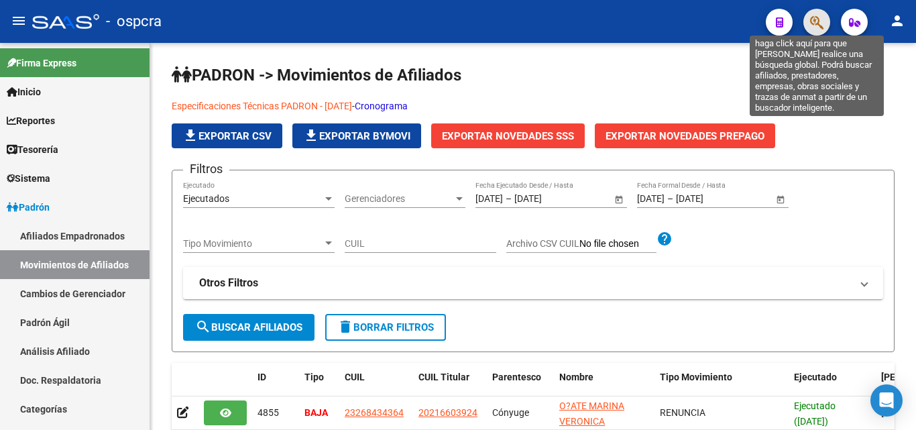
click at [823, 15] on icon "button" at bounding box center [816, 22] width 13 height 15
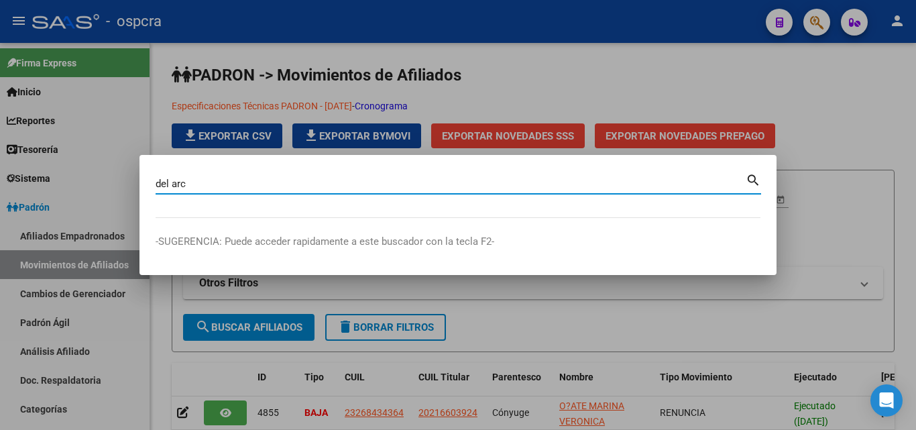
type input "del arc"
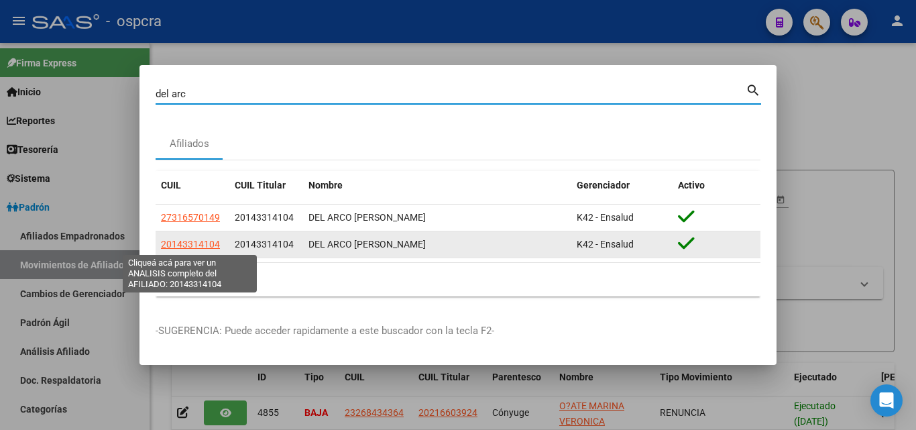
click at [205, 242] on span "20143314104" at bounding box center [190, 244] width 59 height 11
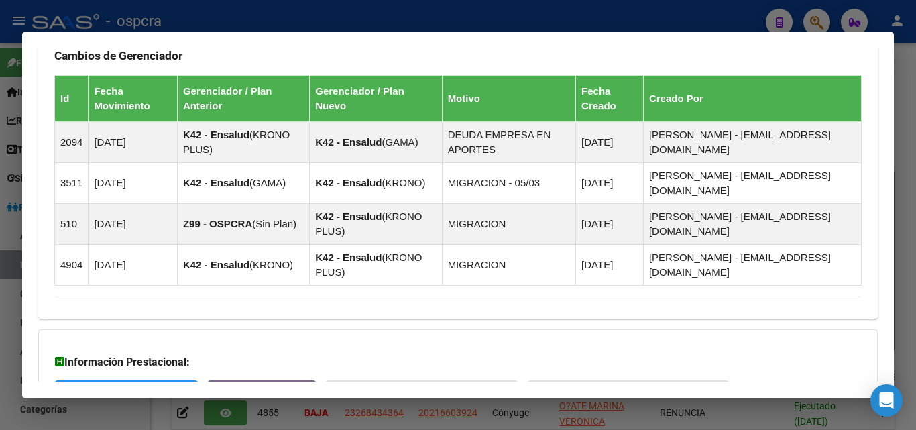
scroll to position [914, 0]
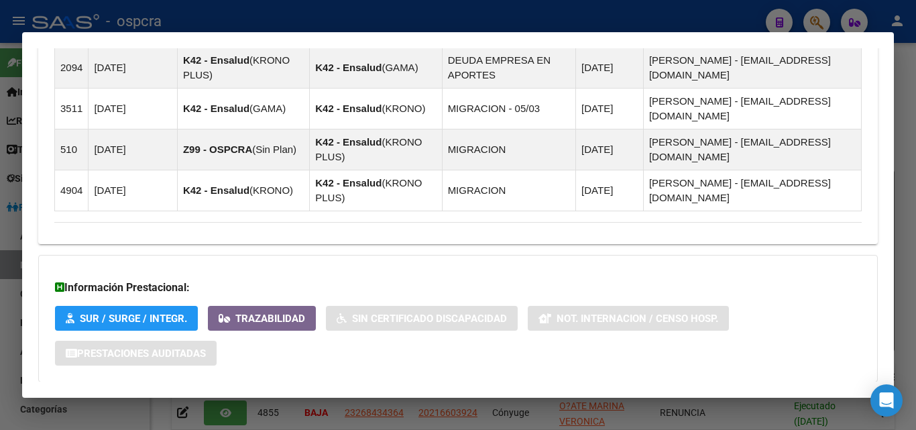
click at [219, 393] on mat-expansion-panel-header "Aportes y Contribuciones del Afiliado: 20143314104" at bounding box center [458, 409] width 840 height 32
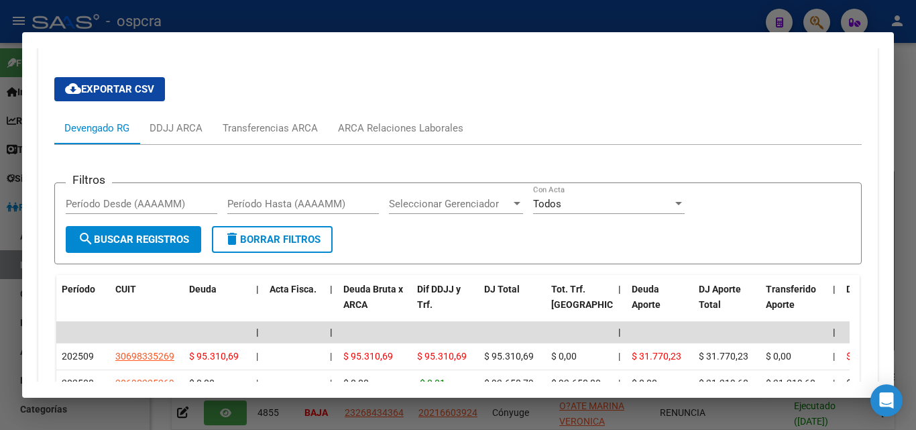
scroll to position [1440, 0]
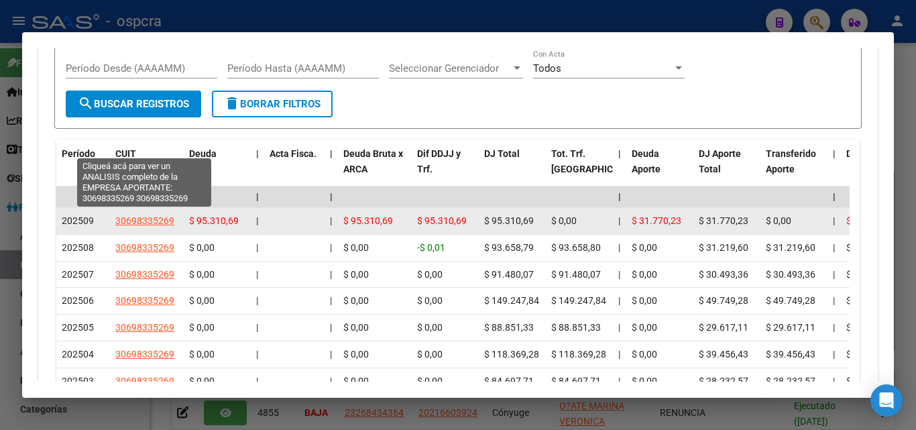
click at [145, 215] on span "30698335269" at bounding box center [144, 220] width 59 height 11
type textarea "30698335269"
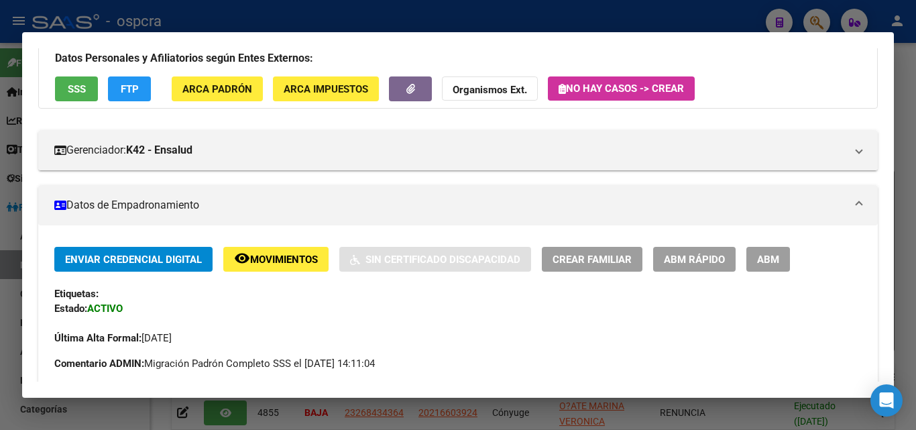
scroll to position [0, 0]
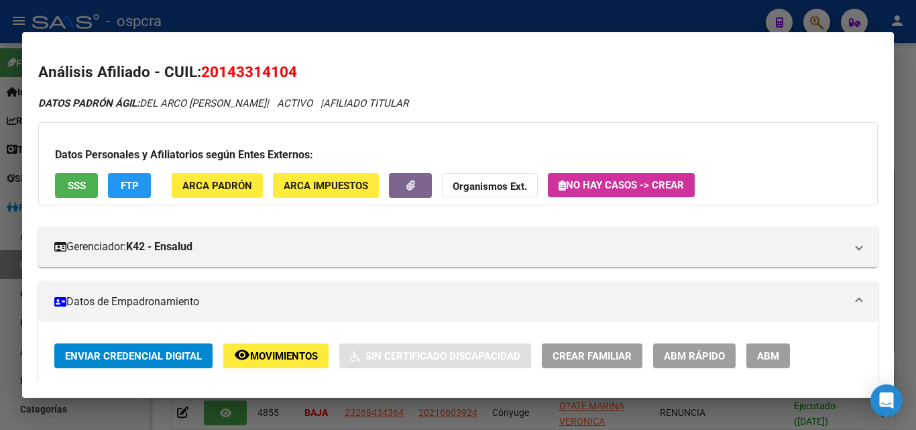
click at [1, 301] on div at bounding box center [458, 215] width 916 height 430
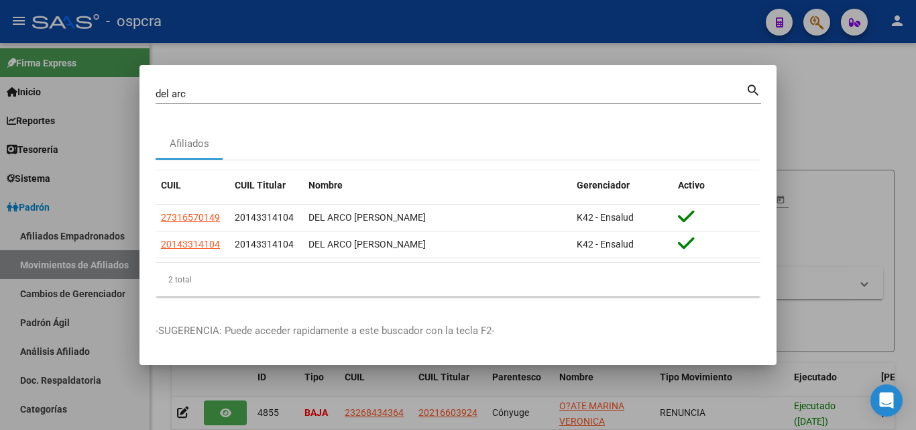
click at [855, 115] on div at bounding box center [458, 215] width 916 height 430
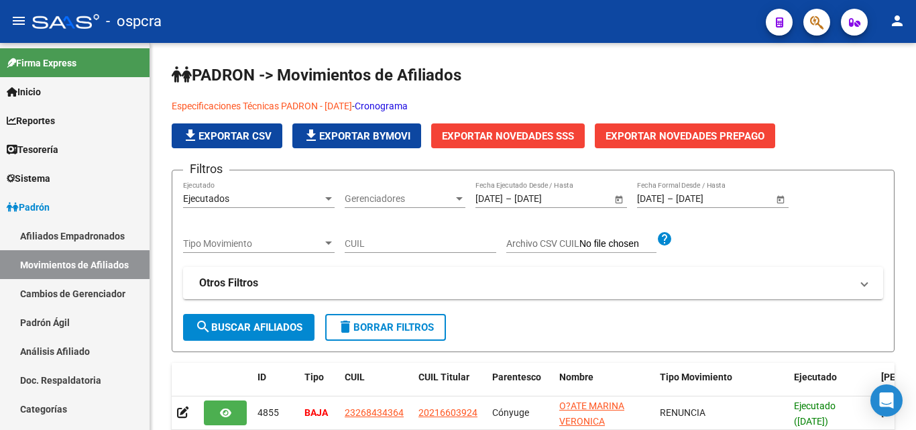
click at [819, 21] on icon "button" at bounding box center [816, 22] width 13 height 15
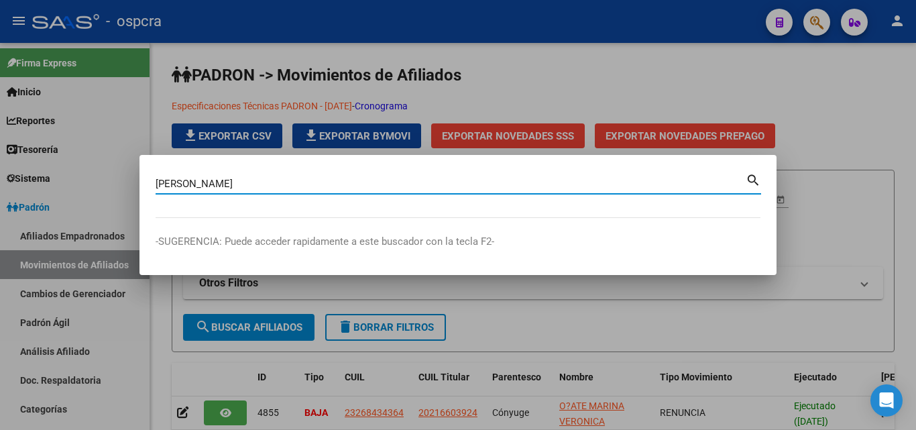
type input "alvarado"
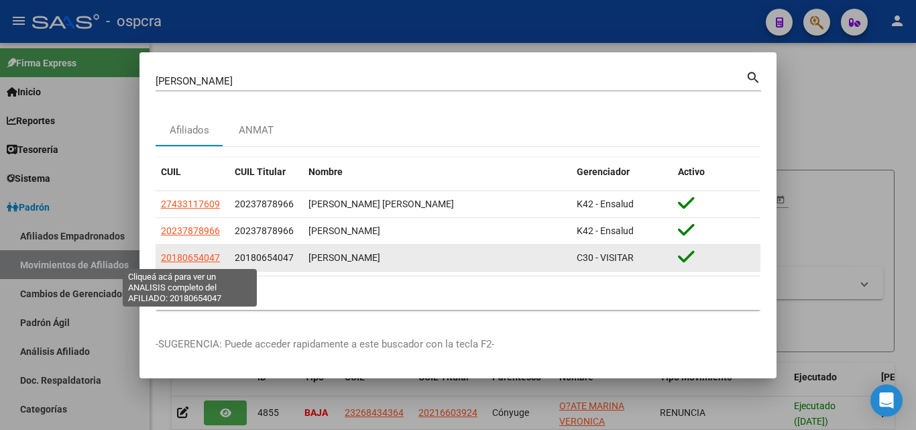
click at [213, 254] on span "20180654047" at bounding box center [190, 257] width 59 height 11
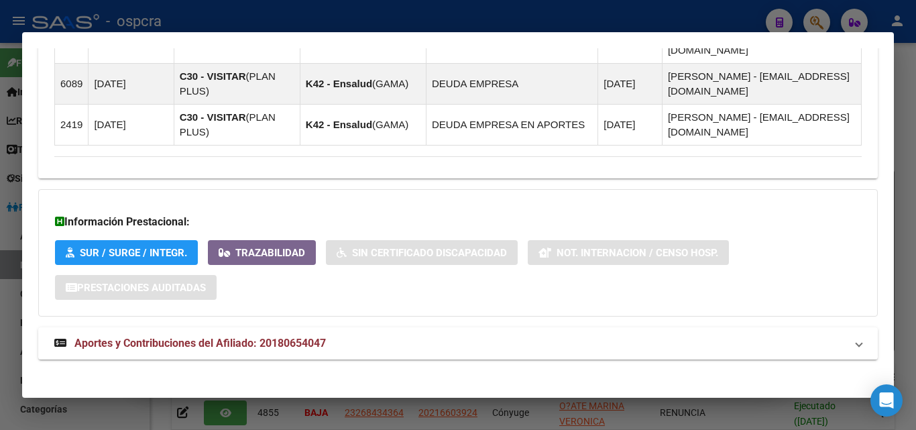
scroll to position [1166, 0]
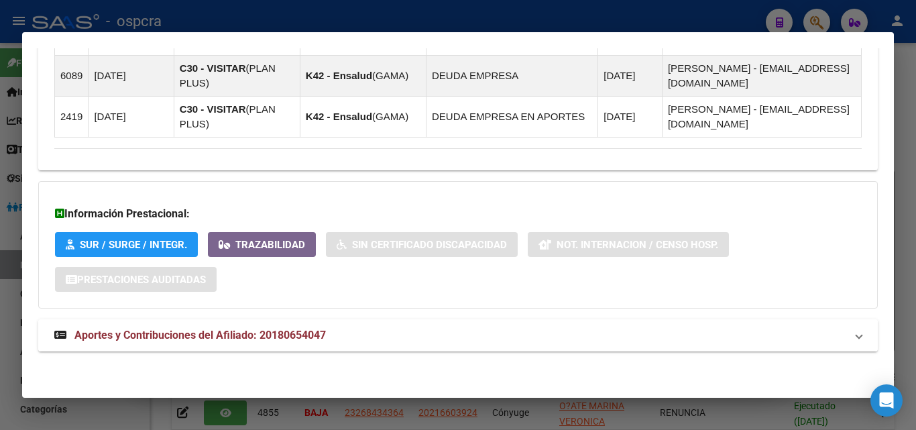
click at [276, 339] on span "Aportes y Contribuciones del Afiliado: 20180654047" at bounding box center [200, 335] width 252 height 13
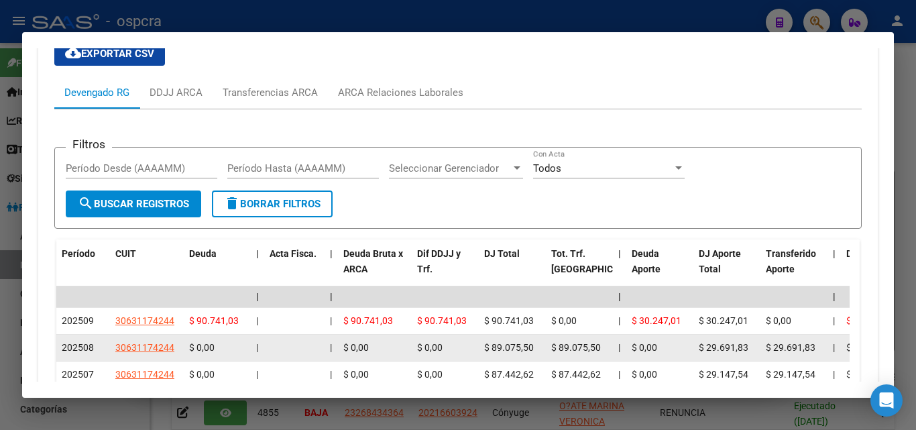
scroll to position [1569, 0]
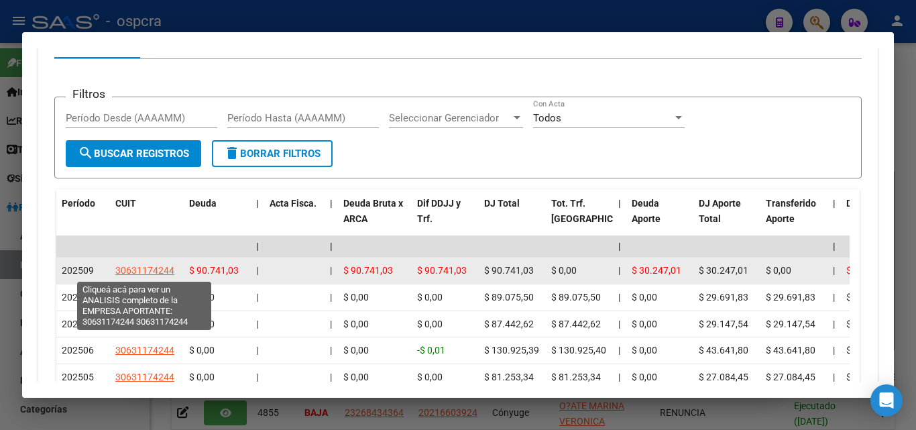
click at [151, 273] on span "30631174244" at bounding box center [144, 270] width 59 height 11
type textarea "30631174244"
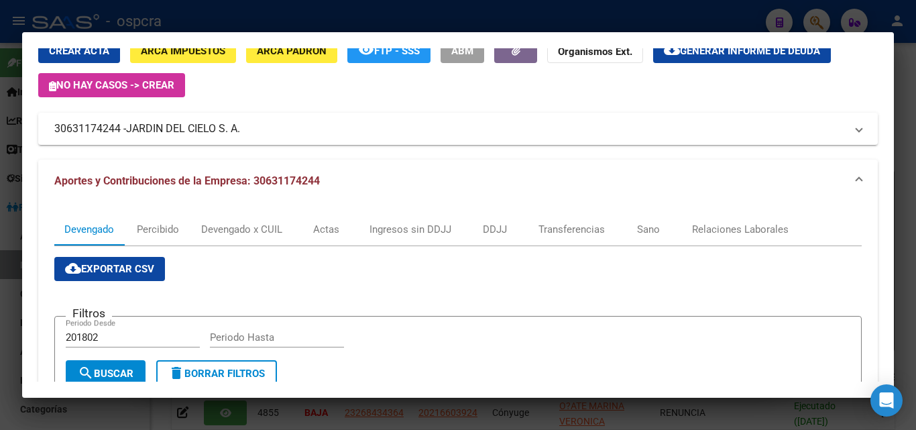
scroll to position [326, 0]
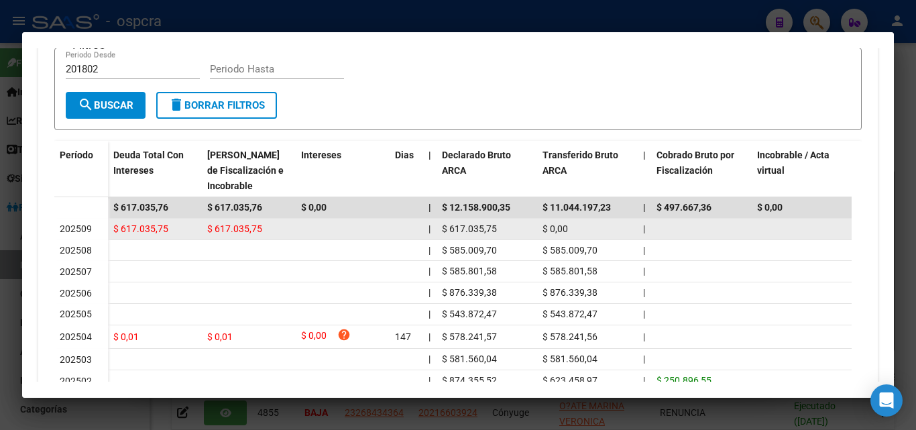
drag, startPoint x: 117, startPoint y: 225, endPoint x: 174, endPoint y: 224, distance: 57.0
click at [174, 224] on div "$ 617.035,75" at bounding box center [154, 228] width 83 height 15
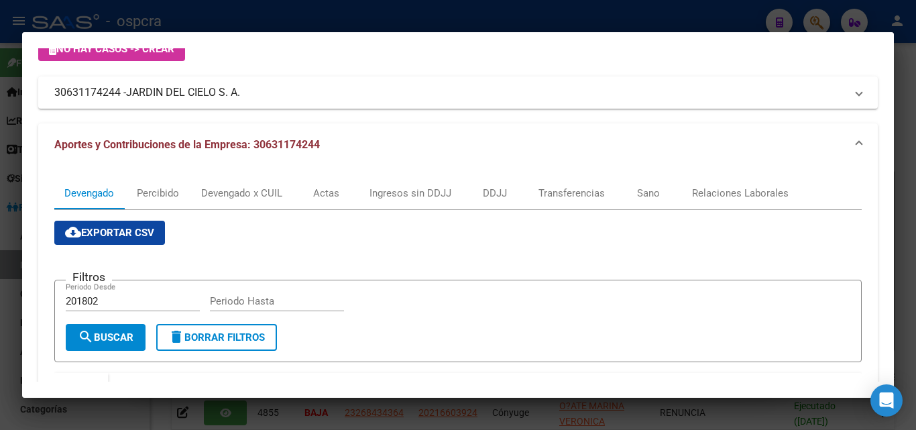
scroll to position [0, 0]
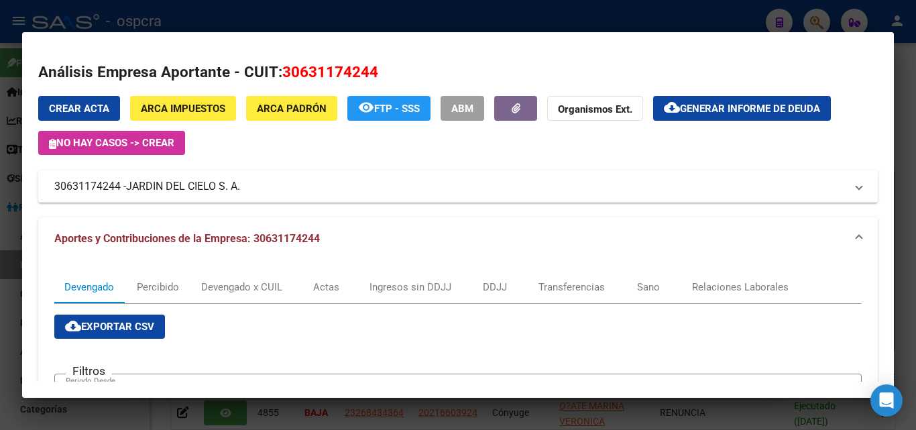
click at [9, 303] on div at bounding box center [458, 215] width 916 height 430
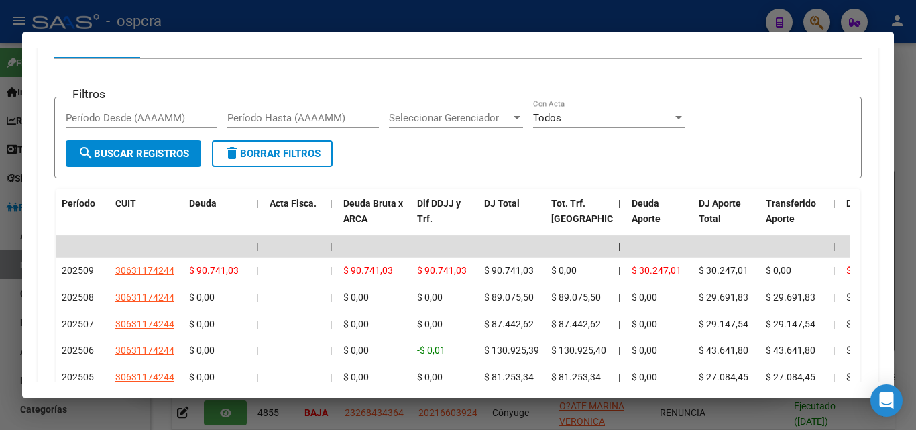
click at [10, 303] on div at bounding box center [458, 215] width 916 height 430
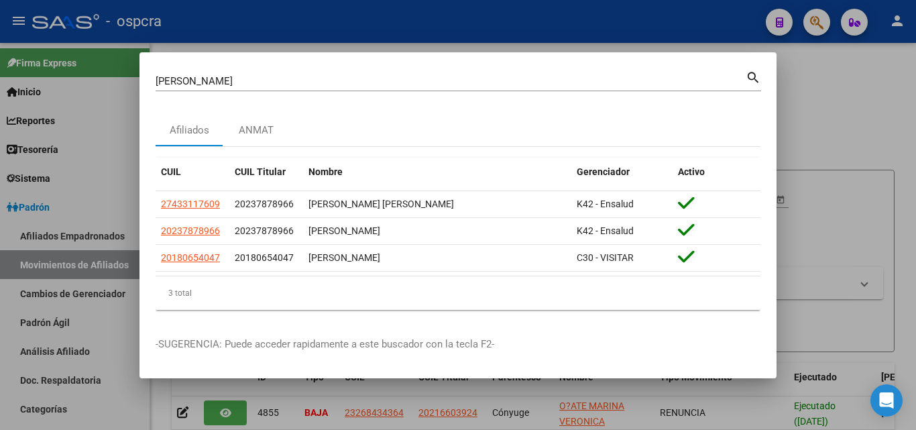
click at [0, 186] on div at bounding box center [458, 215] width 916 height 430
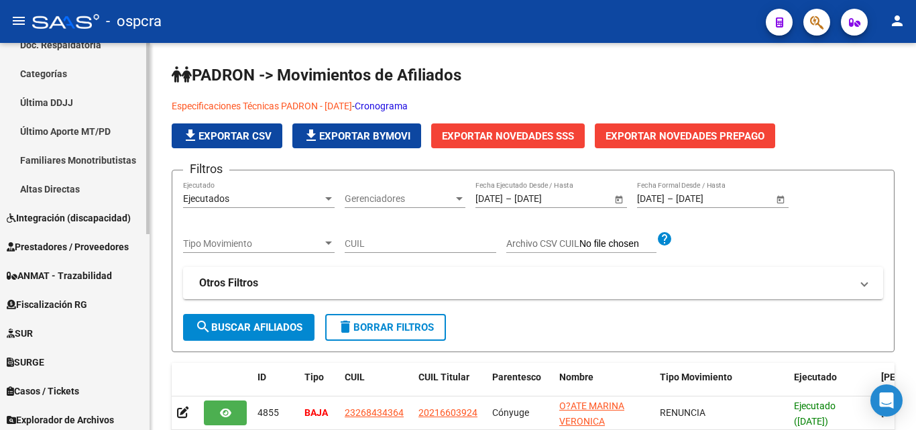
scroll to position [397, 0]
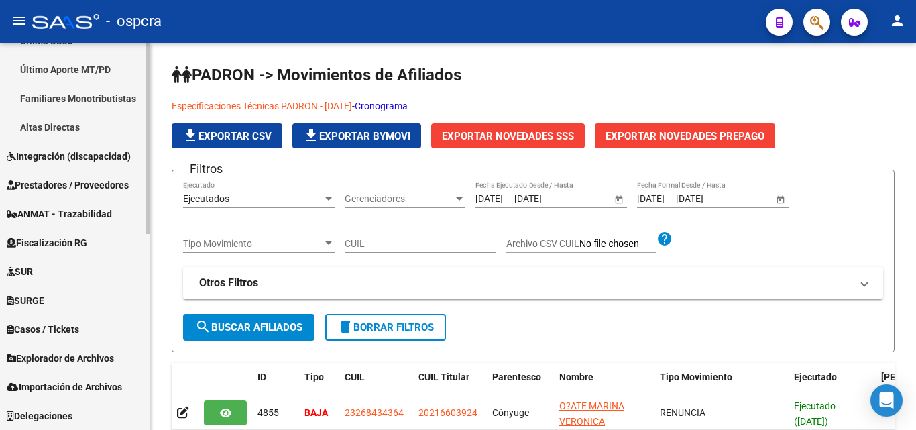
click at [96, 358] on span "Explorador de Archivos" at bounding box center [60, 358] width 107 height 15
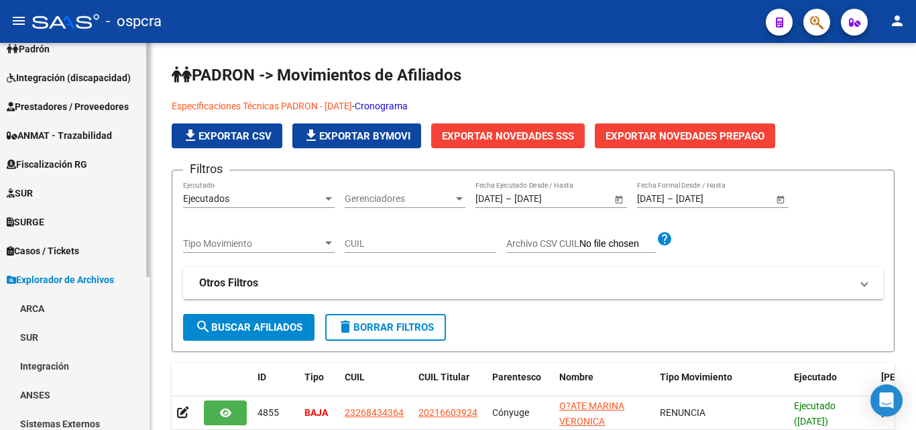
scroll to position [253, 0]
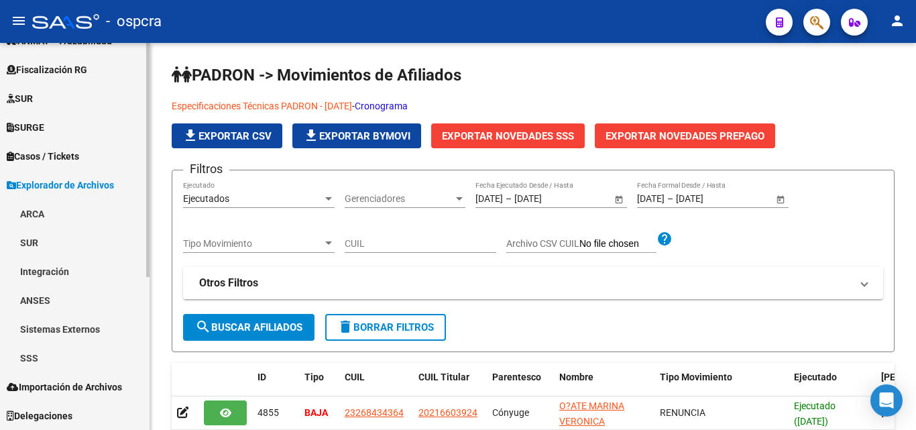
click at [49, 356] on link "SSS" at bounding box center [75, 357] width 150 height 29
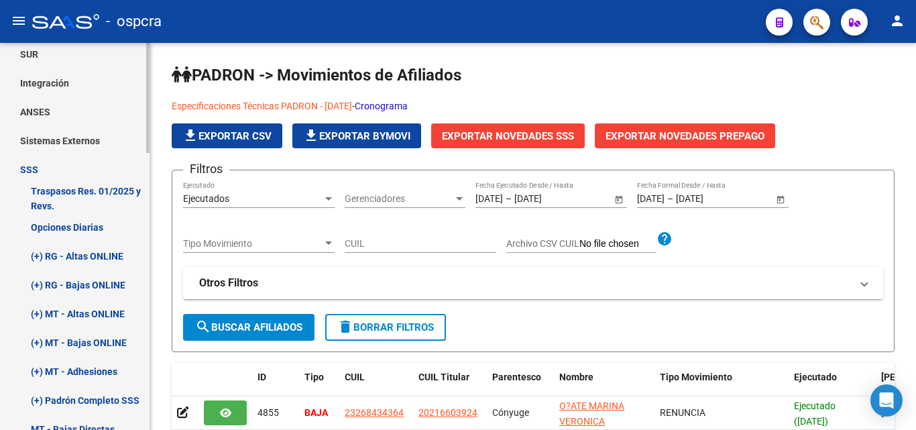
scroll to position [521, 0]
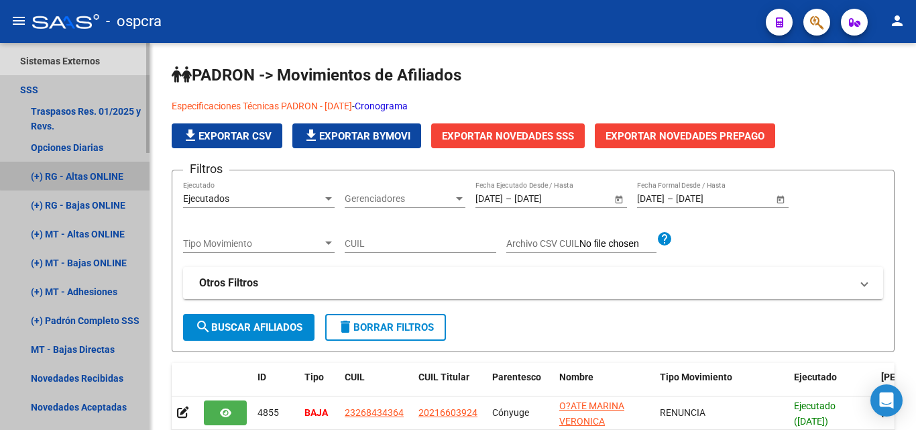
click at [98, 170] on link "(+) RG - Altas ONLINE" at bounding box center [75, 176] width 150 height 29
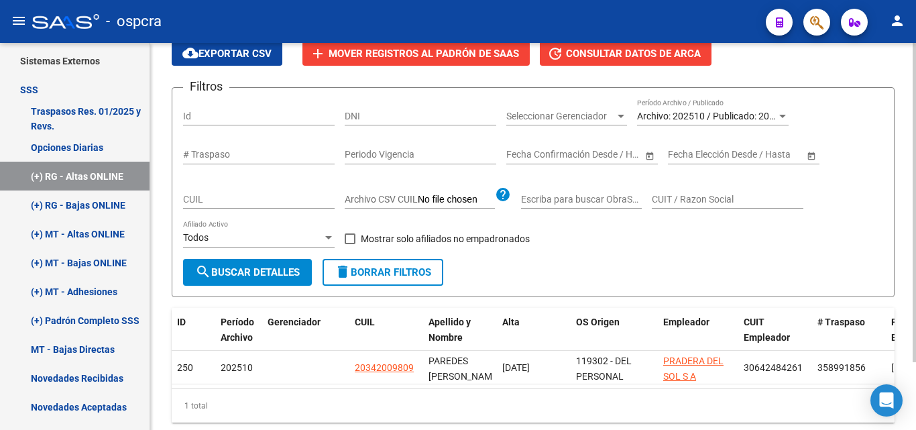
scroll to position [83, 0]
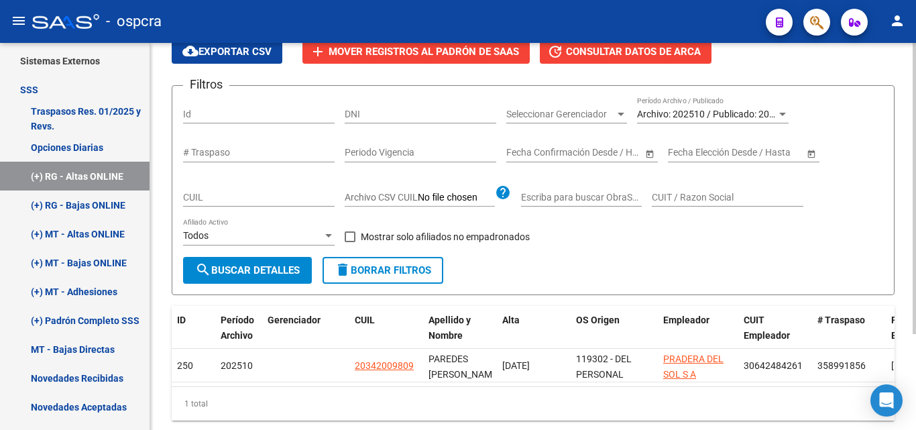
click at [784, 113] on div at bounding box center [783, 114] width 7 height 3
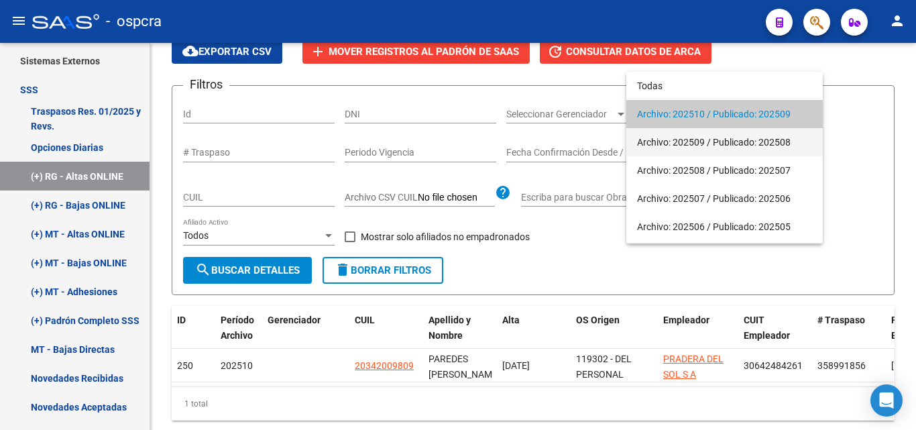
click at [741, 138] on span "Archivo: 202509 / Publicado: 202508" at bounding box center [724, 142] width 175 height 28
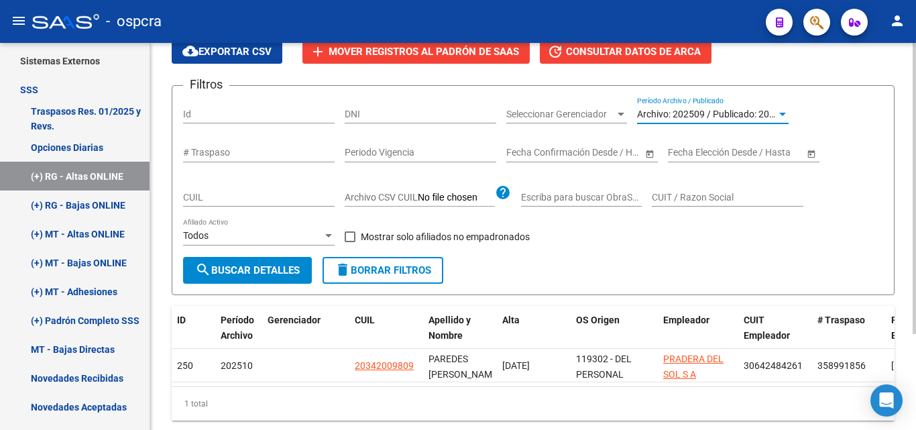
click at [254, 266] on span "search Buscar Detalles" at bounding box center [247, 270] width 105 height 12
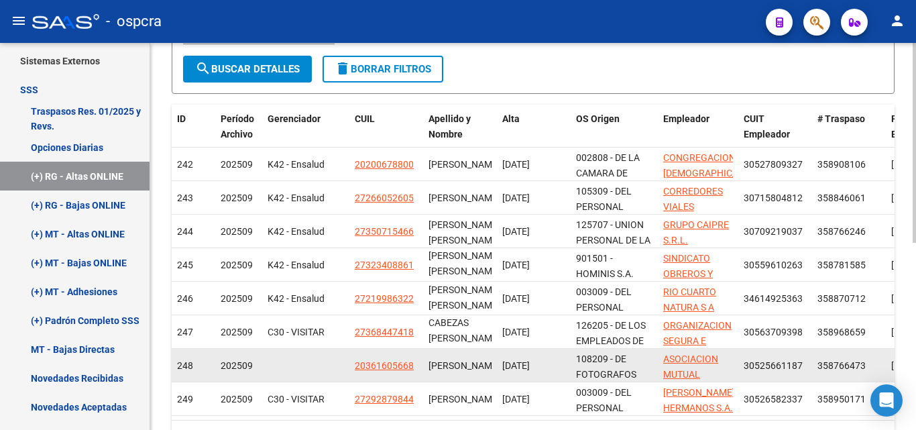
scroll to position [17, 0]
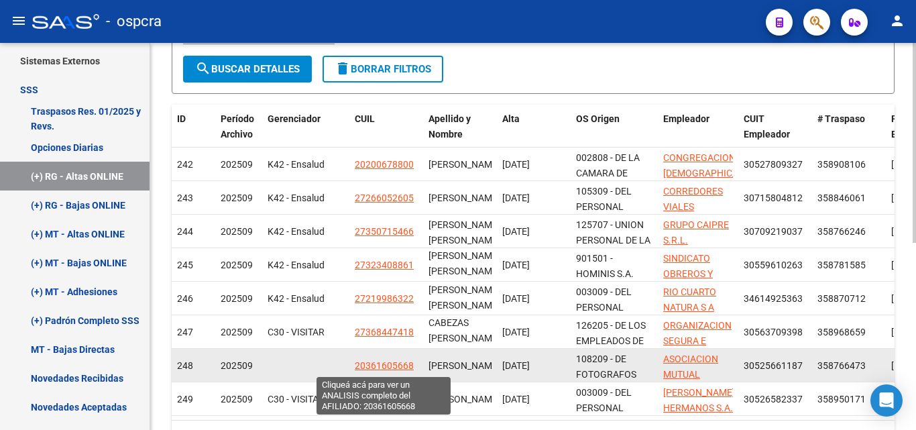
click at [398, 362] on span "20361605668" at bounding box center [384, 365] width 59 height 11
type textarea "20361605668"
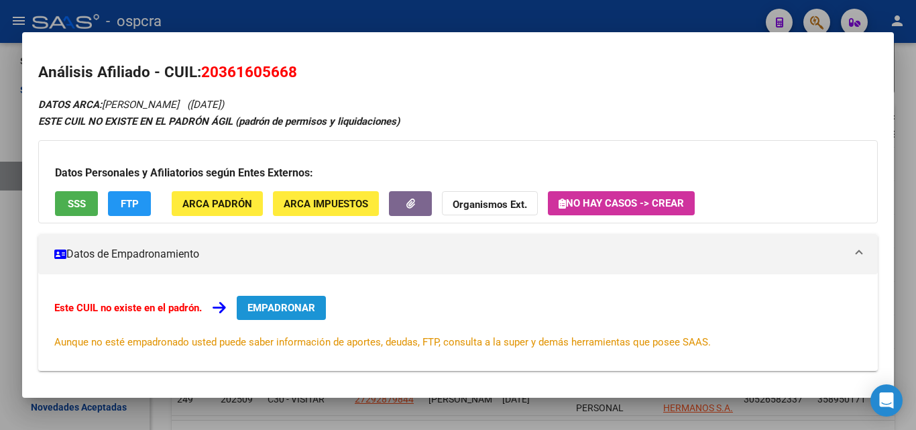
click at [295, 298] on button "EMPADRONAR" at bounding box center [281, 308] width 89 height 24
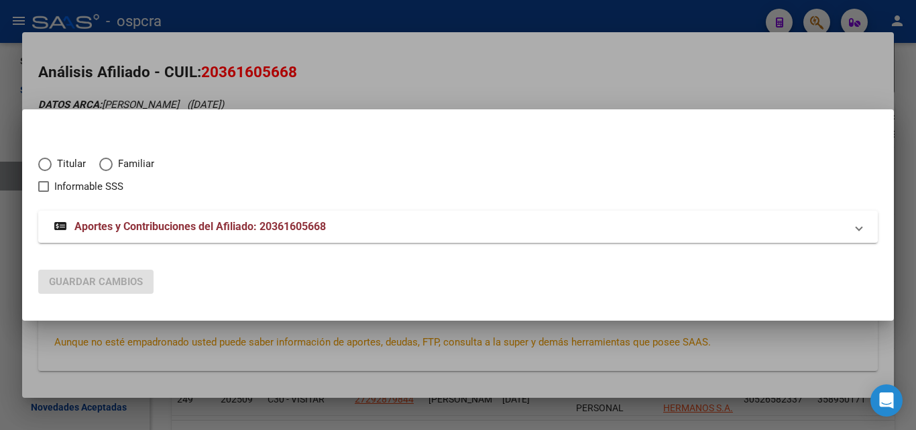
click at [42, 162] on span "Elija una opción" at bounding box center [44, 164] width 13 height 13
click at [42, 162] on input "Titular" at bounding box center [44, 164] width 13 height 13
radio input "true"
checkbox input "true"
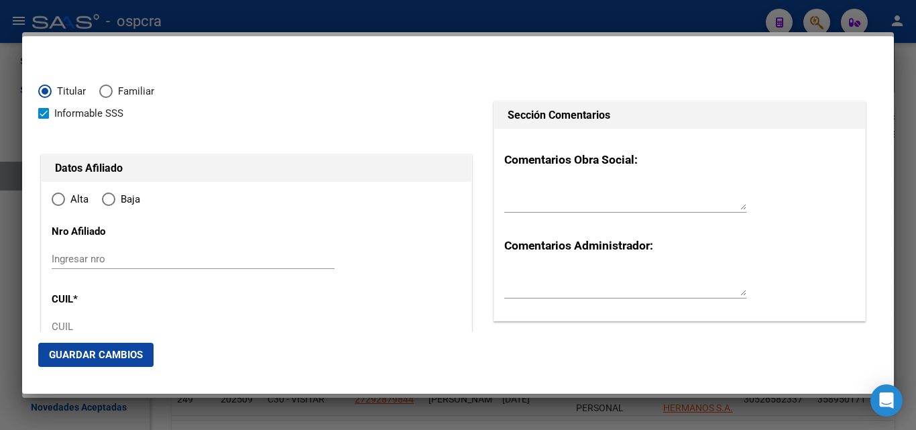
type input "20-36160566-8"
type input "36160566"
type input "ALVAREZ"
type input "LEONARDO JAVIER"
type input "1991-02-09"
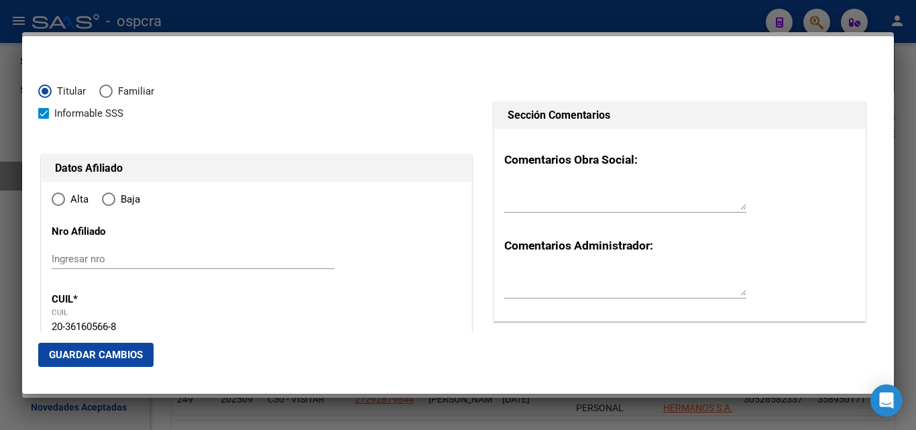
type input "ISIDRO CASANOVA"
type input "1765"
type input "CRISTIANIA"
type input "4148"
radio input "true"
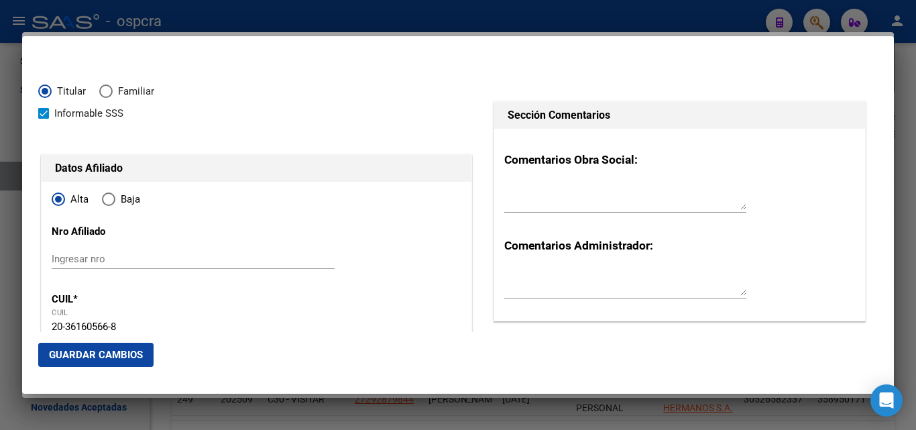
type input "ISIDRO CASANOVA"
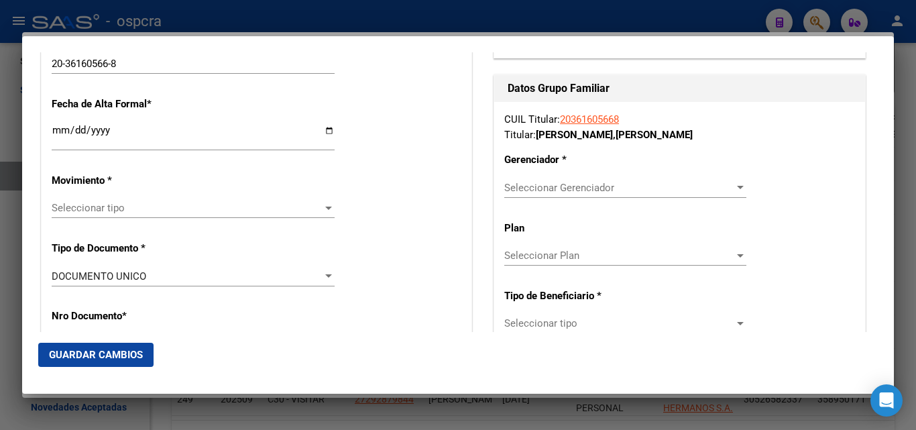
scroll to position [268, 0]
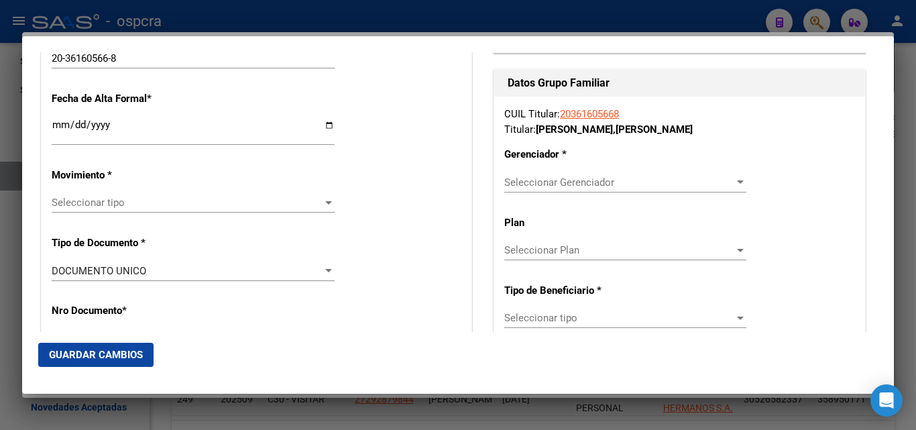
drag, startPoint x: 533, startPoint y: 129, endPoint x: 677, endPoint y: 127, distance: 144.3
click at [677, 127] on div "CUIL Titular: 20361605668 Titular: ALVAREZ , LEONARDO JAVIER" at bounding box center [679, 122] width 351 height 30
copy strong "ALVAREZ , LEONARDO JAVIER"
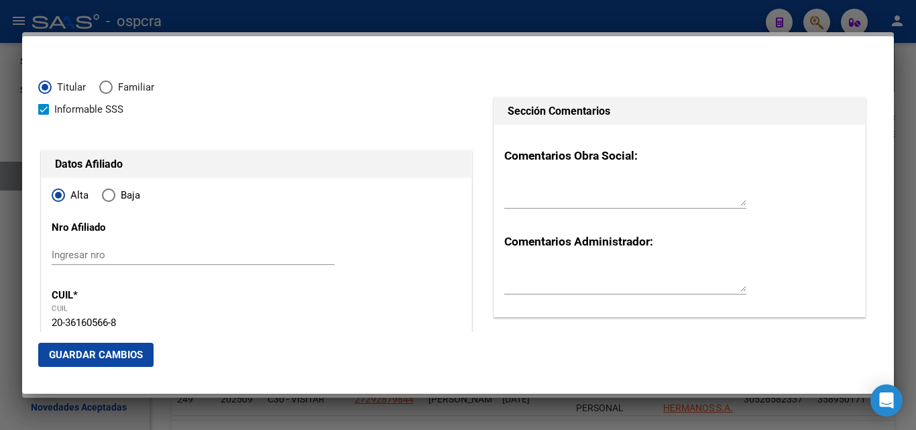
scroll to position [0, 0]
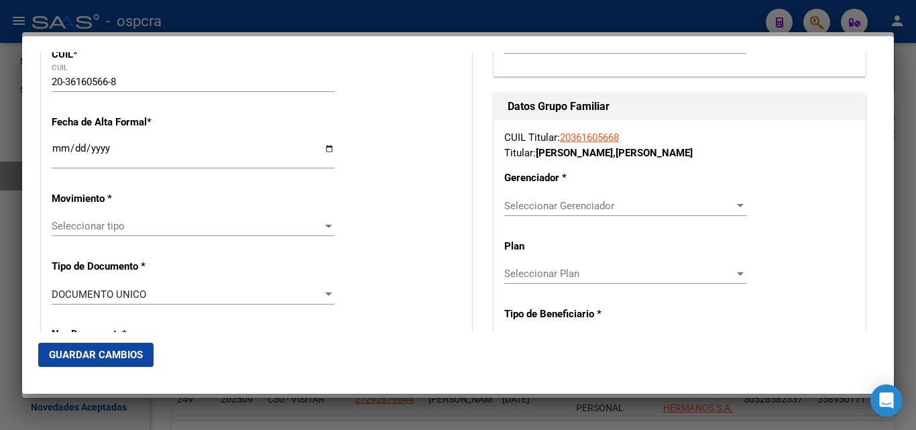
scroll to position [134, 0]
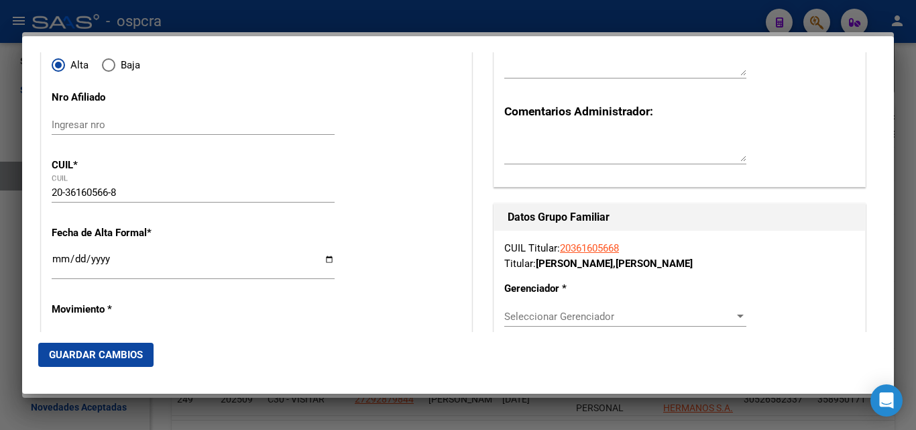
drag, startPoint x: 557, startPoint y: 248, endPoint x: 601, endPoint y: 252, distance: 44.4
click at [626, 251] on div "CUIL Titular: 20361605668 Titular: ALVAREZ , LEONARDO JAVIER" at bounding box center [679, 256] width 351 height 30
copy link "20361605668"
